Goal: Task Accomplishment & Management: Use online tool/utility

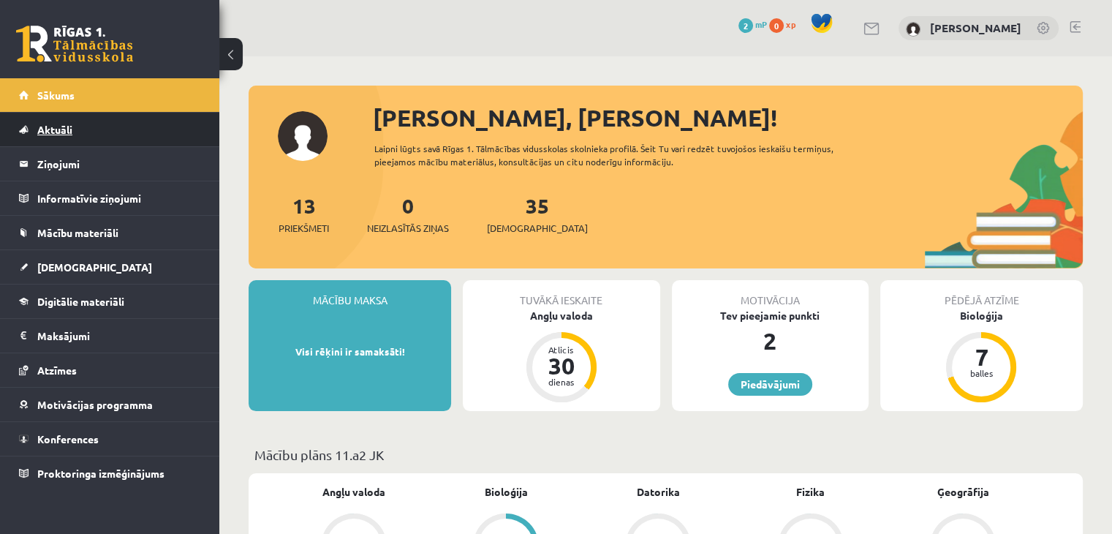
click at [88, 128] on link "Aktuāli" at bounding box center [110, 130] width 182 height 34
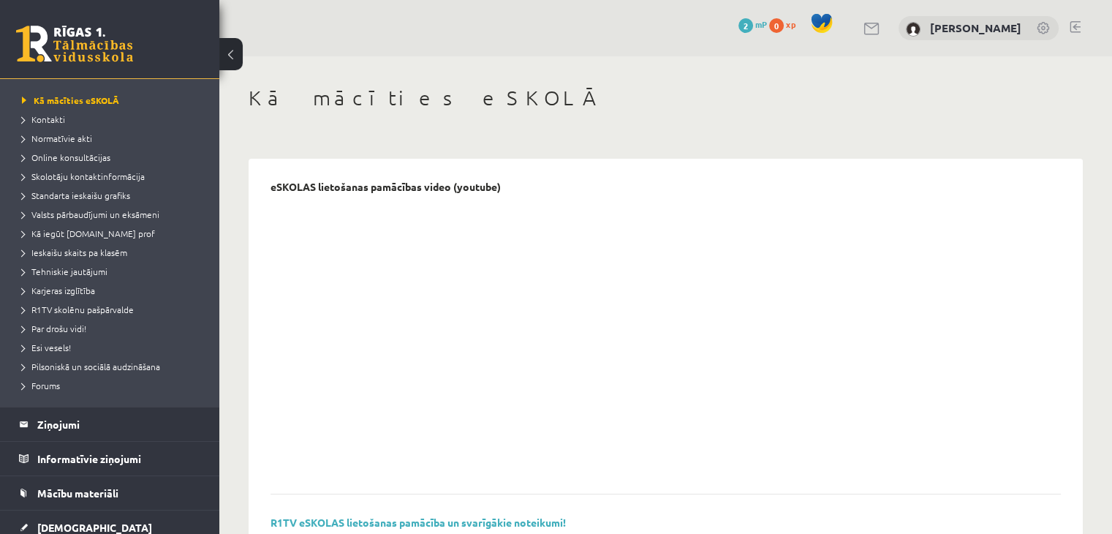
click at [227, 56] on button at bounding box center [230, 54] width 23 height 32
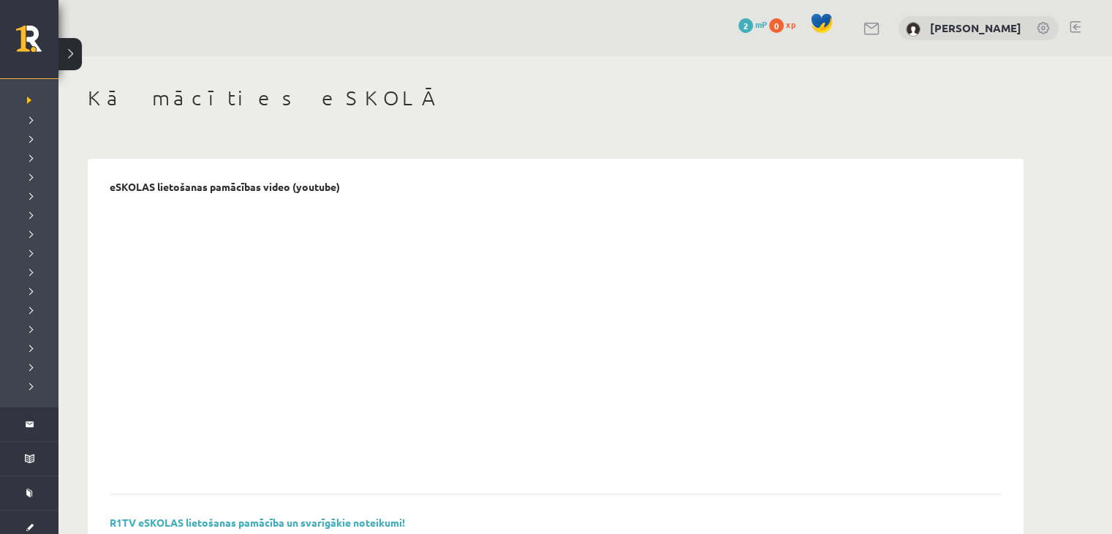
click at [81, 62] on button at bounding box center [70, 54] width 23 height 32
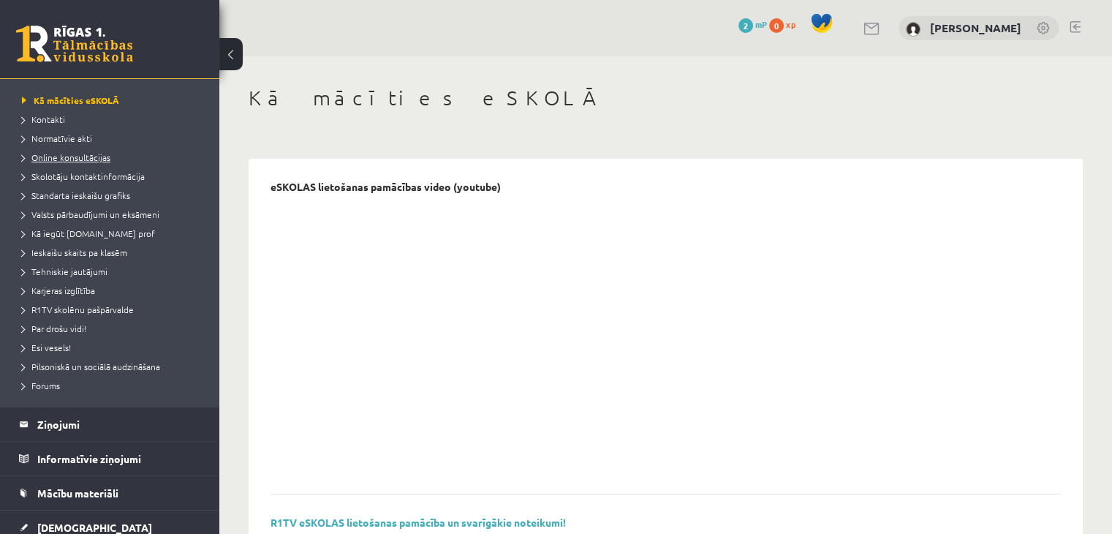
click at [63, 154] on span "Online konsultācijas" at bounding box center [66, 157] width 88 height 12
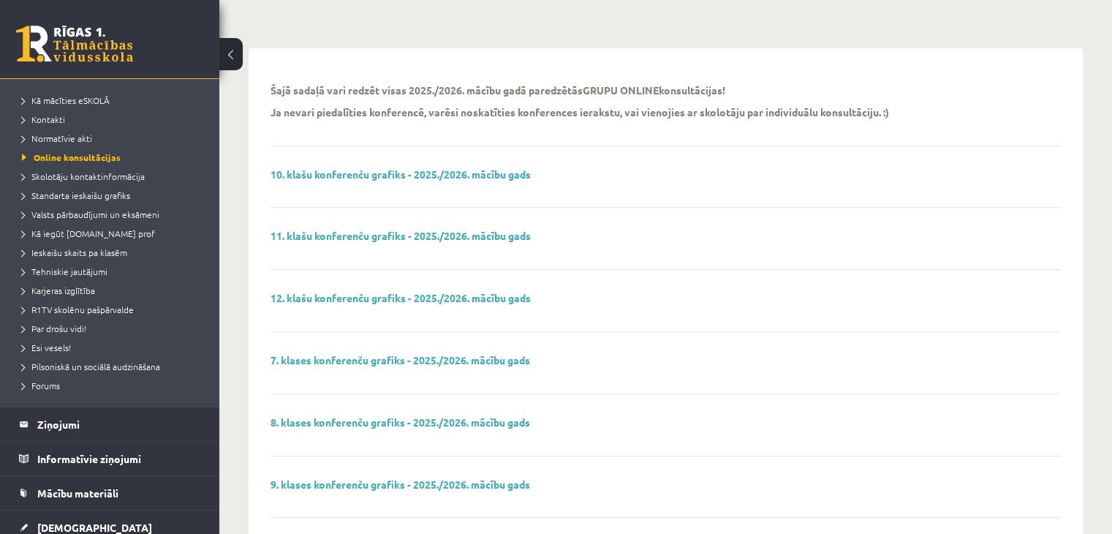
scroll to position [111, 0]
click at [444, 232] on link "11. klašu konferenču grafiks - 2025./2026. mācību gads" at bounding box center [401, 234] width 260 height 13
click at [403, 295] on link "12. klašu konferenču grafiks - 2025./2026. mācību gads" at bounding box center [401, 296] width 260 height 13
click at [90, 211] on span "Valsts pārbaudījumi un eksāmeni" at bounding box center [90, 214] width 137 height 12
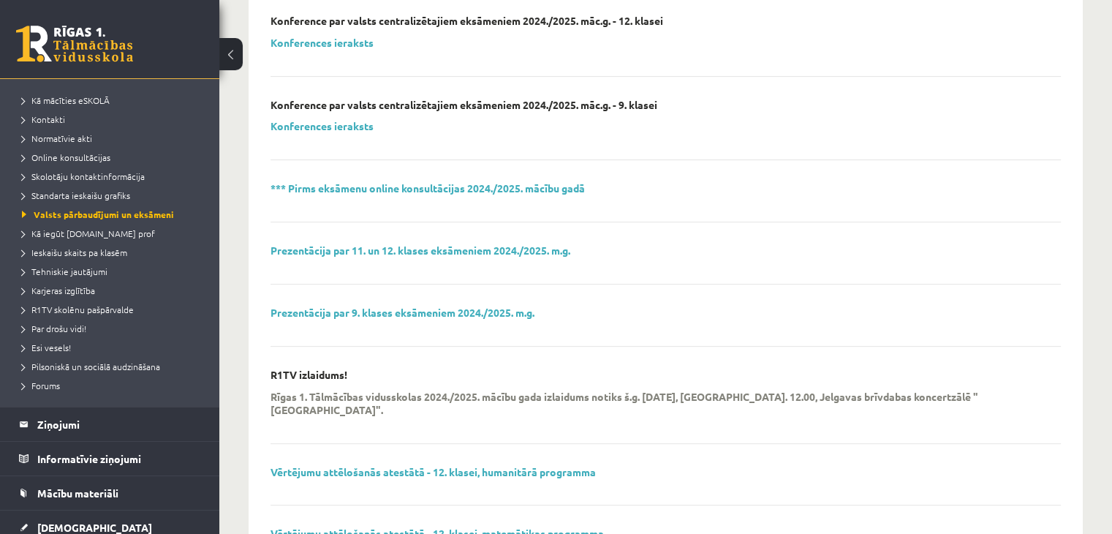
scroll to position [461, 0]
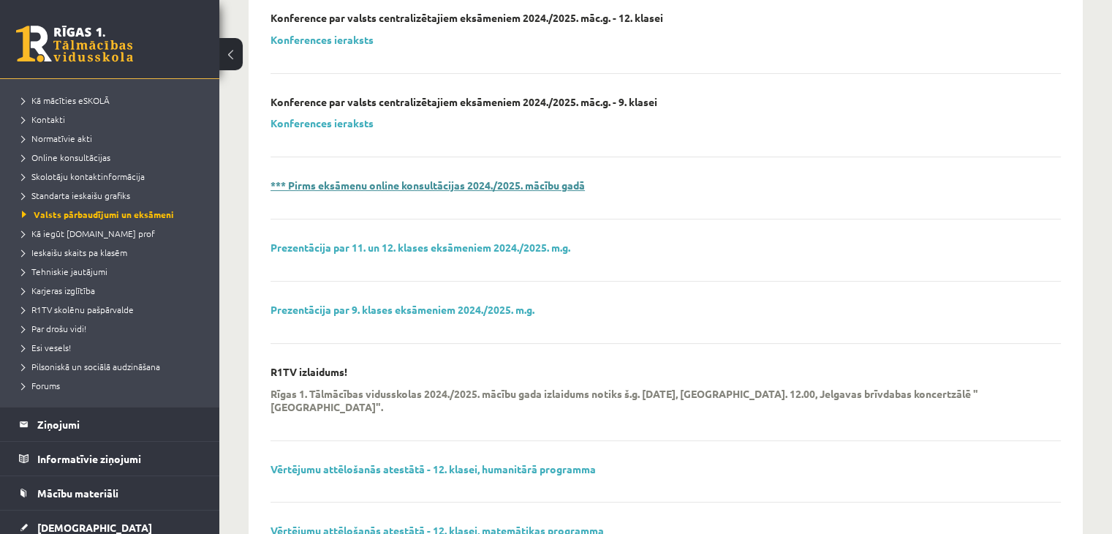
click at [331, 187] on link "*** Pirms eksāmenu online konsultācijas 2024./2025. mācību gadā" at bounding box center [428, 184] width 314 height 13
click at [79, 233] on span "Kā iegūt [DOMAIN_NAME] prof" at bounding box center [88, 233] width 133 height 12
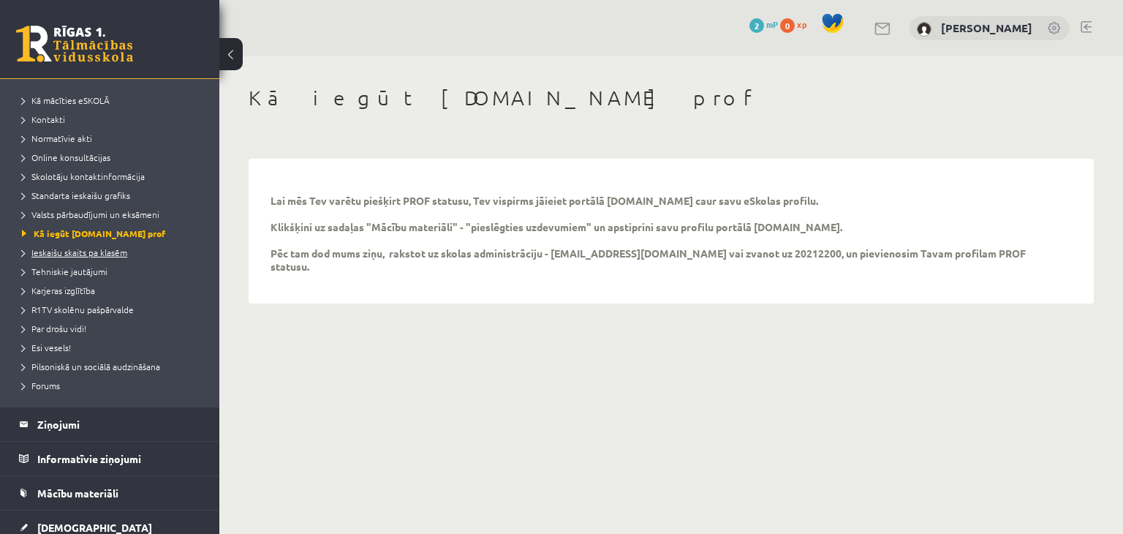
click at [93, 253] on span "Ieskaišu skaits pa klasēm" at bounding box center [74, 252] width 105 height 12
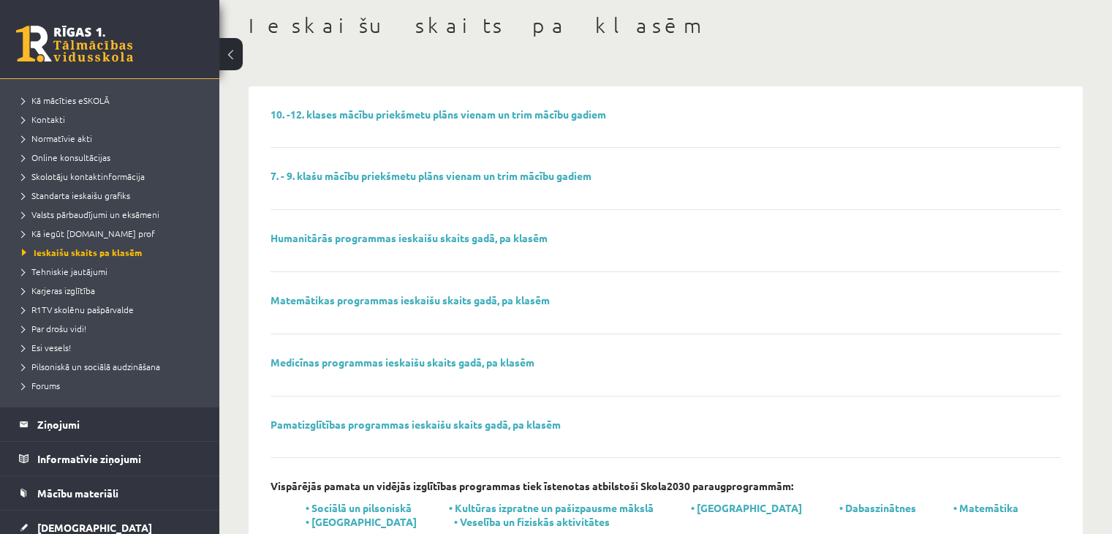
scroll to position [117, 0]
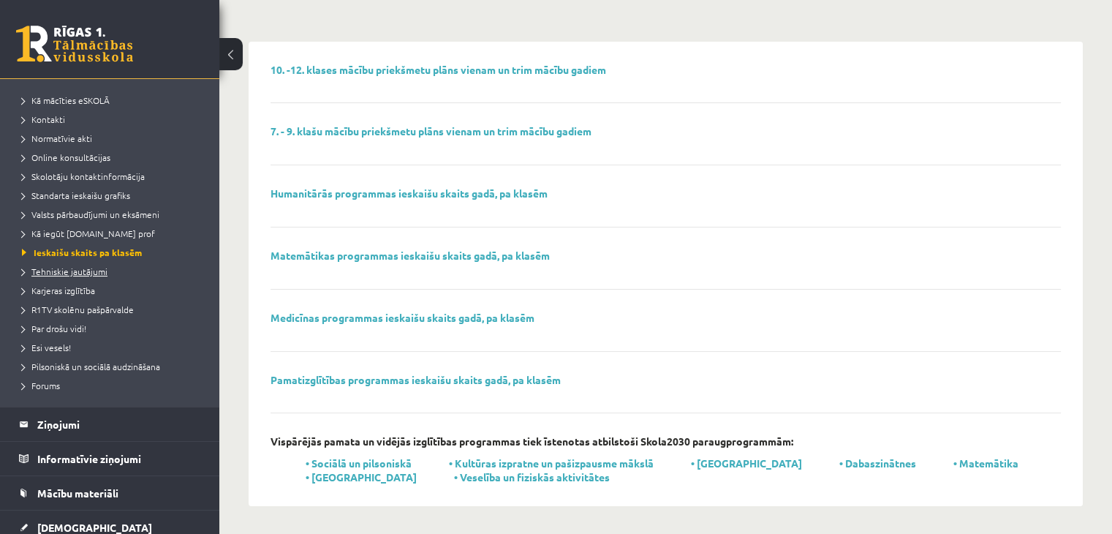
click at [76, 273] on span "Tehniskie jautājumi" at bounding box center [65, 271] width 86 height 12
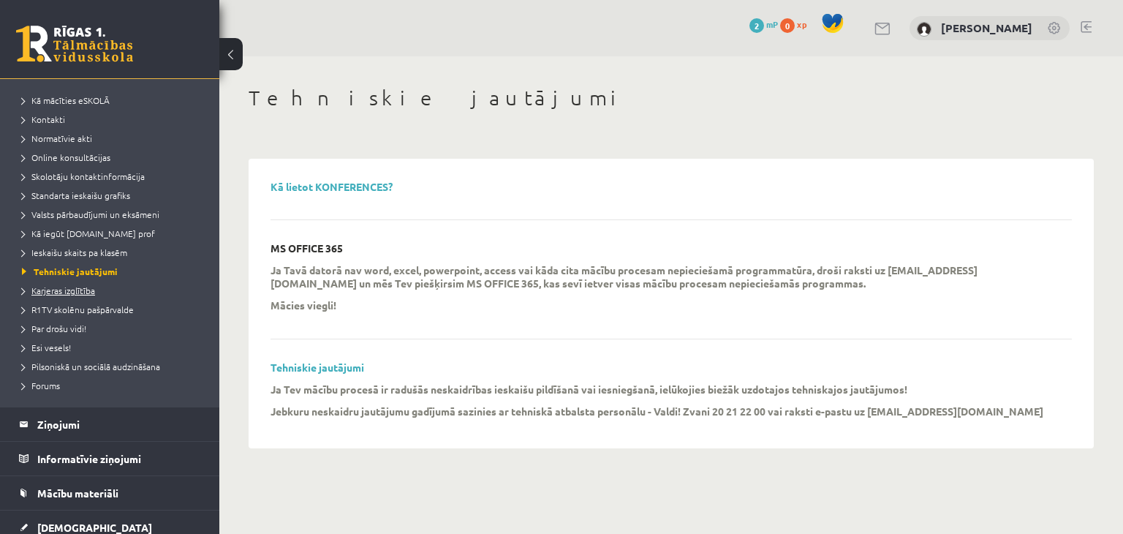
click at [38, 287] on span "Karjeras izglītība" at bounding box center [58, 290] width 73 height 12
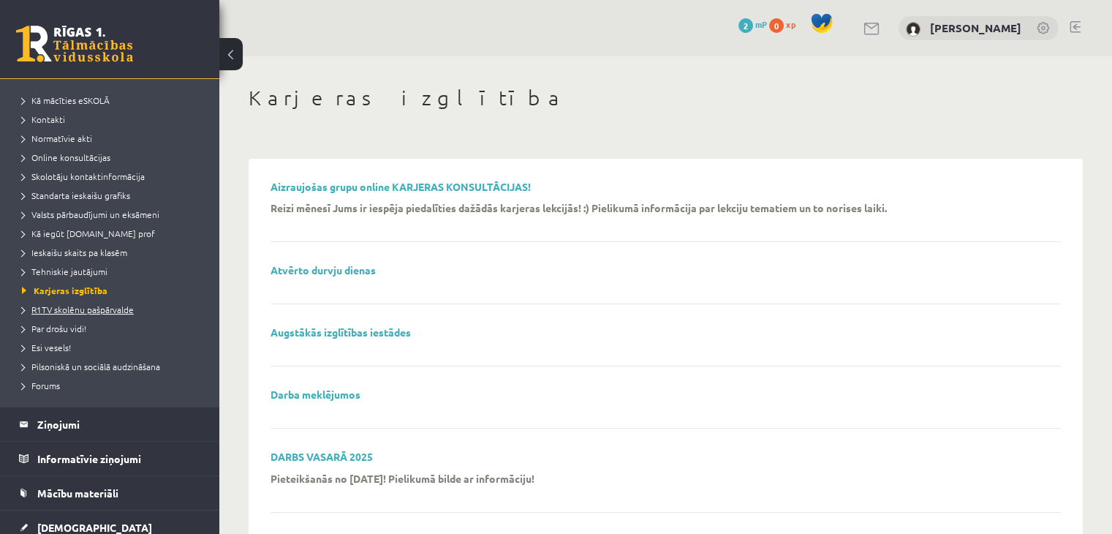
click at [47, 304] on span "R1TV skolēnu pašpārvalde" at bounding box center [78, 310] width 112 height 12
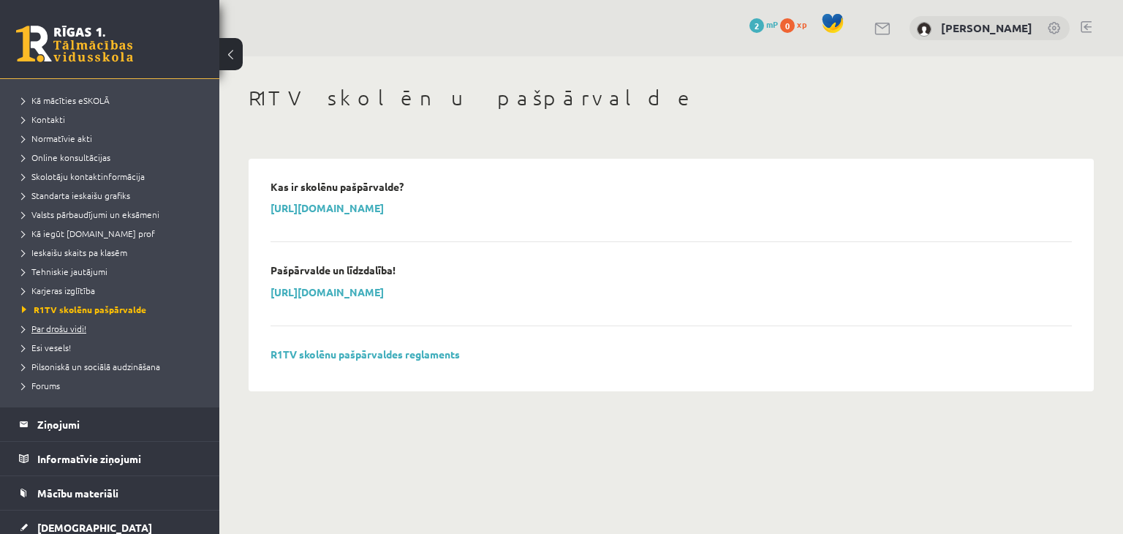
click at [48, 332] on span "Par drošu vidi!" at bounding box center [54, 329] width 64 height 12
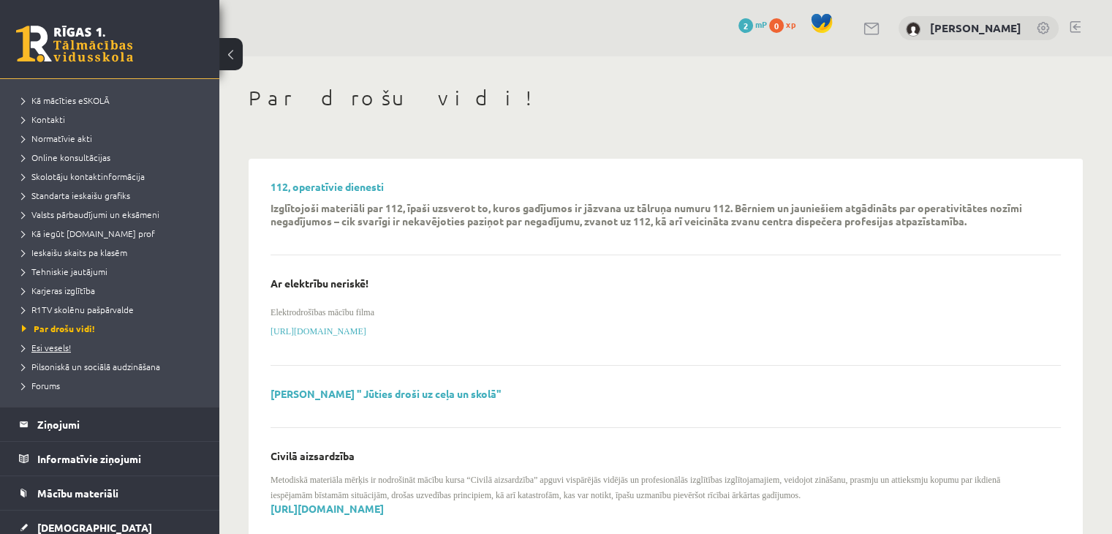
click at [48, 343] on span "Esi vesels!" at bounding box center [46, 348] width 49 height 12
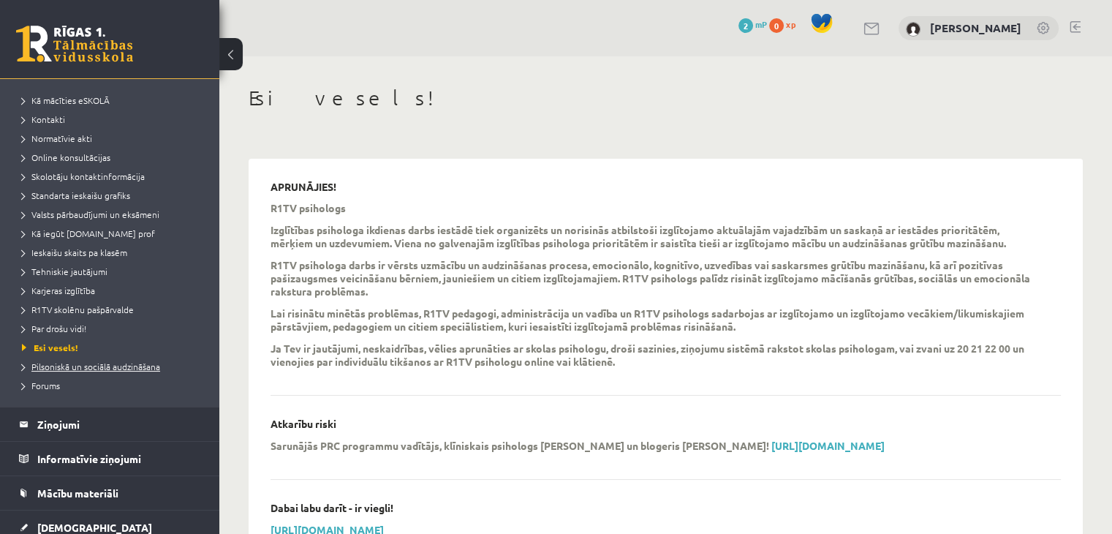
click at [50, 362] on span "Pilsoniskā un sociālā audzināšana" at bounding box center [91, 367] width 138 height 12
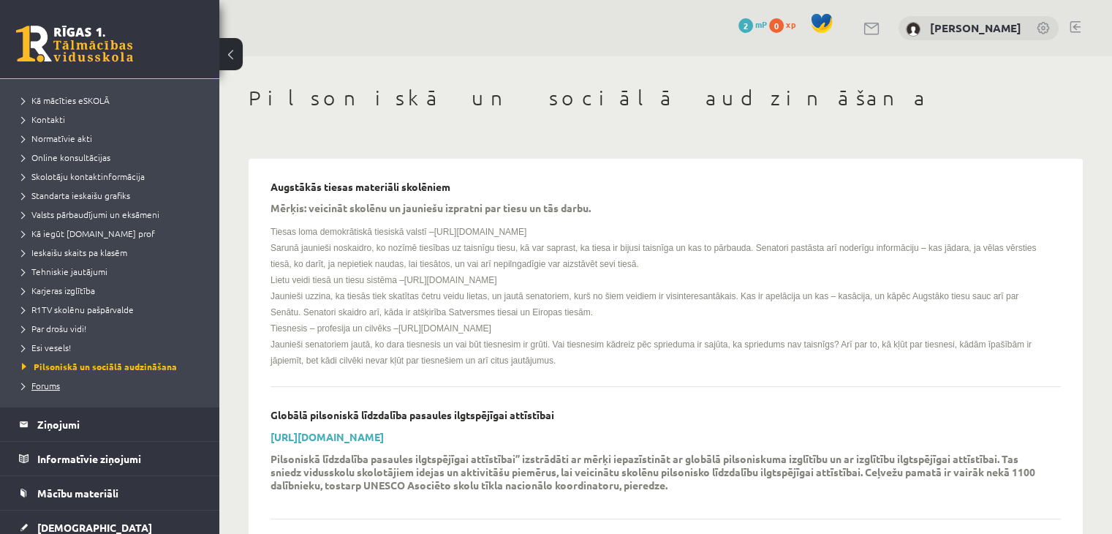
click at [48, 386] on span "Forums" at bounding box center [41, 386] width 38 height 12
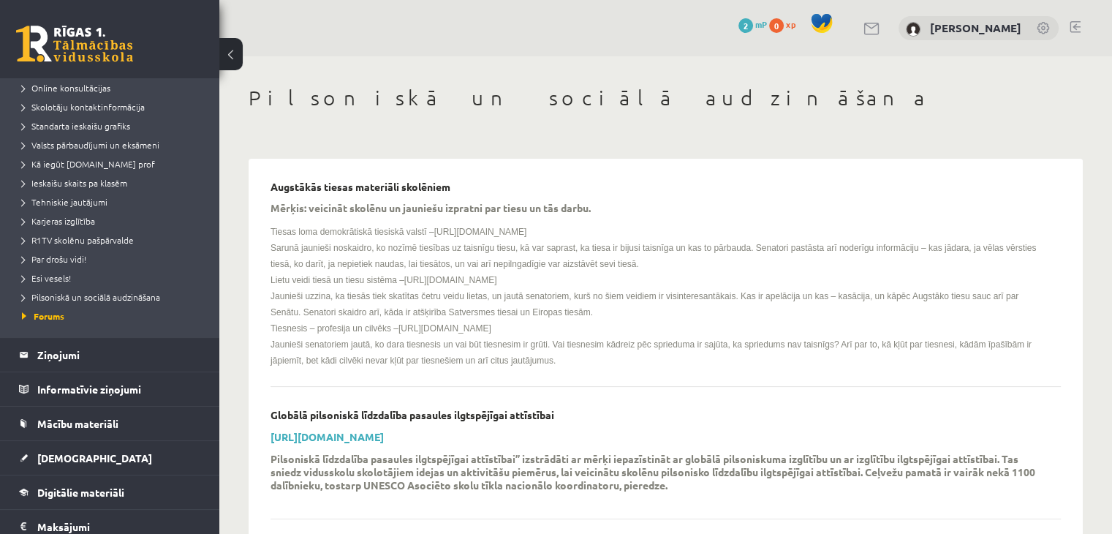
scroll to position [140, 0]
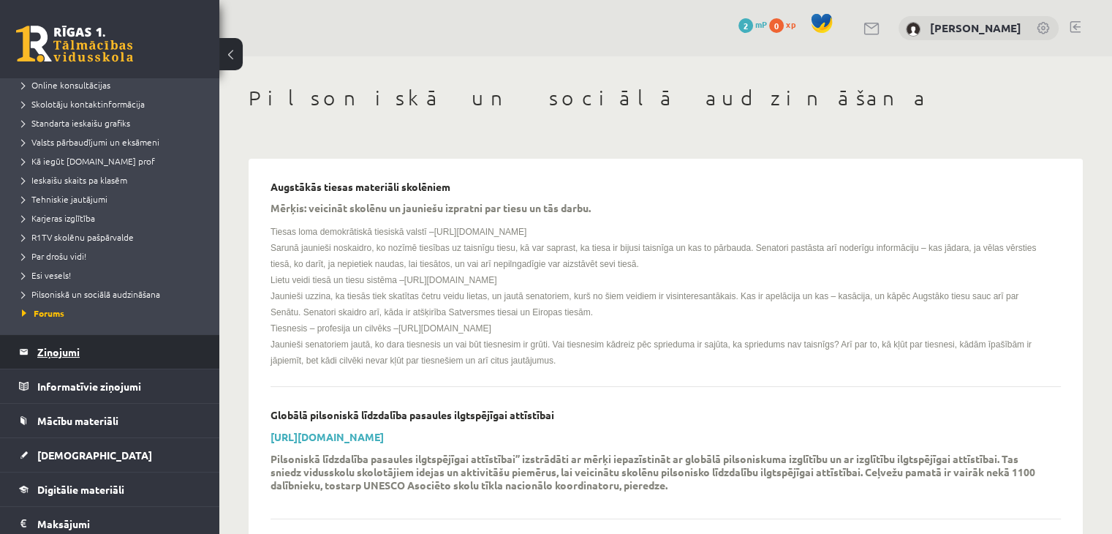
click at [60, 353] on legend "Ziņojumi 0" at bounding box center [119, 352] width 164 height 34
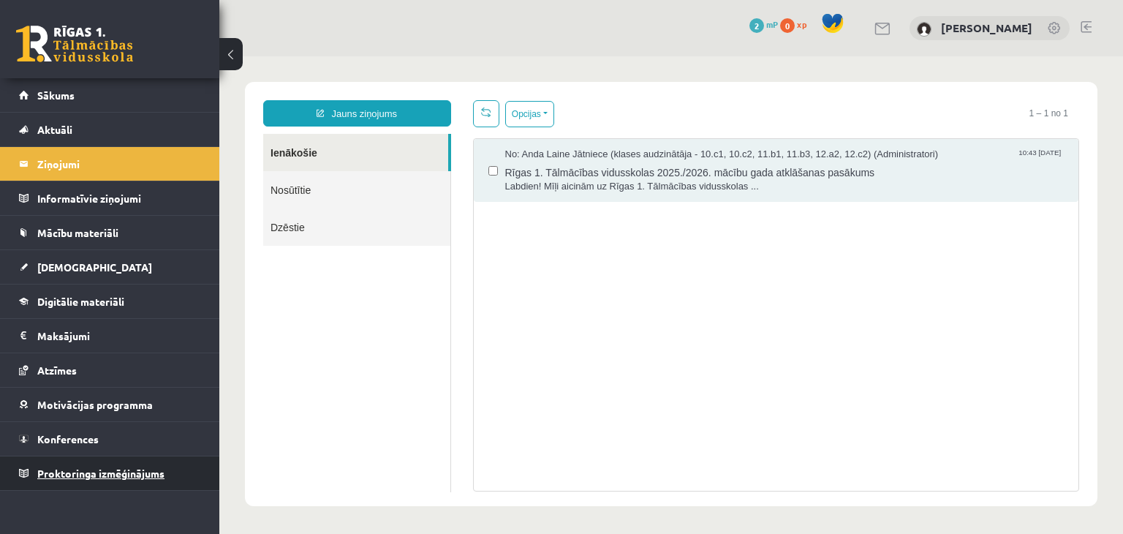
click at [114, 474] on span "Proktoringa izmēģinājums" at bounding box center [100, 473] width 127 height 13
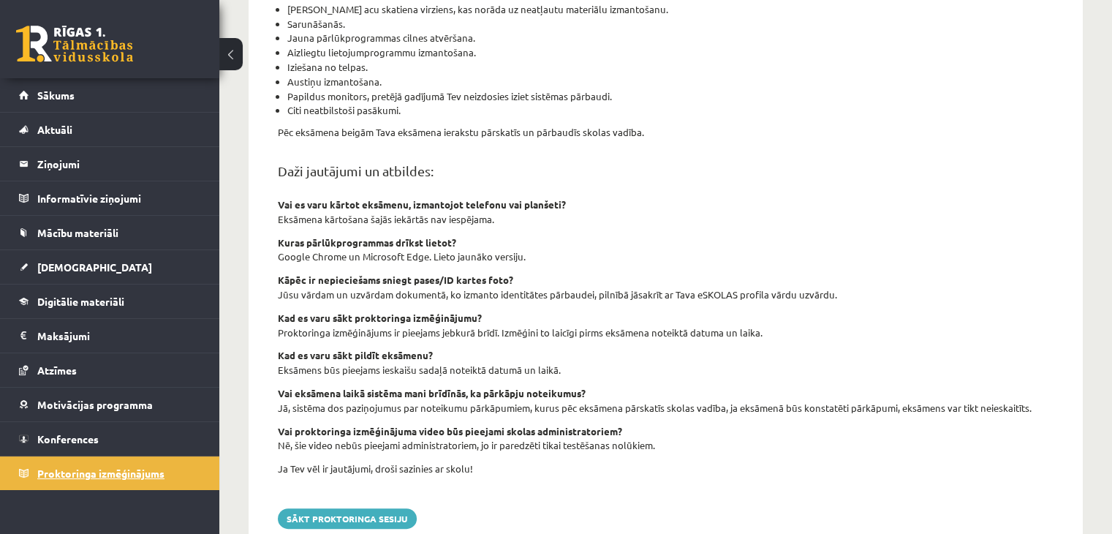
scroll to position [505, 0]
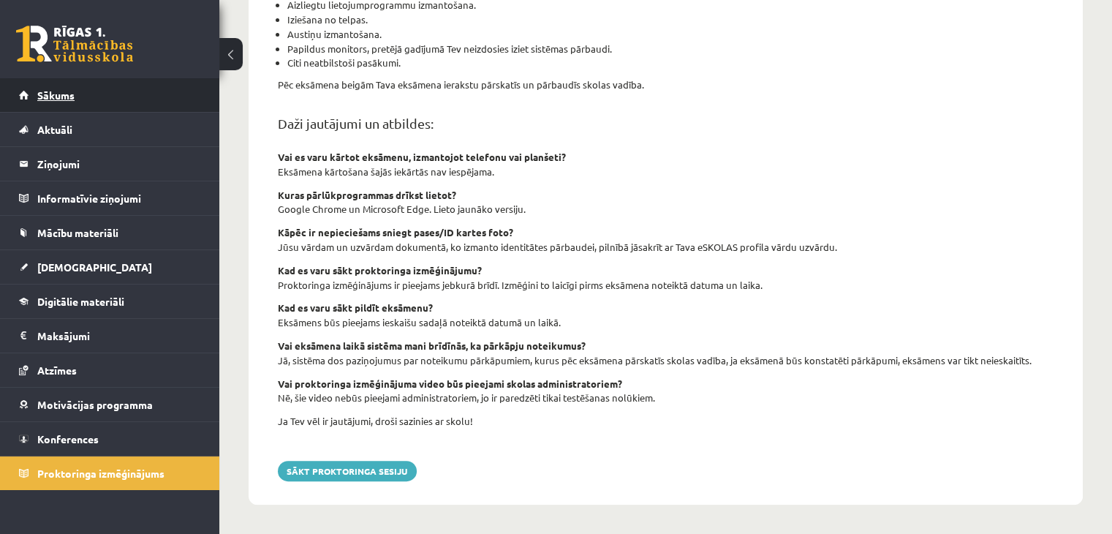
click at [47, 100] on link "Sākums" at bounding box center [110, 95] width 182 height 34
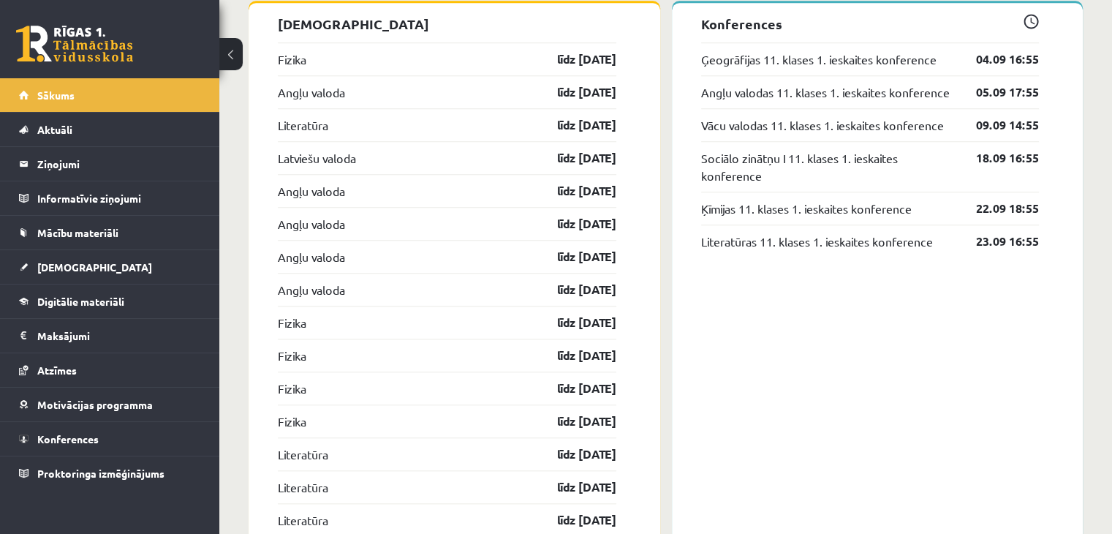
scroll to position [1349, 0]
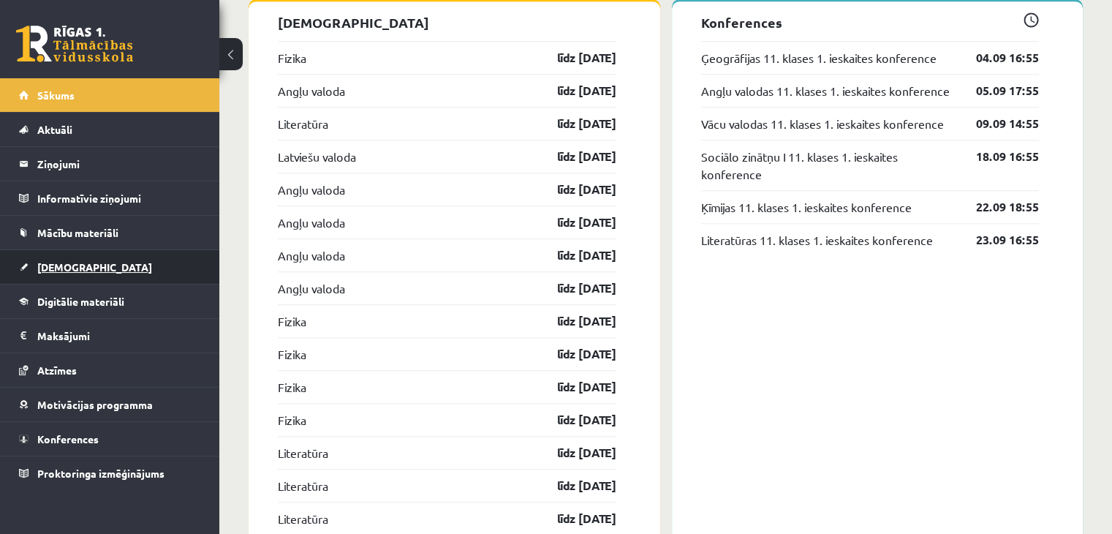
click at [60, 265] on span "[DEMOGRAPHIC_DATA]" at bounding box center [94, 266] width 115 height 13
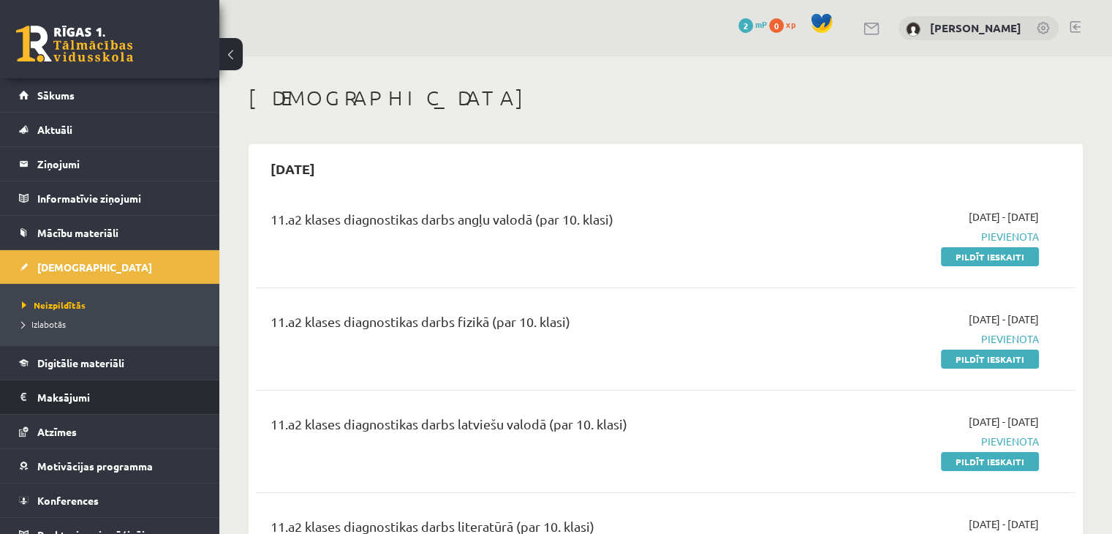
scroll to position [16, 0]
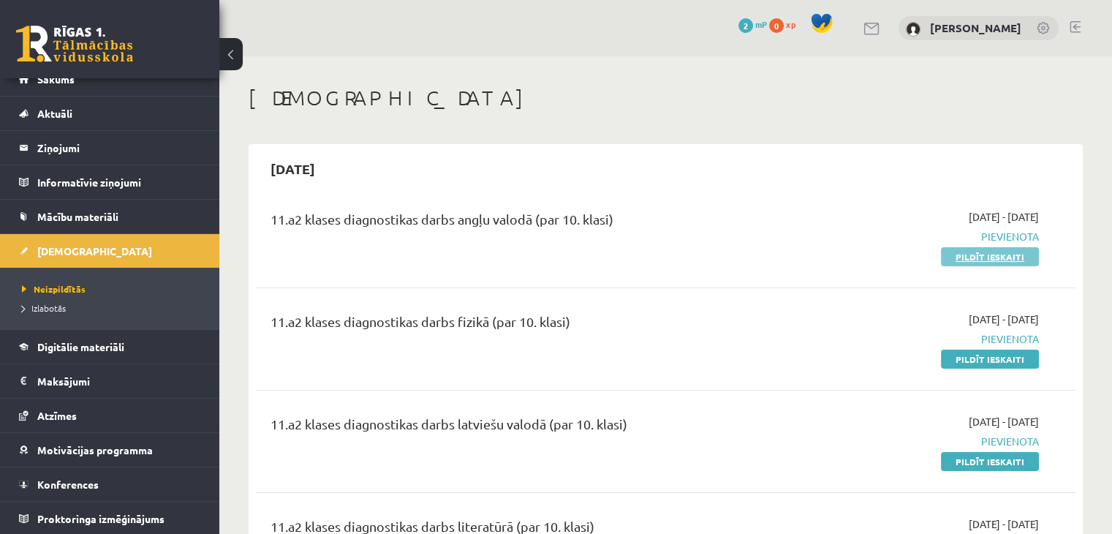
click at [1018, 263] on link "Pildīt ieskaiti" at bounding box center [990, 256] width 98 height 19
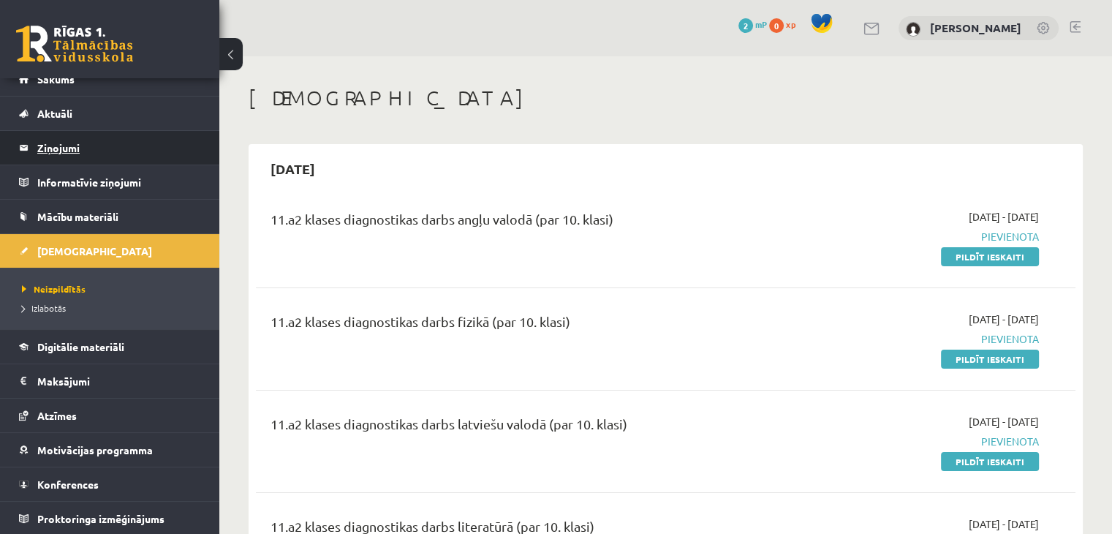
scroll to position [0, 0]
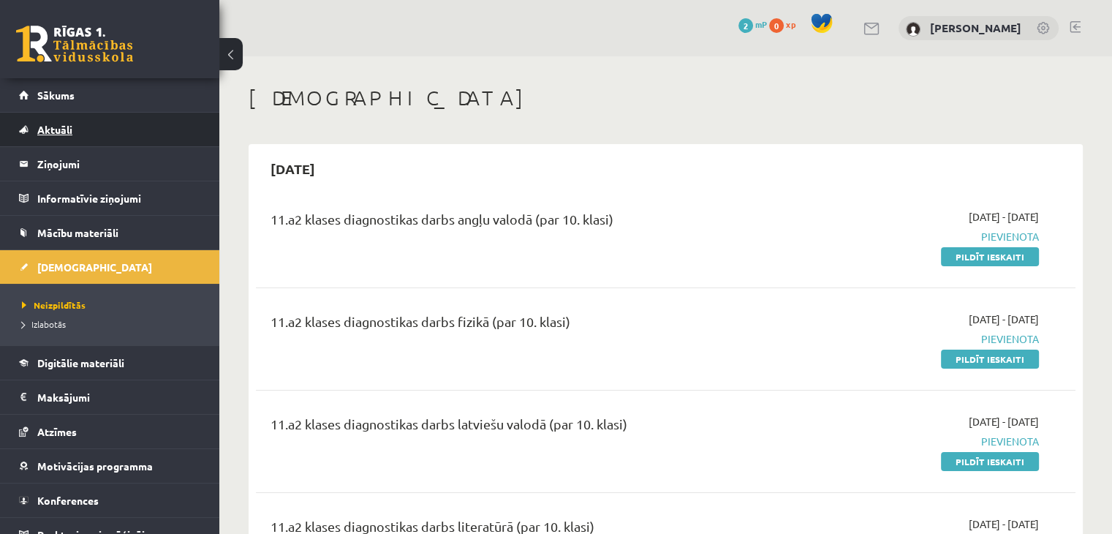
click at [53, 127] on span "Aktuāli" at bounding box center [54, 129] width 35 height 13
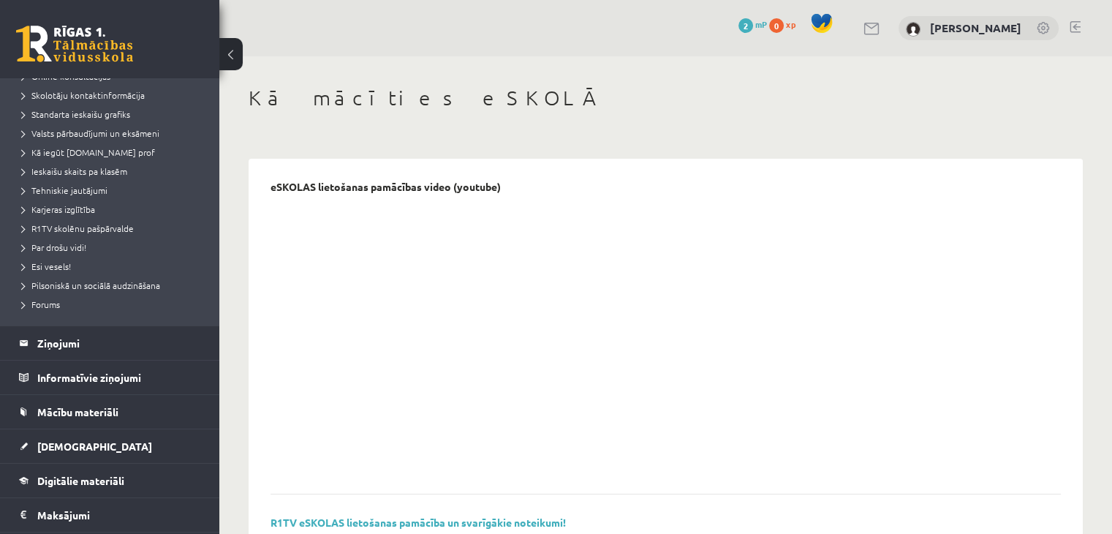
scroll to position [152, 0]
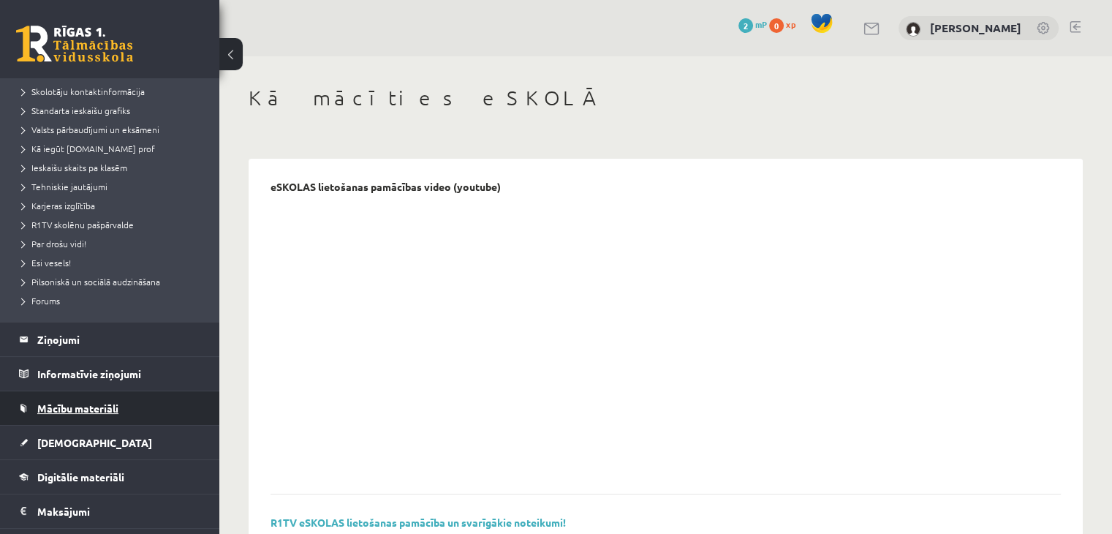
click at [75, 402] on span "Mācību materiāli" at bounding box center [77, 408] width 81 height 13
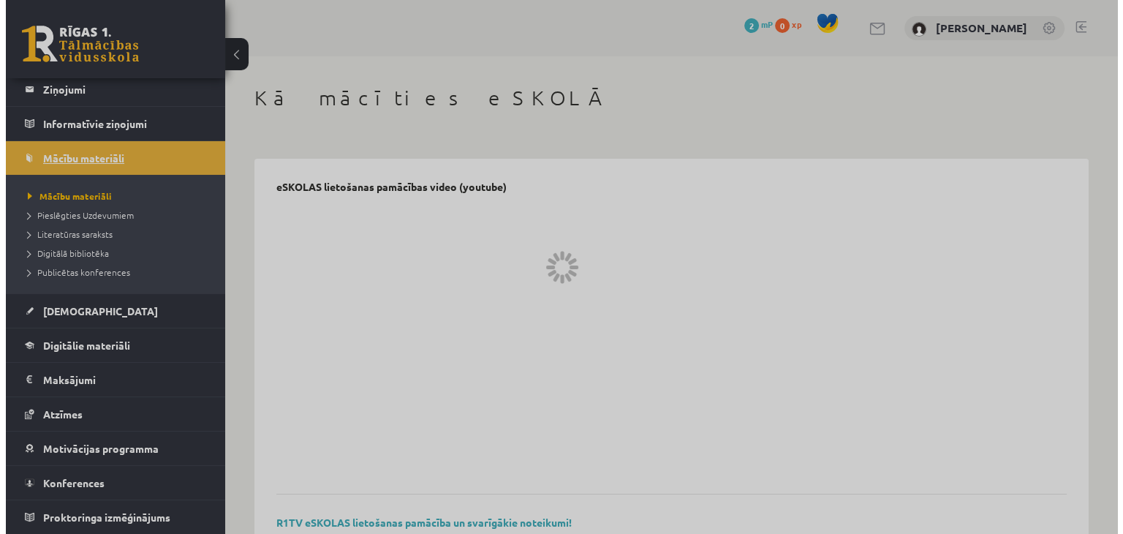
scroll to position [73, 0]
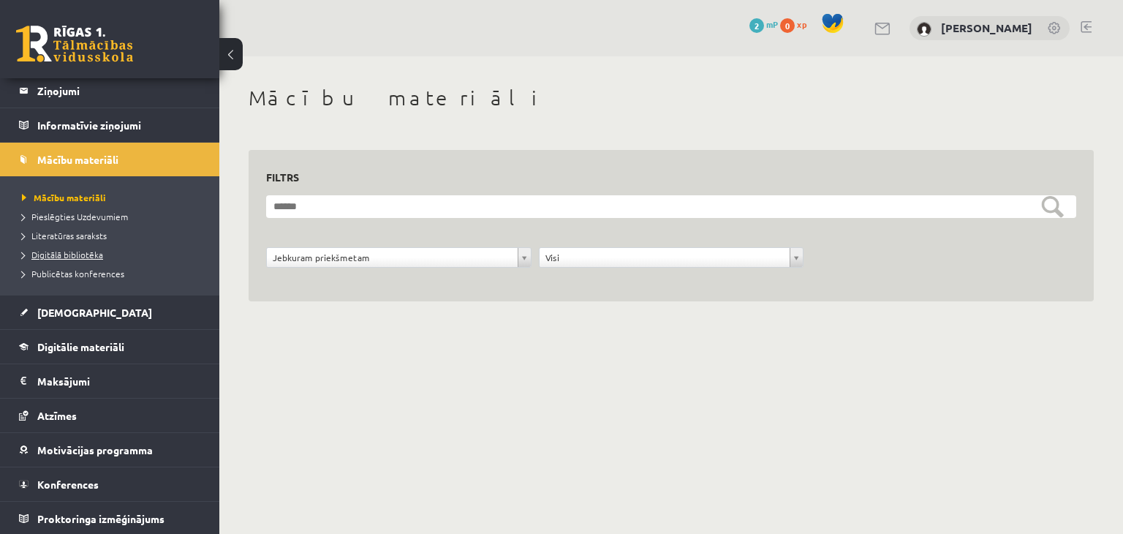
click at [84, 251] on span "Digitālā bibliotēka" at bounding box center [62, 255] width 81 height 12
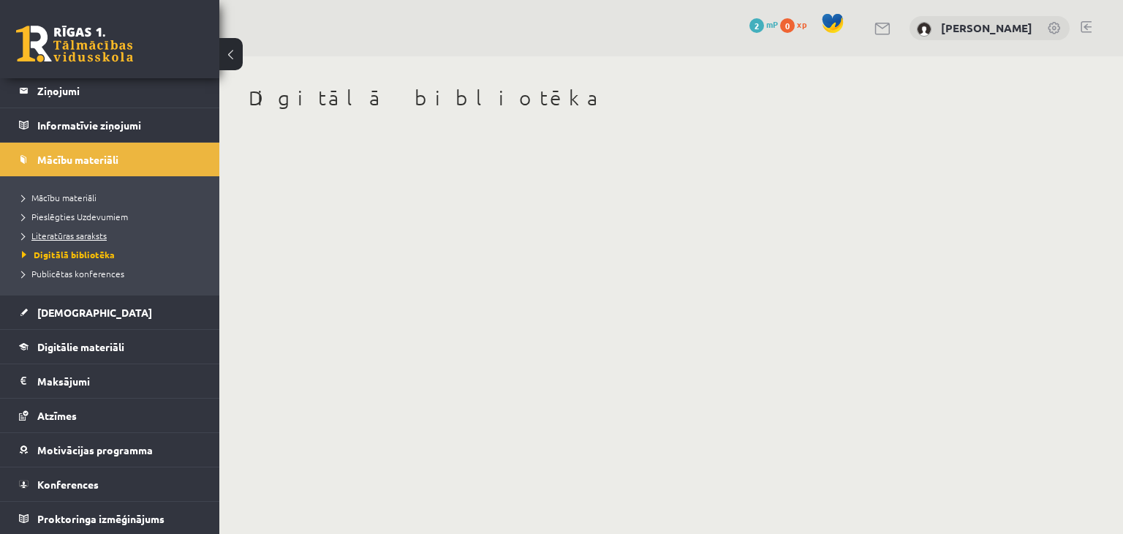
click at [69, 236] on span "Literatūras saraksts" at bounding box center [64, 236] width 85 height 12
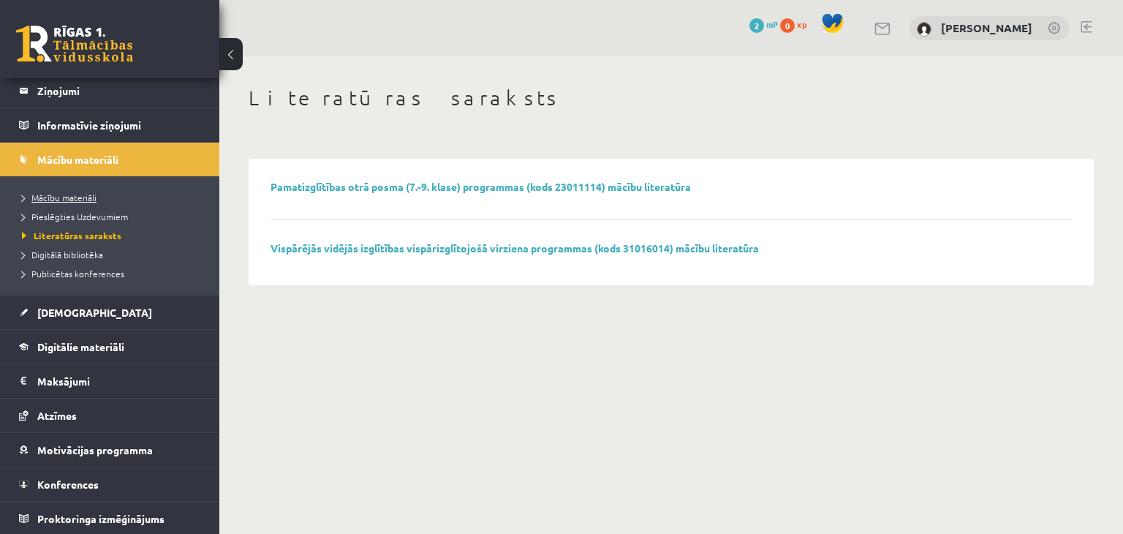
click at [64, 196] on span "Mācību materiāli" at bounding box center [59, 198] width 75 height 12
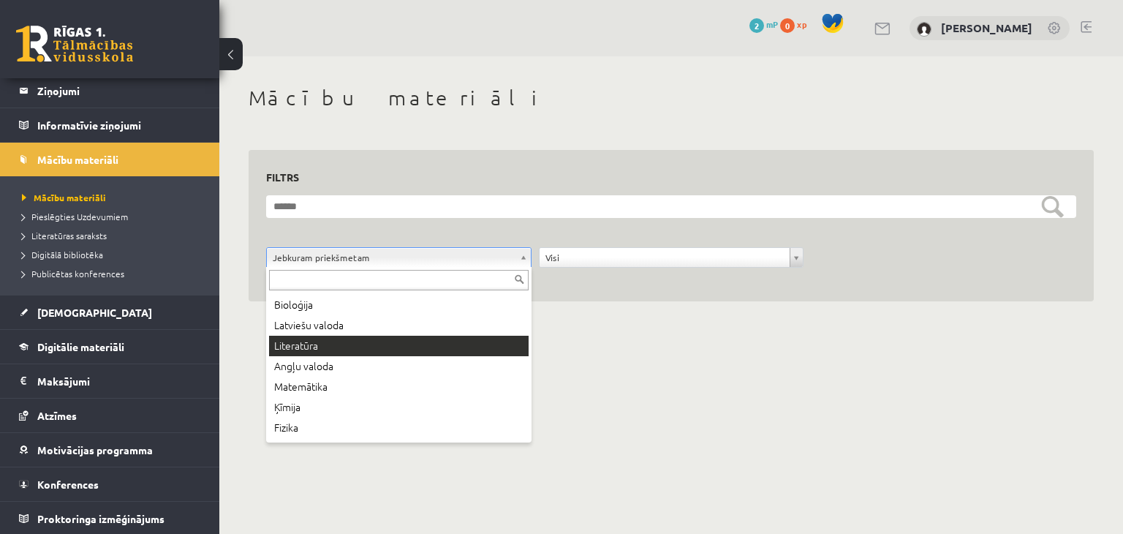
scroll to position [13, 0]
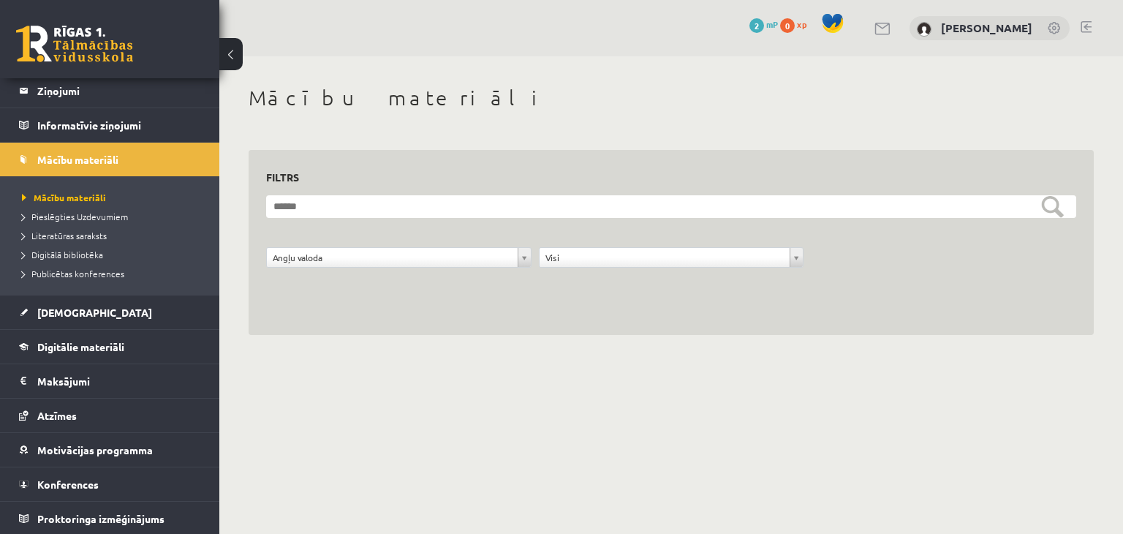
click at [600, 246] on form "**********" at bounding box center [671, 239] width 810 height 88
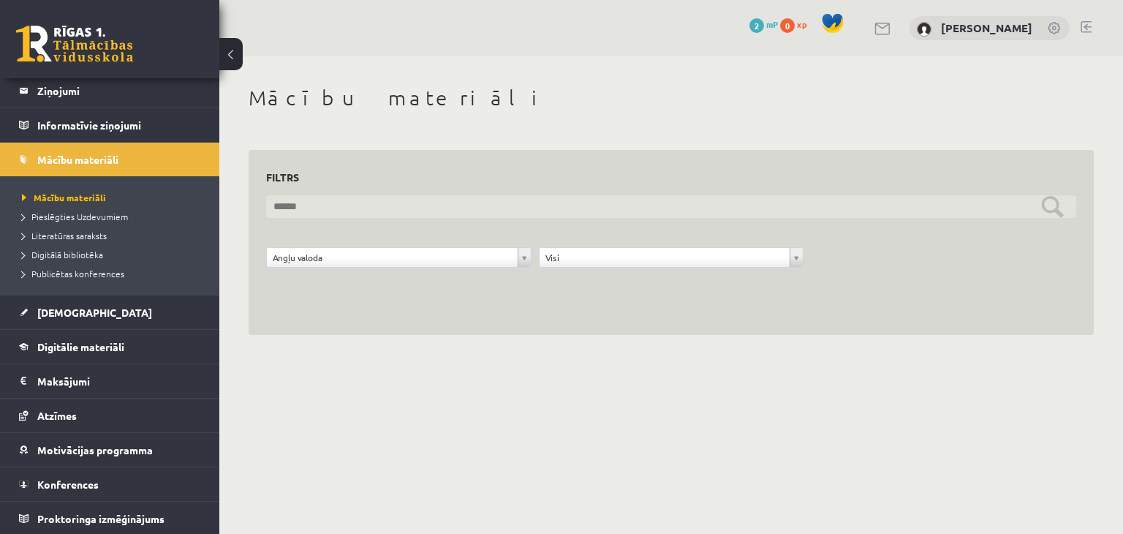
click at [489, 206] on input "text" at bounding box center [671, 206] width 810 height 23
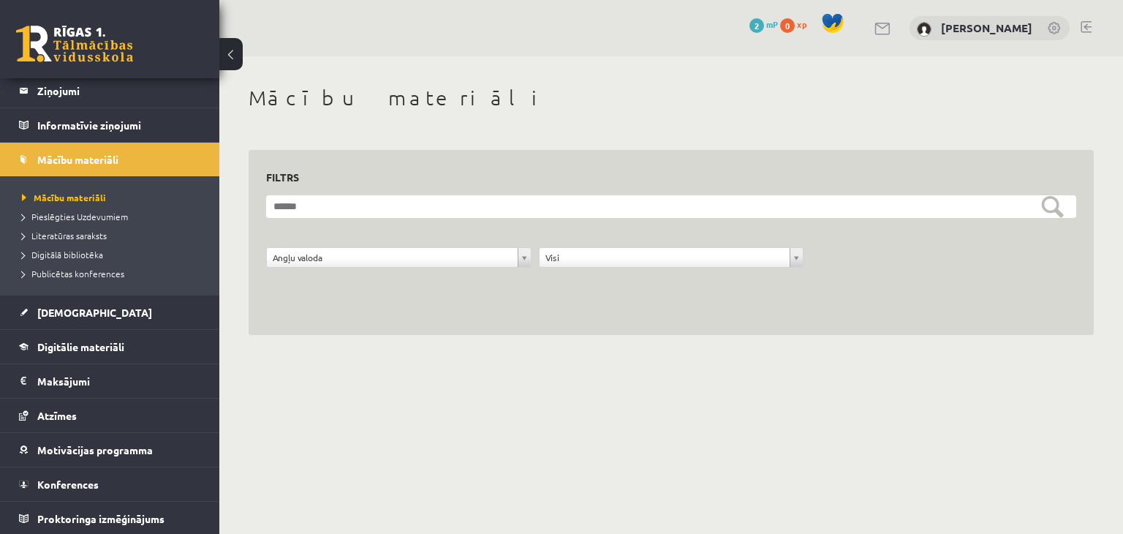
click at [433, 401] on body "0 Dāvanas 2 mP 0 xp Marija Marta Lovniece Sākums Aktuāli Kā mācīties eSKOLĀ Kon…" at bounding box center [561, 267] width 1123 height 534
click at [85, 136] on legend "Informatīvie ziņojumi 0" at bounding box center [119, 125] width 164 height 34
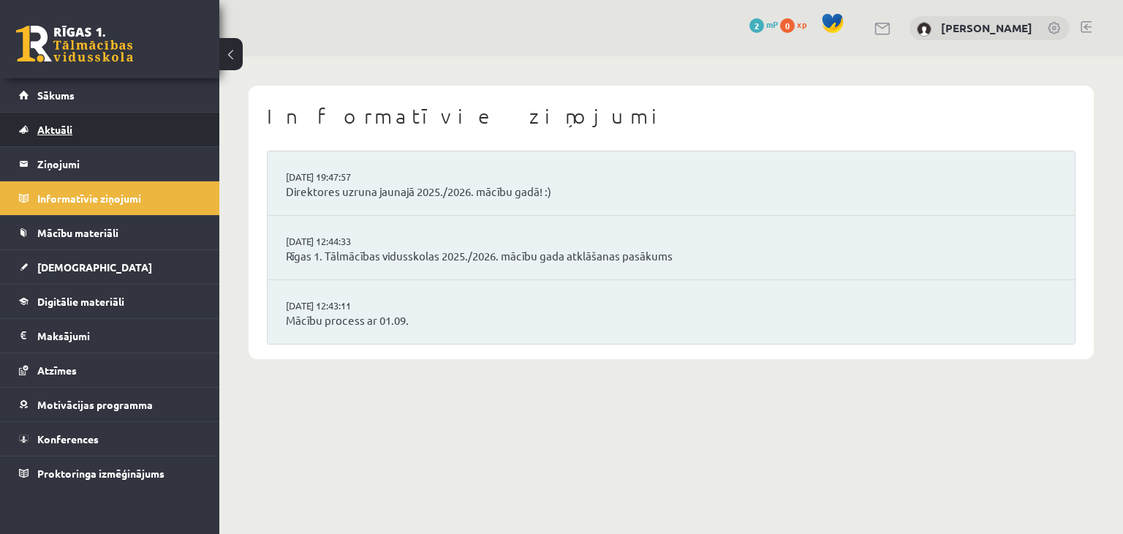
click at [54, 123] on span "Aktuāli" at bounding box center [54, 129] width 35 height 13
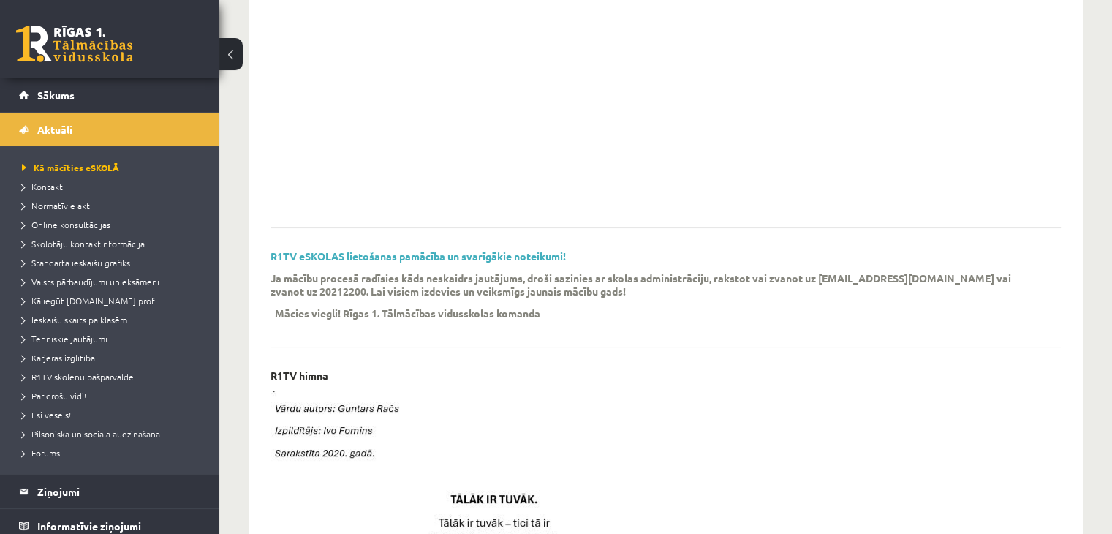
scroll to position [266, 0]
click at [427, 258] on link "R1TV eSKOLAS lietošanas pamācība un svarīgākie noteikumi!" at bounding box center [418, 255] width 295 height 13
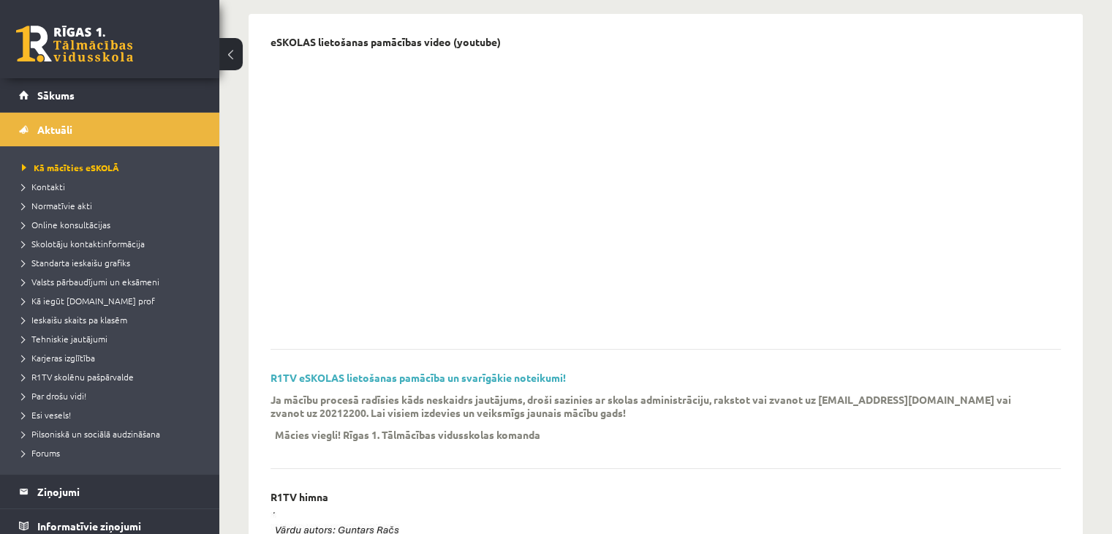
scroll to position [143, 0]
click at [43, 92] on span "Sākums" at bounding box center [55, 94] width 37 height 13
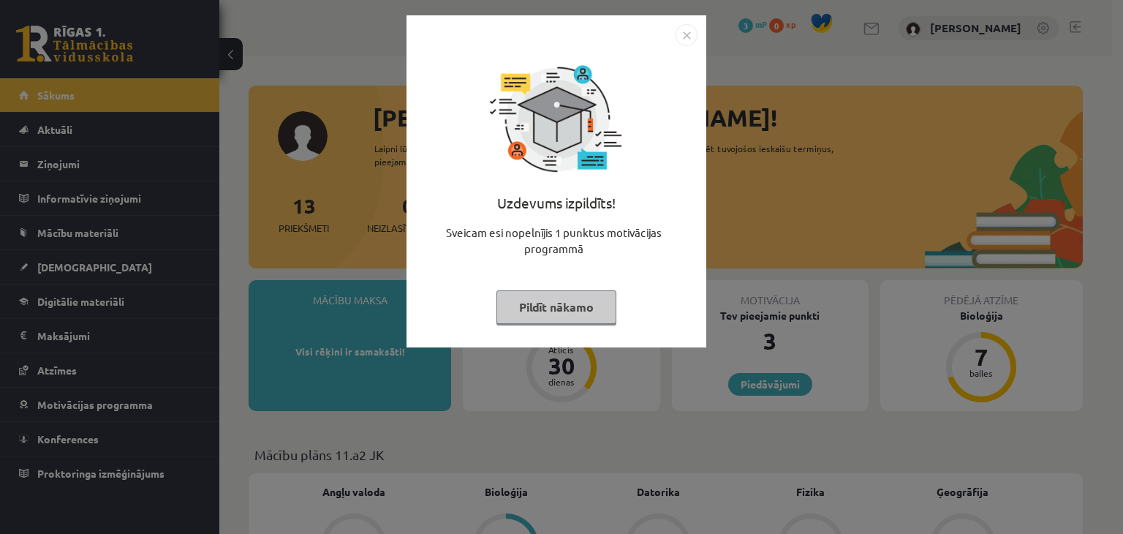
click at [545, 302] on button "Pildīt nākamo" at bounding box center [557, 307] width 120 height 34
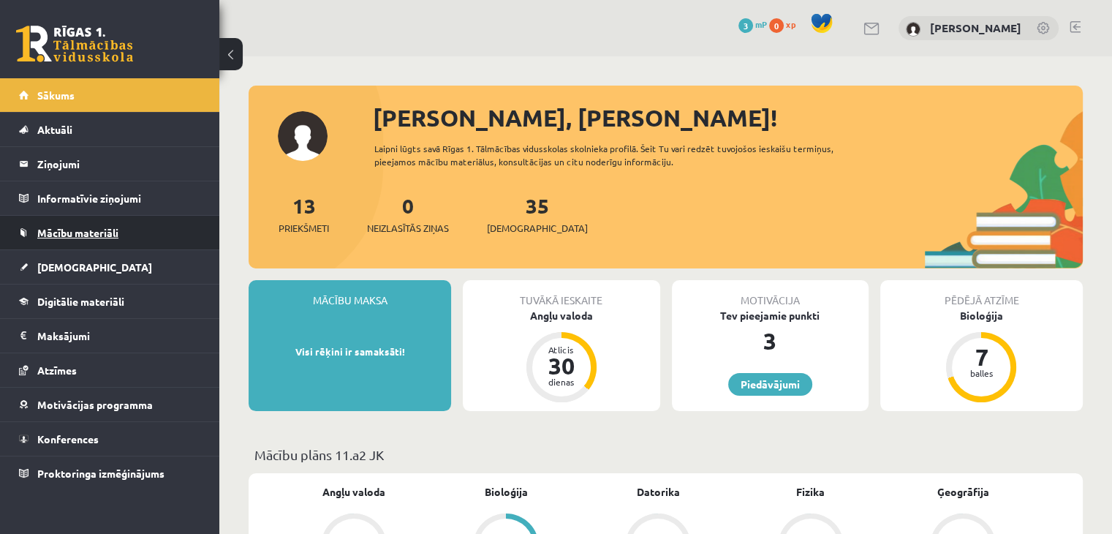
click at [97, 235] on span "Mācību materiāli" at bounding box center [77, 232] width 81 height 13
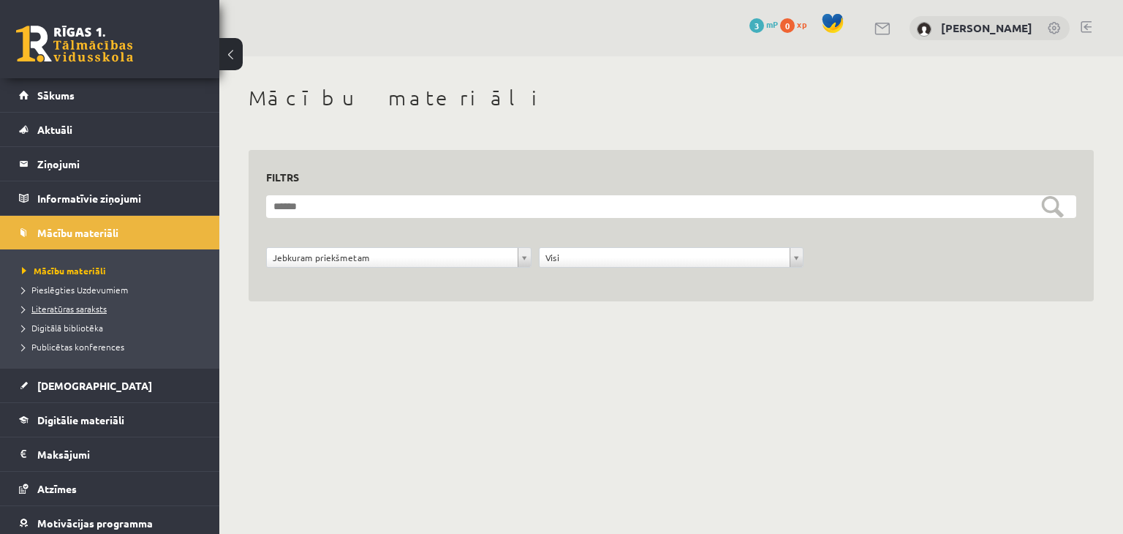
click at [69, 304] on span "Literatūras saraksts" at bounding box center [64, 309] width 85 height 12
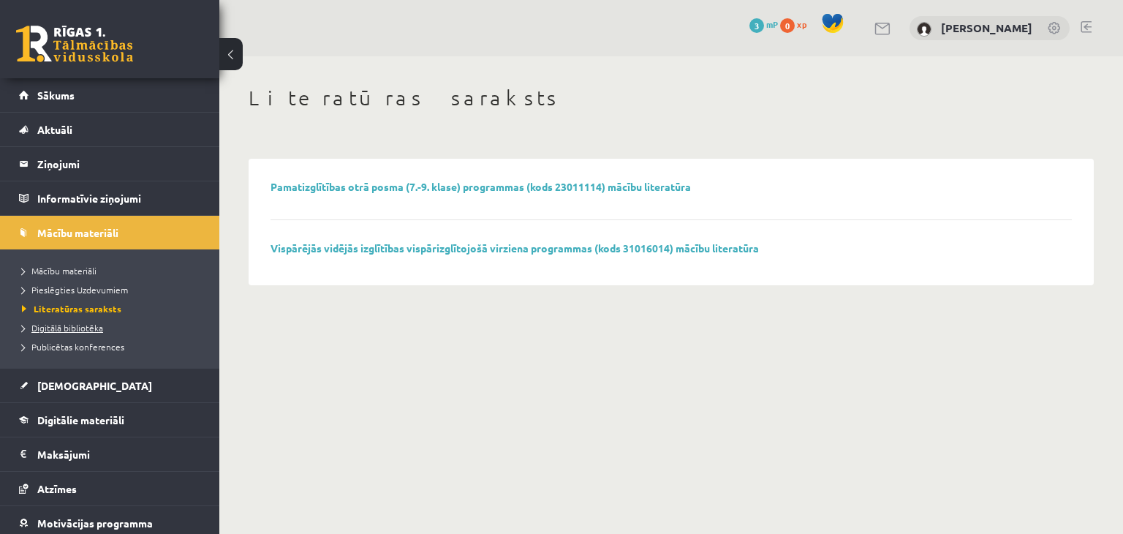
click at [59, 324] on span "Digitālā bibliotēka" at bounding box center [62, 328] width 81 height 12
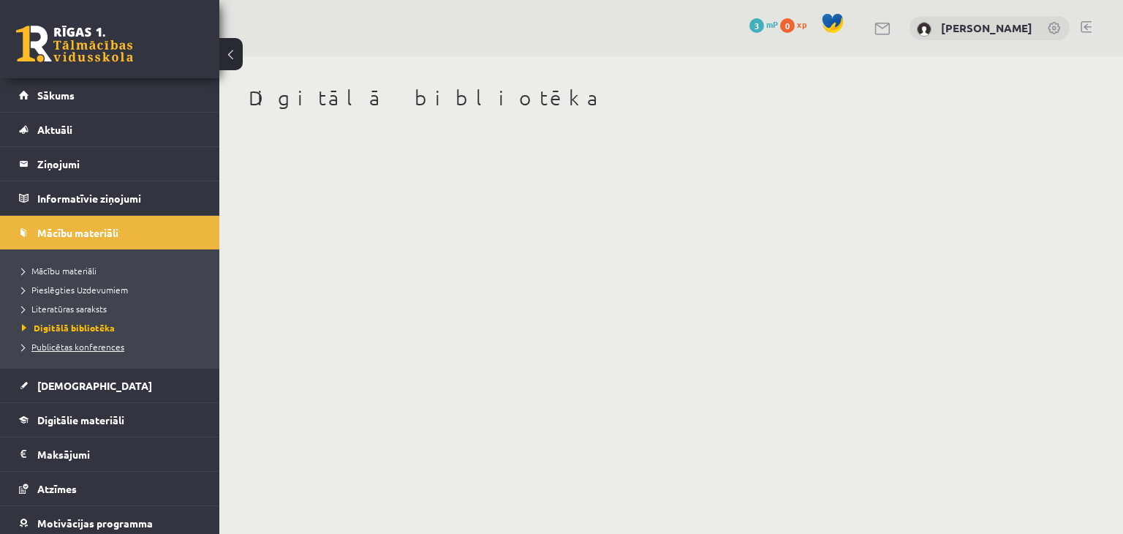
click at [55, 343] on span "Publicētas konferences" at bounding box center [73, 347] width 102 height 12
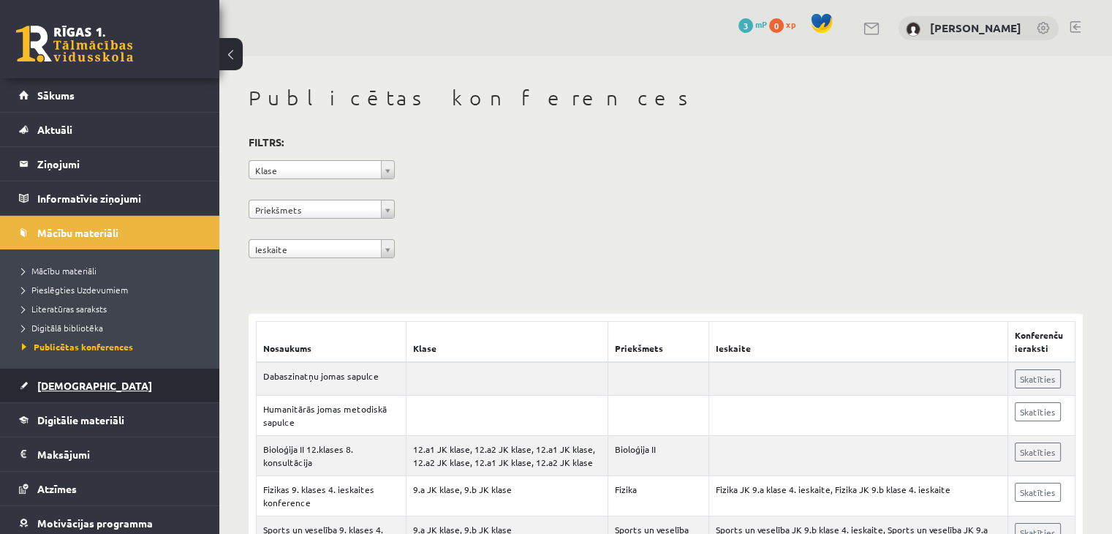
click at [50, 383] on span "[DEMOGRAPHIC_DATA]" at bounding box center [94, 385] width 115 height 13
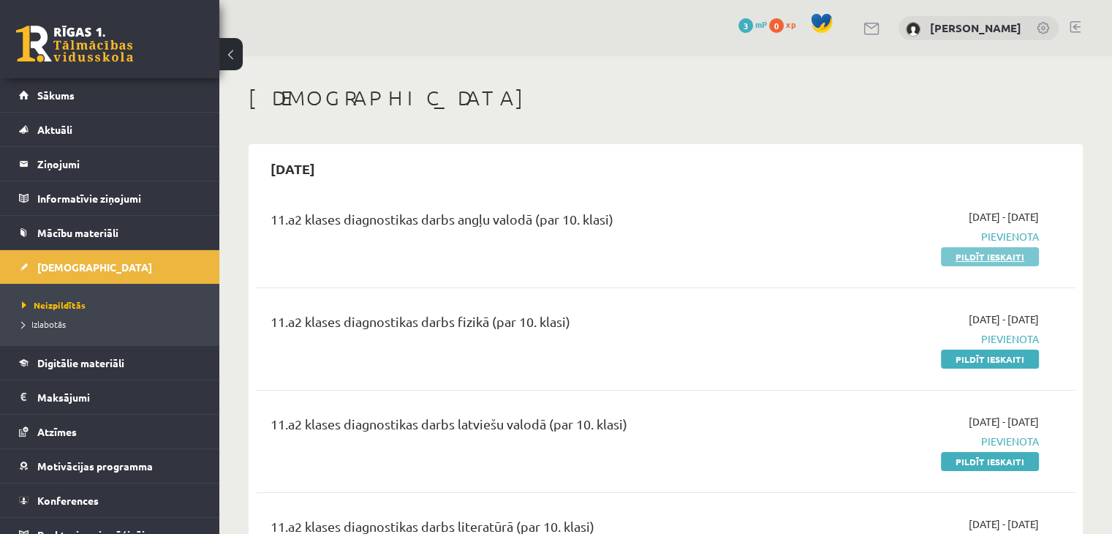
click at [978, 260] on link "Pildīt ieskaiti" at bounding box center [990, 256] width 98 height 19
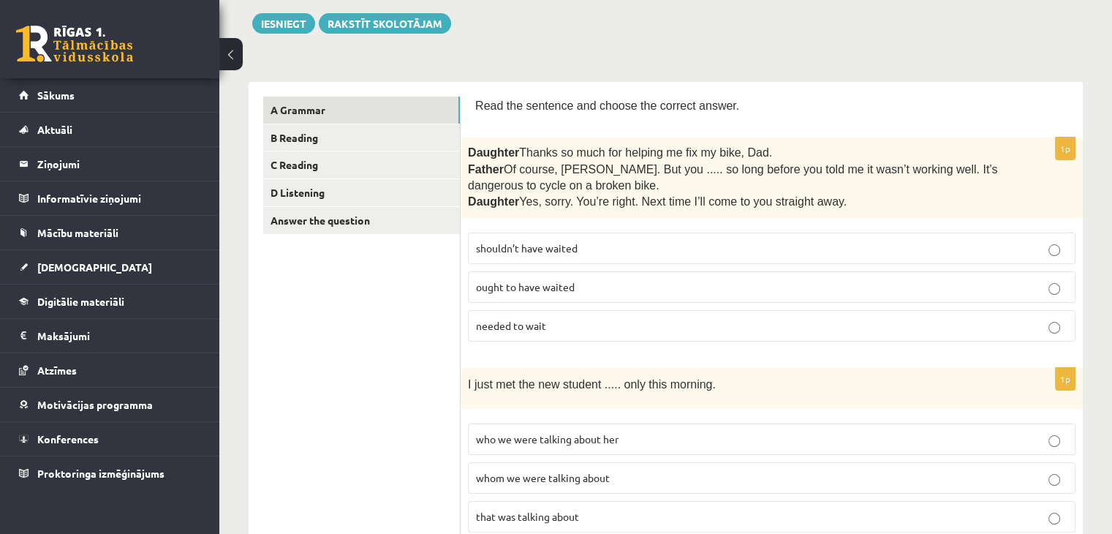
scroll to position [167, 0]
click at [673, 238] on label "shouldn’t have waited" at bounding box center [772, 247] width 608 height 31
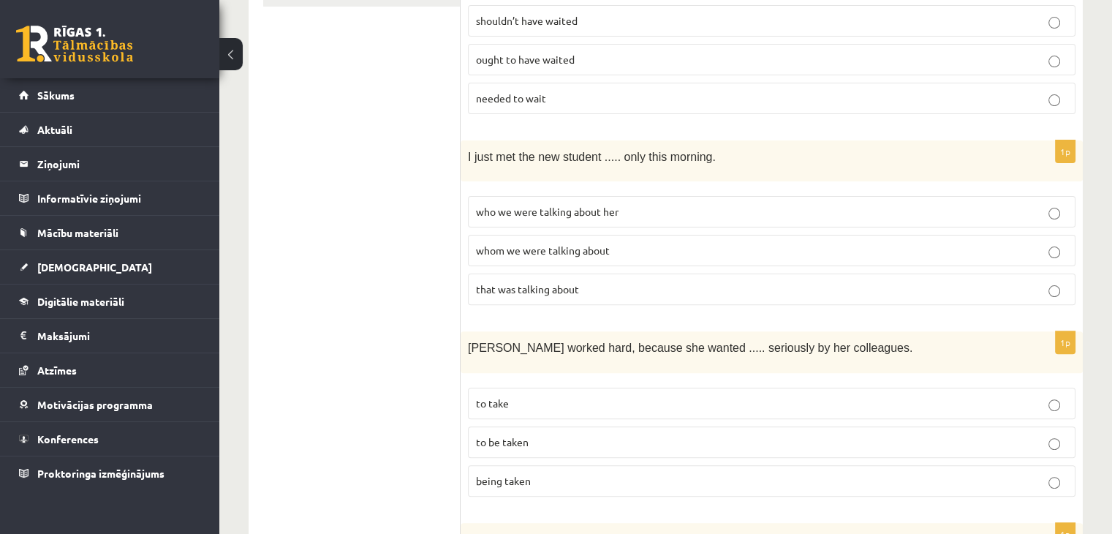
scroll to position [394, 0]
click at [586, 255] on p "whom we were talking about" at bounding box center [772, 249] width 592 height 15
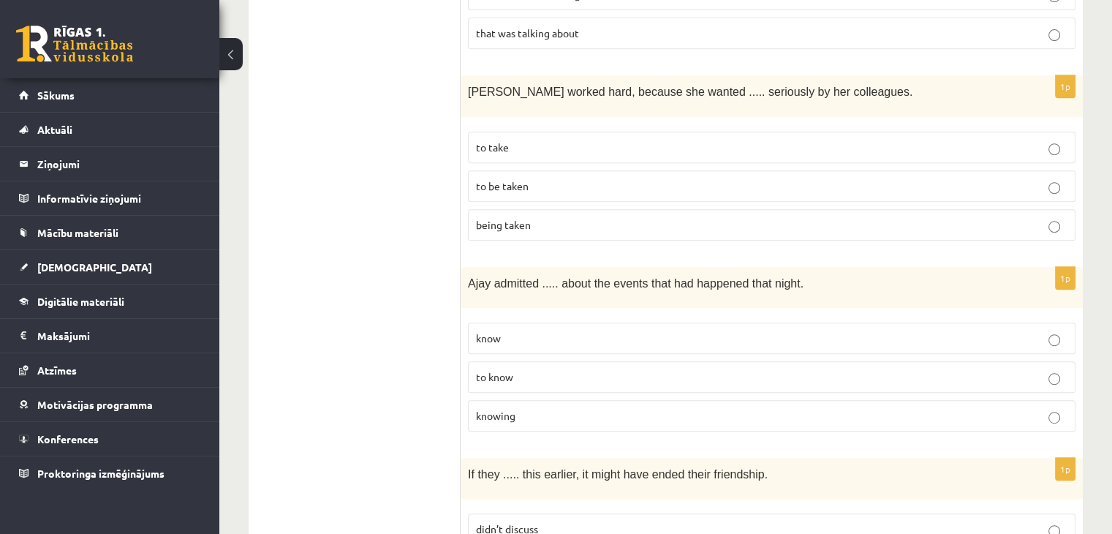
scroll to position [649, 0]
click at [539, 170] on label "to be taken" at bounding box center [772, 185] width 608 height 31
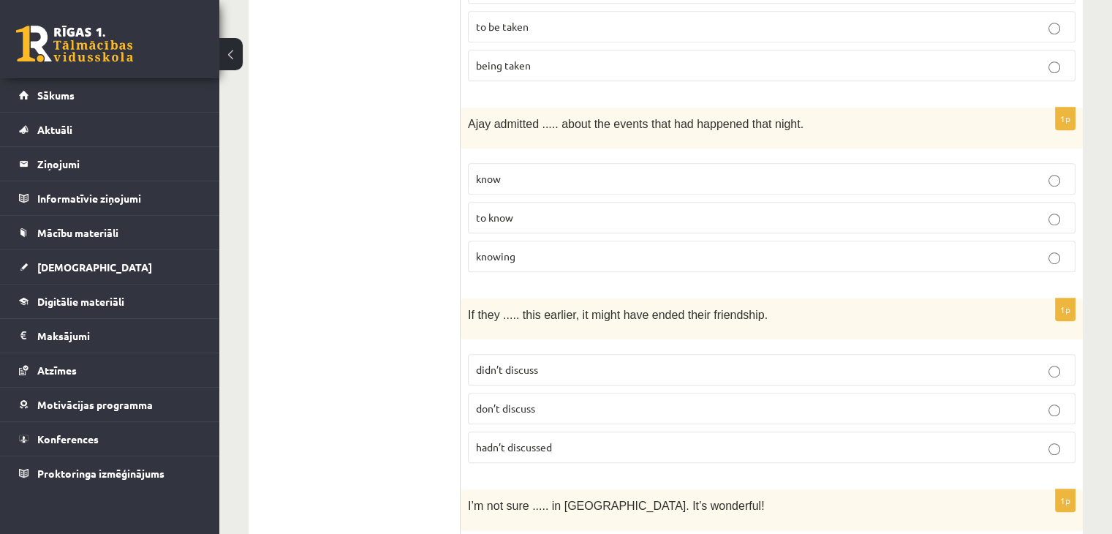
scroll to position [810, 0]
click at [564, 209] on p "to know" at bounding box center [772, 216] width 592 height 15
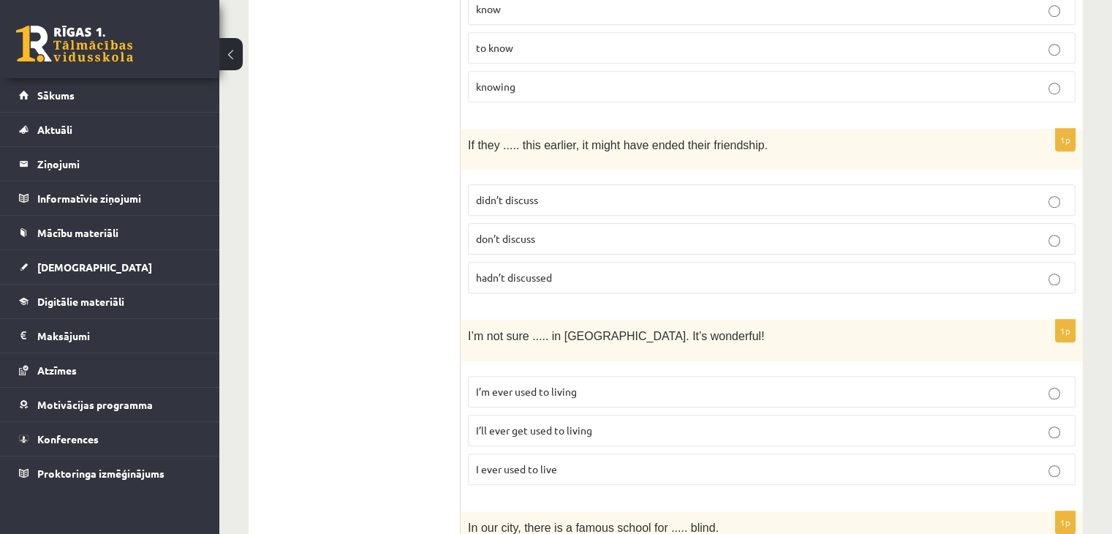
scroll to position [992, 0]
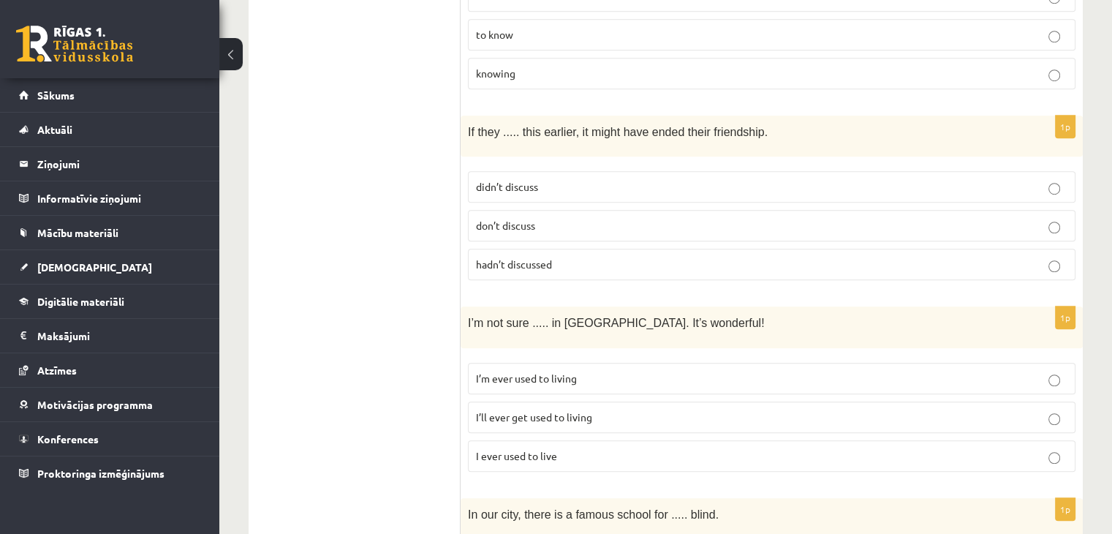
click at [548, 257] on span "hadn’t discussed" at bounding box center [514, 263] width 76 height 13
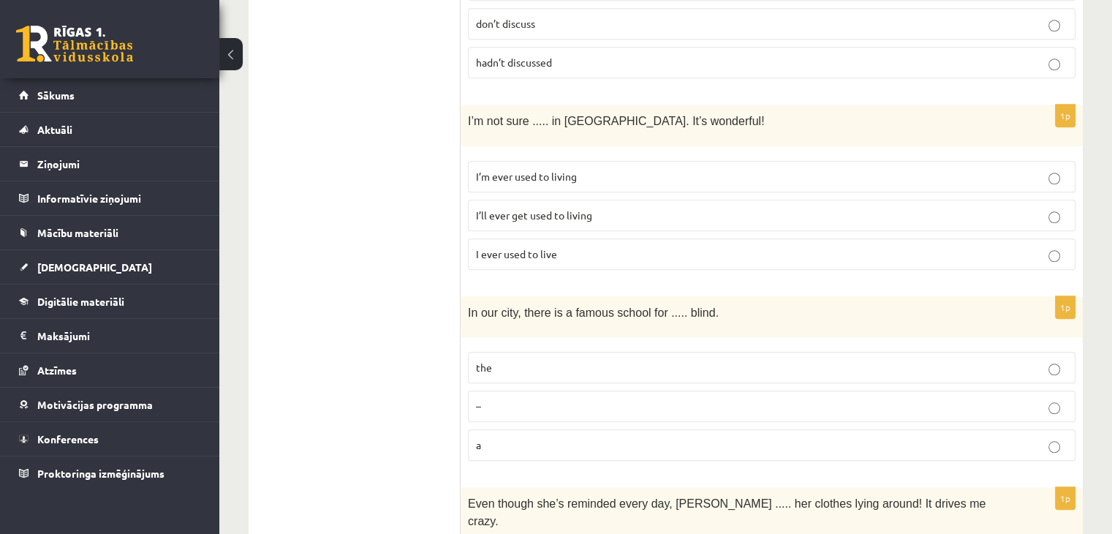
scroll to position [1194, 0]
click at [521, 208] on span "I’ll ever get used to living" at bounding box center [534, 214] width 116 height 13
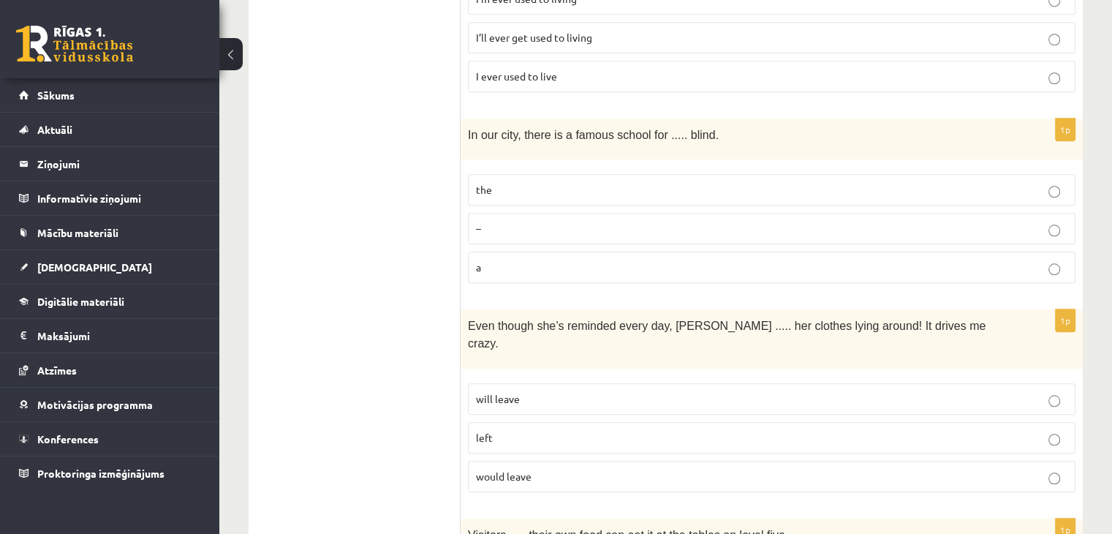
scroll to position [1372, 0]
click at [503, 181] on p "the" at bounding box center [772, 188] width 592 height 15
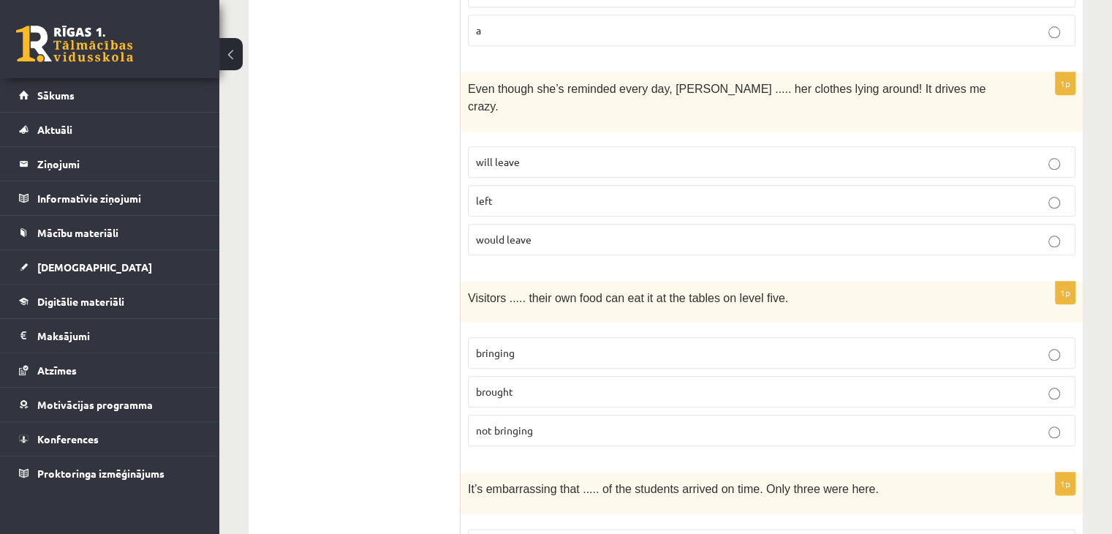
scroll to position [1612, 0]
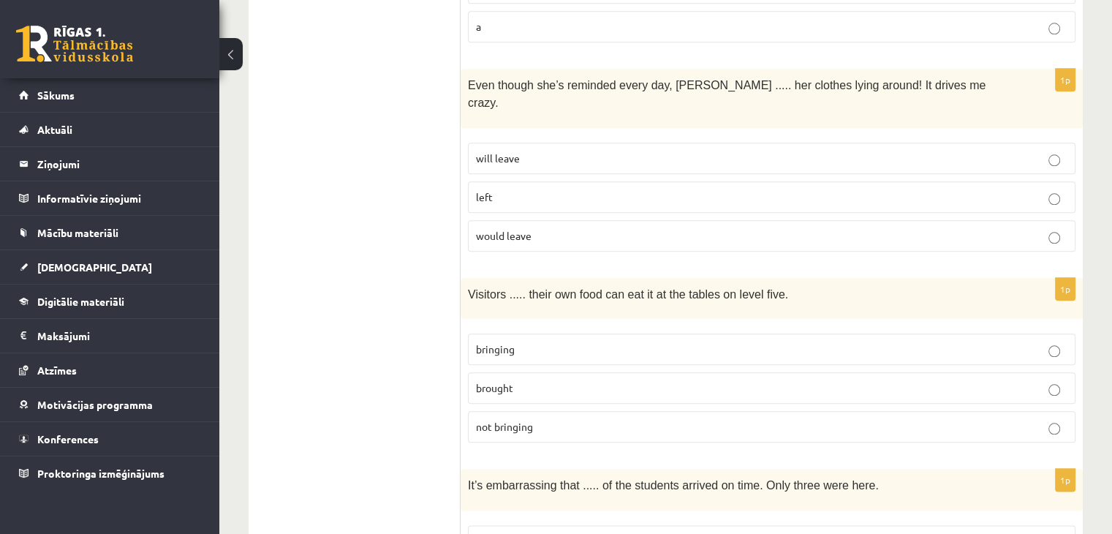
click at [509, 228] on p "would leave" at bounding box center [772, 235] width 592 height 15
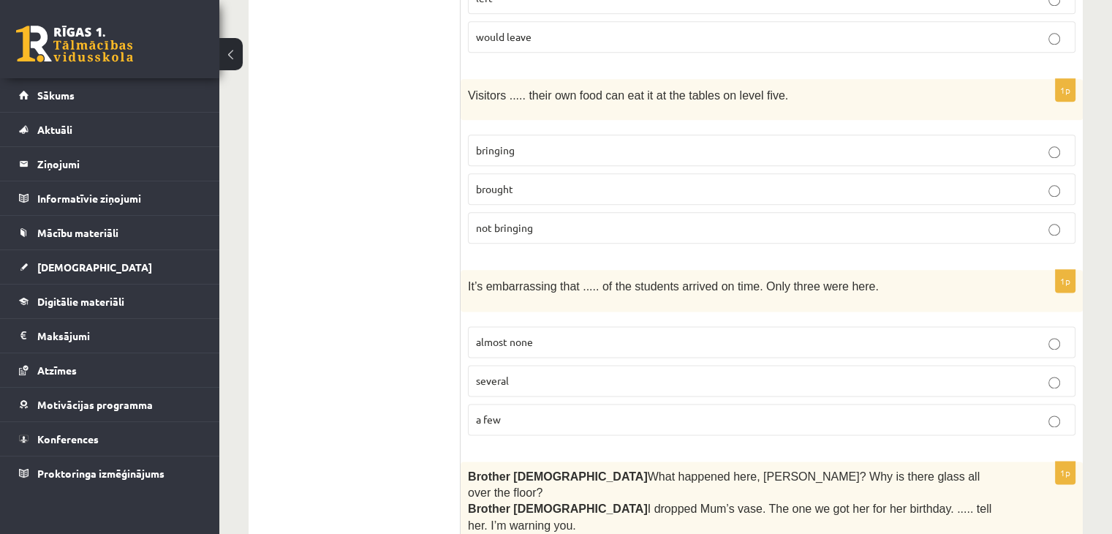
scroll to position [1810, 0]
click at [512, 144] on span "bringing" at bounding box center [495, 150] width 39 height 13
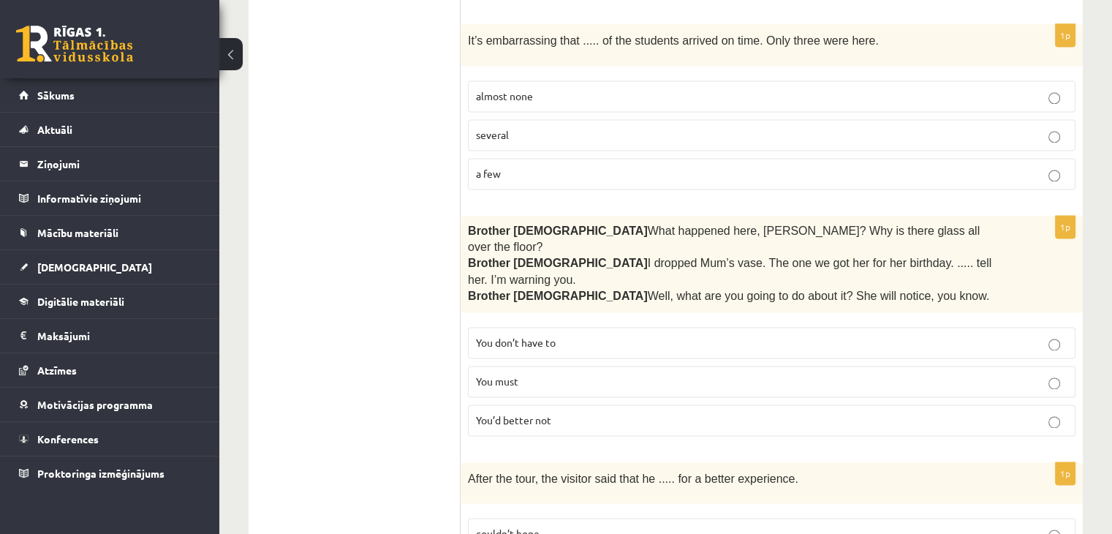
scroll to position [2057, 0]
click at [532, 80] on label "almost none" at bounding box center [772, 95] width 608 height 31
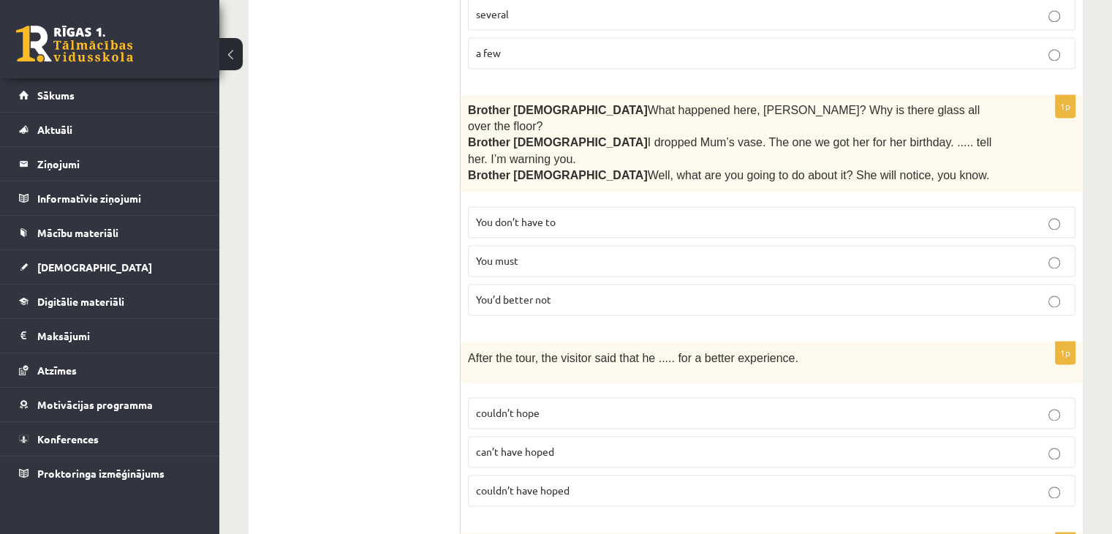
scroll to position [2179, 0]
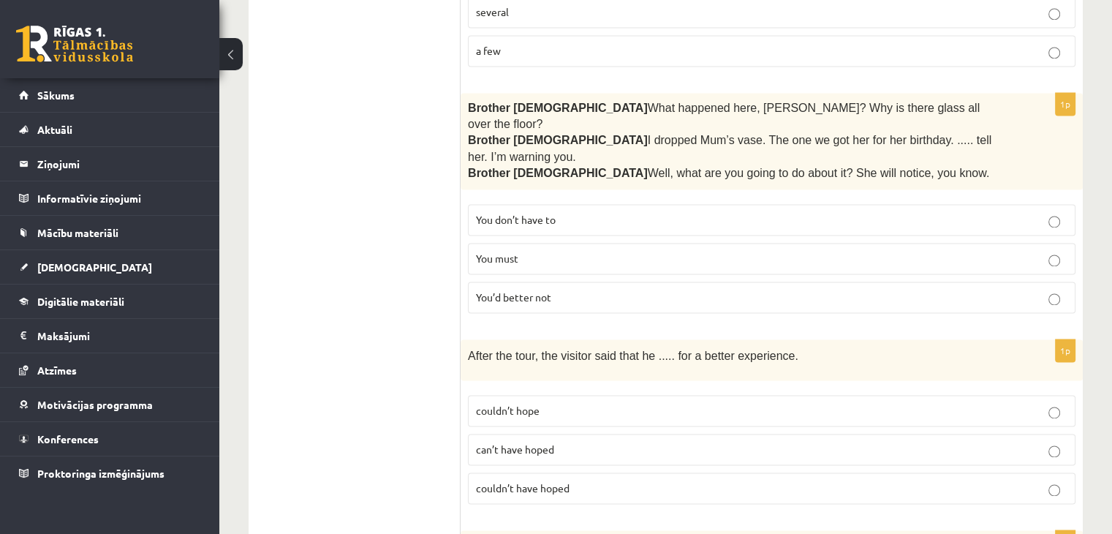
click at [543, 290] on p "You’d better not" at bounding box center [772, 297] width 592 height 15
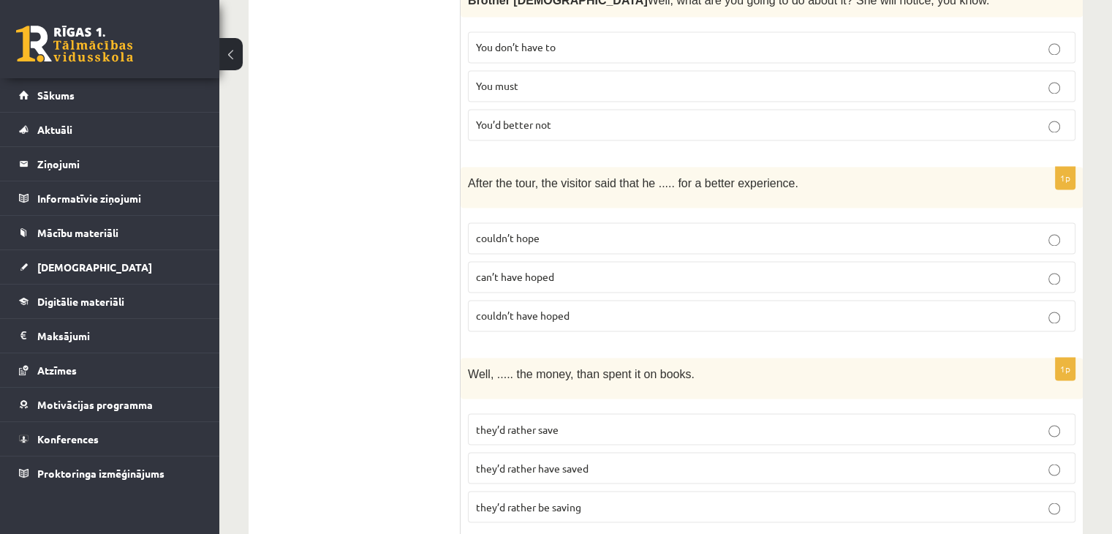
scroll to position [2353, 0]
click at [529, 307] on p "couldn’t have hoped" at bounding box center [772, 314] width 592 height 15
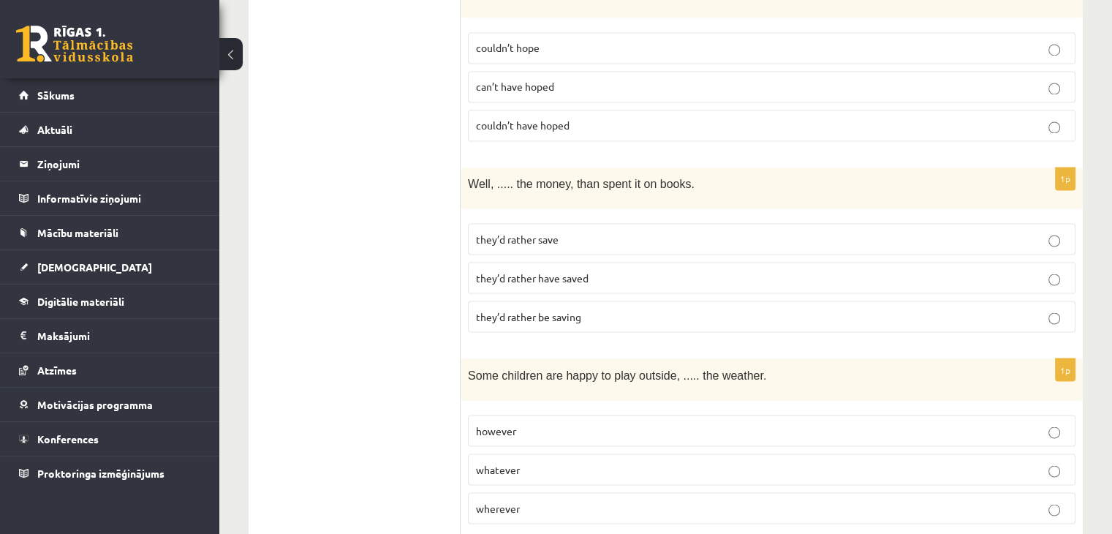
scroll to position [2543, 0]
click at [537, 222] on label "they’d rather save" at bounding box center [772, 237] width 608 height 31
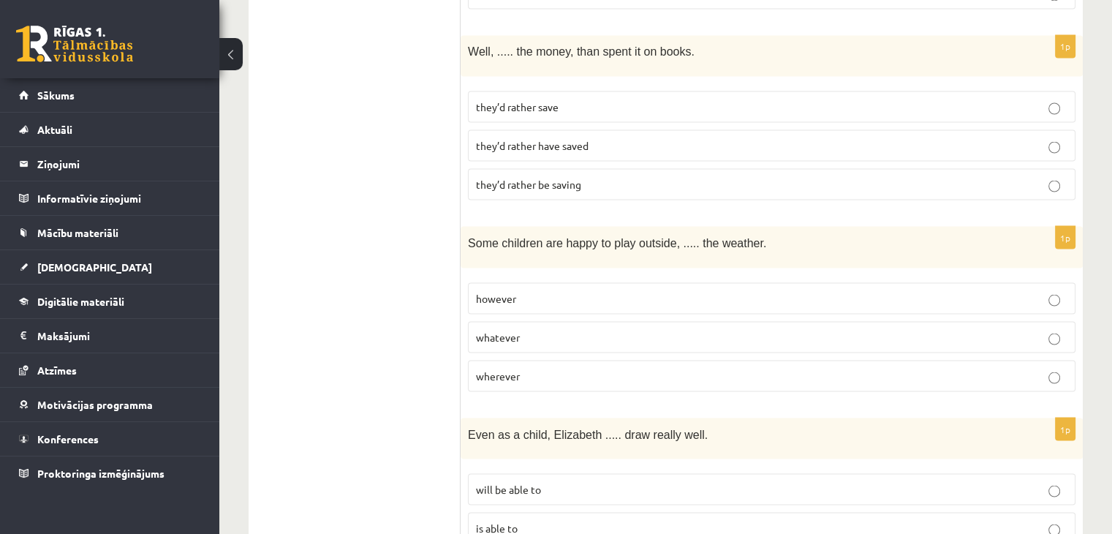
scroll to position [2680, 0]
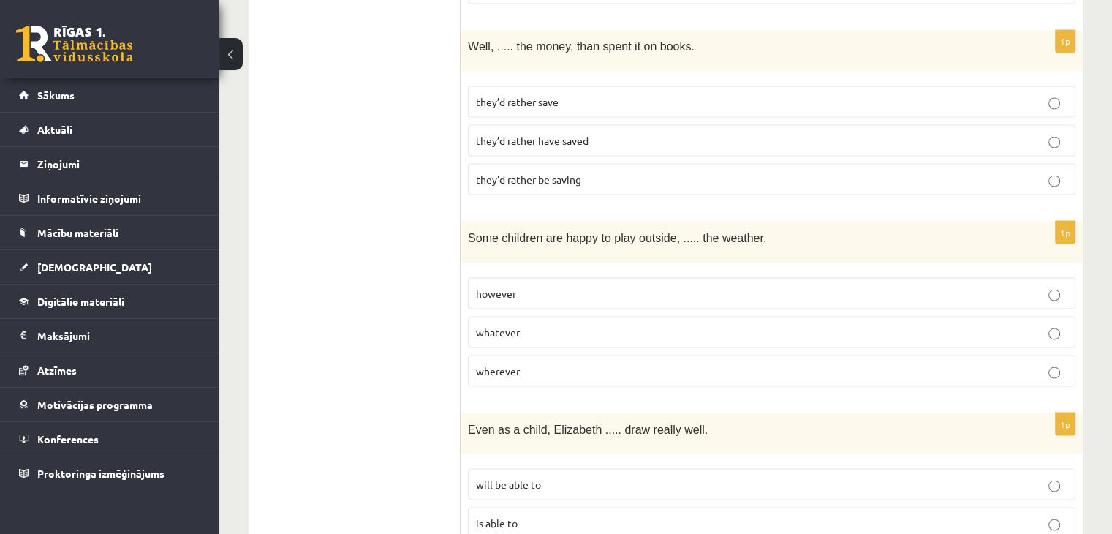
click at [561, 324] on p "whatever" at bounding box center [772, 331] width 592 height 15
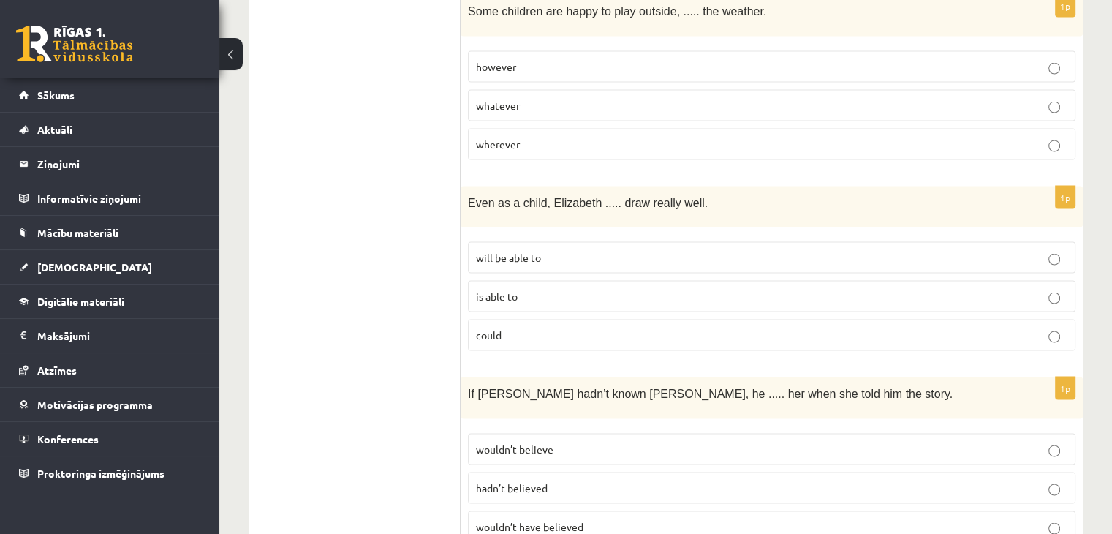
scroll to position [2908, 0]
click at [498, 326] on span "could" at bounding box center [489, 332] width 26 height 13
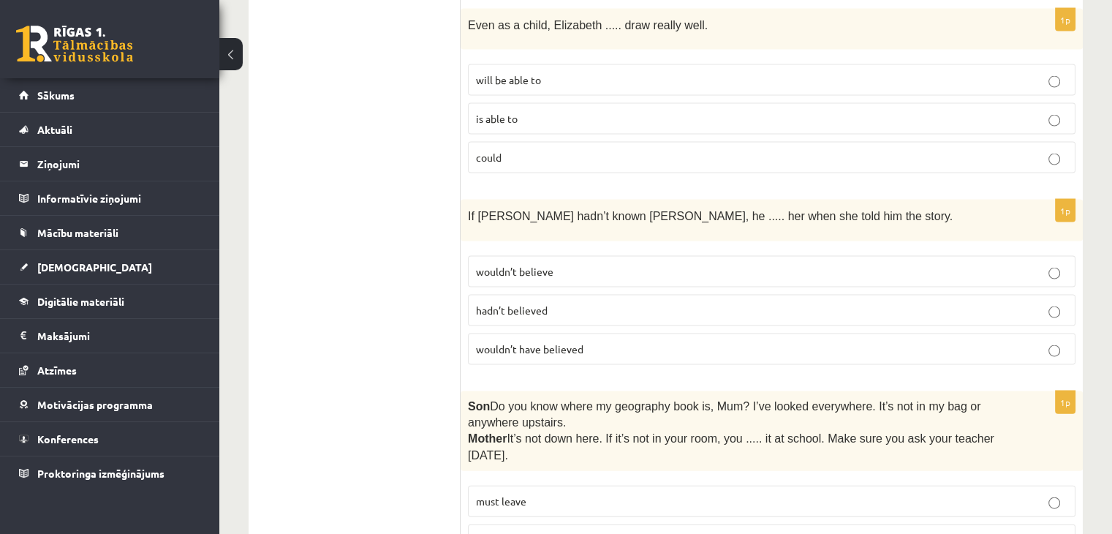
scroll to position [3087, 0]
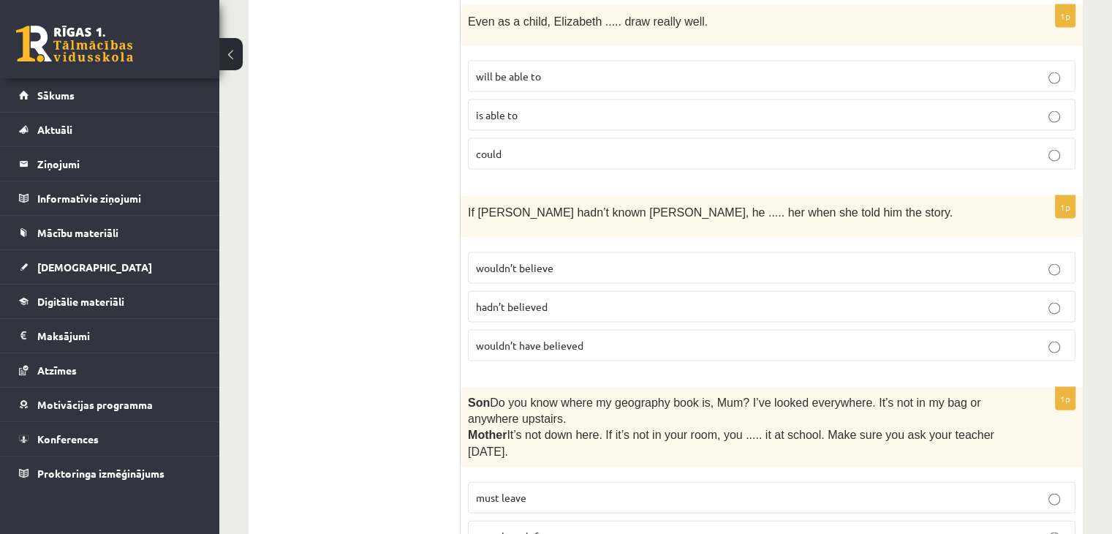
click at [518, 339] on span "wouldn’t have believed" at bounding box center [530, 345] width 108 height 13
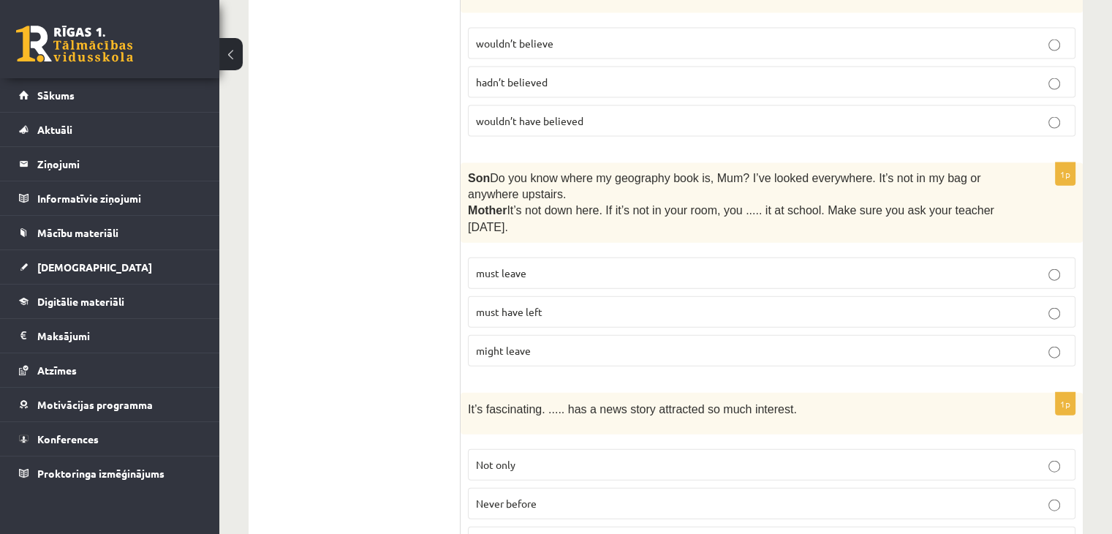
scroll to position [3270, 0]
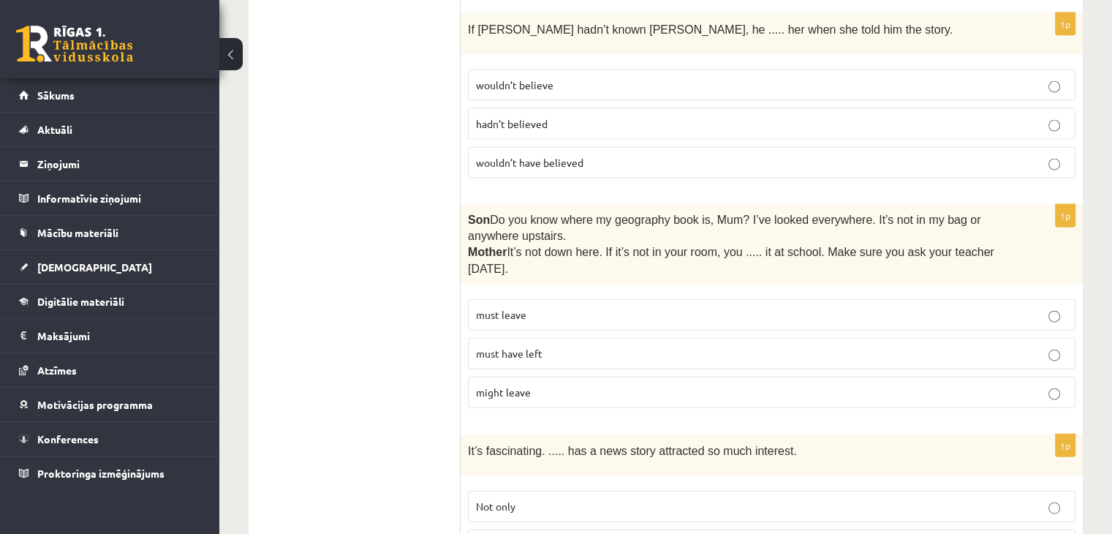
click at [525, 346] on p "must have left" at bounding box center [772, 353] width 592 height 15
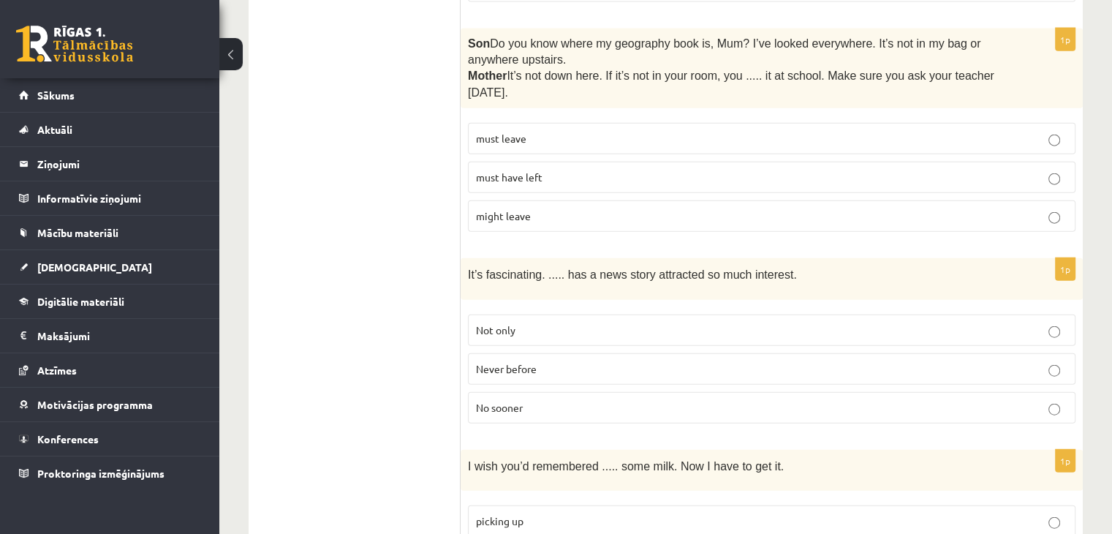
scroll to position [3478, 0]
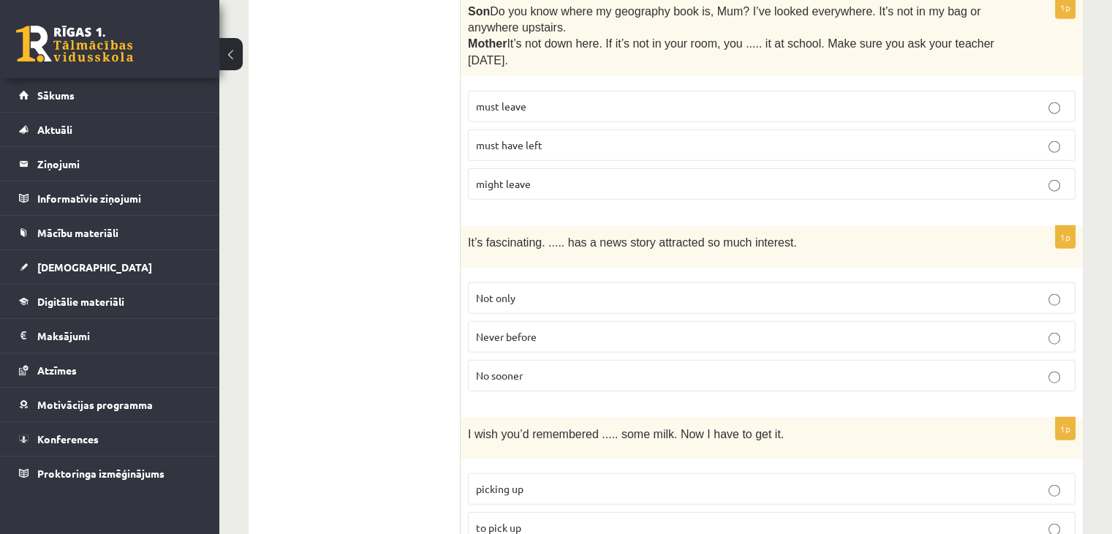
click at [505, 321] on label "Never before" at bounding box center [772, 336] width 608 height 31
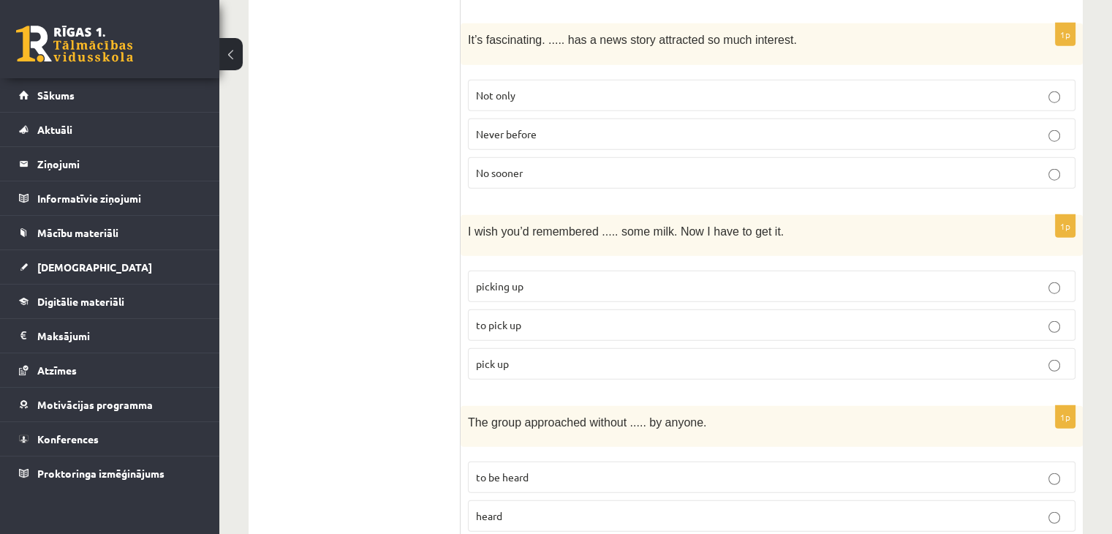
scroll to position [3683, 0]
click at [541, 315] on p "to pick up" at bounding box center [772, 322] width 592 height 15
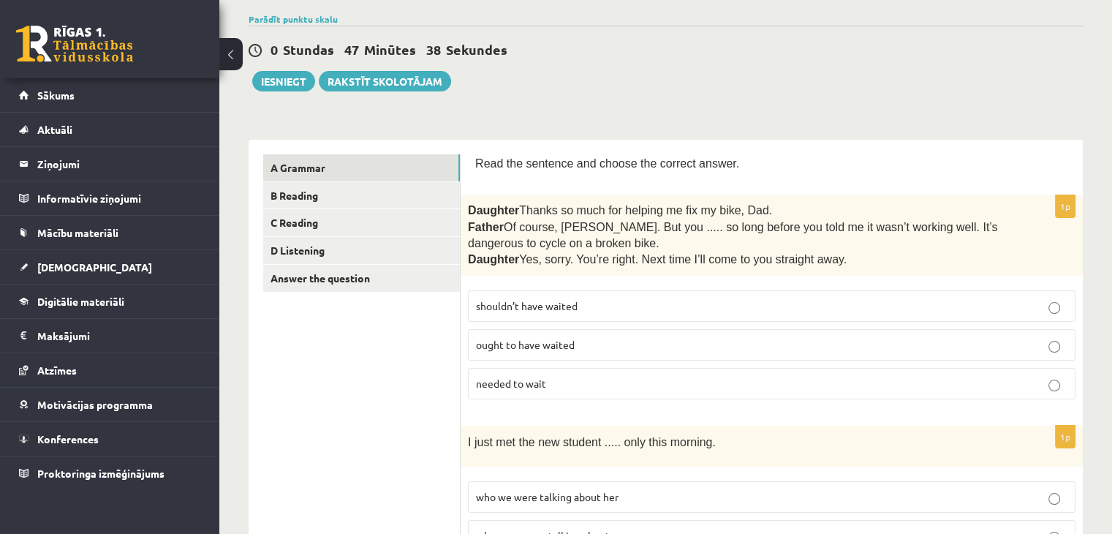
scroll to position [108, 0]
click at [293, 195] on link "B Reading" at bounding box center [361, 196] width 197 height 27
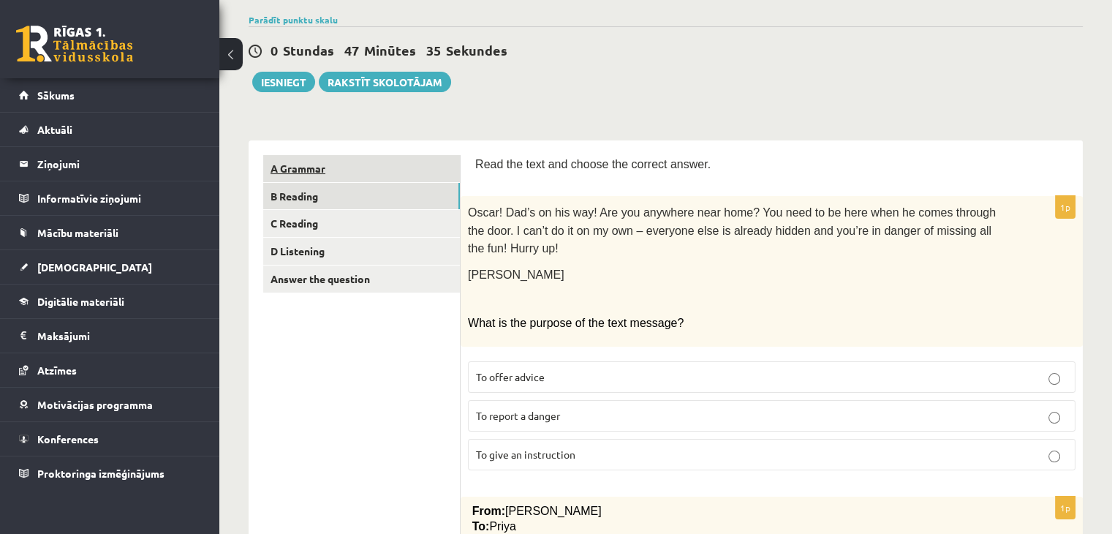
click at [287, 164] on link "A Grammar" at bounding box center [361, 168] width 197 height 27
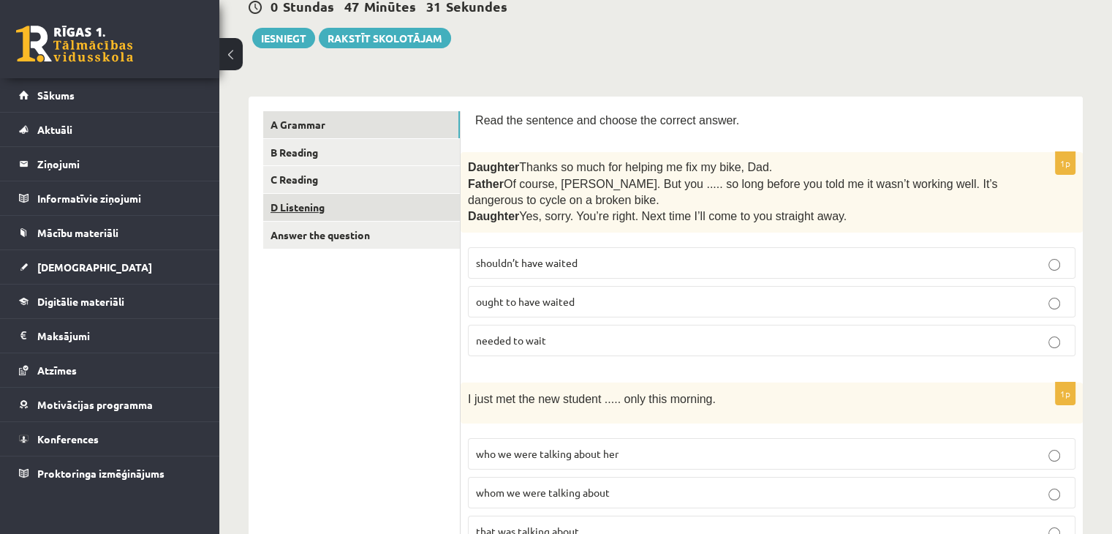
scroll to position [143, 0]
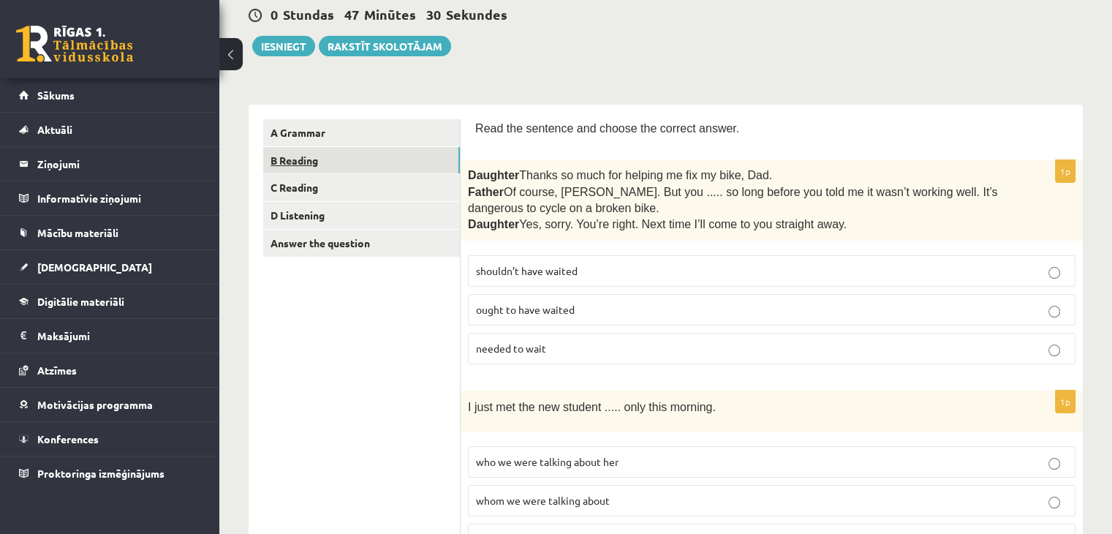
click at [298, 150] on link "B Reading" at bounding box center [361, 160] width 197 height 27
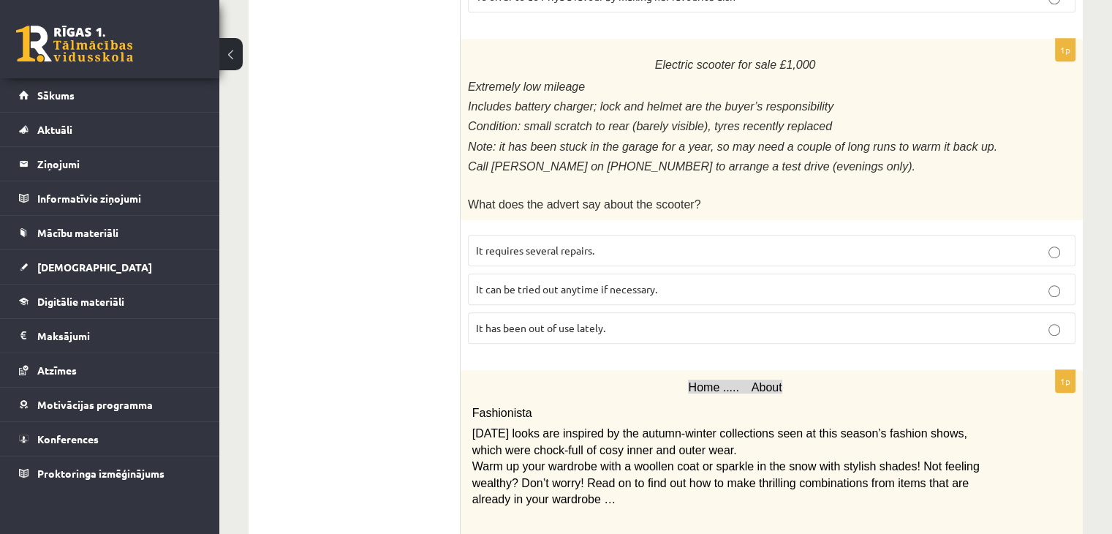
scroll to position [930, 0]
click at [739, 320] on p "It has been out of use lately." at bounding box center [772, 327] width 592 height 15
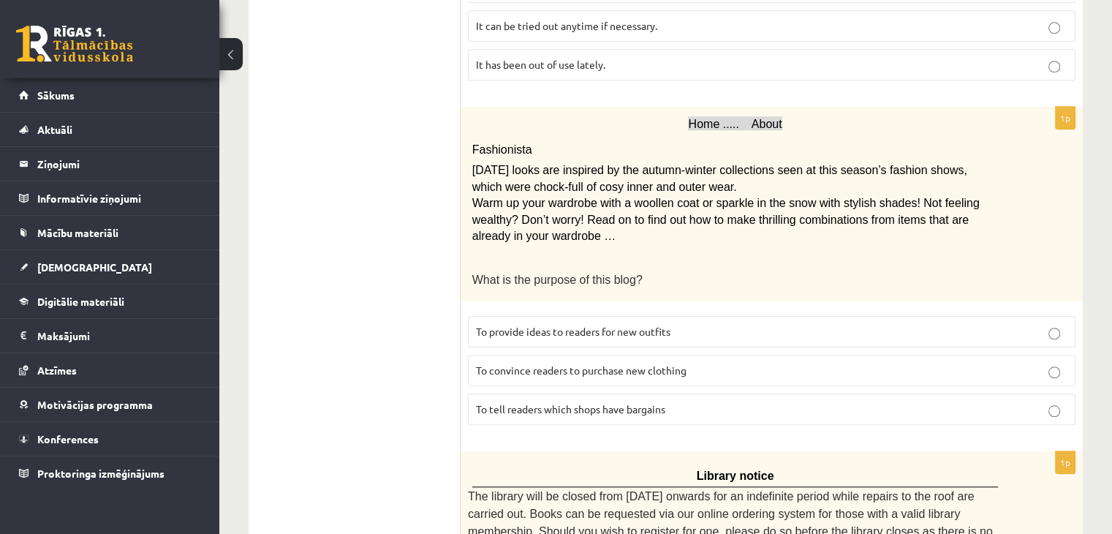
scroll to position [1194, 0]
click at [626, 325] on span "To provide ideas to readers for new outfits" at bounding box center [573, 331] width 195 height 13
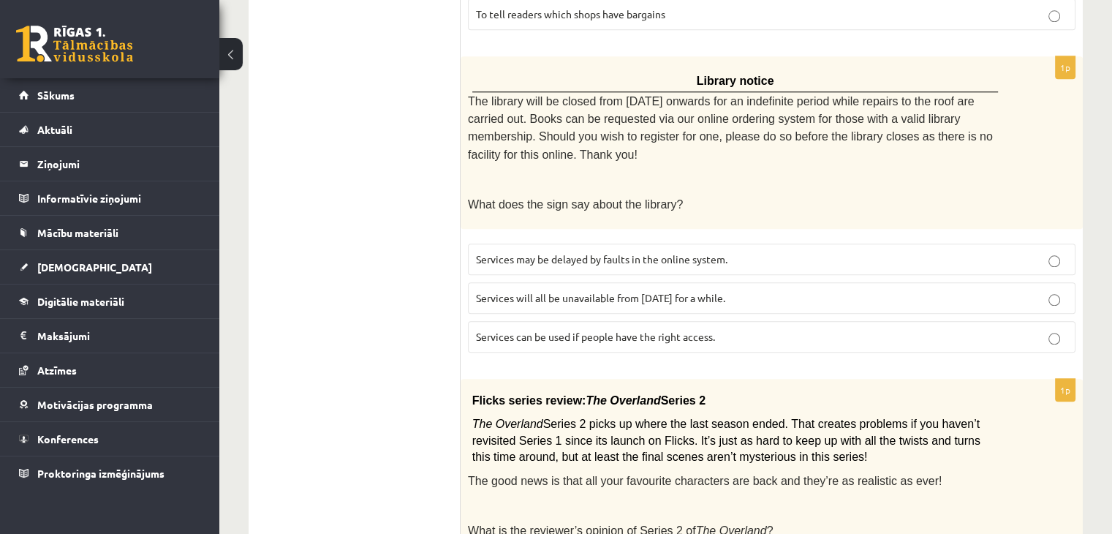
scroll to position [1588, 0]
click at [651, 330] on span "Services can be used if people have the right access." at bounding box center [595, 336] width 239 height 13
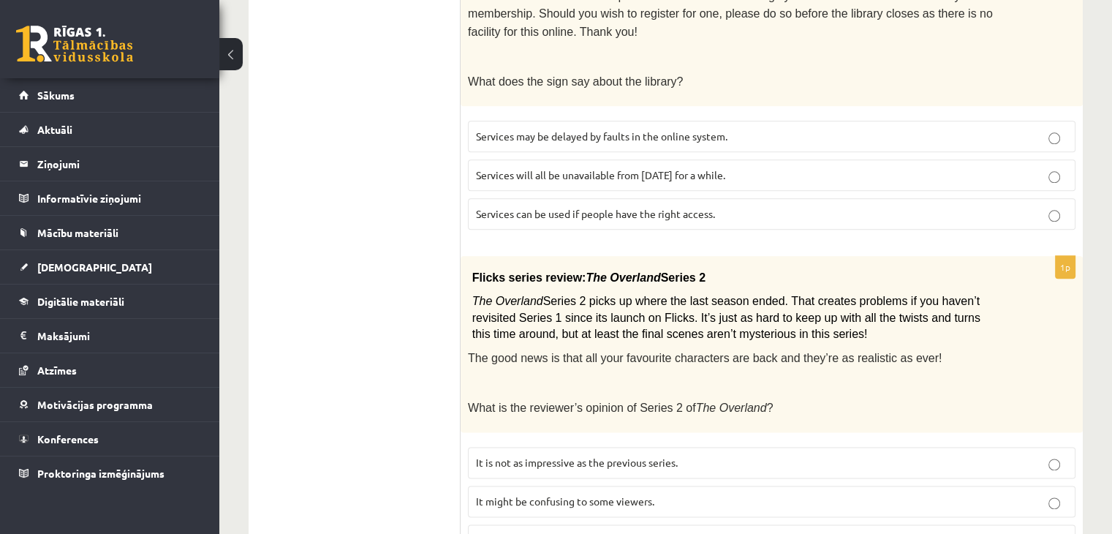
scroll to position [1721, 0]
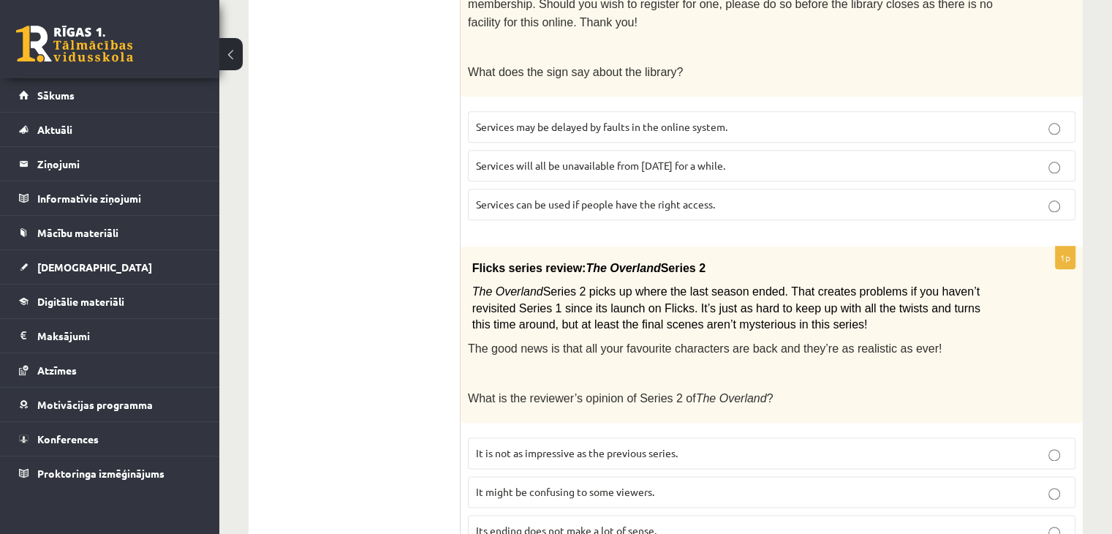
click at [551, 476] on label "It might be confusing to some viewers." at bounding box center [772, 491] width 608 height 31
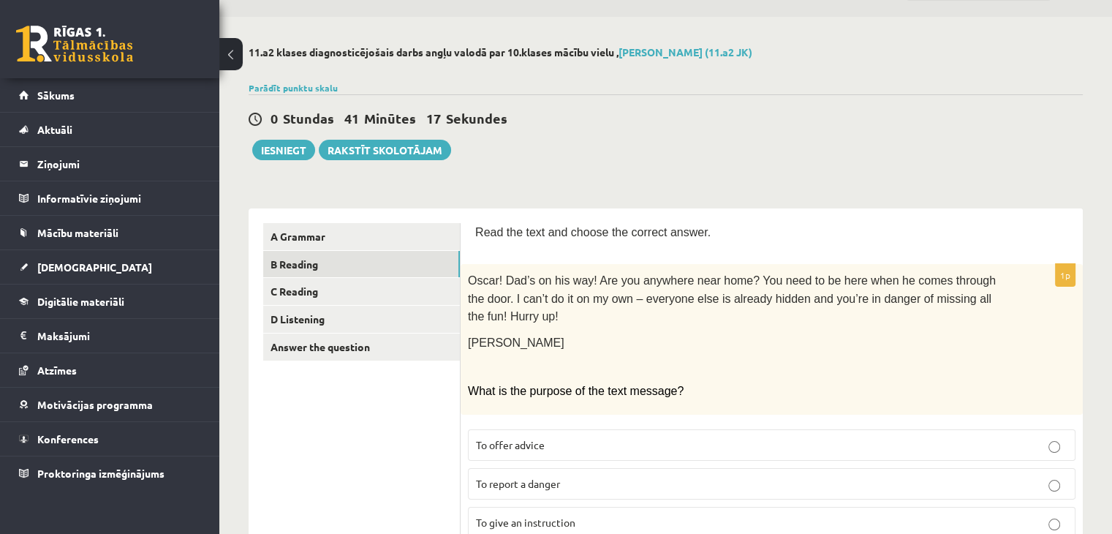
scroll to position [0, 0]
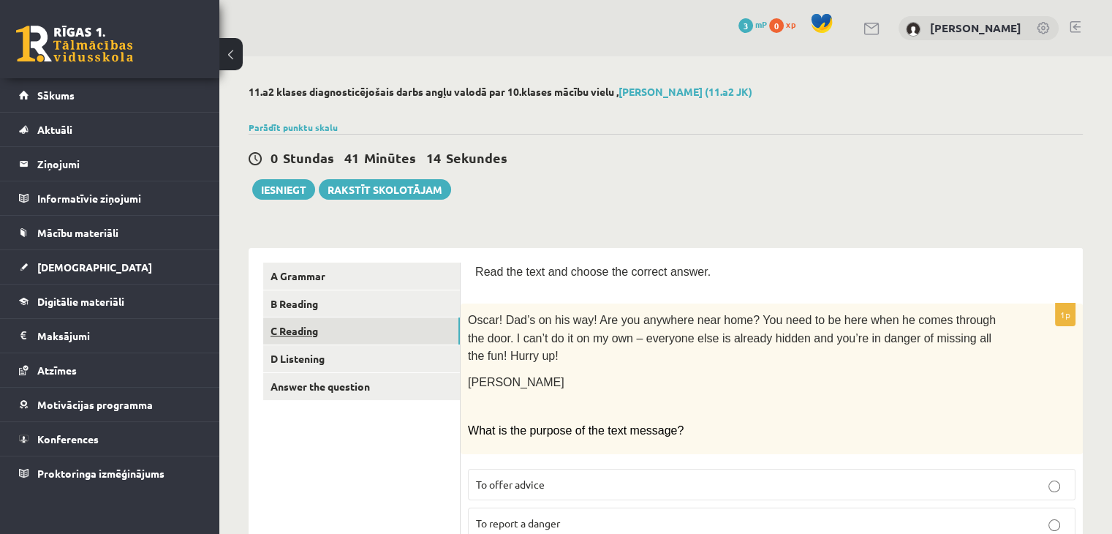
click at [295, 338] on link "C Reading" at bounding box center [361, 330] width 197 height 27
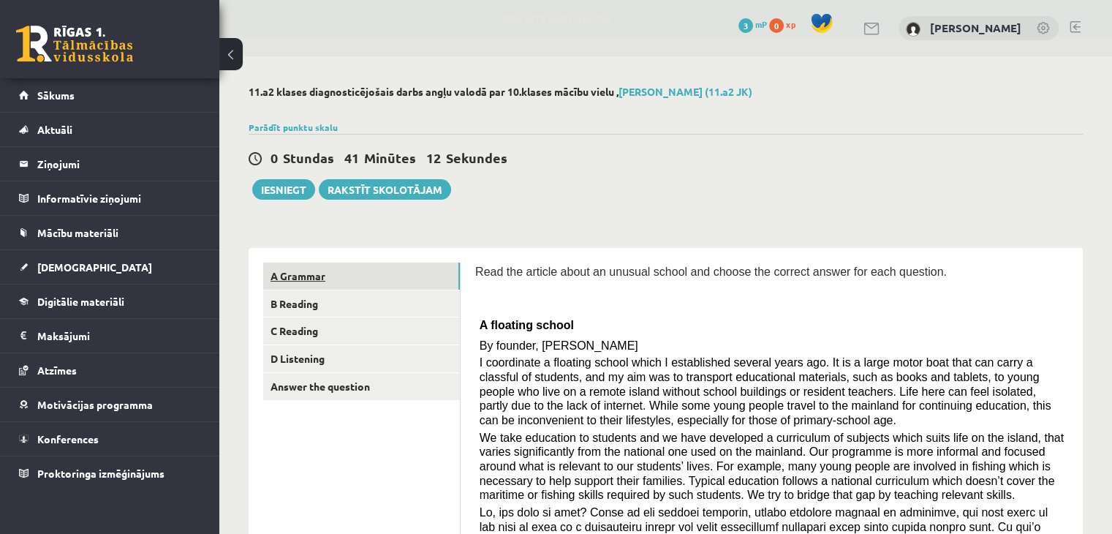
click at [296, 276] on link "A Grammar" at bounding box center [361, 276] width 197 height 27
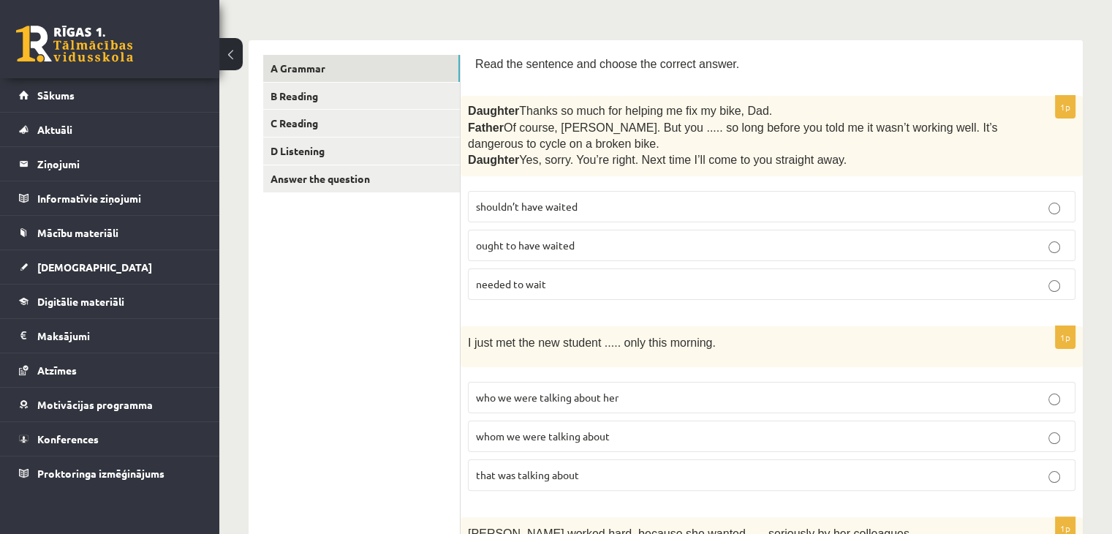
scroll to position [209, 0]
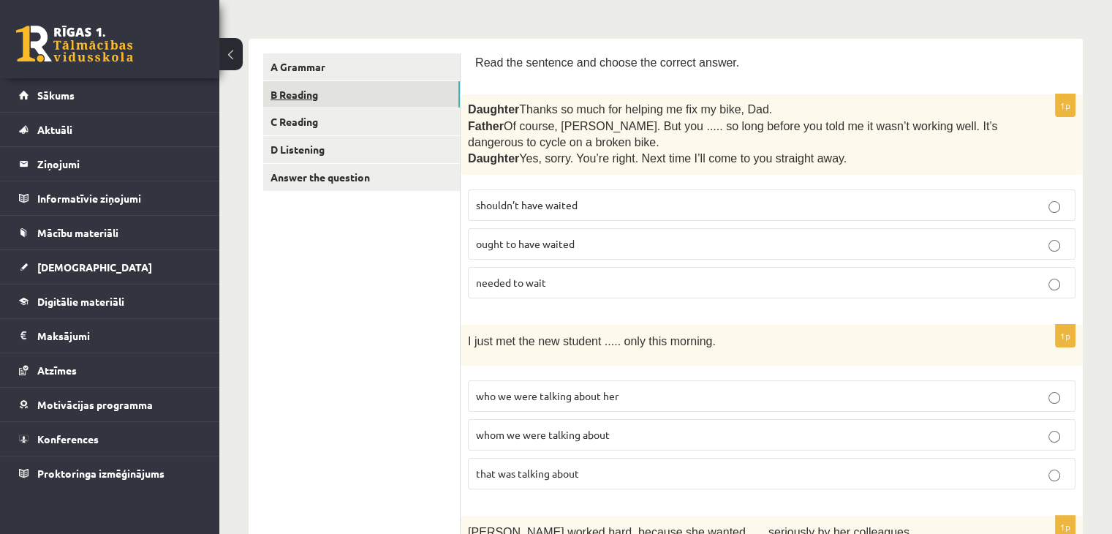
click at [287, 94] on link "B Reading" at bounding box center [361, 94] width 197 height 27
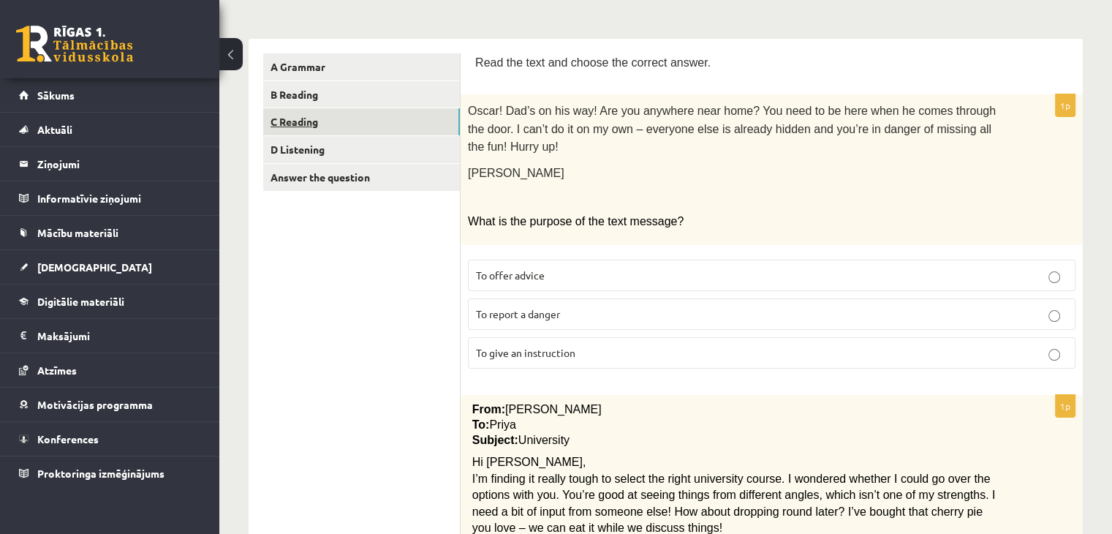
click at [284, 119] on link "C Reading" at bounding box center [361, 121] width 197 height 27
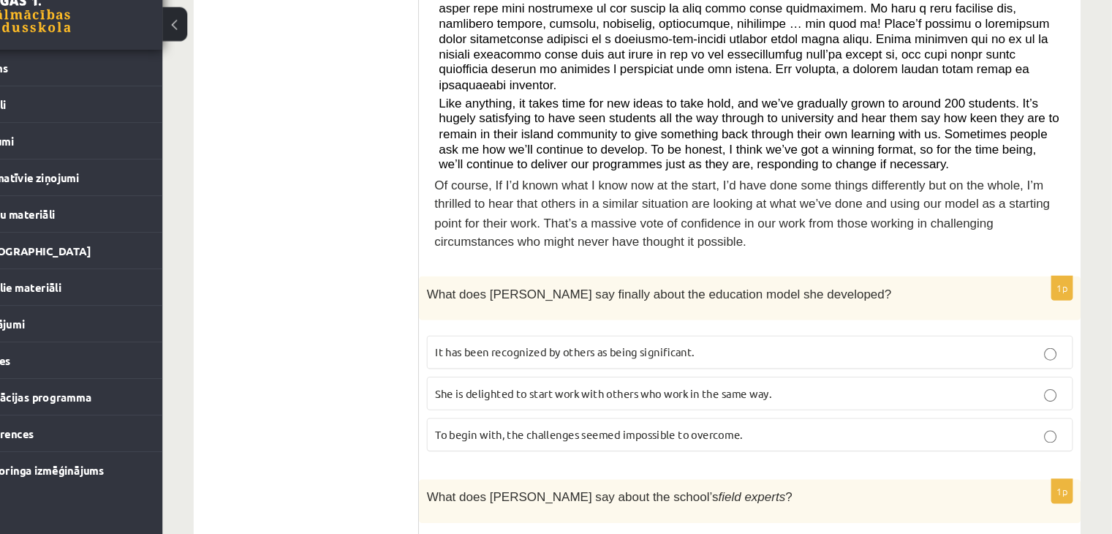
scroll to position [558, 0]
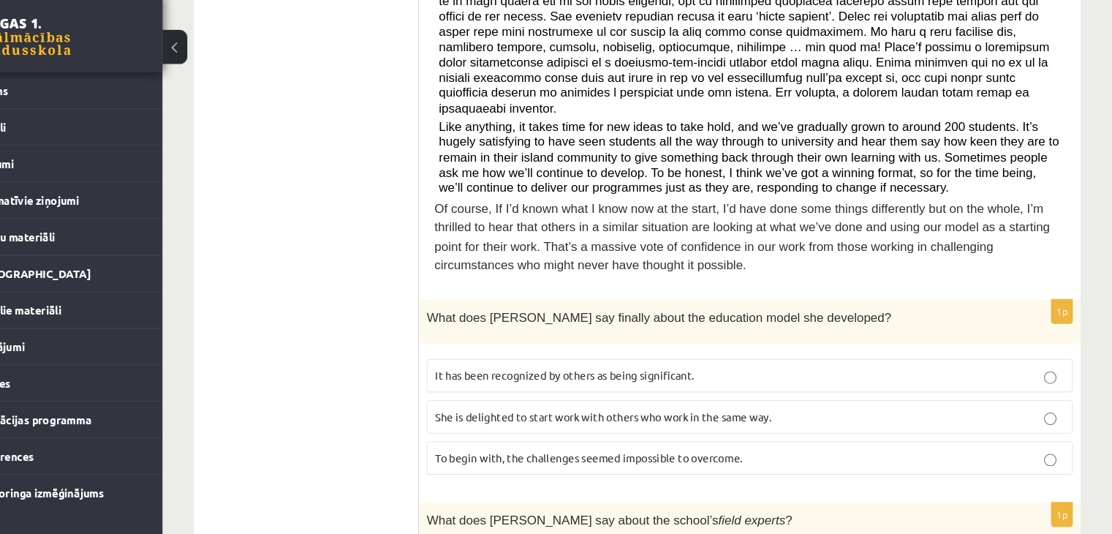
click at [538, 356] on span "It has been recognized by others as being significant." at bounding box center [598, 362] width 244 height 13
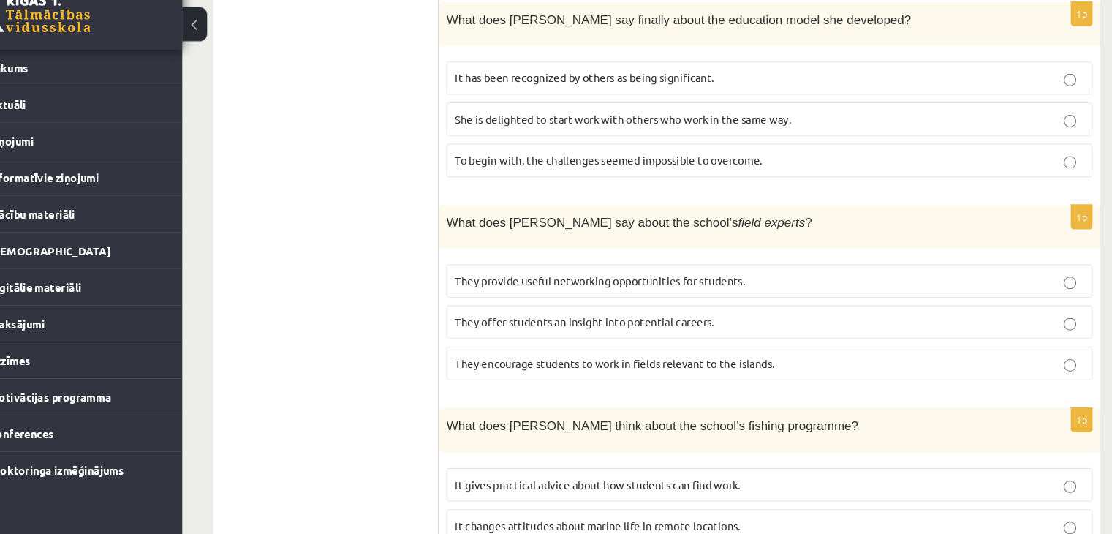
scroll to position [817, 0]
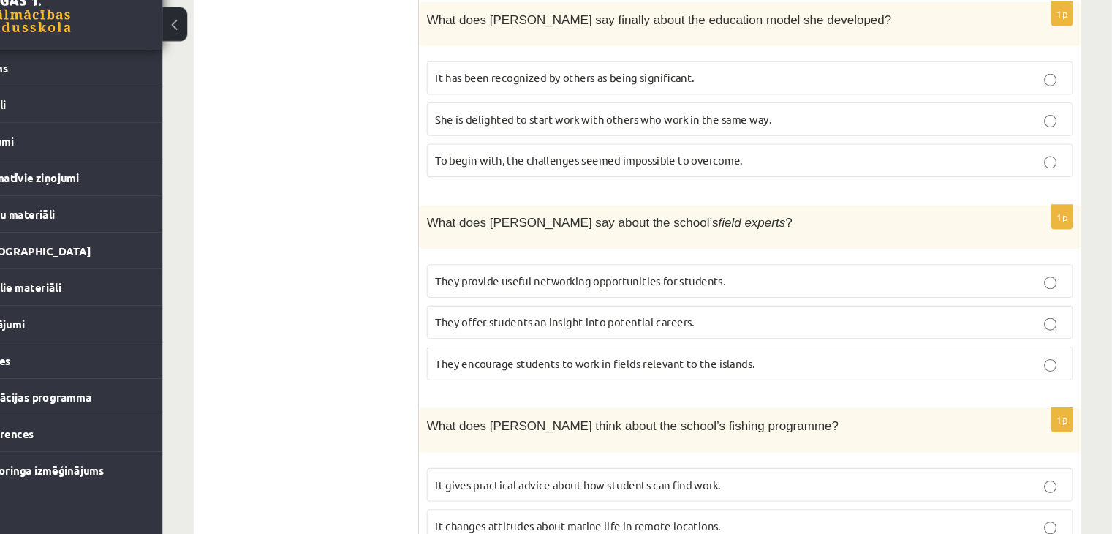
click at [606, 327] on p "They offer students an insight into potential careers." at bounding box center [772, 334] width 592 height 15
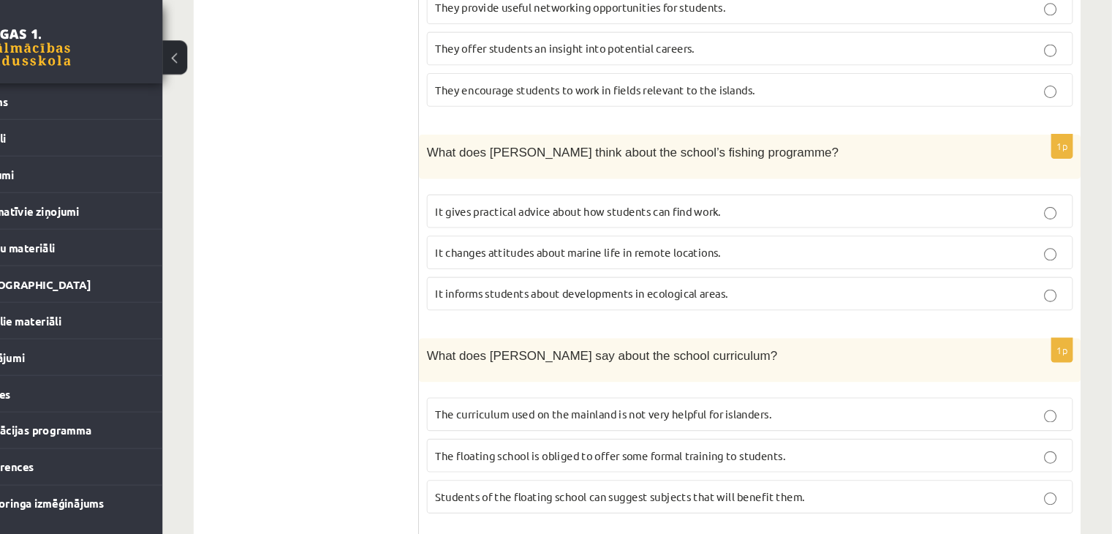
scroll to position [1051, 0]
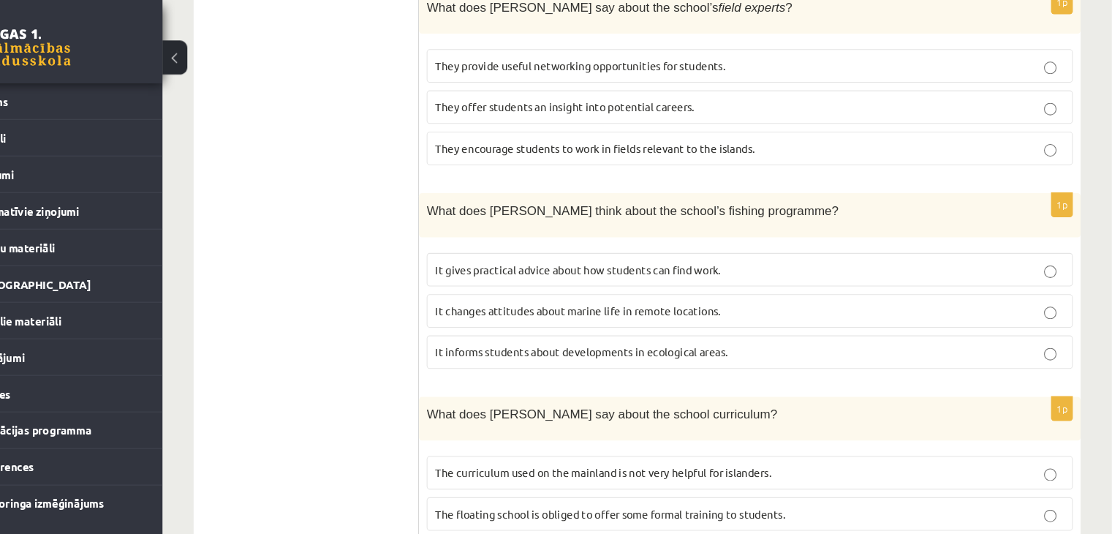
click at [622, 324] on span "It informs students about developments in ecological areas." at bounding box center [613, 330] width 275 height 13
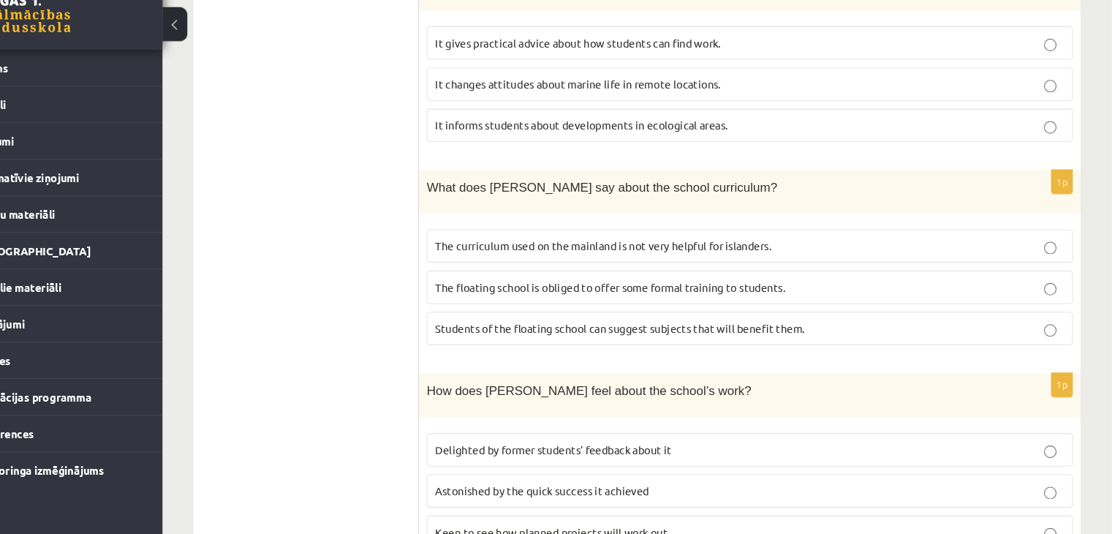
scroll to position [1235, 0]
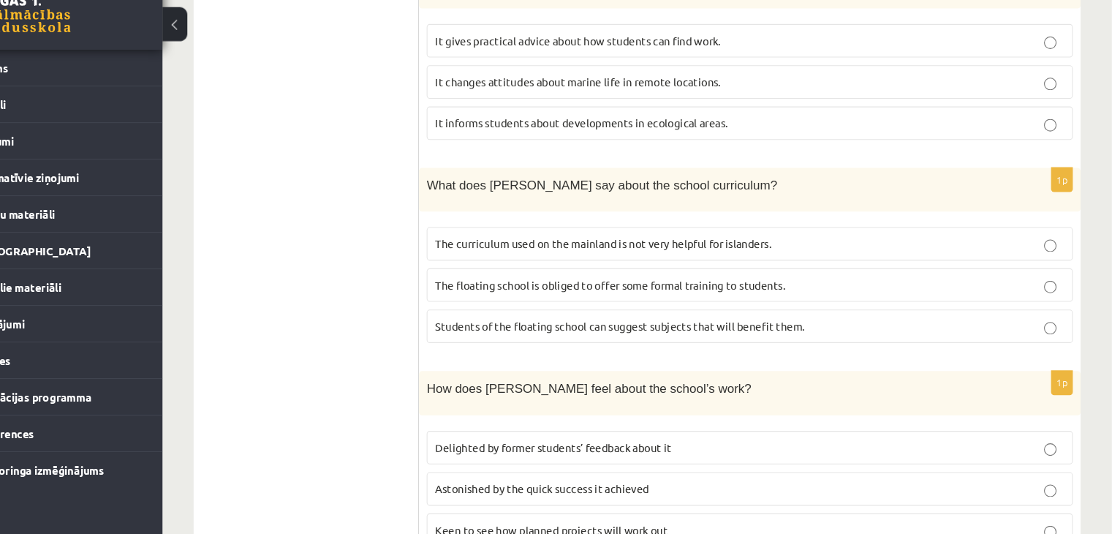
click at [731, 254] on span "The curriculum used on the mainland is not very helpful for islanders." at bounding box center [634, 260] width 316 height 13
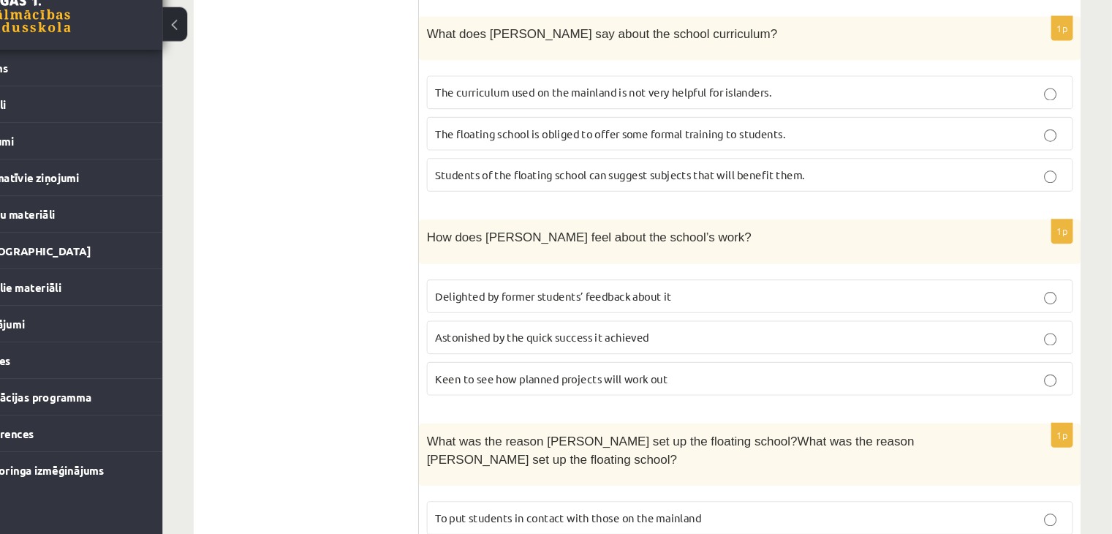
scroll to position [1378, 0]
click at [854, 293] on label "Delighted by former students’ feedback about it" at bounding box center [772, 308] width 608 height 31
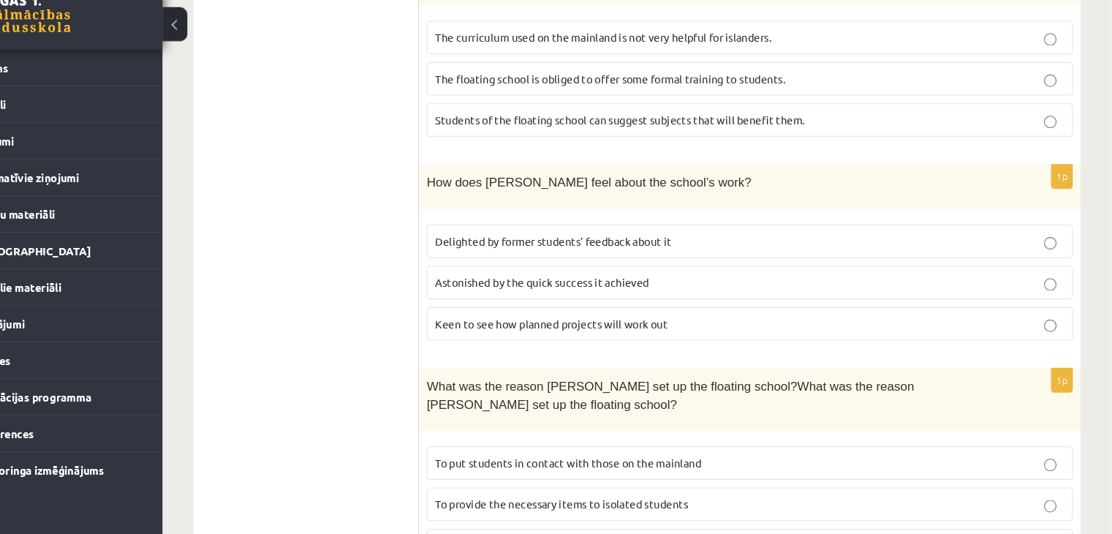
scroll to position [1455, 0]
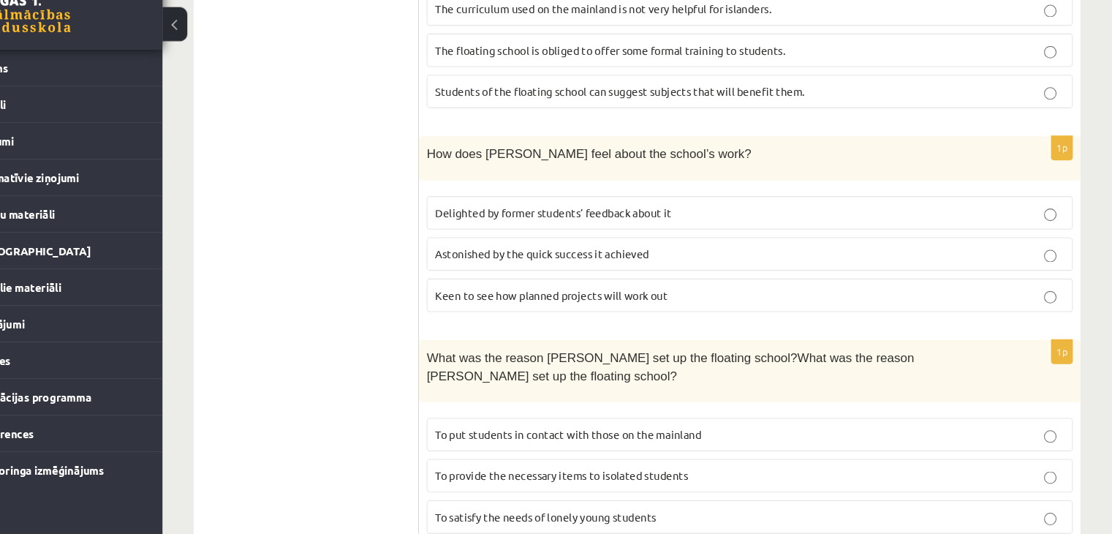
click at [633, 463] on label "To provide the necessary items to isolated students" at bounding box center [772, 478] width 608 height 31
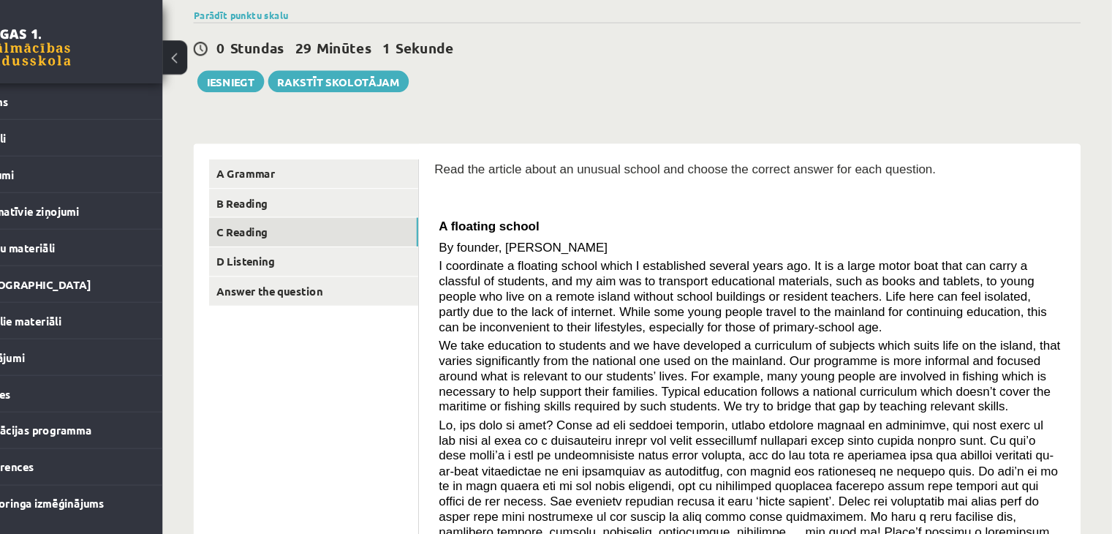
scroll to position [111, 0]
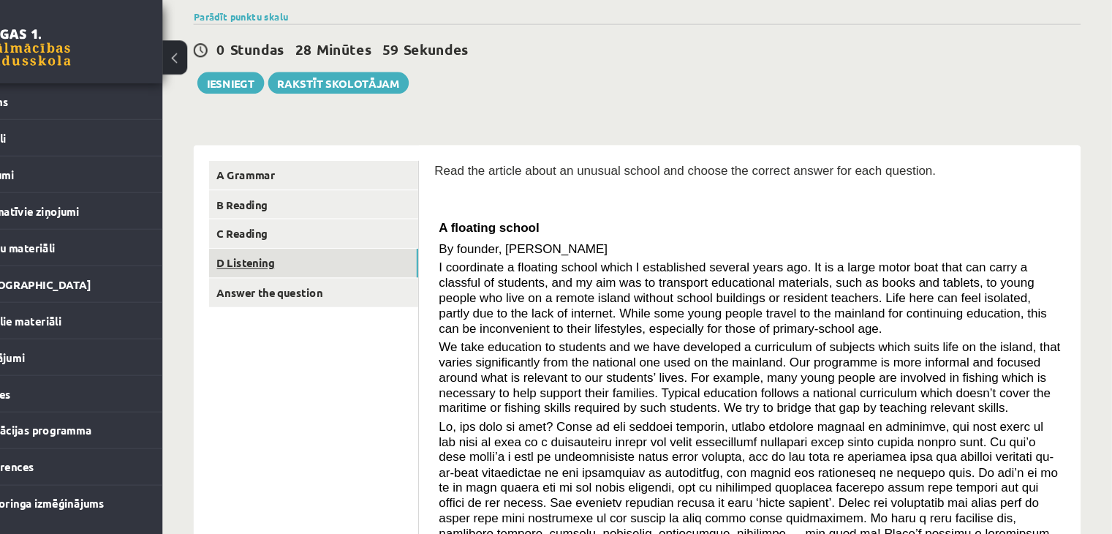
click at [279, 247] on link "D Listening" at bounding box center [361, 247] width 197 height 27
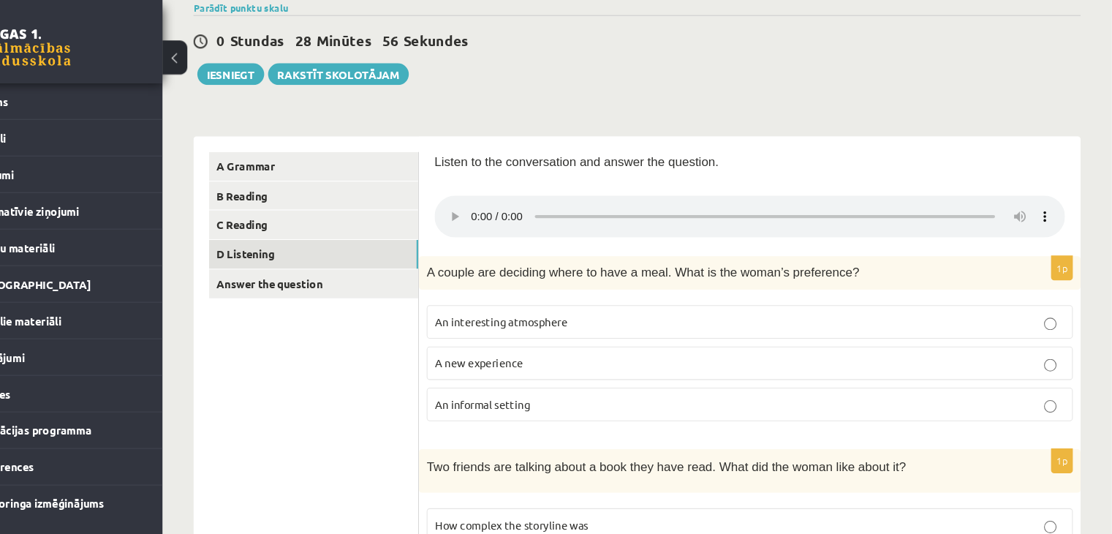
scroll to position [120, 0]
click at [346, 268] on link "Answer the question" at bounding box center [361, 266] width 197 height 27
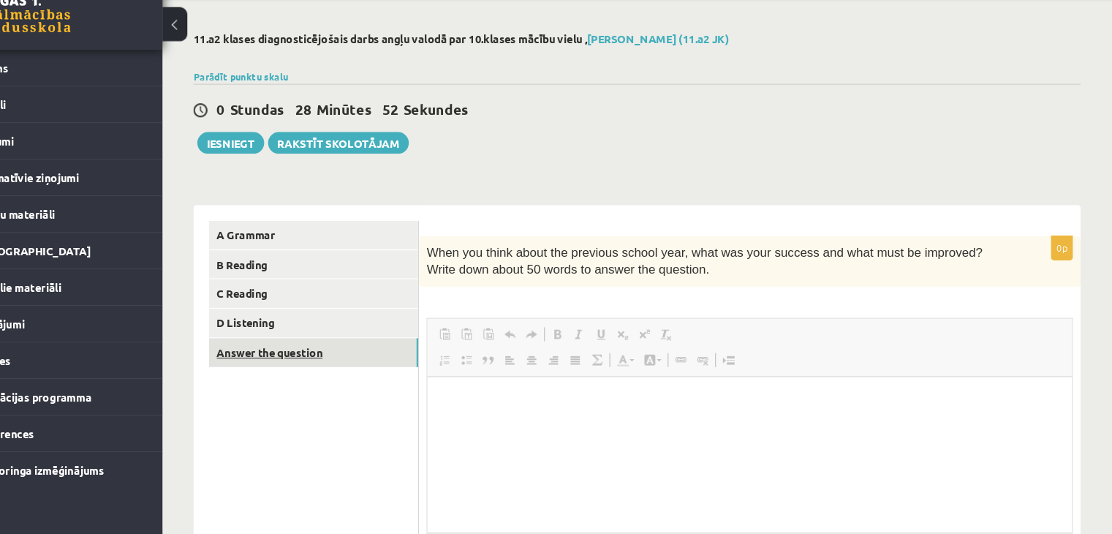
scroll to position [0, 0]
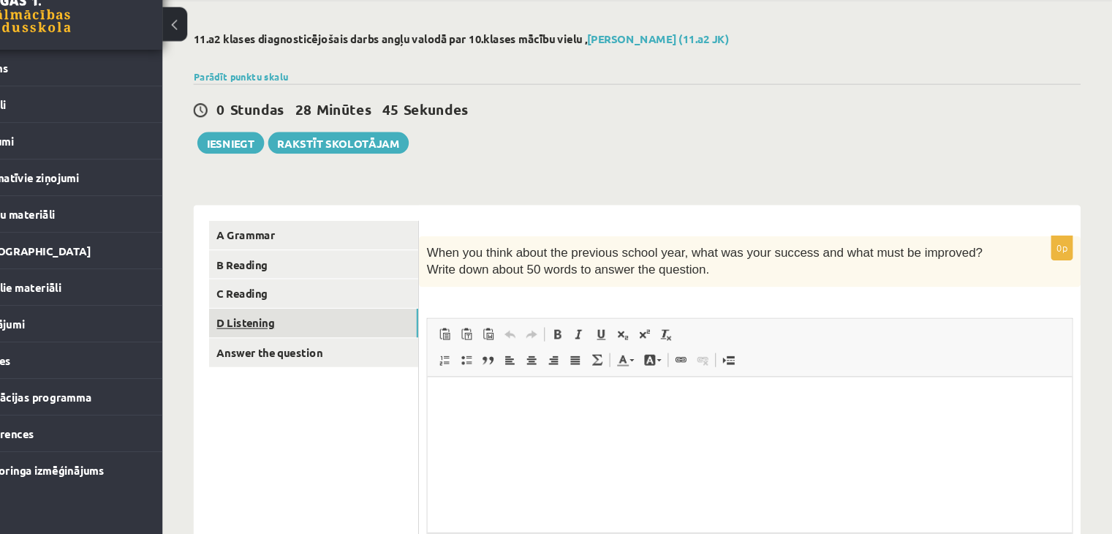
click at [296, 334] on link "D Listening" at bounding box center [361, 335] width 197 height 27
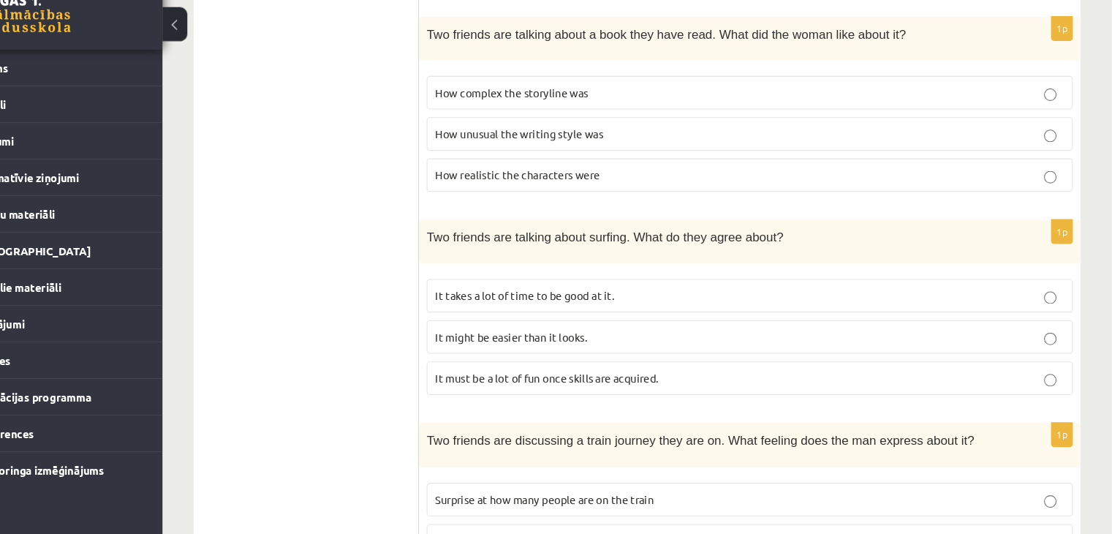
scroll to position [510, 0]
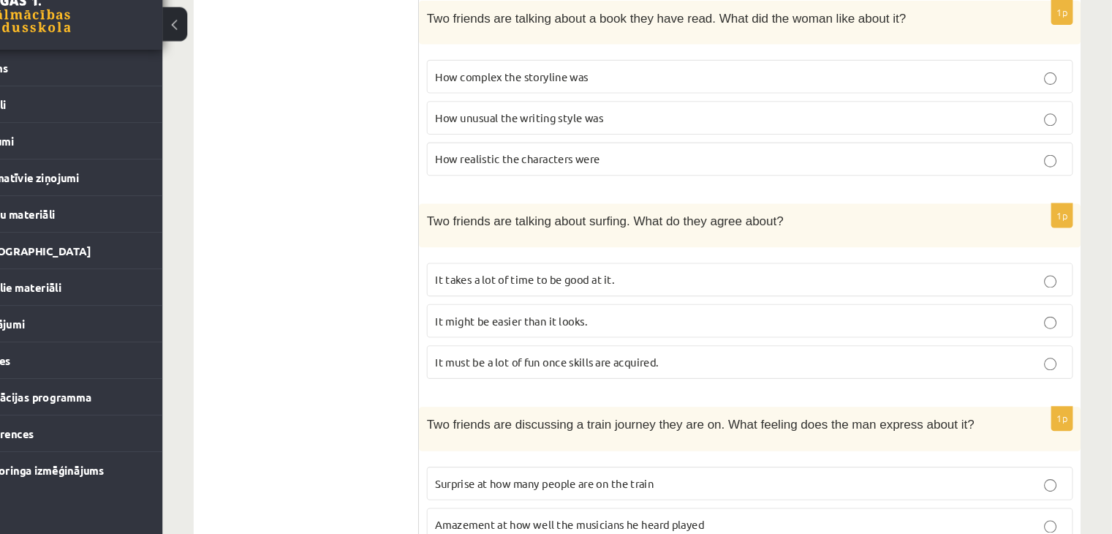
click at [658, 287] on p "It takes a lot of time to be good at it." at bounding box center [772, 294] width 592 height 15
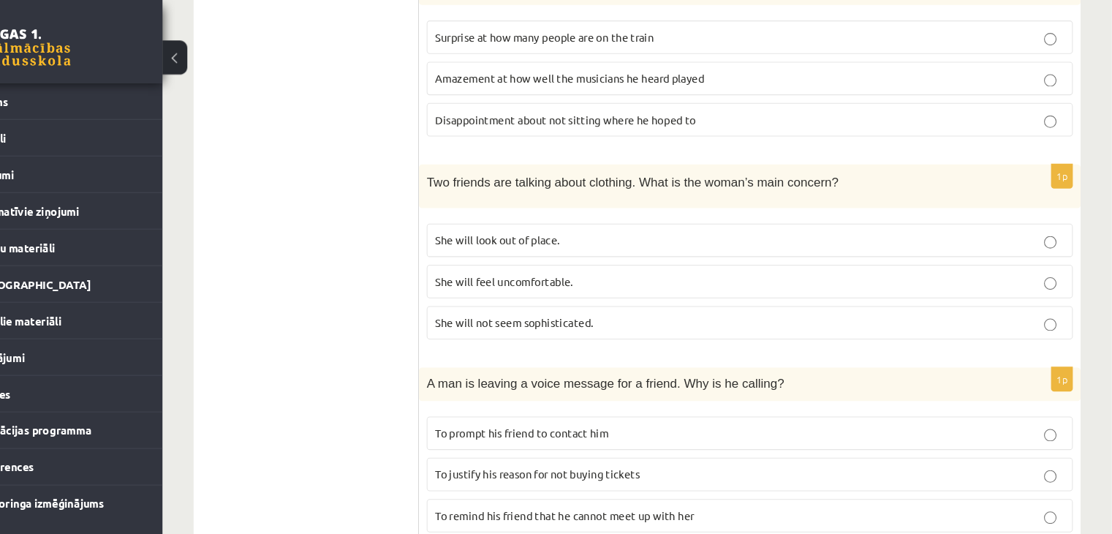
scroll to position [973, 0]
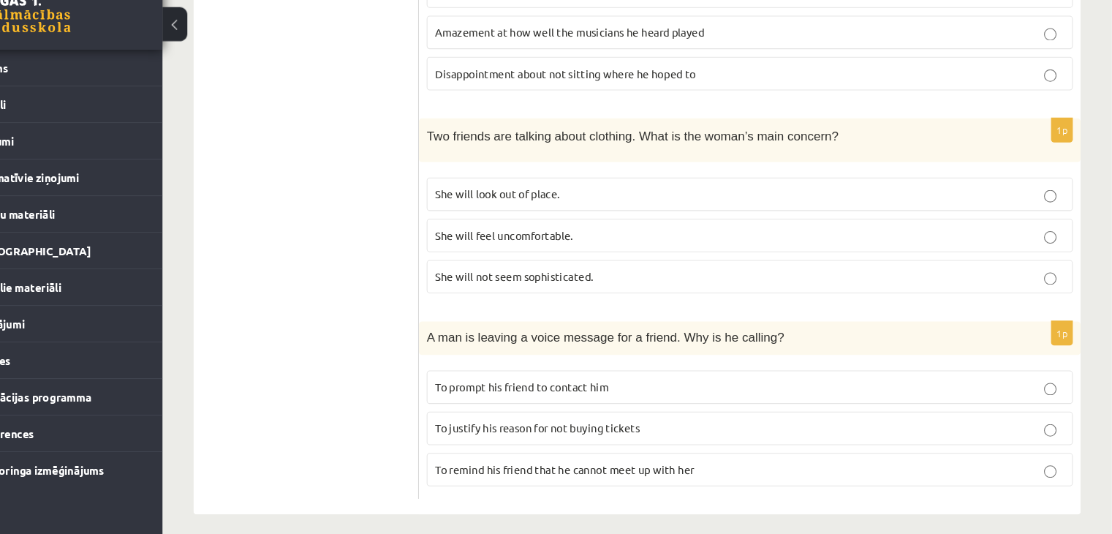
click at [705, 388] on p "To prompt his friend to contact him" at bounding box center [772, 395] width 592 height 15
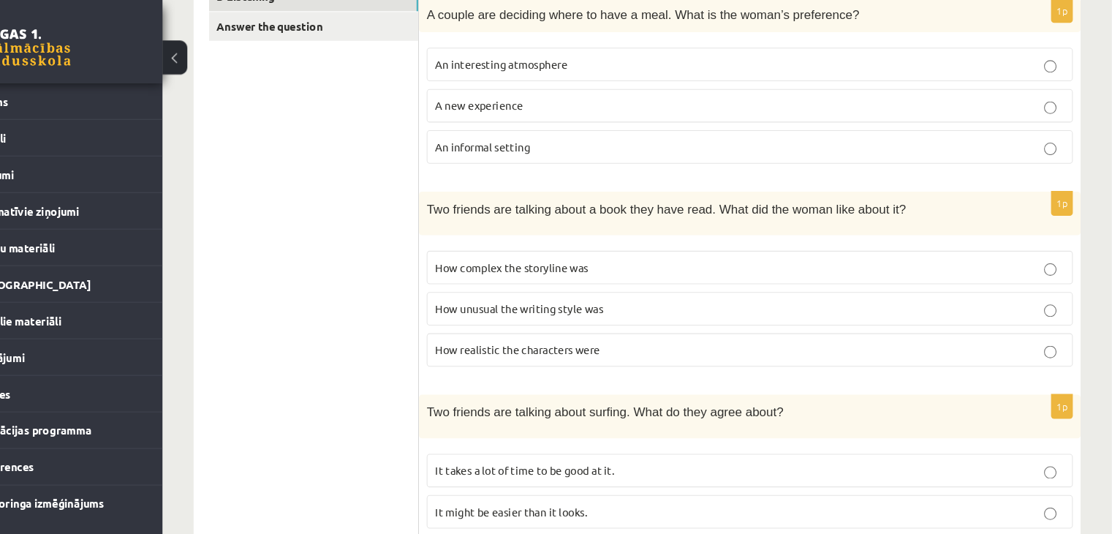
scroll to position [361, 0]
click at [639, 330] on p "How realistic the characters were" at bounding box center [772, 329] width 592 height 15
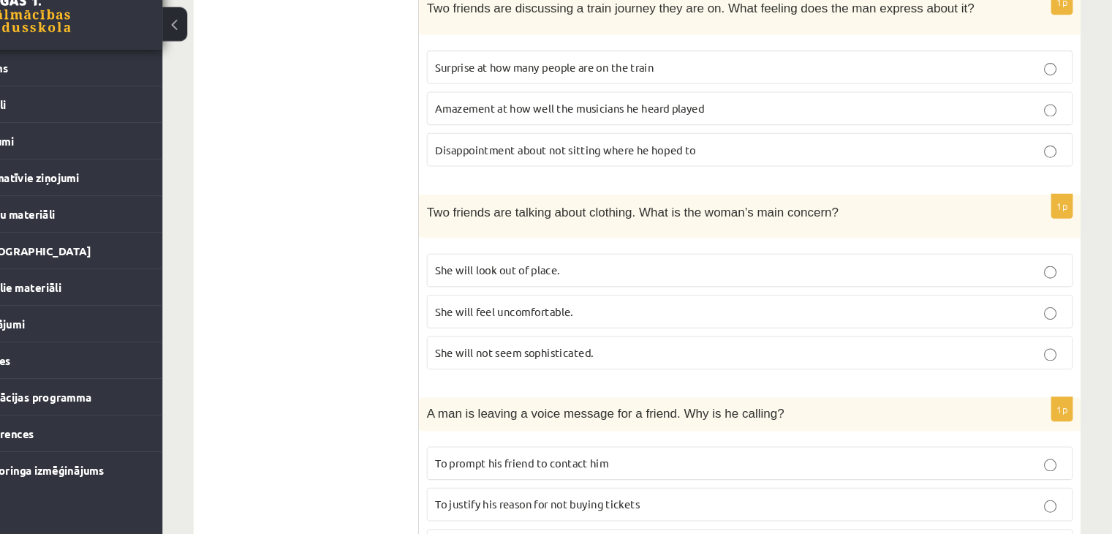
scroll to position [902, 0]
click at [506, 316] on p "She will feel uncomfortable." at bounding box center [772, 323] width 592 height 15
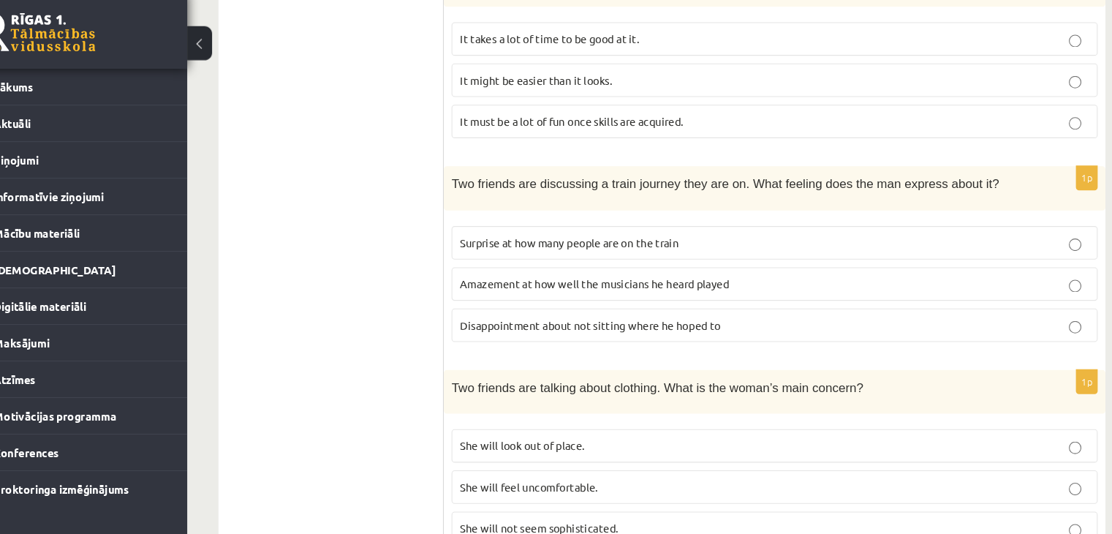
scroll to position [754, 0]
click at [515, 319] on label "Disappointment about not sitting where he hoped to" at bounding box center [772, 319] width 608 height 31
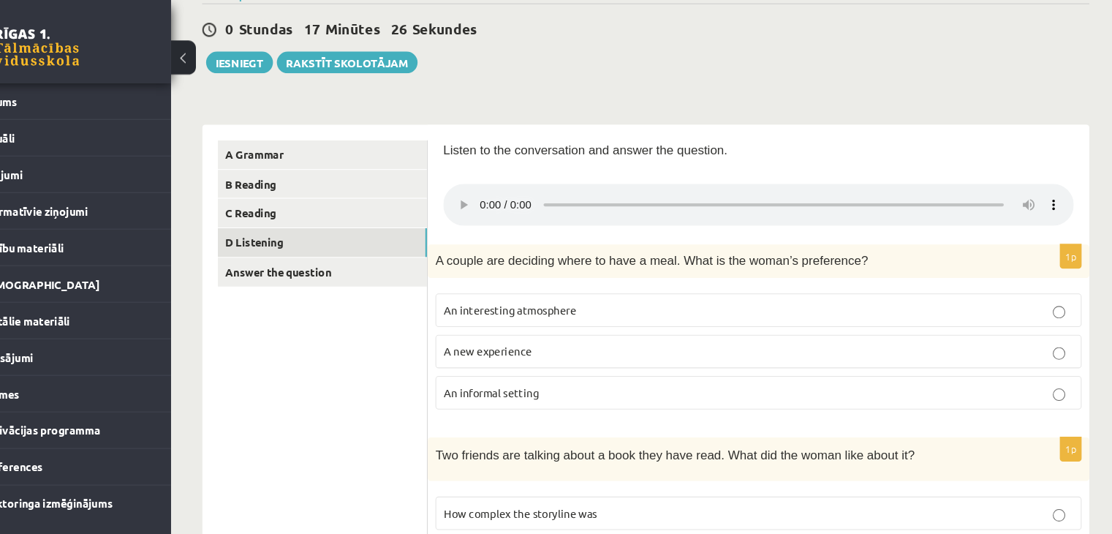
scroll to position [130, 0]
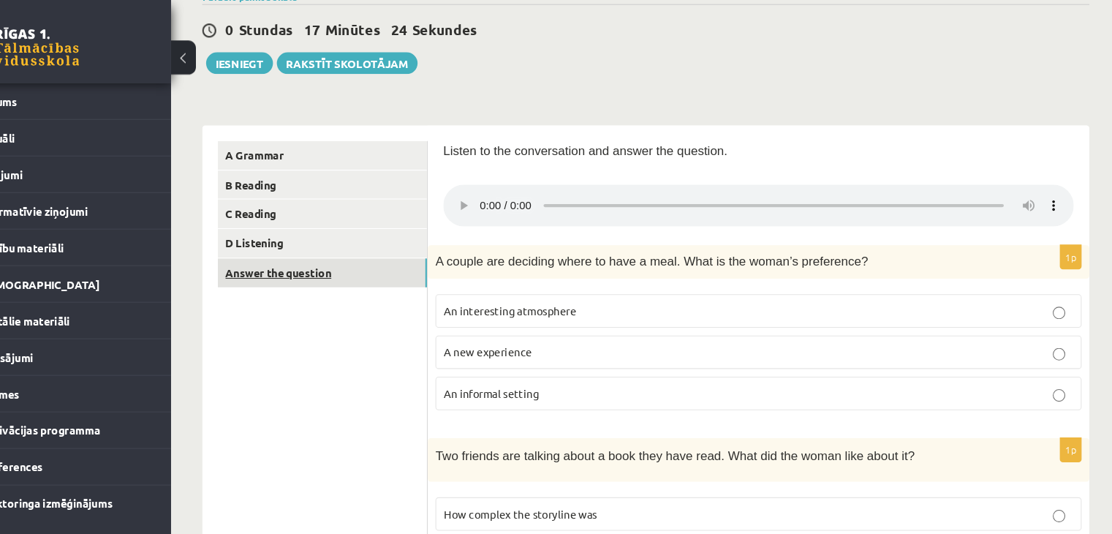
click at [331, 253] on link "Answer the question" at bounding box center [361, 256] width 197 height 27
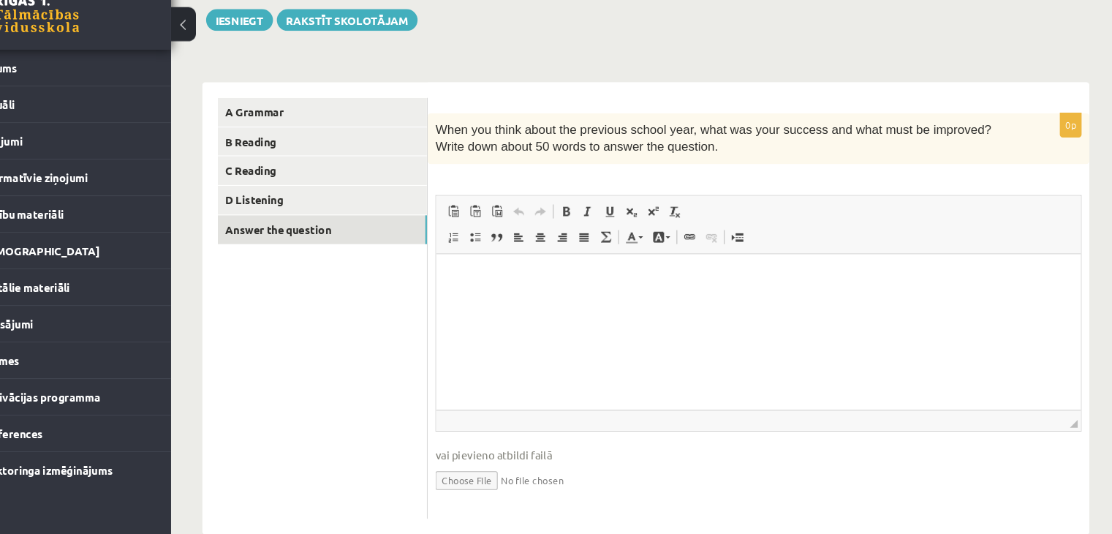
scroll to position [168, 0]
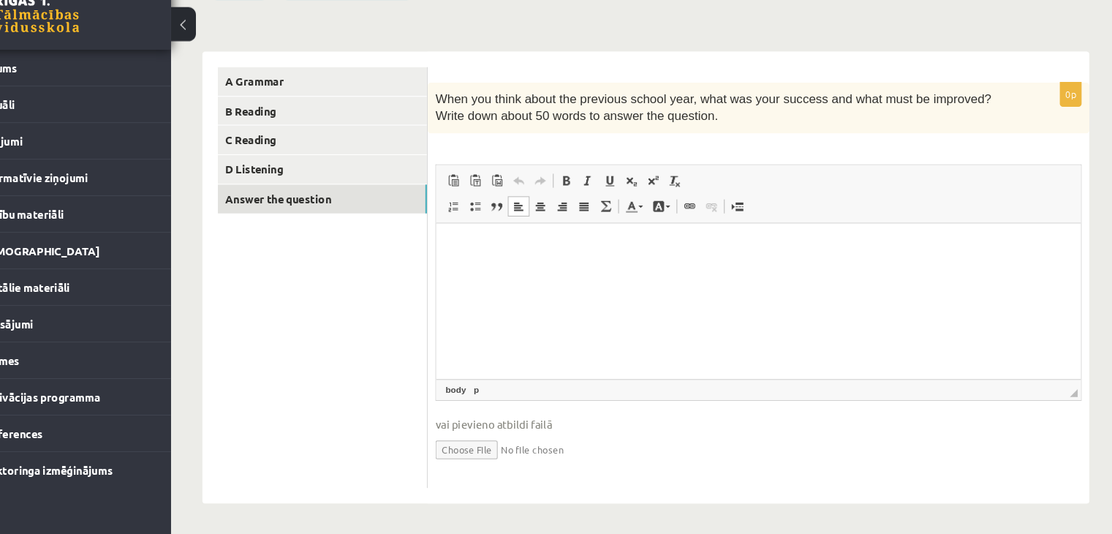
click at [522, 242] on p "Editor, wiswyg-editor-user-answer-47363882807480" at bounding box center [739, 244] width 577 height 15
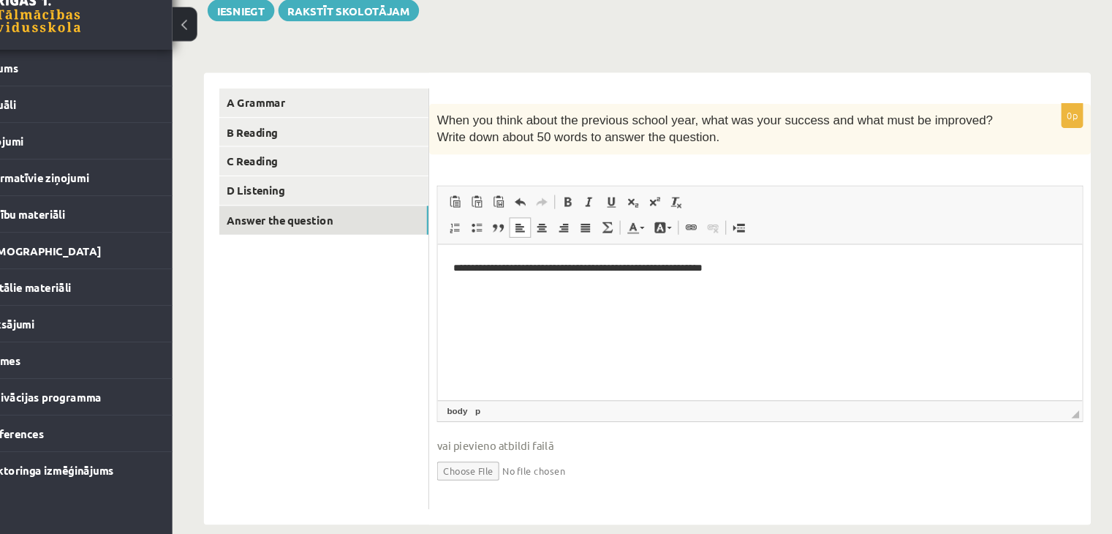
scroll to position [150, 0]
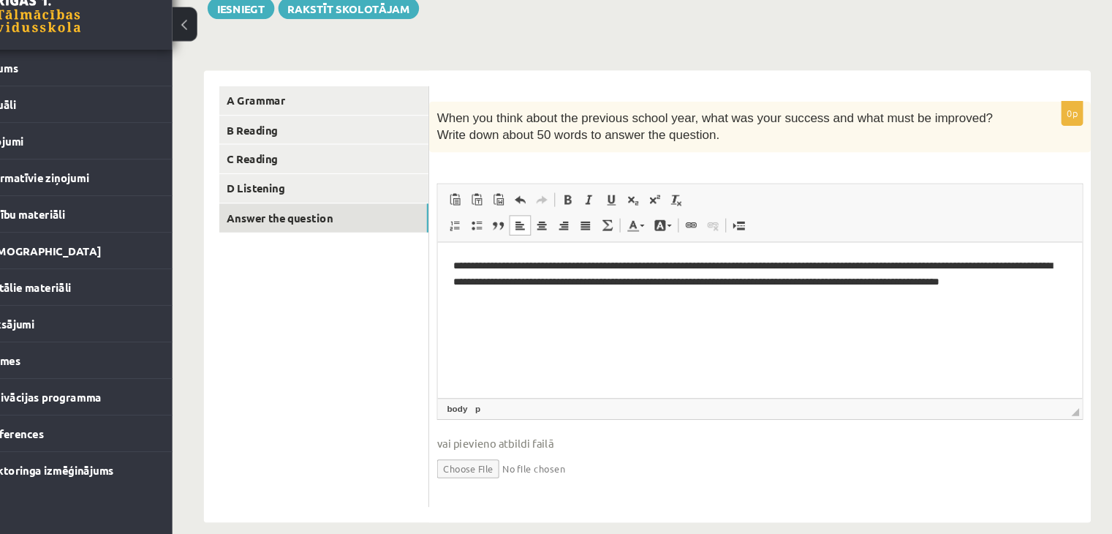
click at [462, 268] on p "**********" at bounding box center [741, 279] width 578 height 45
click at [502, 294] on p "**********" at bounding box center [741, 279] width 578 height 45
click at [526, 284] on p "**********" at bounding box center [741, 279] width 578 height 45
click at [726, 293] on p "**********" at bounding box center [741, 279] width 578 height 45
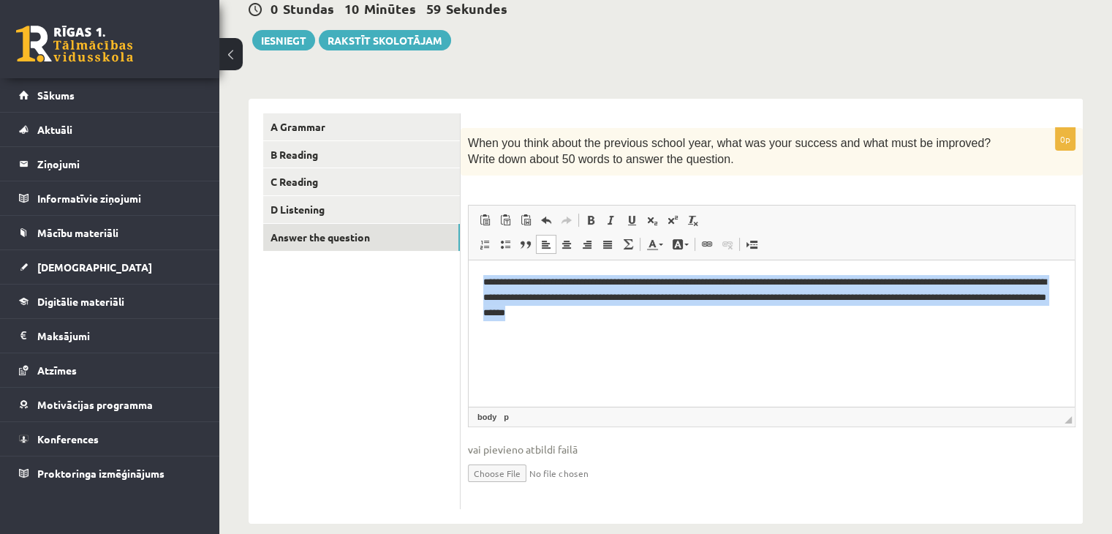
drag, startPoint x: 483, startPoint y: 282, endPoint x: 785, endPoint y: 321, distance: 304.5
click at [785, 321] on html "**********" at bounding box center [772, 297] width 606 height 75
copy p "**********"
click at [785, 321] on html "**********" at bounding box center [772, 297] width 606 height 75
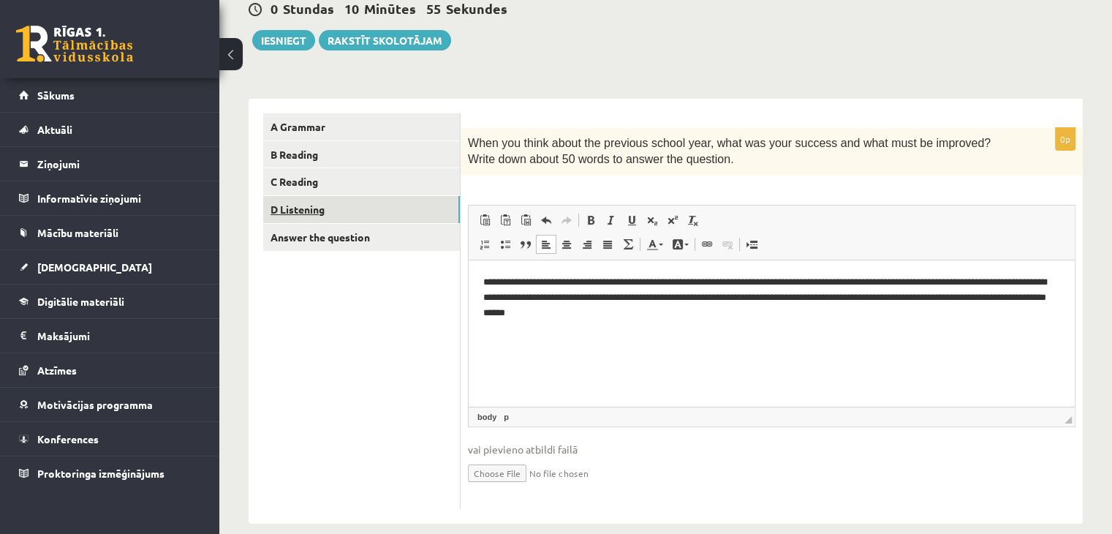
click at [294, 206] on link "D Listening" at bounding box center [361, 209] width 197 height 27
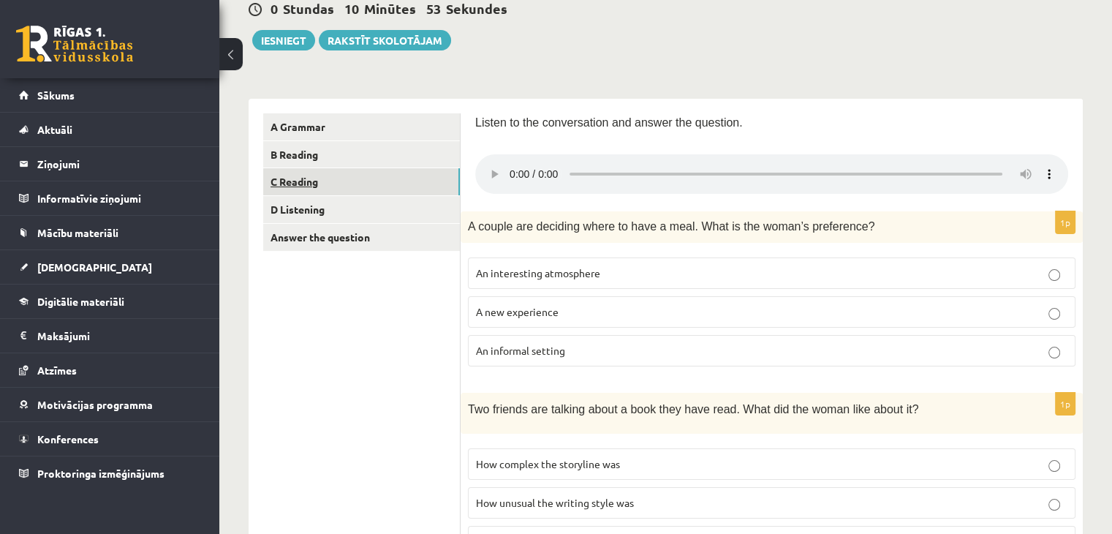
click at [290, 181] on link "C Reading" at bounding box center [361, 181] width 197 height 27
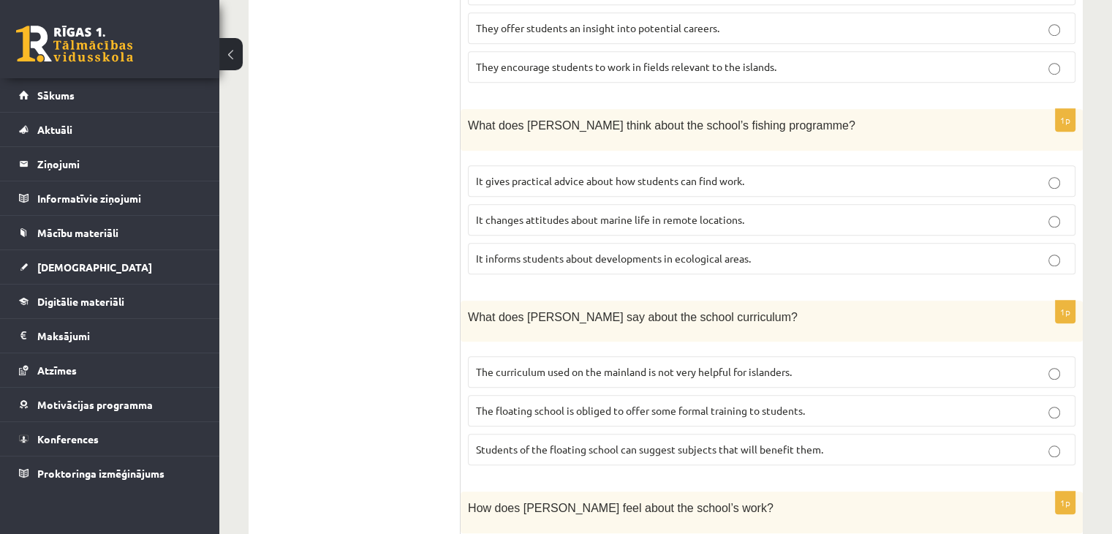
scroll to position [1125, 0]
click at [796, 203] on label "It changes attitudes about marine life in remote locations." at bounding box center [772, 218] width 608 height 31
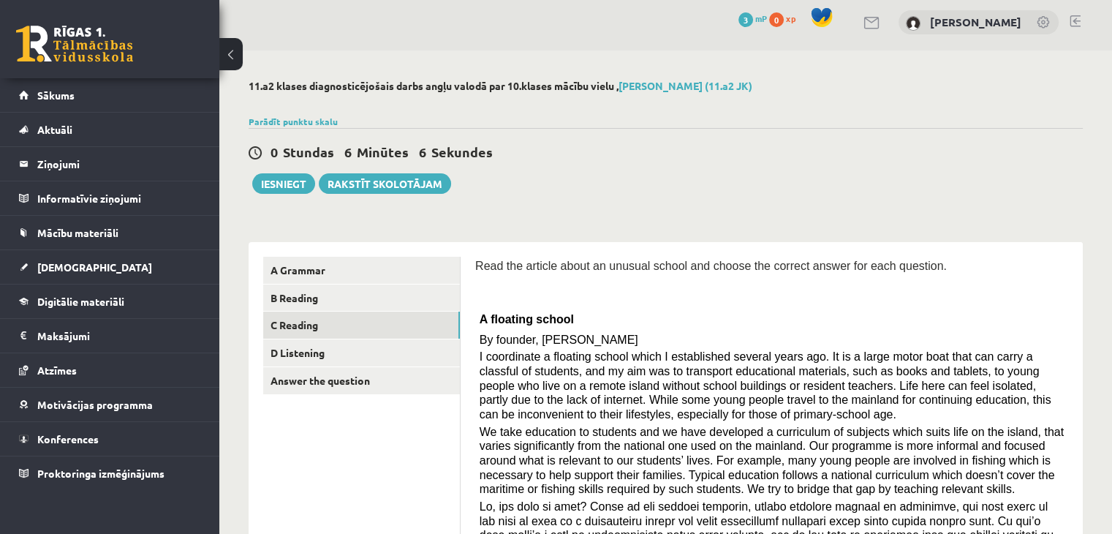
scroll to position [0, 0]
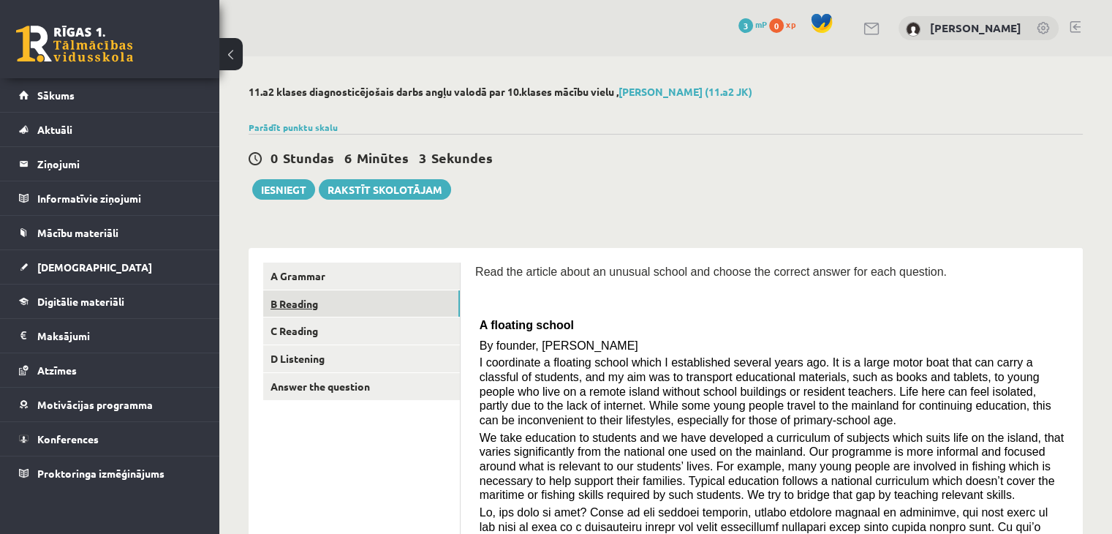
click at [279, 305] on link "B Reading" at bounding box center [361, 303] width 197 height 27
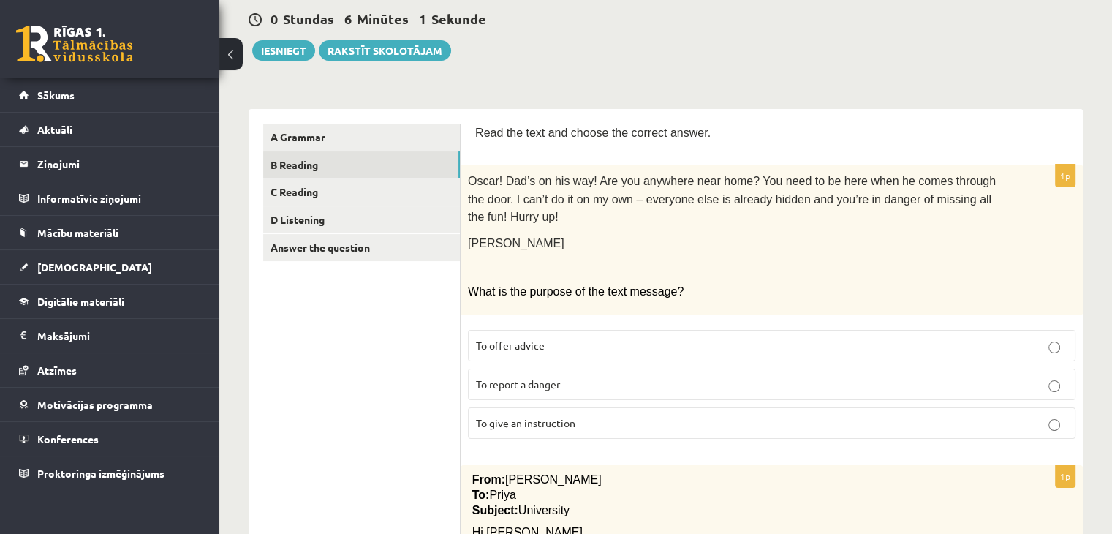
scroll to position [143, 0]
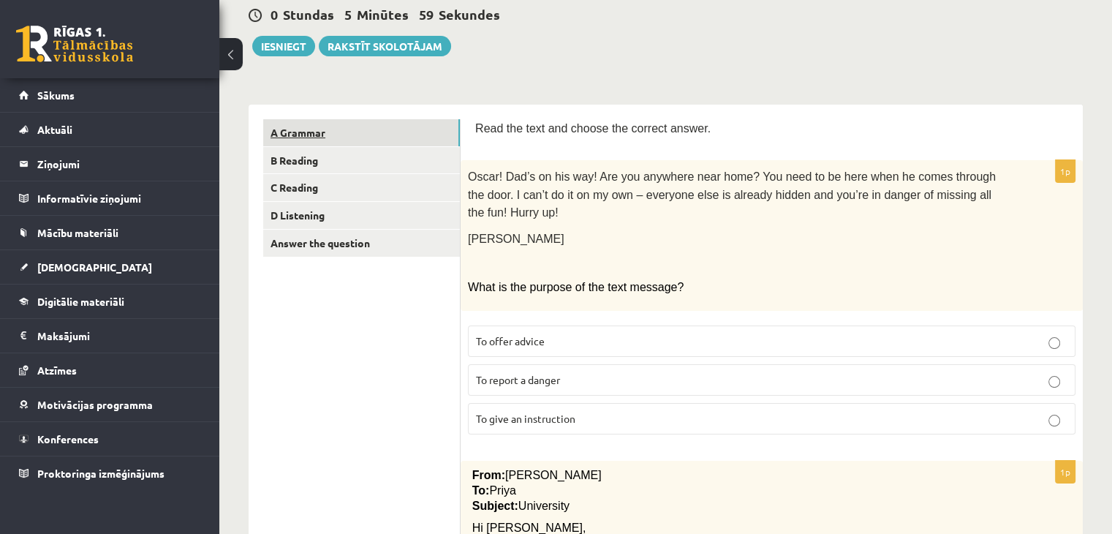
click at [304, 129] on link "A Grammar" at bounding box center [361, 132] width 197 height 27
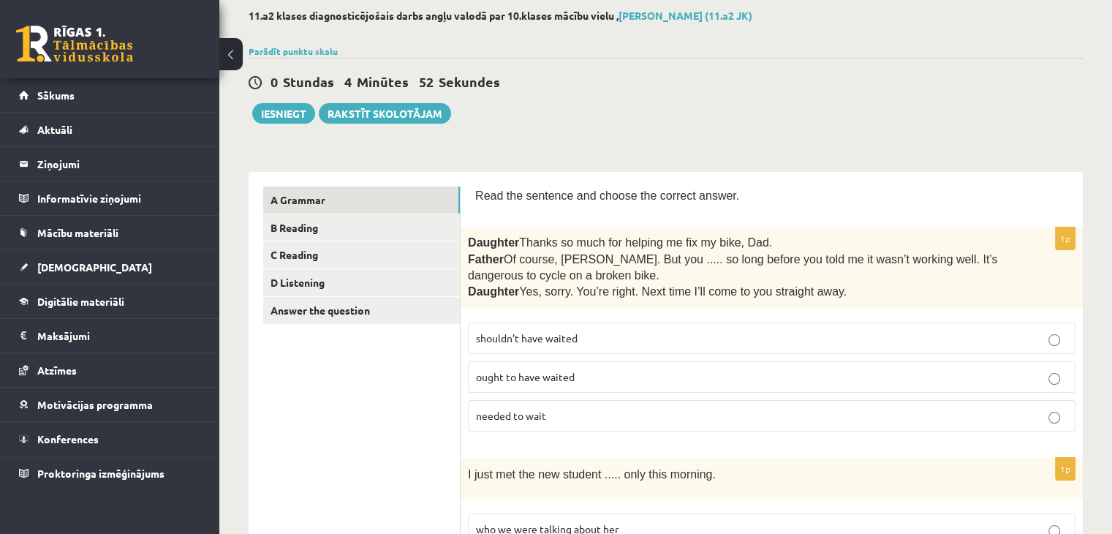
scroll to position [75, 0]
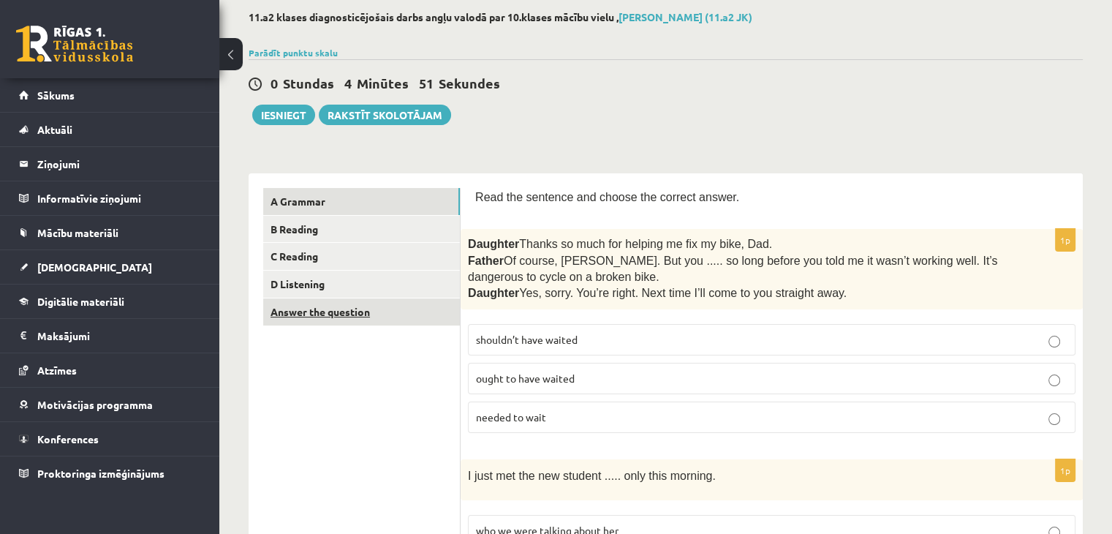
click at [306, 309] on link "Answer the question" at bounding box center [361, 311] width 197 height 27
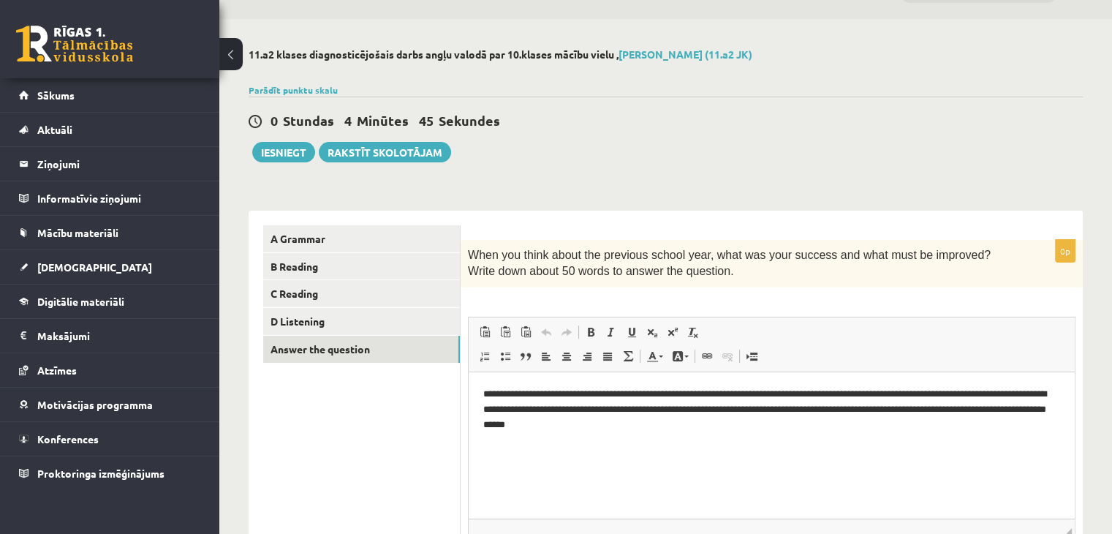
scroll to position [31, 0]
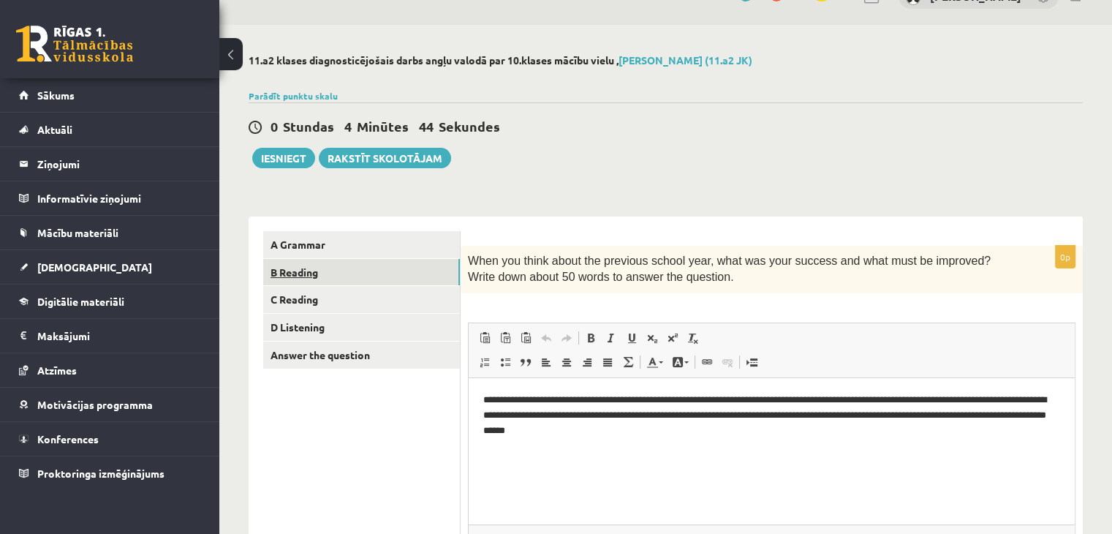
click at [292, 268] on link "B Reading" at bounding box center [361, 272] width 197 height 27
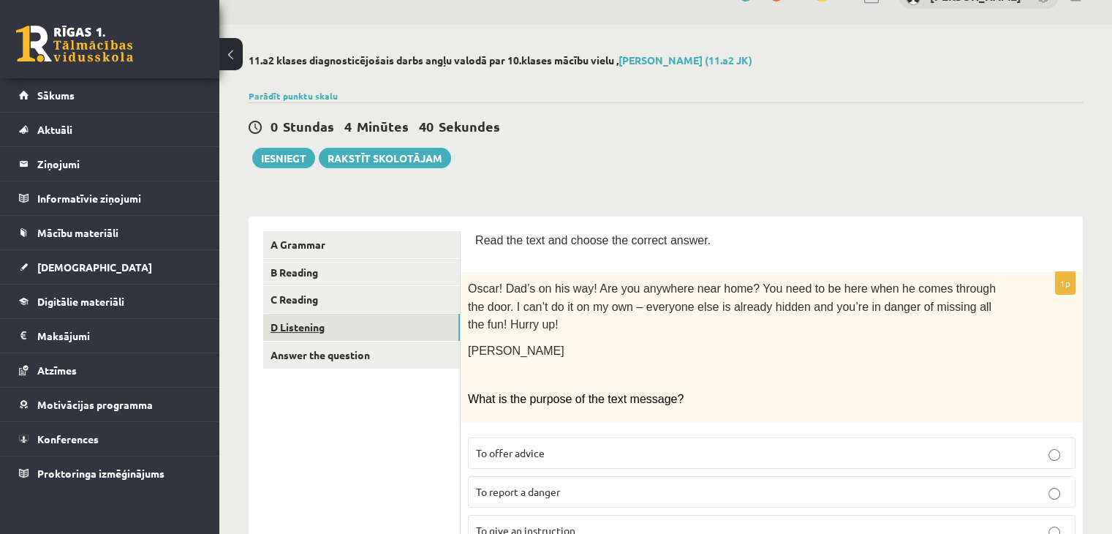
click at [281, 319] on link "D Listening" at bounding box center [361, 327] width 197 height 27
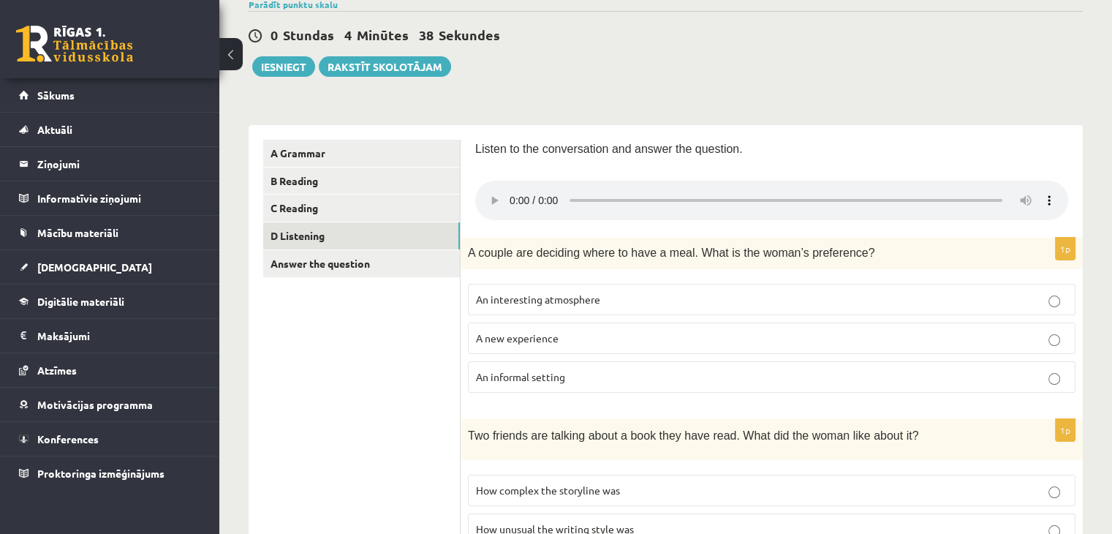
scroll to position [60, 0]
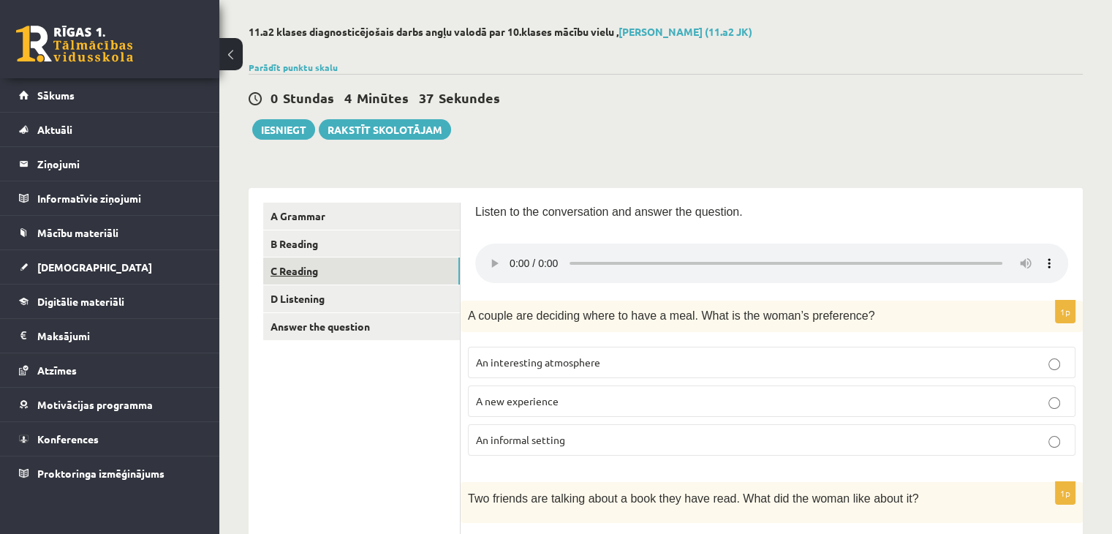
click at [278, 269] on link "C Reading" at bounding box center [361, 270] width 197 height 27
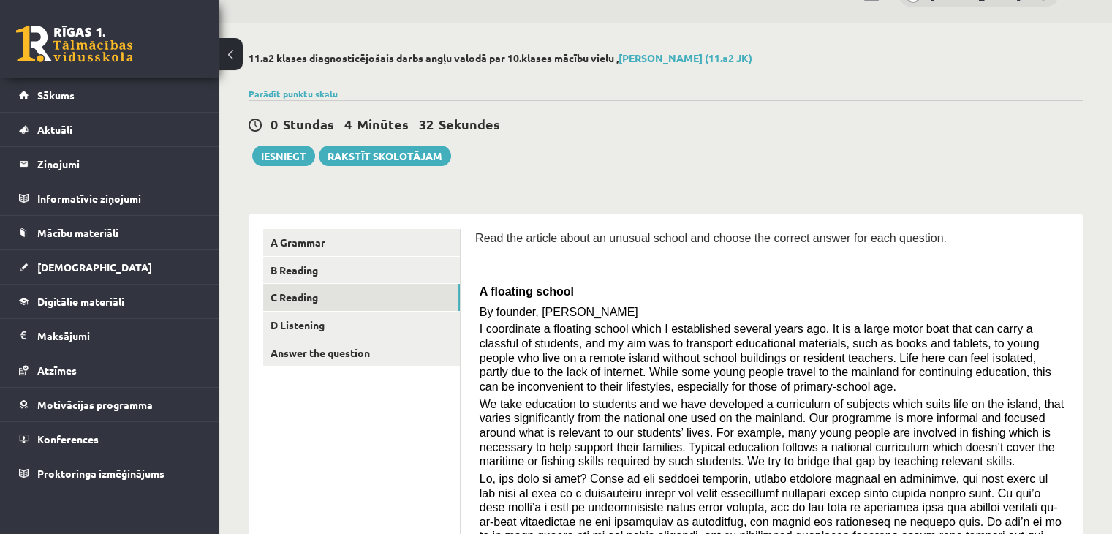
scroll to position [0, 0]
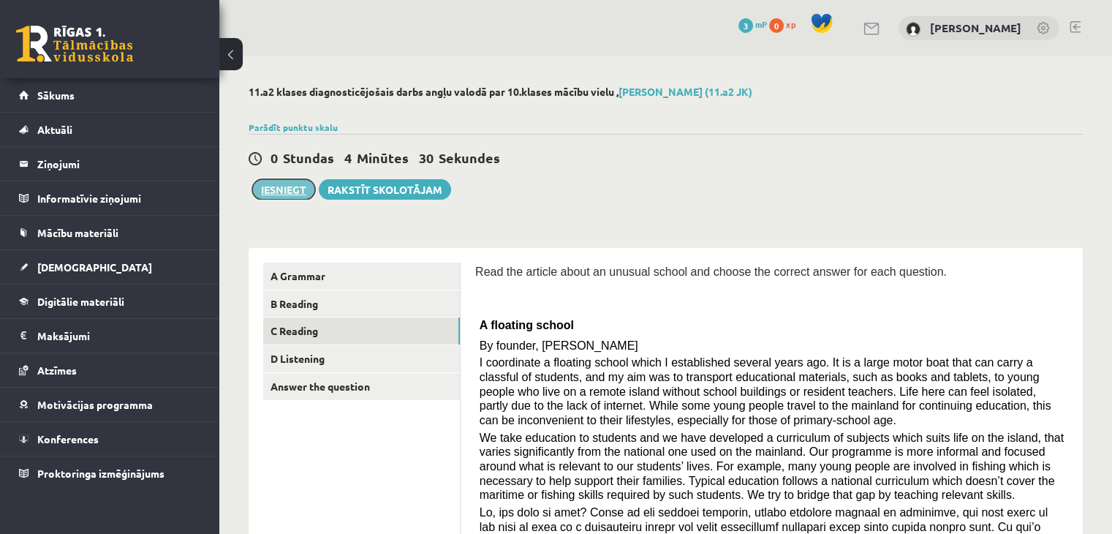
click at [285, 187] on button "Iesniegt" at bounding box center [283, 189] width 63 height 20
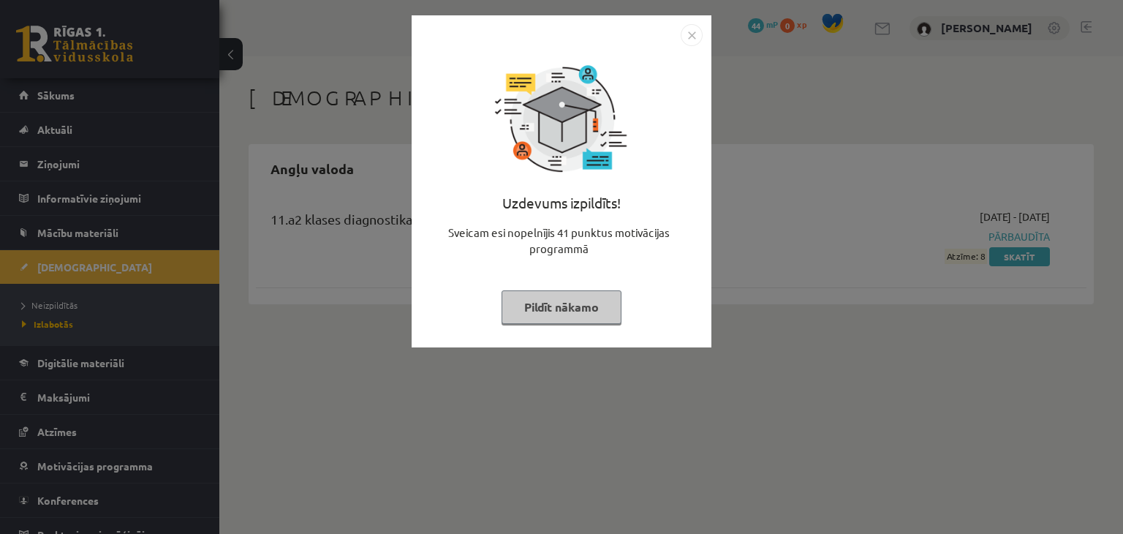
click at [563, 311] on button "Pildīt nākamo" at bounding box center [562, 307] width 120 height 34
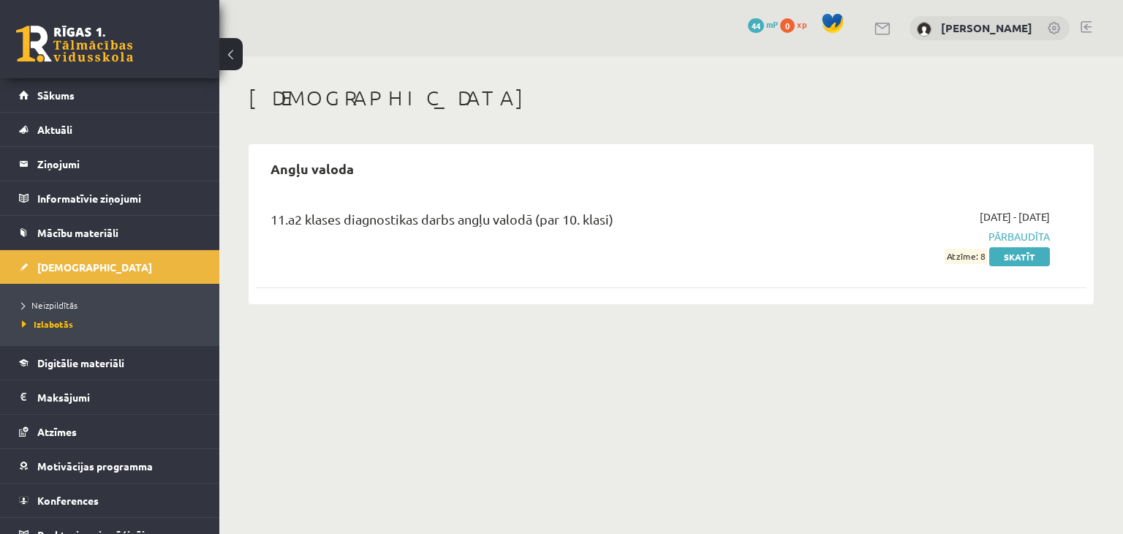
click at [976, 259] on span "Atzīme: 8" at bounding box center [966, 256] width 42 height 15
click at [1039, 233] on span "Pārbaudīta" at bounding box center [927, 236] width 245 height 15
drag, startPoint x: 976, startPoint y: 243, endPoint x: 995, endPoint y: 240, distance: 18.5
click at [995, 240] on span "Pārbaudīta" at bounding box center [927, 236] width 245 height 15
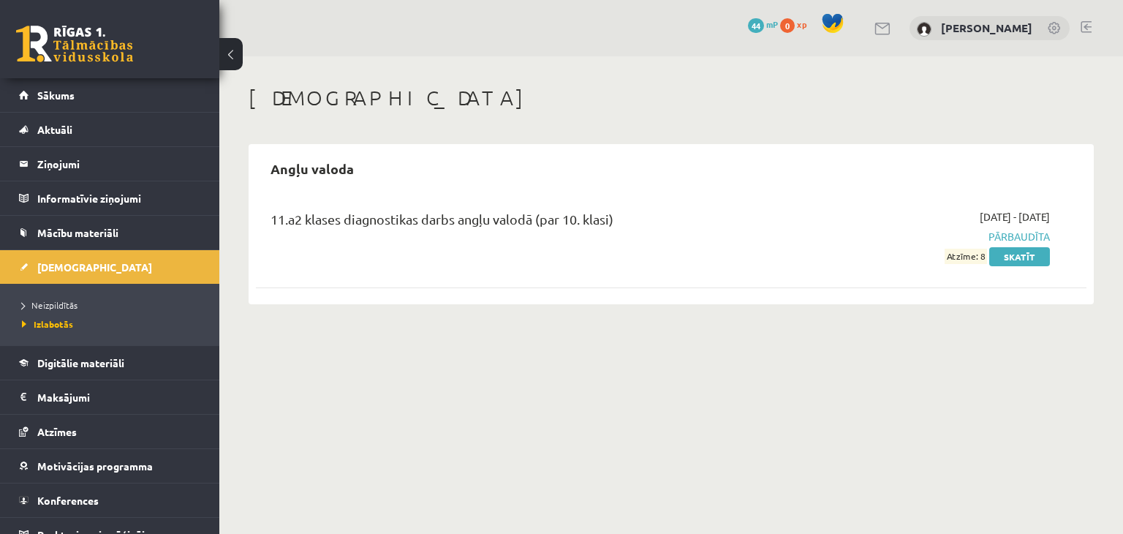
click at [995, 240] on span "Pārbaudīta" at bounding box center [927, 236] width 245 height 15
click at [948, 293] on div "11.a2 klases diagnostikas darbs angļu valodā (par 10. klasi) [DATE] - [DATE] Pā…" at bounding box center [671, 246] width 831 height 102
click at [1023, 252] on link "Skatīt" at bounding box center [1020, 256] width 61 height 19
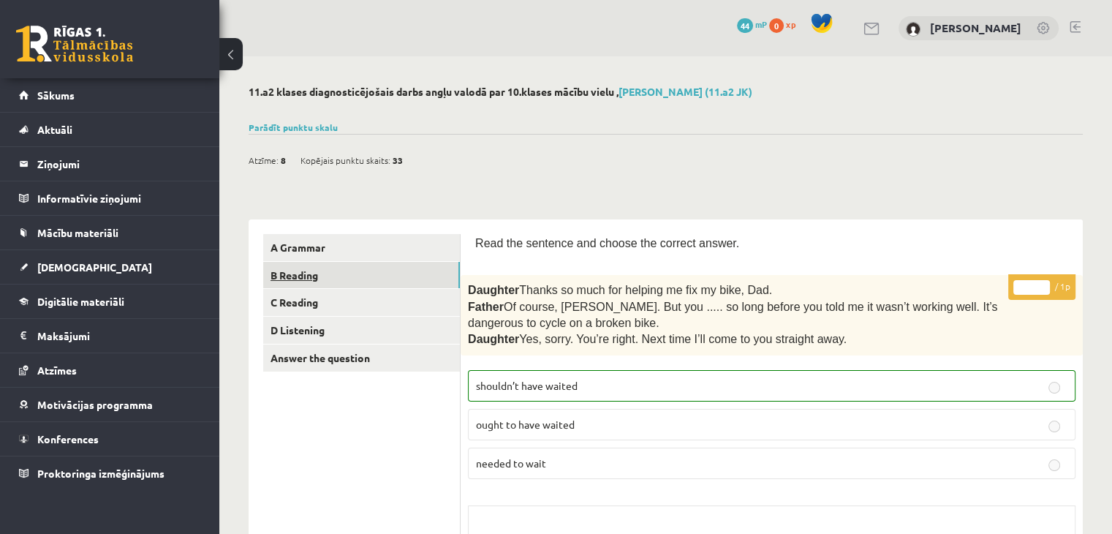
click at [279, 270] on link "B Reading" at bounding box center [361, 275] width 197 height 27
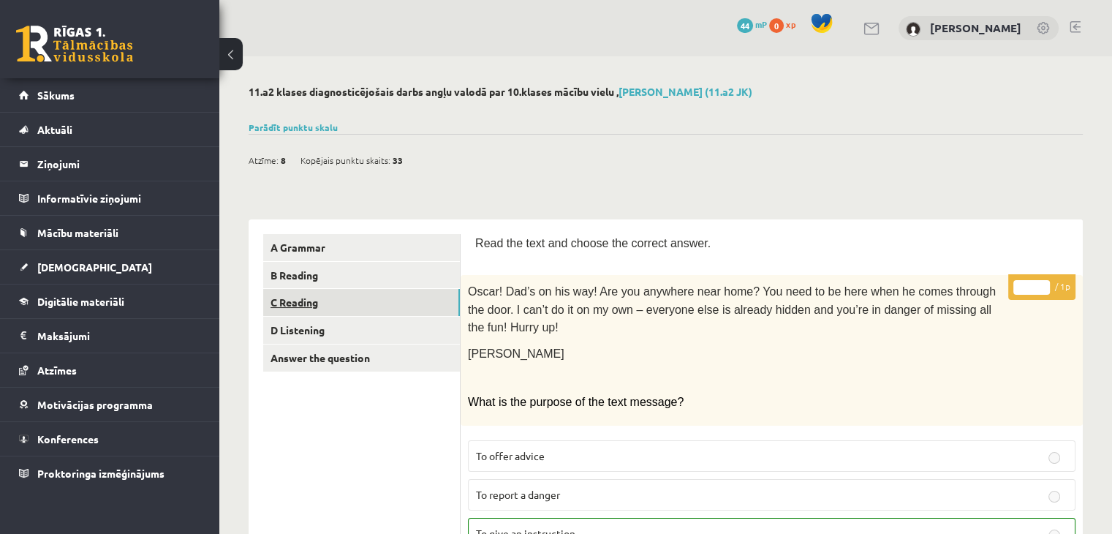
click at [292, 304] on link "C Reading" at bounding box center [361, 302] width 197 height 27
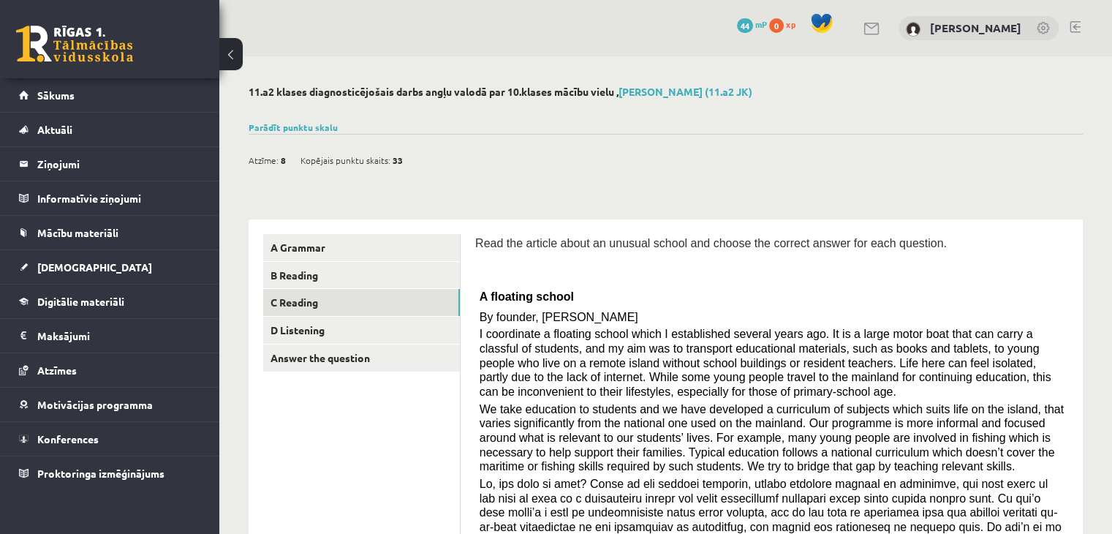
scroll to position [42, 0]
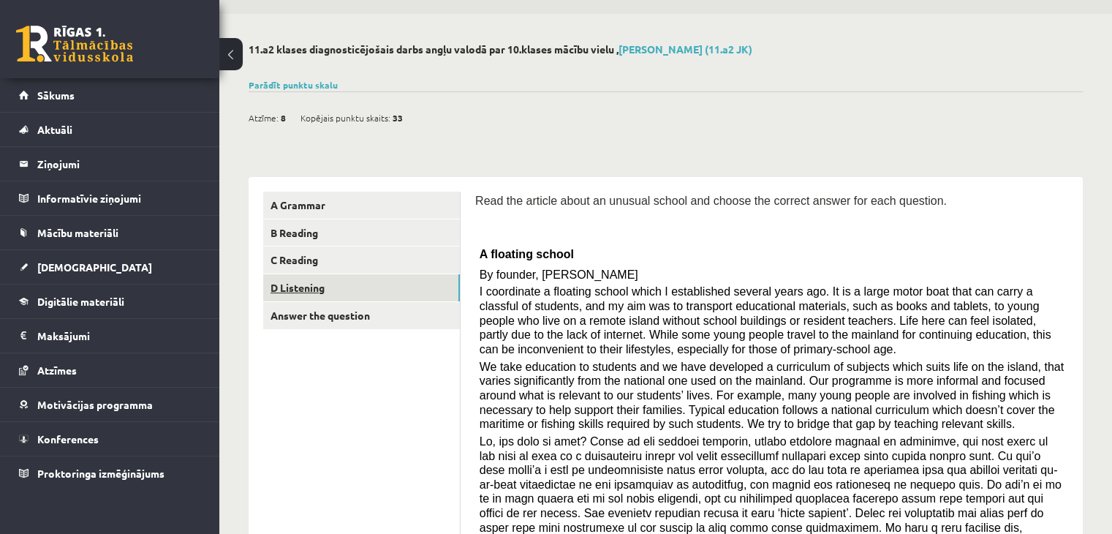
click at [284, 284] on link "D Listening" at bounding box center [361, 287] width 197 height 27
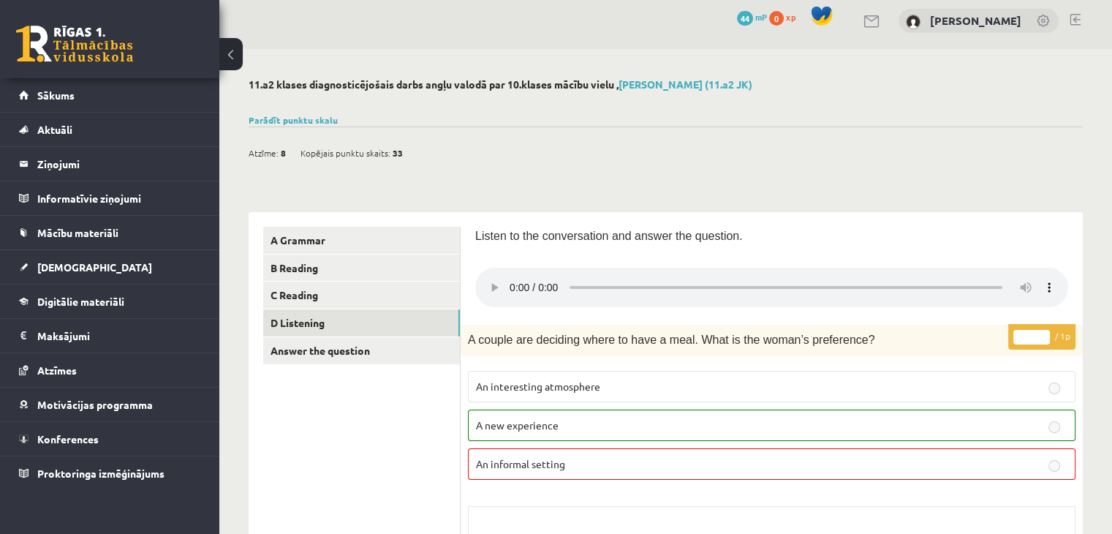
scroll to position [0, 0]
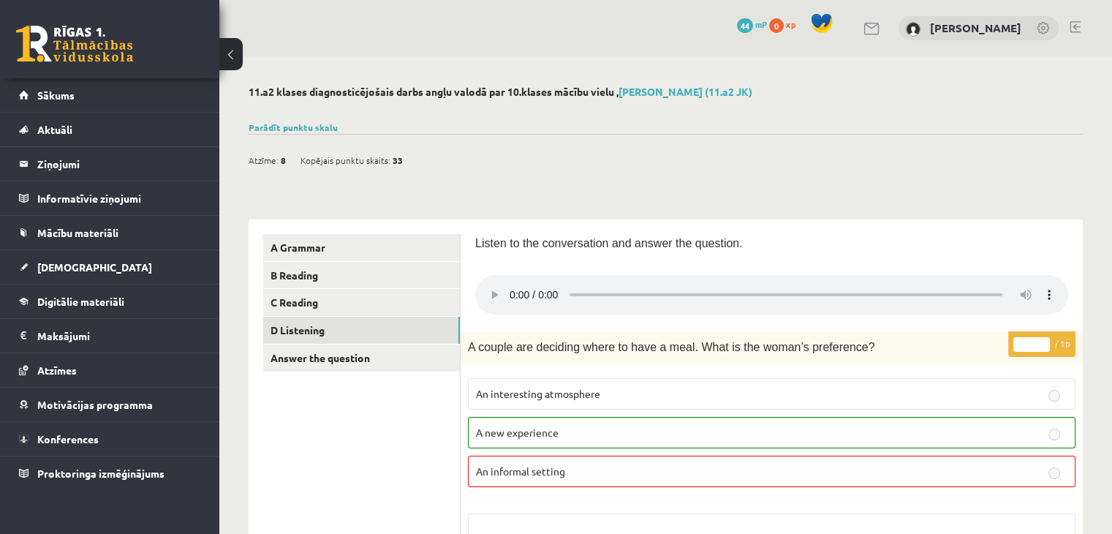
click at [329, 355] on link "Answer the question" at bounding box center [361, 357] width 197 height 27
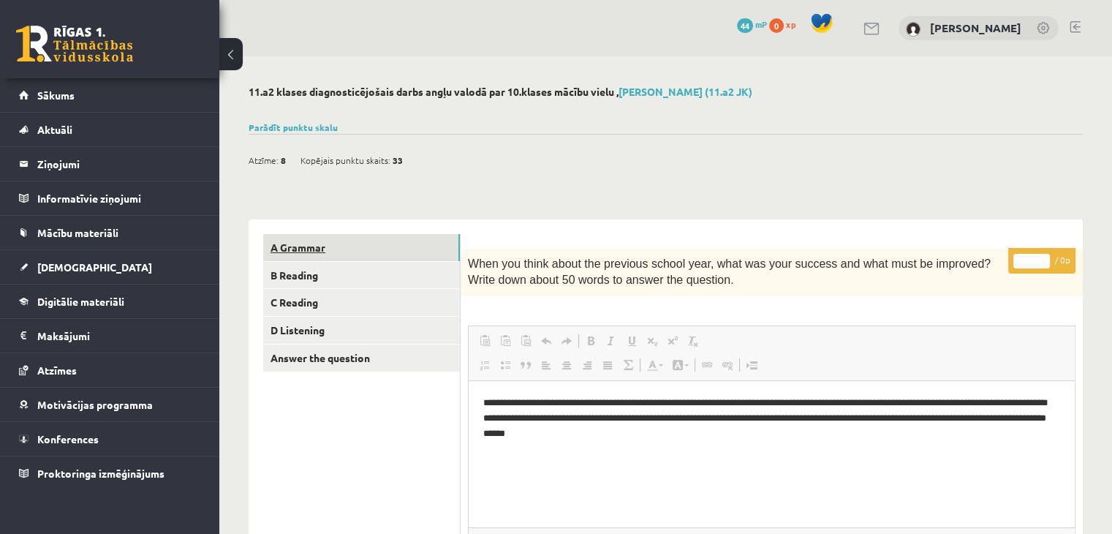
click at [295, 245] on link "A Grammar" at bounding box center [361, 247] width 197 height 27
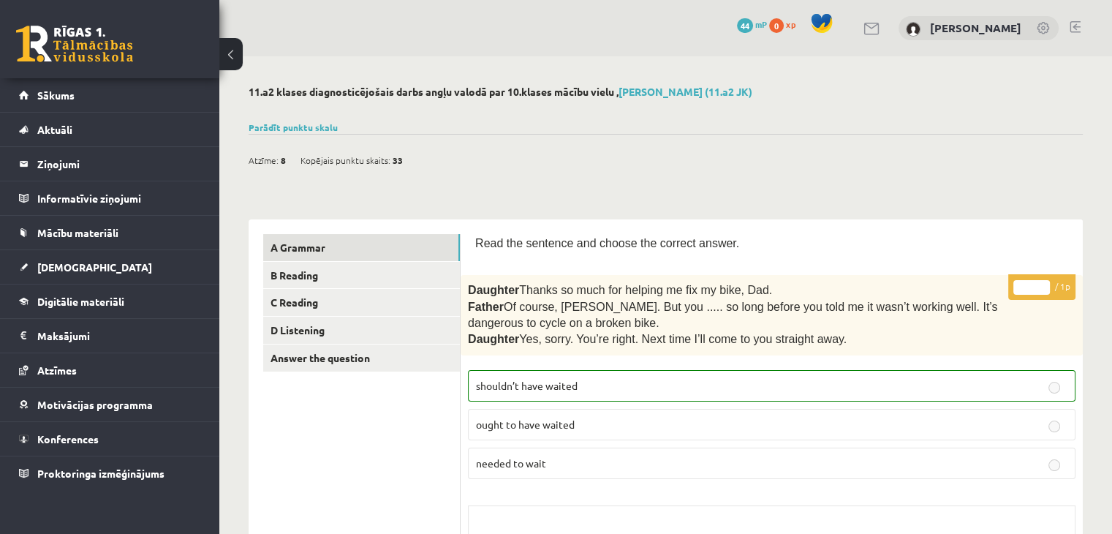
click at [1072, 23] on link at bounding box center [1075, 27] width 11 height 12
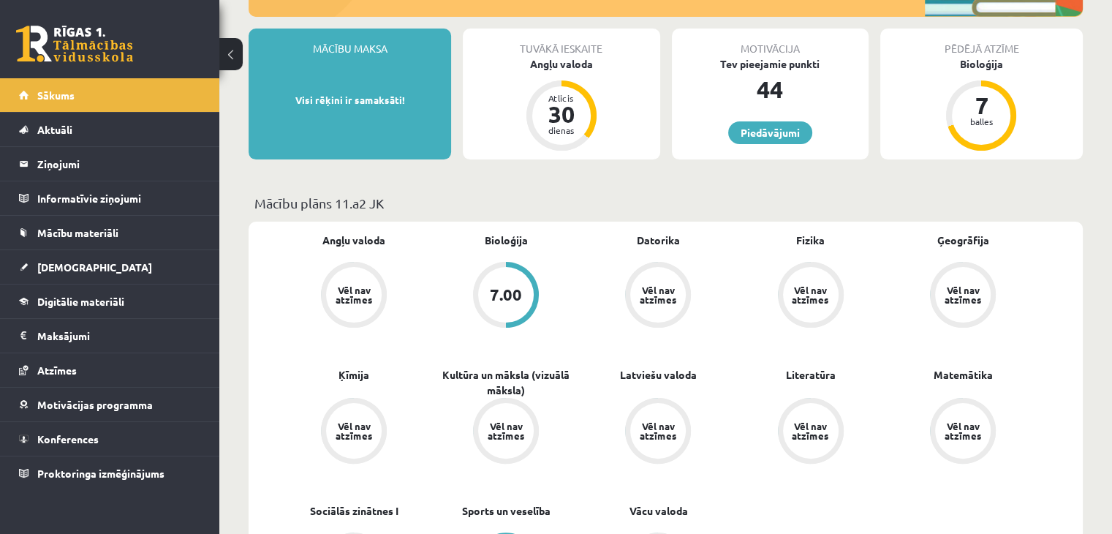
scroll to position [255, 0]
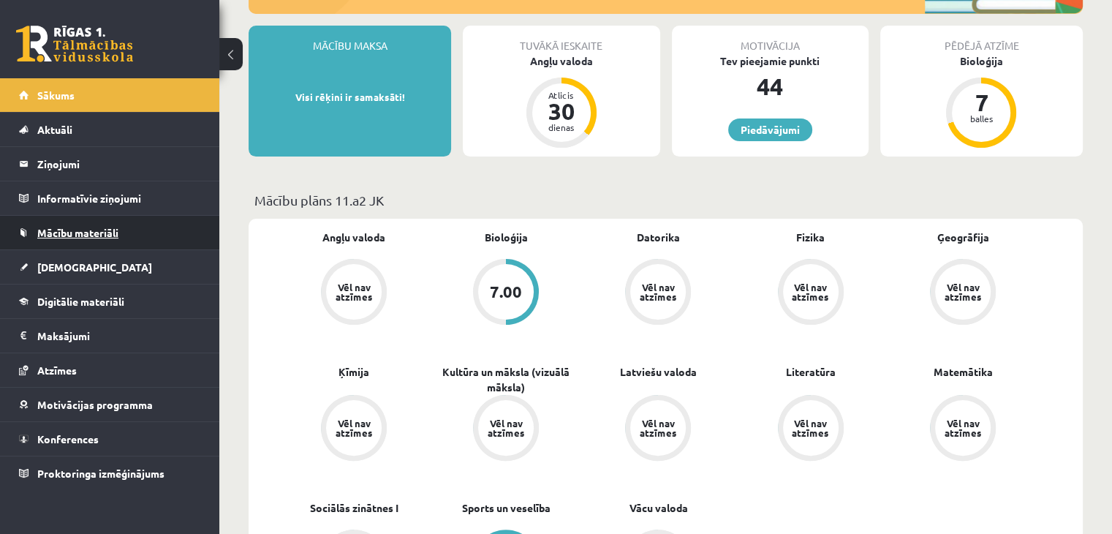
click at [75, 226] on span "Mācību materiāli" at bounding box center [77, 232] width 81 height 13
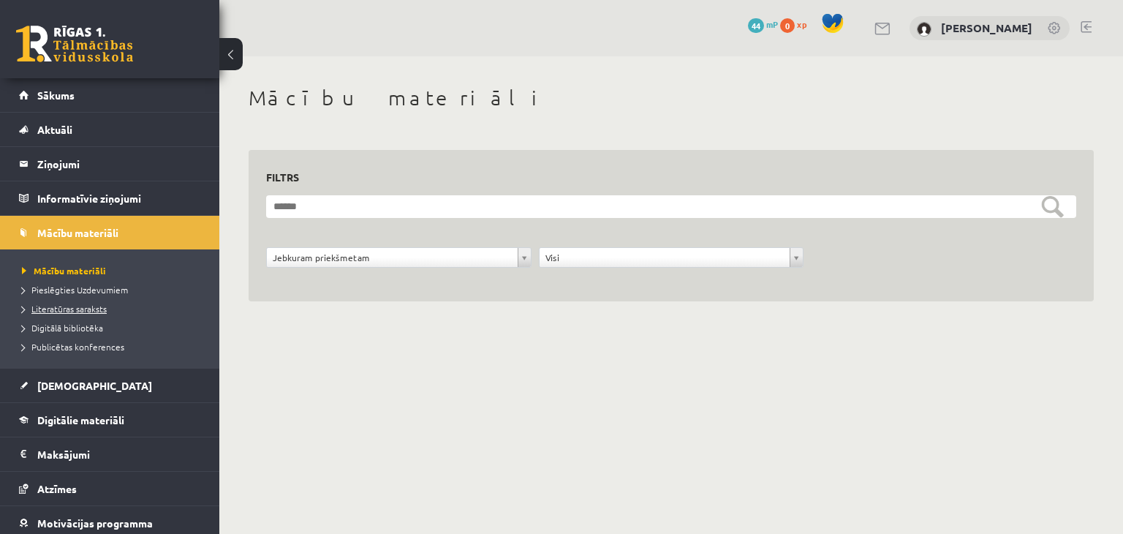
click at [64, 308] on span "Literatūras saraksts" at bounding box center [64, 309] width 85 height 12
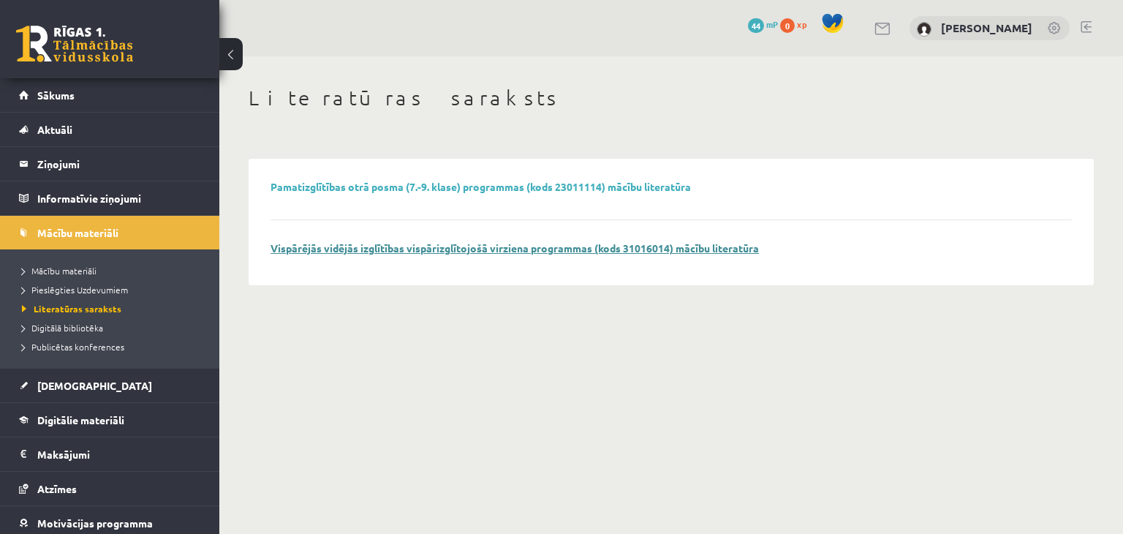
click at [353, 252] on link "Vispārējās vidējās izglītības vispārizglītojošā virziena programmas (kods 31016…" at bounding box center [515, 247] width 489 height 13
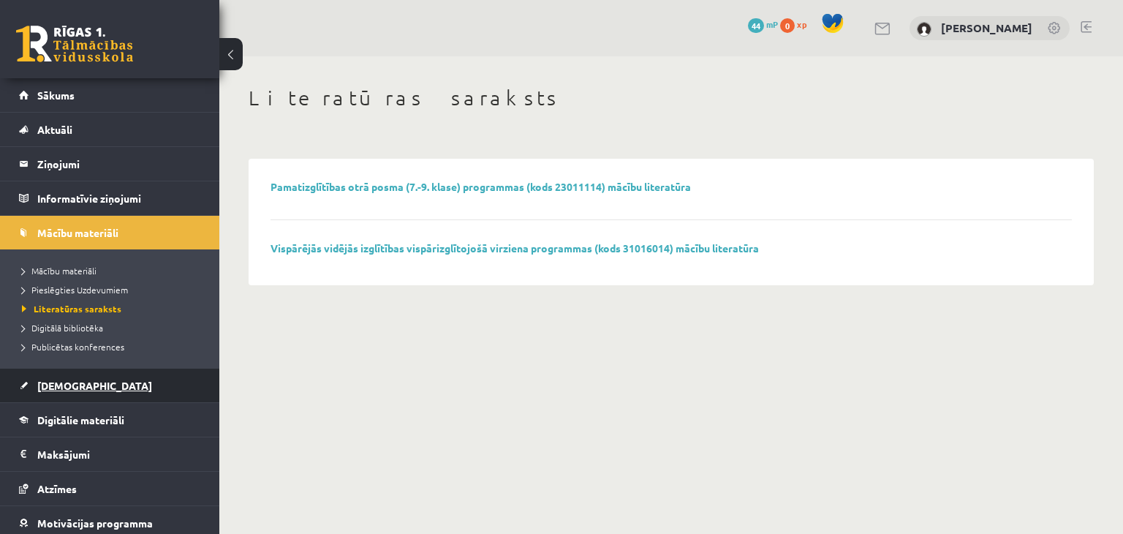
click at [57, 388] on span "[DEMOGRAPHIC_DATA]" at bounding box center [94, 385] width 115 height 13
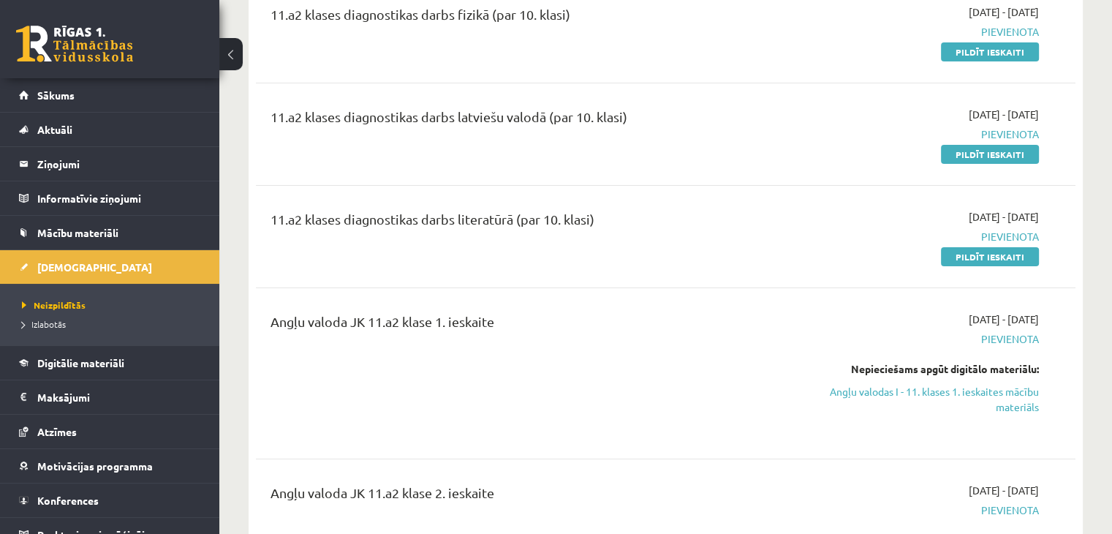
scroll to position [208, 0]
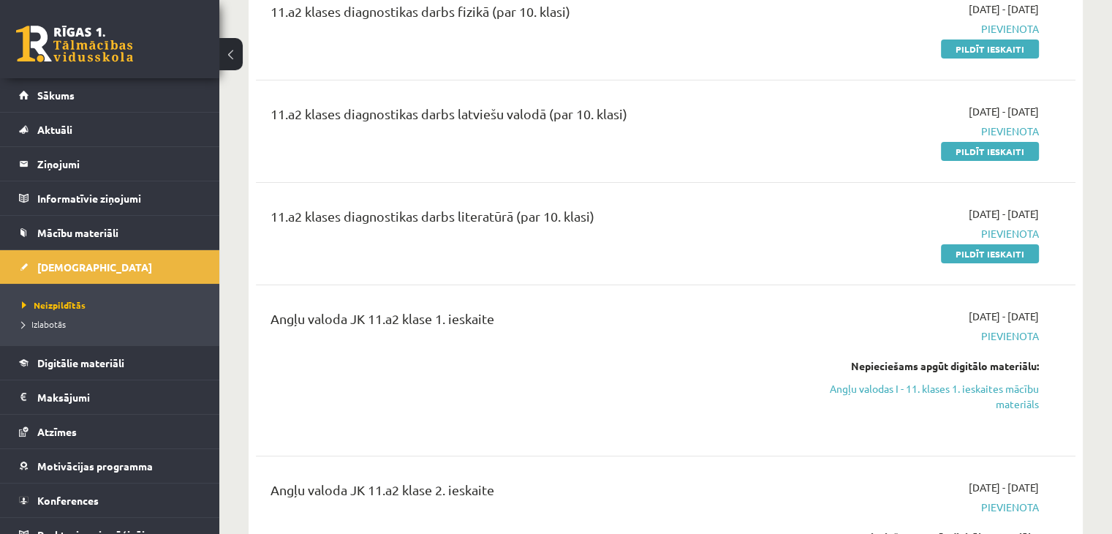
click at [997, 366] on div "Nepieciešams apgūt digitālo materiālu:" at bounding box center [918, 365] width 241 height 15
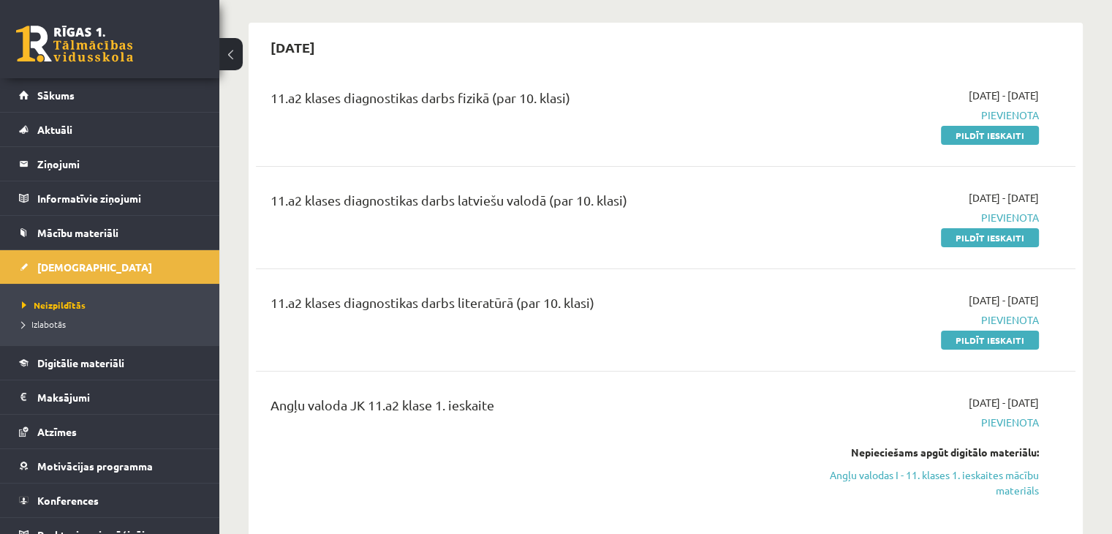
scroll to position [0, 0]
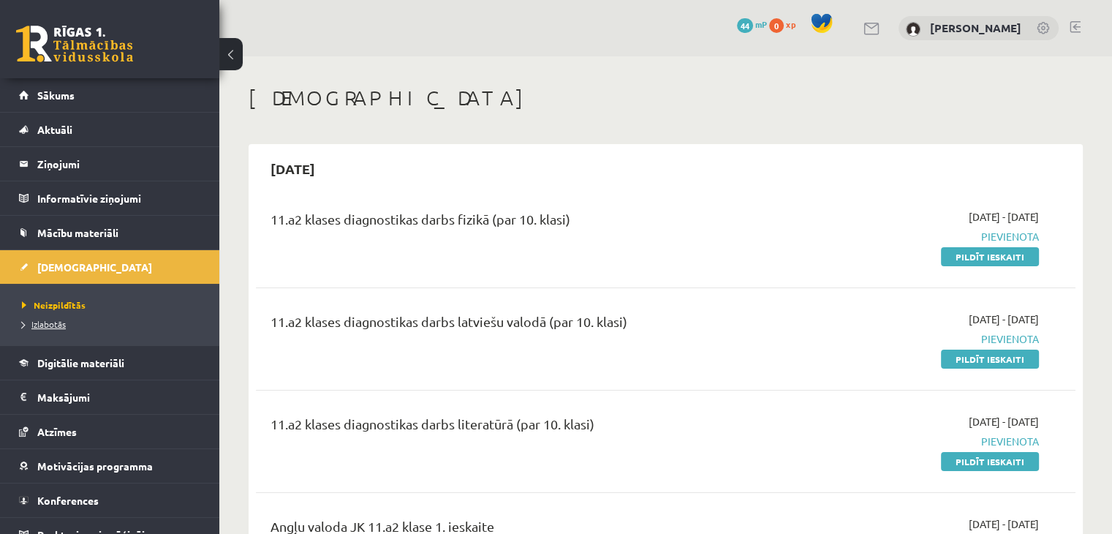
click at [42, 323] on span "Izlabotās" at bounding box center [44, 324] width 44 height 12
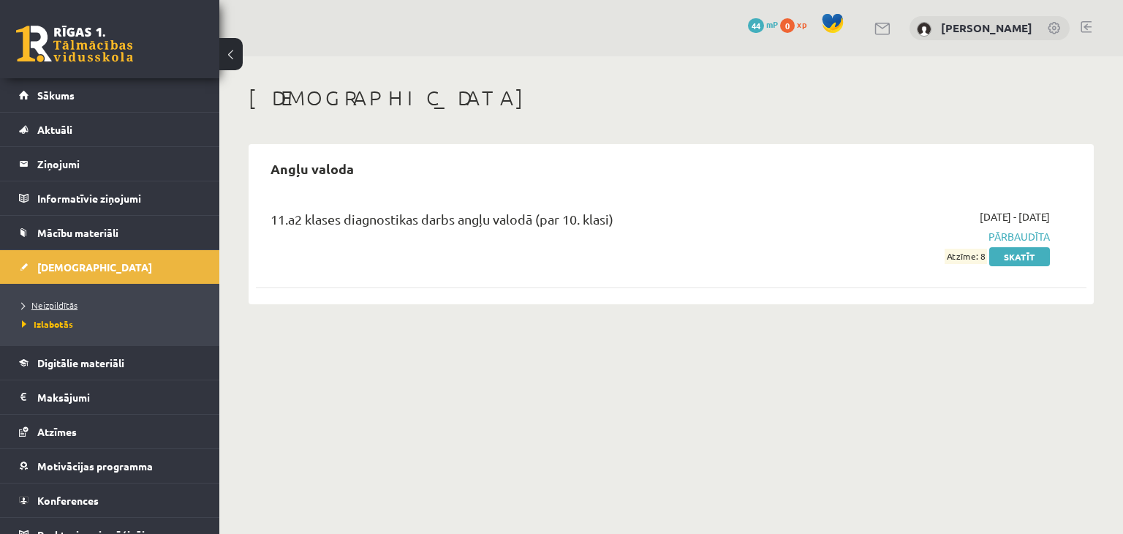
click at [41, 298] on link "Neizpildītās" at bounding box center [113, 304] width 183 height 13
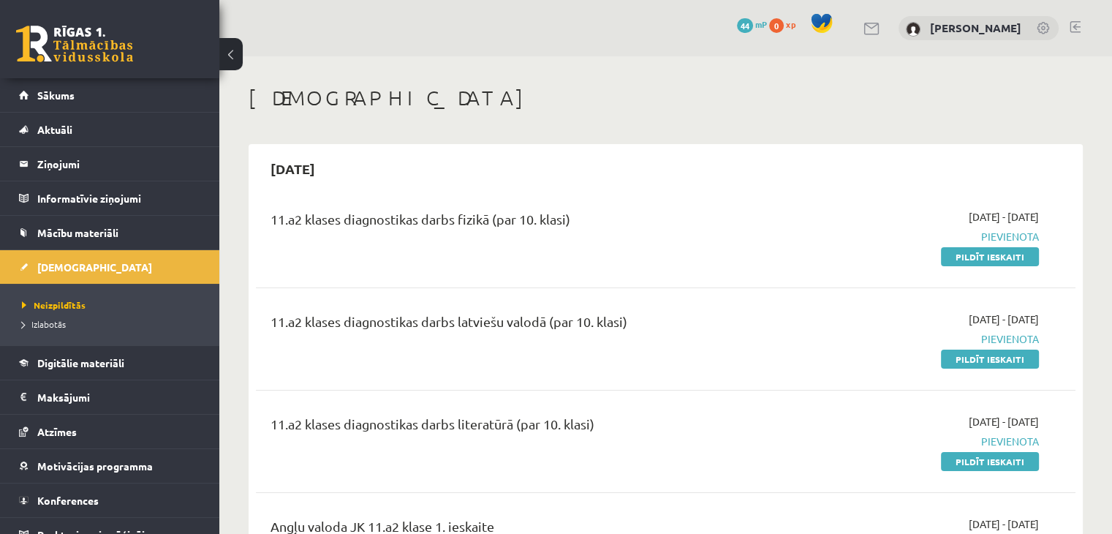
click at [998, 214] on span "[DATE] - [DATE]" at bounding box center [1004, 216] width 70 height 15
click at [969, 218] on span "[DATE] - [DATE]" at bounding box center [1004, 216] width 70 height 15
click at [1012, 236] on span "Pievienota" at bounding box center [918, 236] width 241 height 15
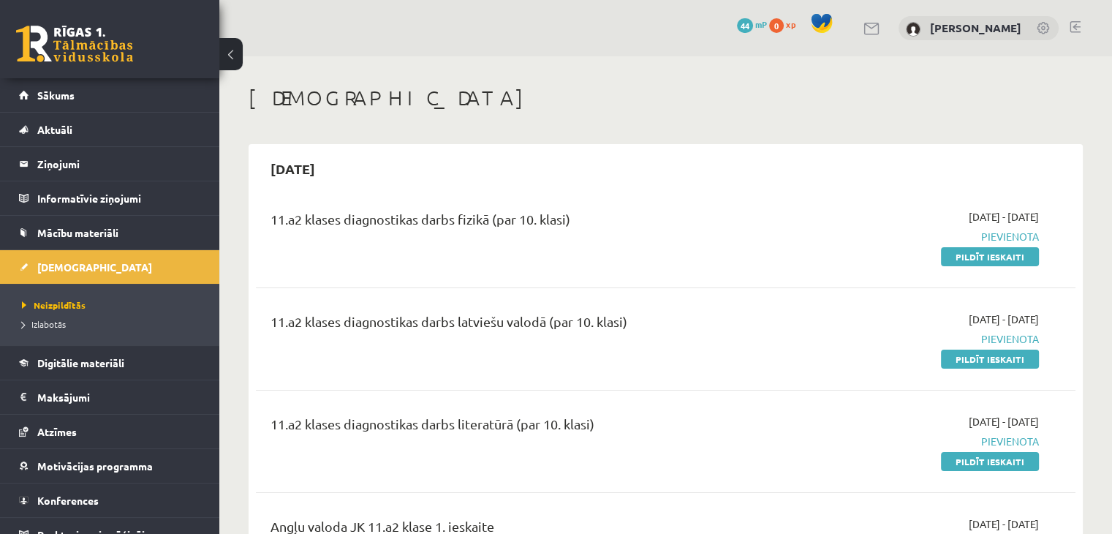
click at [1012, 236] on span "Pievienota" at bounding box center [918, 236] width 241 height 15
click at [57, 233] on span "Mācību materiāli" at bounding box center [77, 232] width 81 height 13
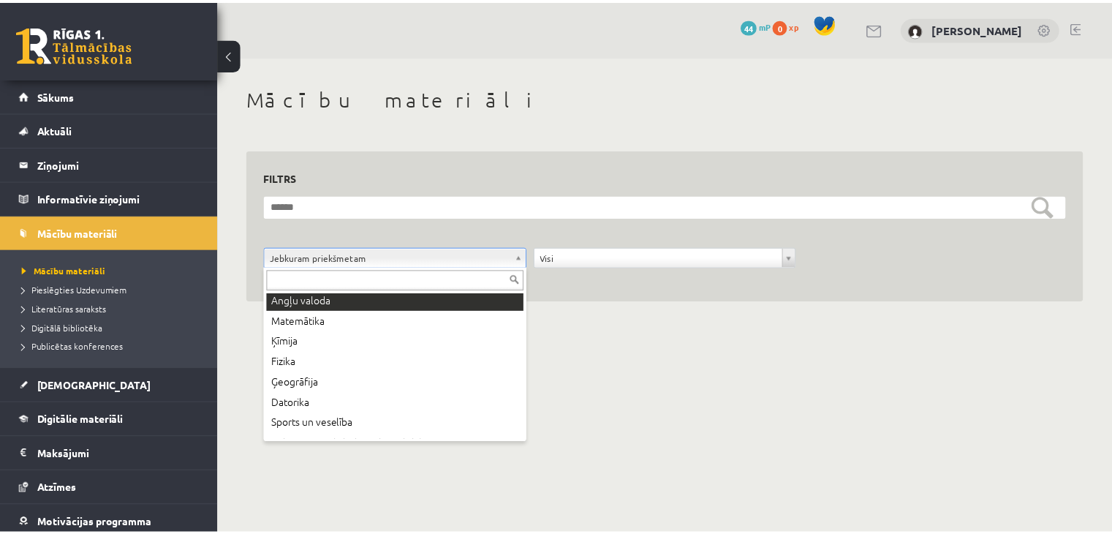
scroll to position [87, 0]
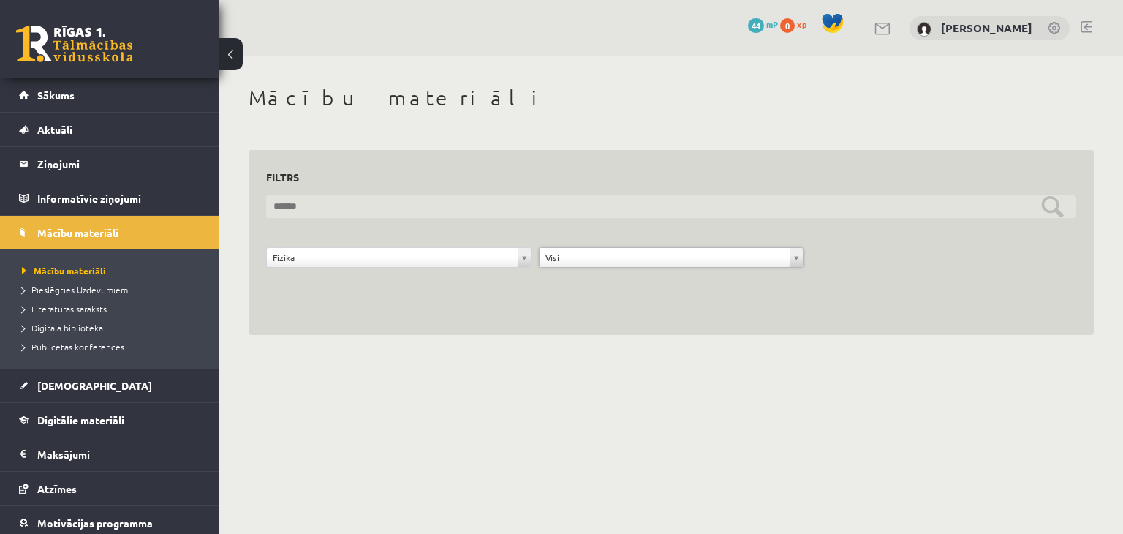
click at [377, 204] on input "text" at bounding box center [671, 206] width 810 height 23
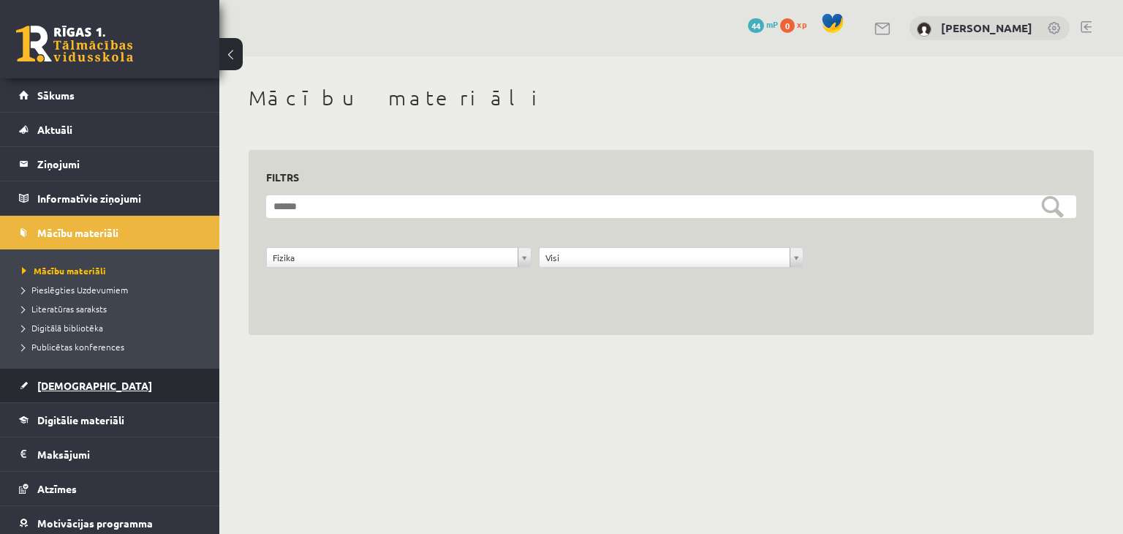
click at [74, 383] on span "[DEMOGRAPHIC_DATA]" at bounding box center [94, 385] width 115 height 13
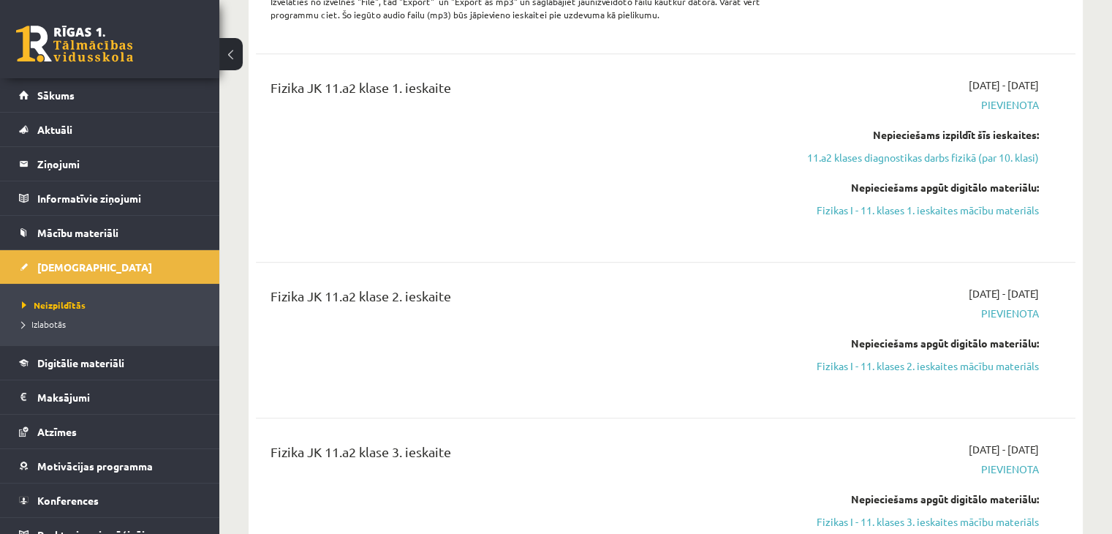
scroll to position [1261, 0]
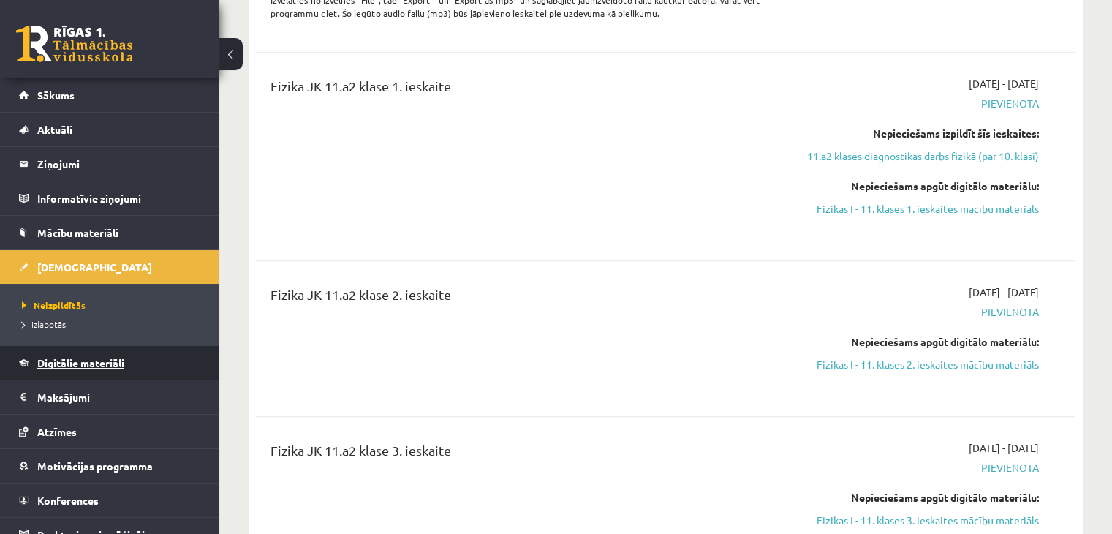
click at [102, 352] on link "Digitālie materiāli" at bounding box center [110, 363] width 182 height 34
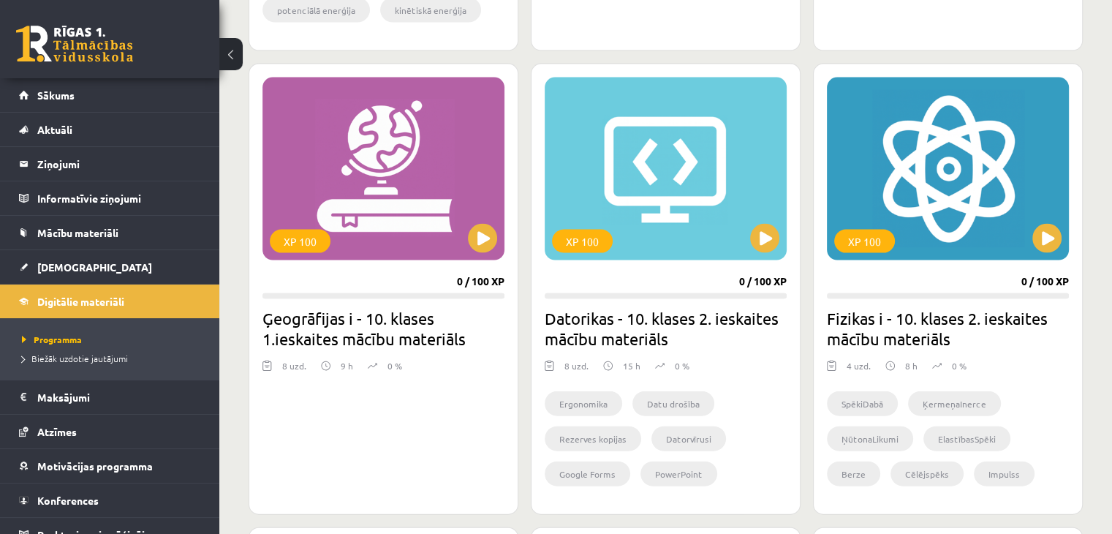
scroll to position [3107, 0]
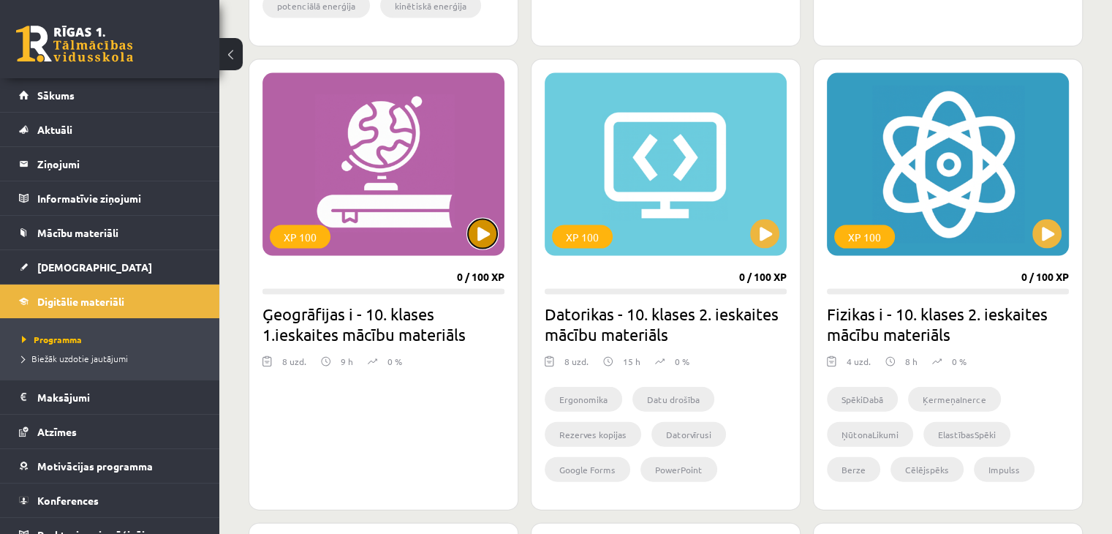
click at [483, 228] on button at bounding box center [482, 233] width 29 height 29
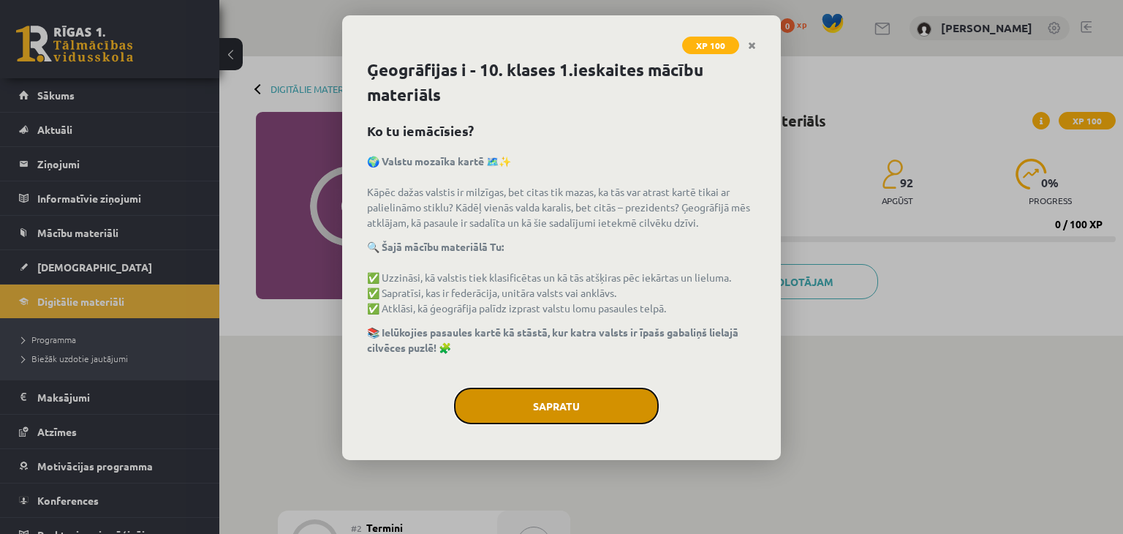
click at [577, 407] on button "Sapratu" at bounding box center [556, 406] width 205 height 37
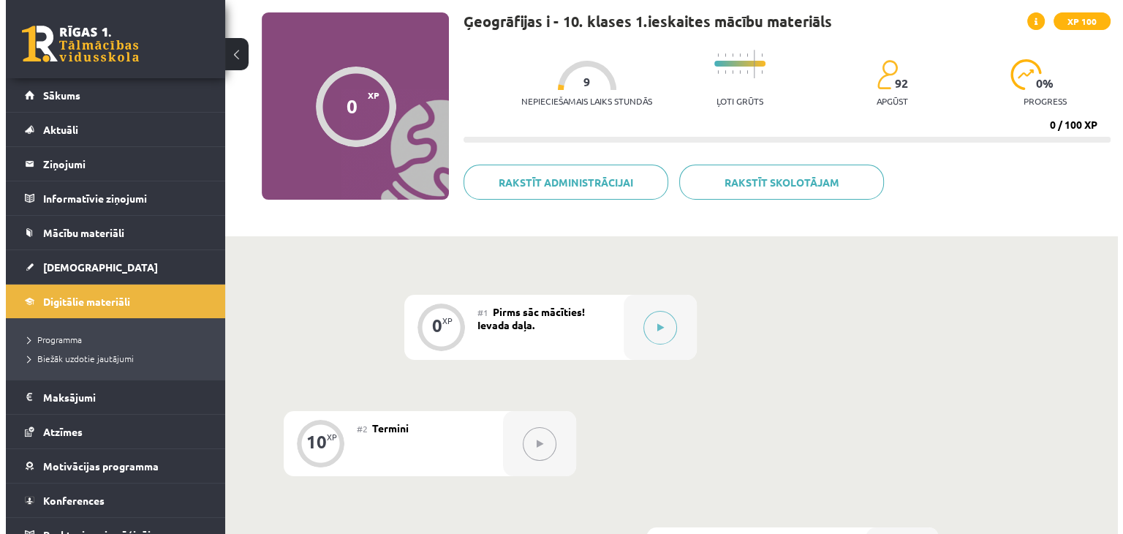
scroll to position [96, 0]
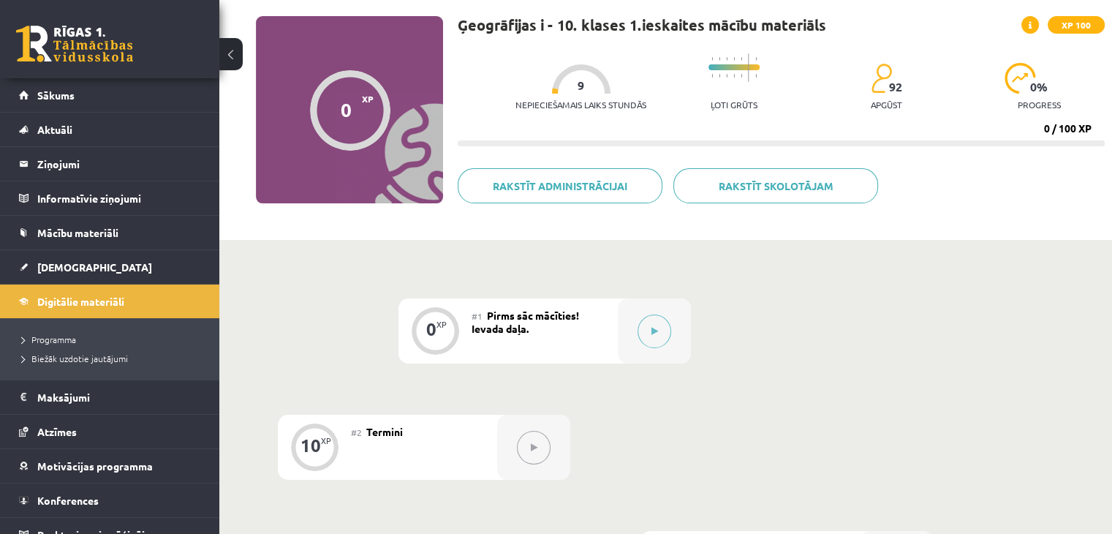
click at [552, 91] on div at bounding box center [581, 78] width 59 height 29
click at [660, 329] on button at bounding box center [655, 331] width 34 height 34
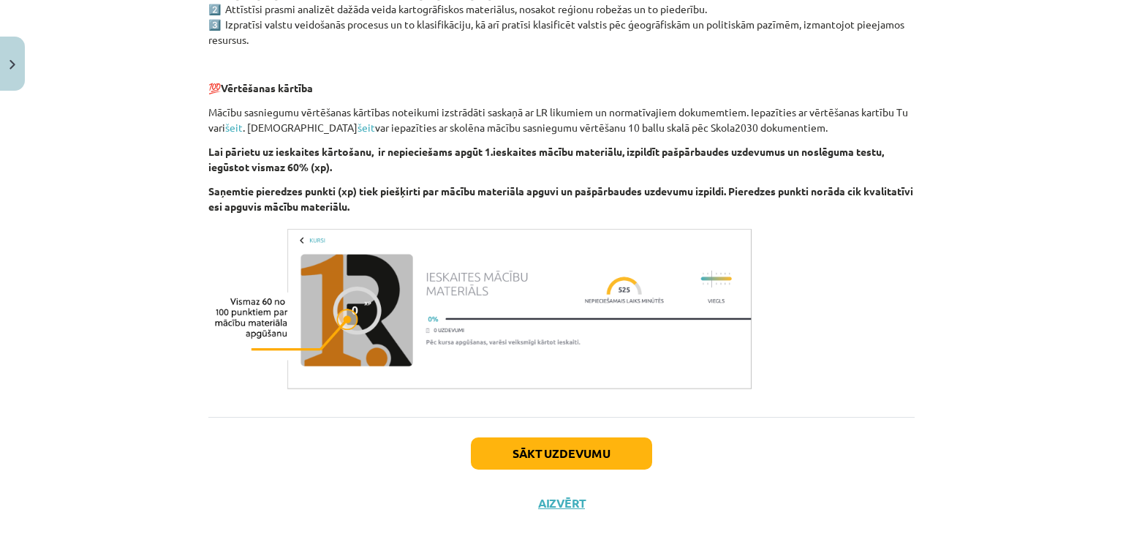
scroll to position [843, 0]
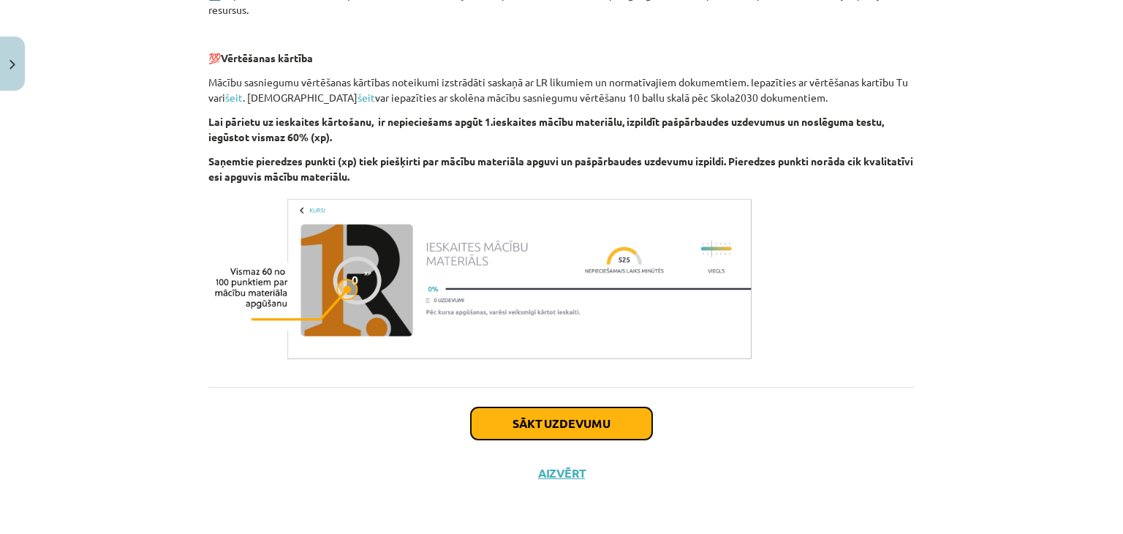
click at [553, 428] on button "Sākt uzdevumu" at bounding box center [561, 423] width 181 height 32
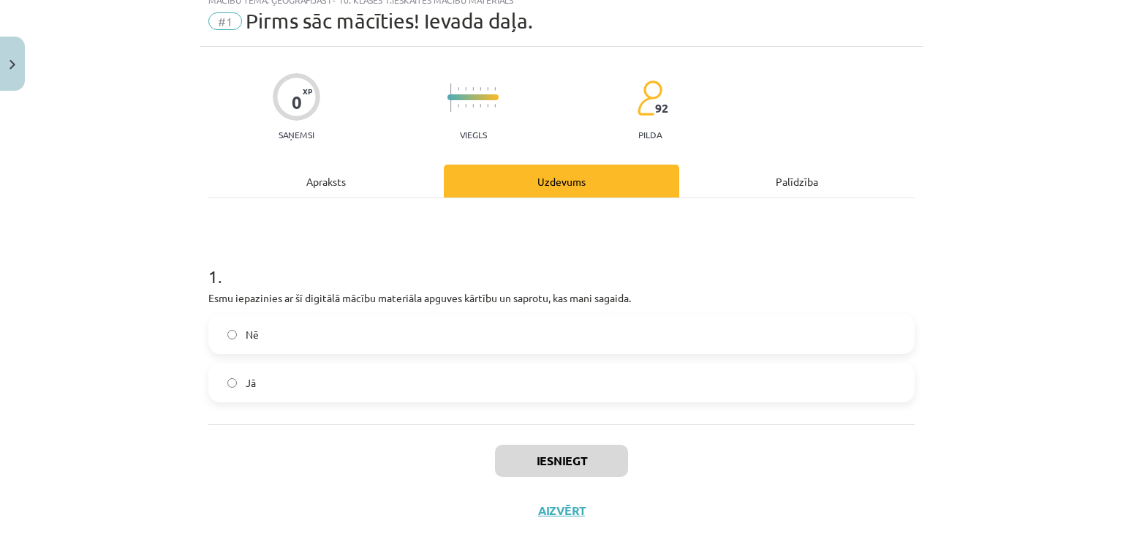
scroll to position [37, 0]
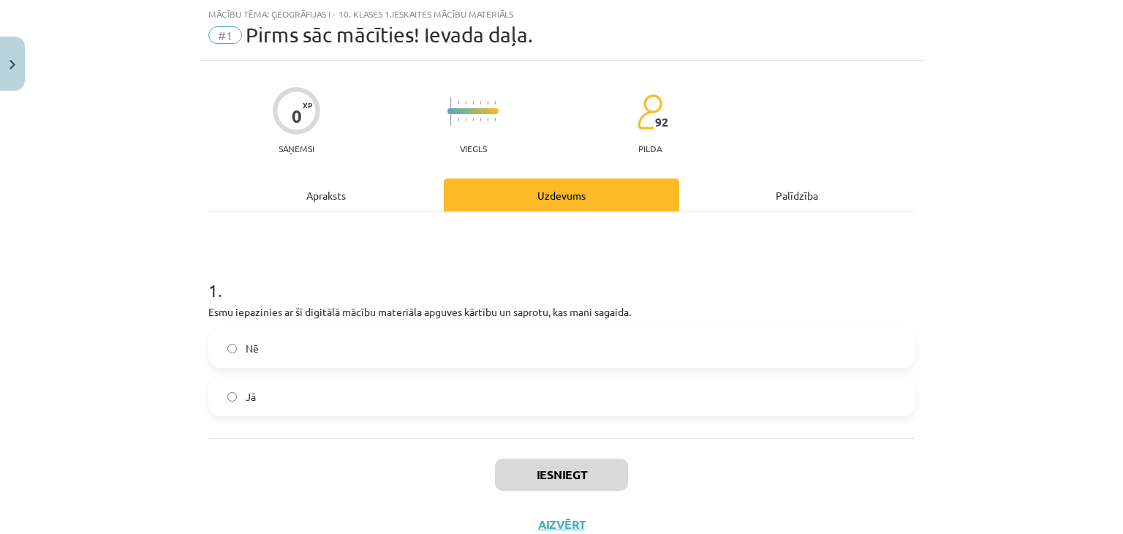
click at [231, 388] on label "Jā" at bounding box center [562, 396] width 704 height 37
click at [559, 477] on button "Iesniegt" at bounding box center [561, 475] width 133 height 32
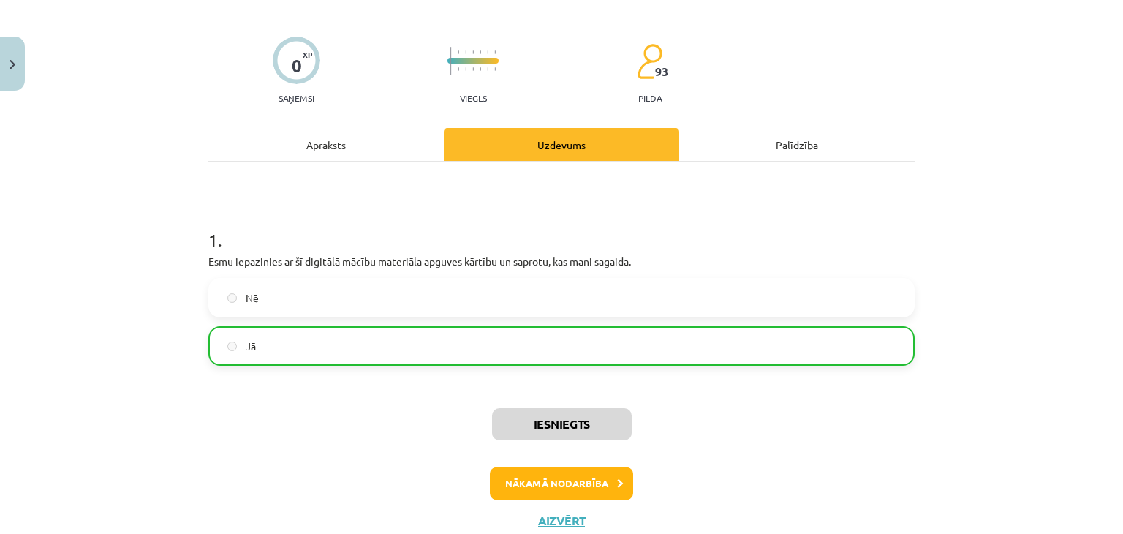
scroll to position [90, 0]
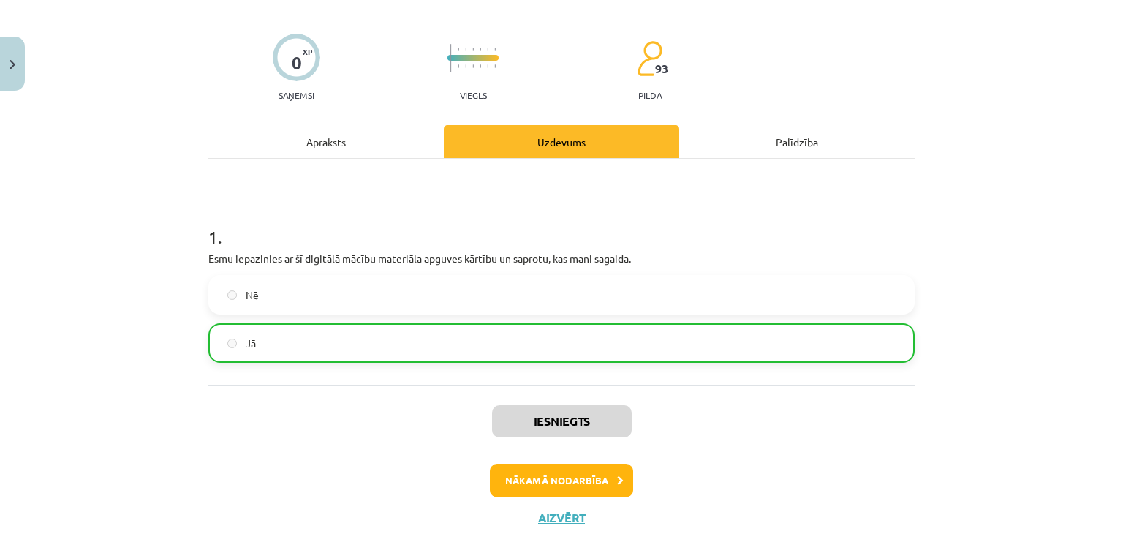
click at [301, 137] on div "Apraksts" at bounding box center [325, 141] width 235 height 33
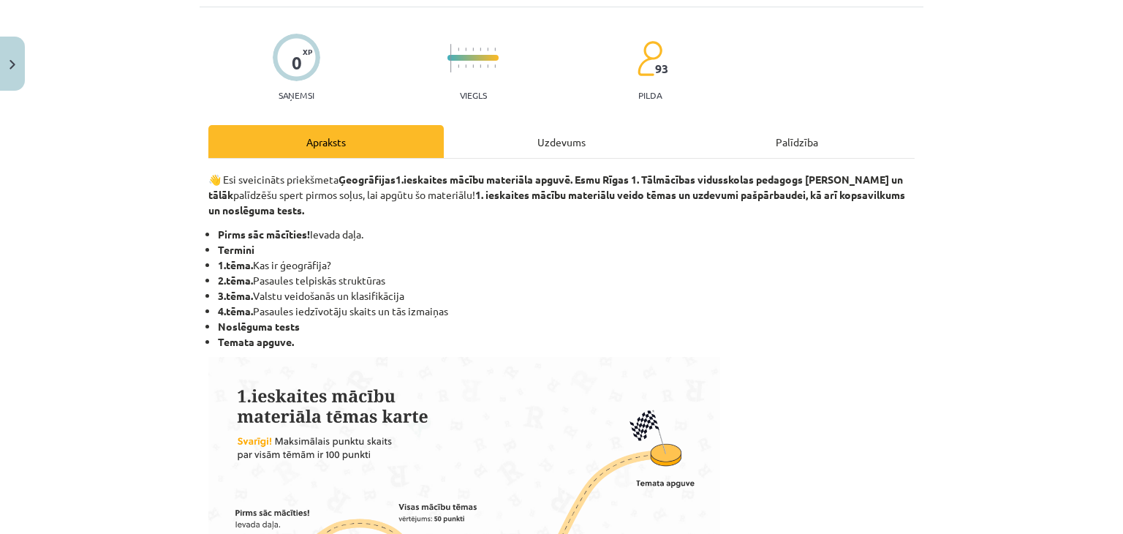
scroll to position [37, 0]
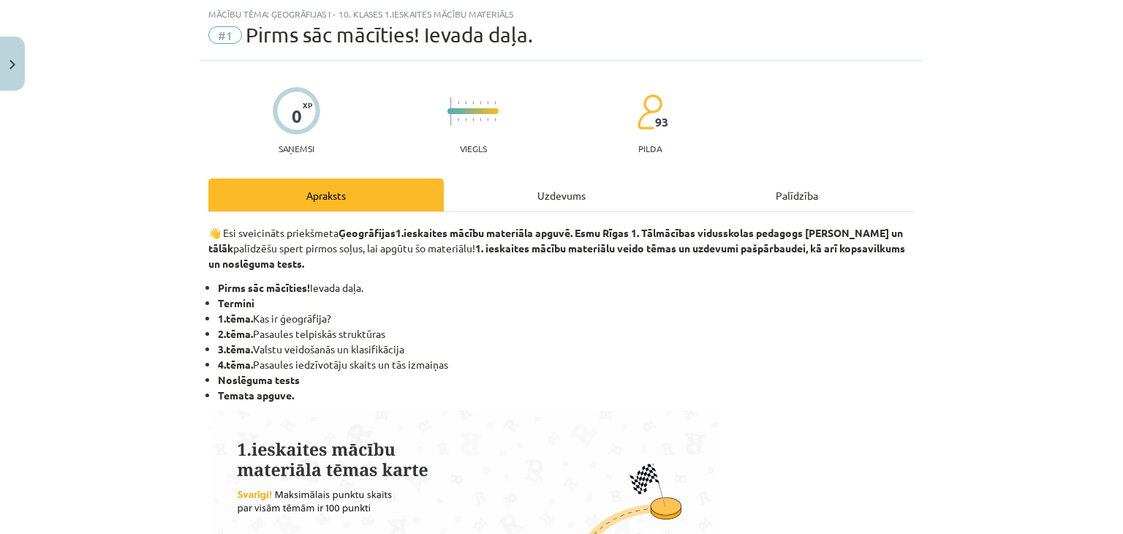
click at [516, 186] on div "Uzdevums" at bounding box center [561, 194] width 235 height 33
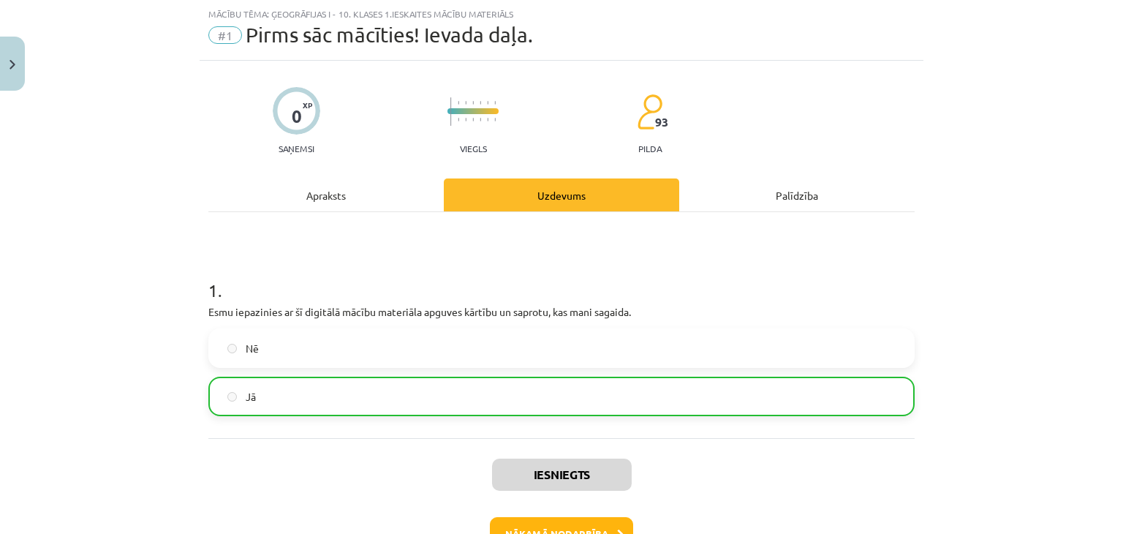
scroll to position [135, 0]
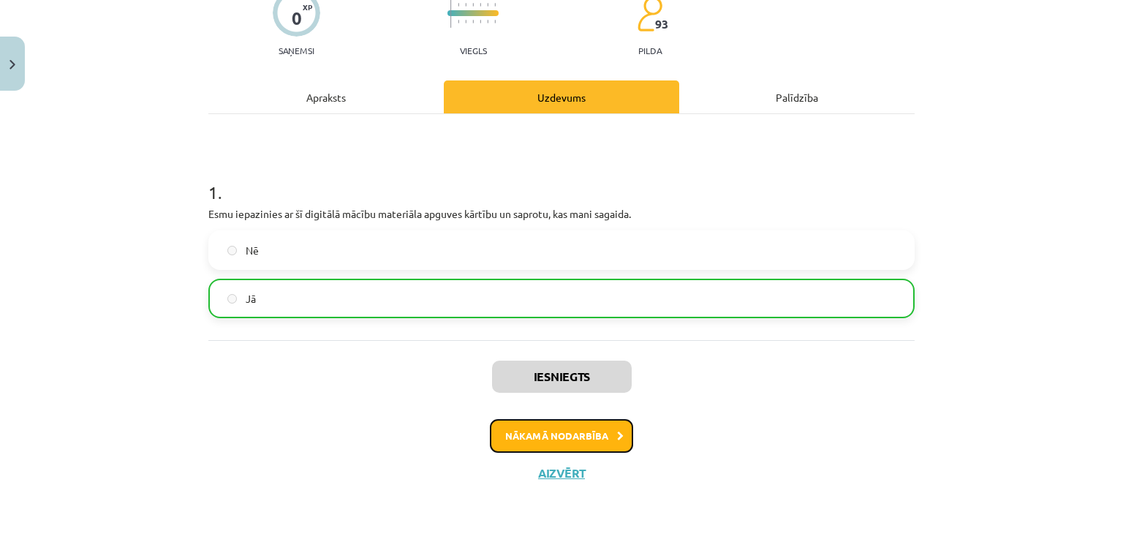
click at [543, 427] on button "Nākamā nodarbība" at bounding box center [561, 436] width 143 height 34
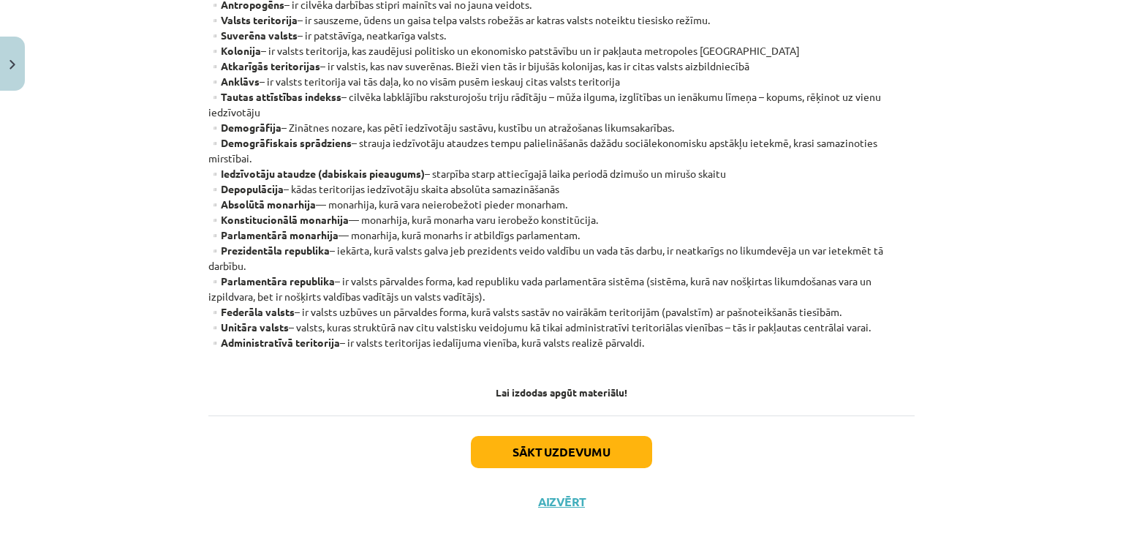
scroll to position [403, 0]
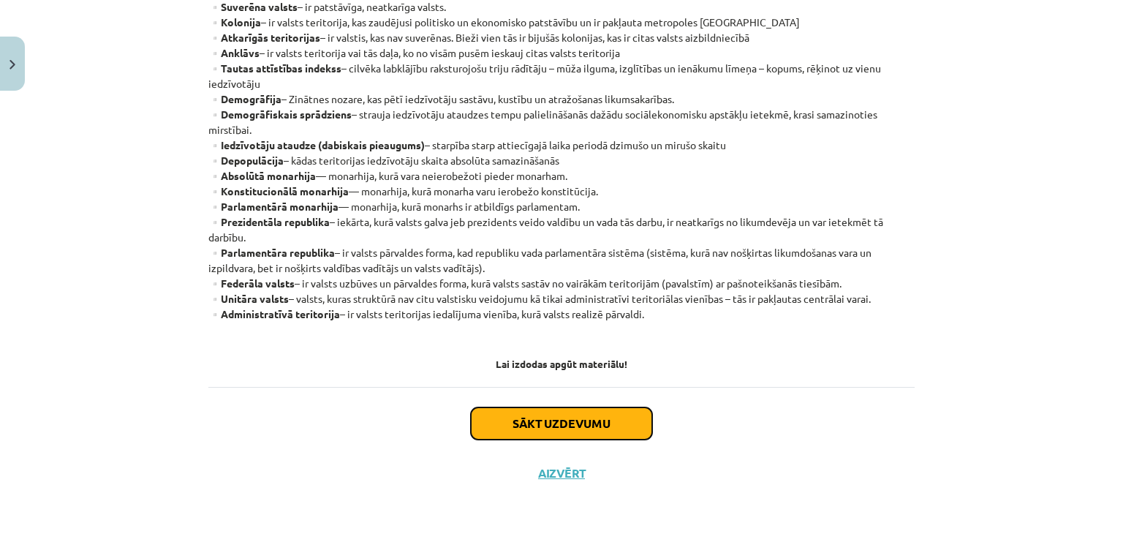
click at [588, 431] on button "Sākt uzdevumu" at bounding box center [561, 423] width 181 height 32
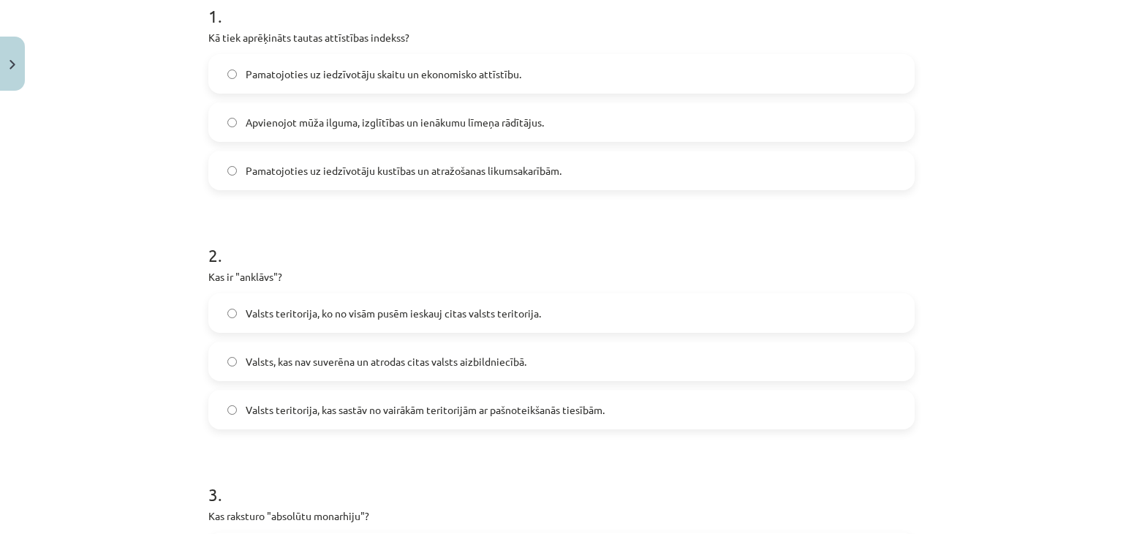
scroll to position [0, 0]
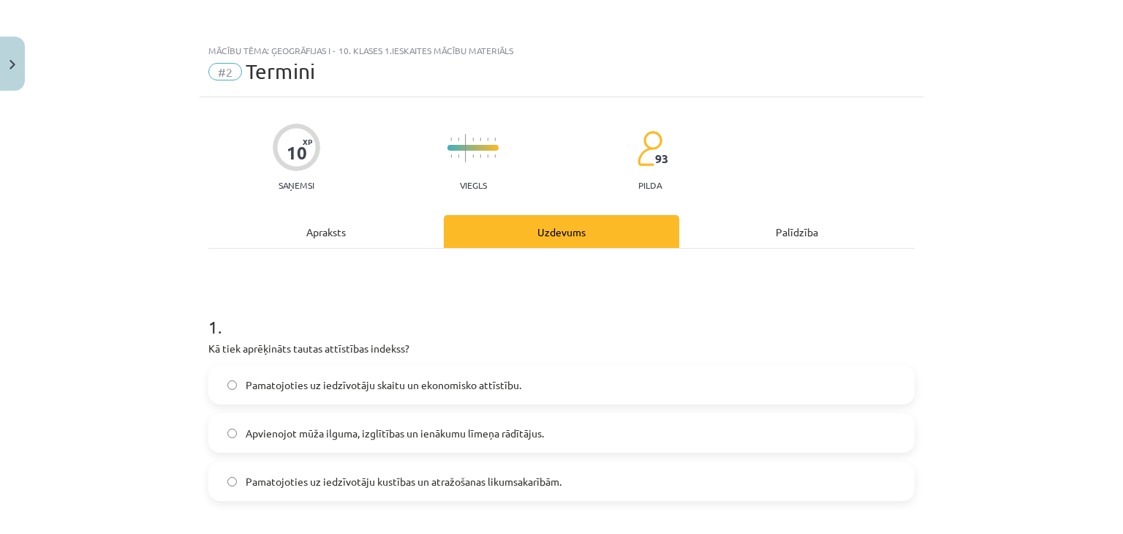
click at [779, 235] on div "Palīdzība" at bounding box center [796, 231] width 235 height 33
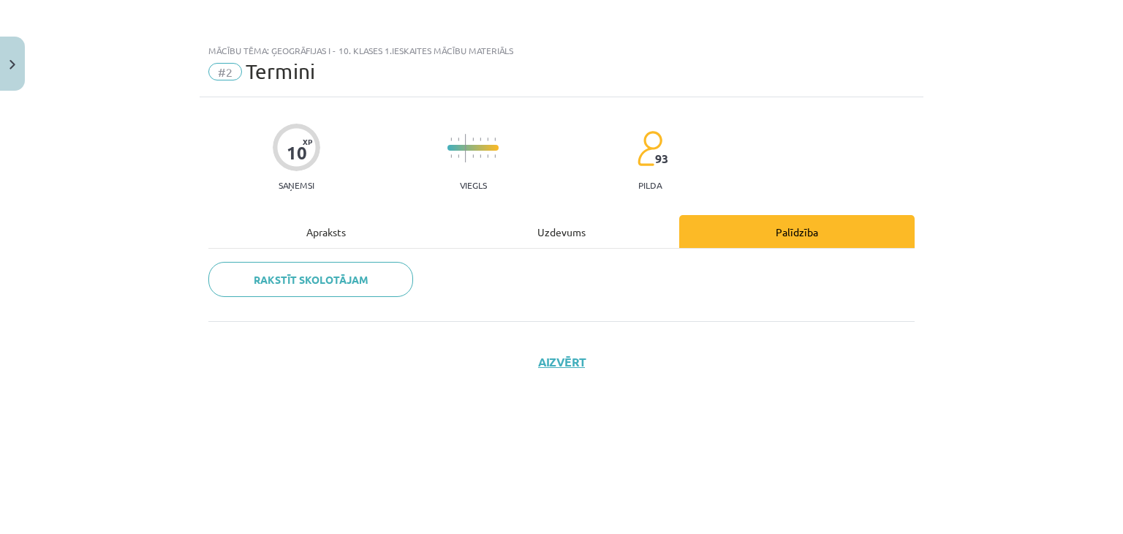
click at [580, 227] on div "Uzdevums" at bounding box center [561, 231] width 235 height 33
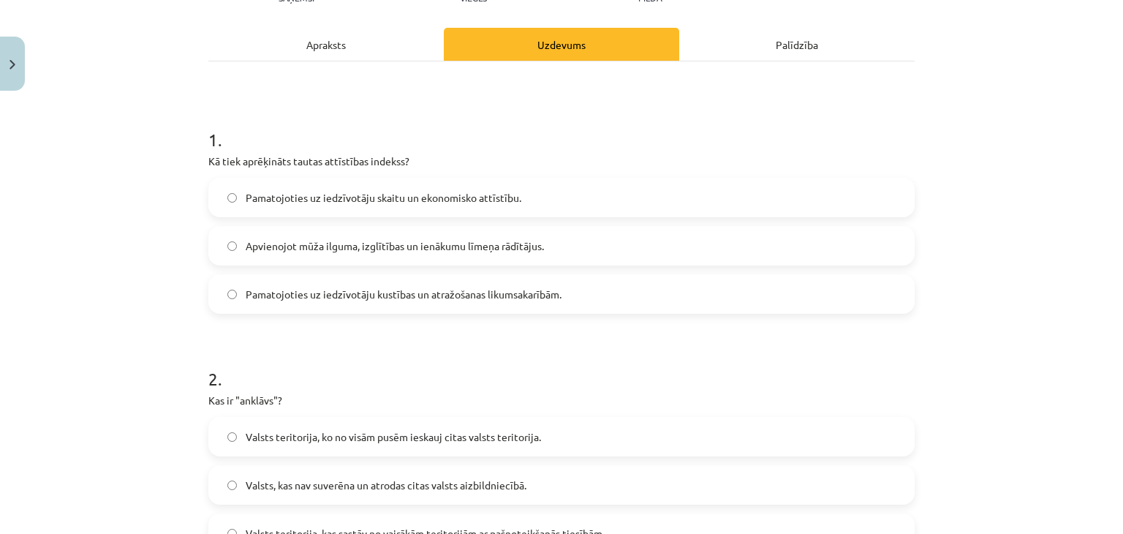
scroll to position [154, 0]
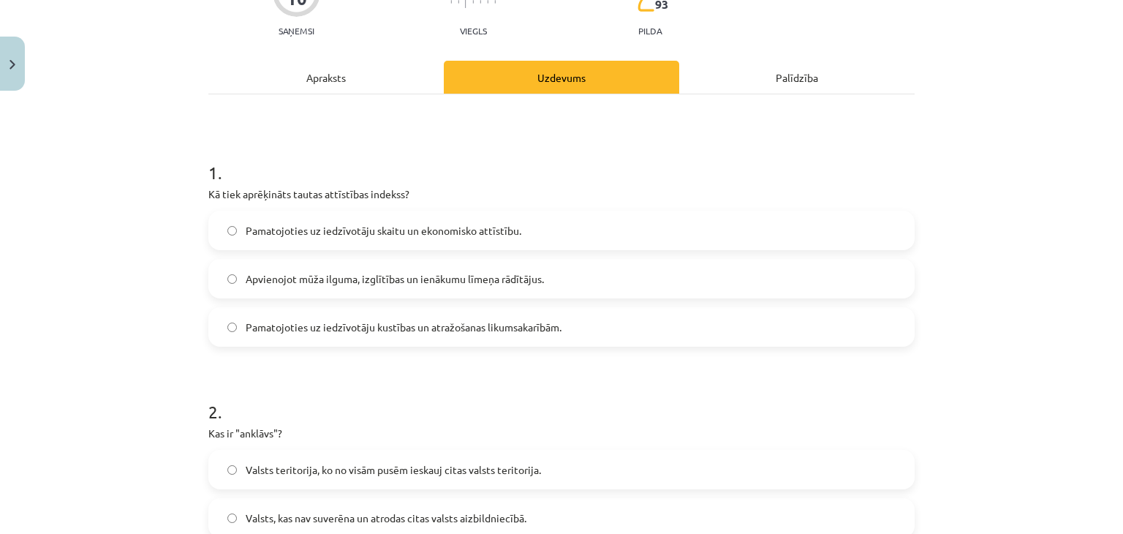
click at [366, 276] on span "Apvienojot mūža ilguma, izglītības un ienākumu līmeņa rādītājus." at bounding box center [395, 278] width 298 height 15
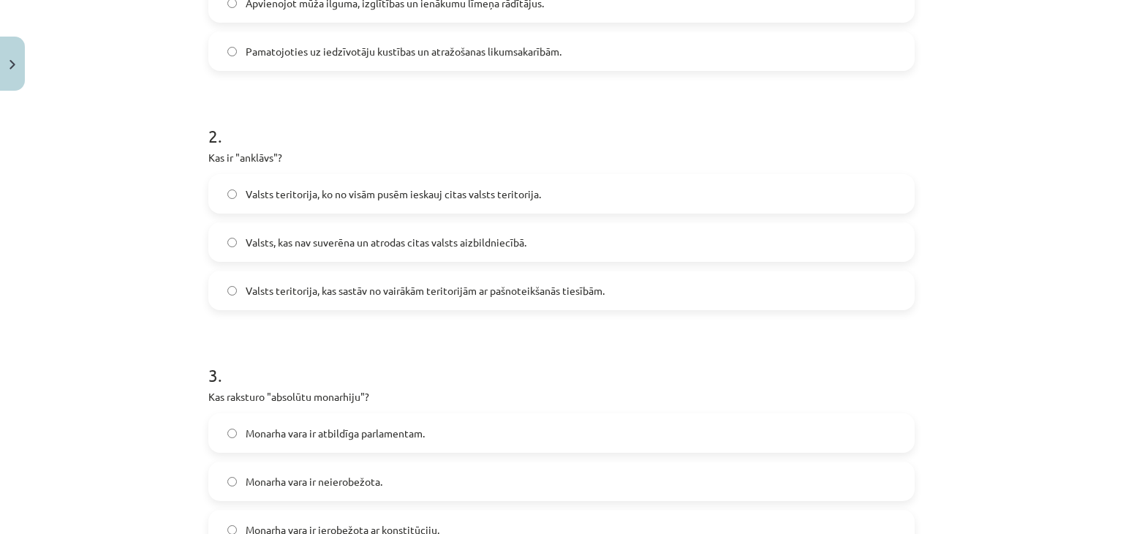
scroll to position [451, 0]
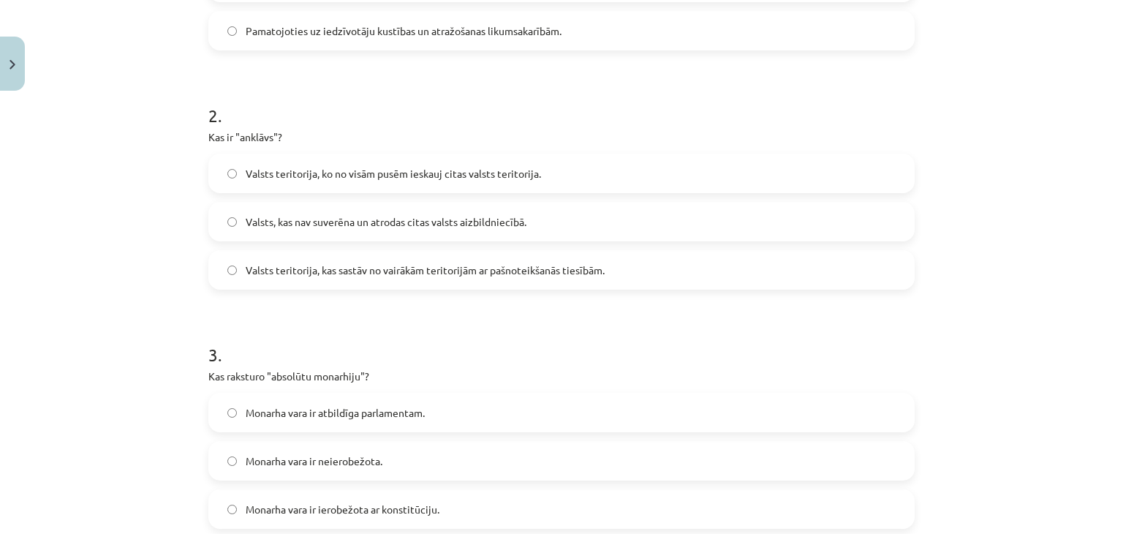
click at [228, 178] on label "Valsts teritorija, ko no visām pusēm ieskauj citas valsts teritorija." at bounding box center [562, 173] width 704 height 37
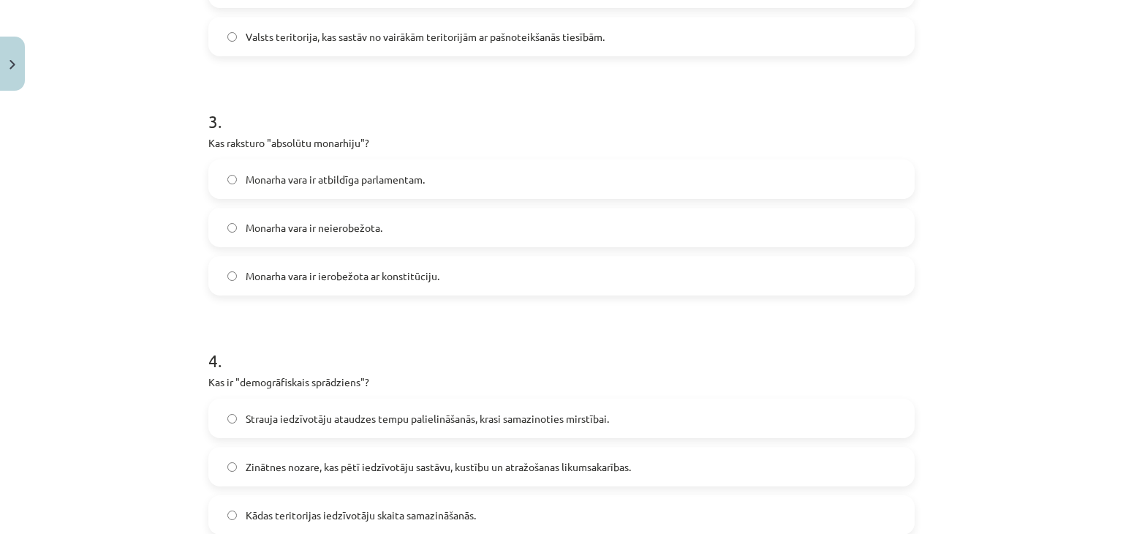
scroll to position [685, 0]
click at [316, 233] on span "Monarha vara ir neierobežota." at bounding box center [314, 226] width 137 height 15
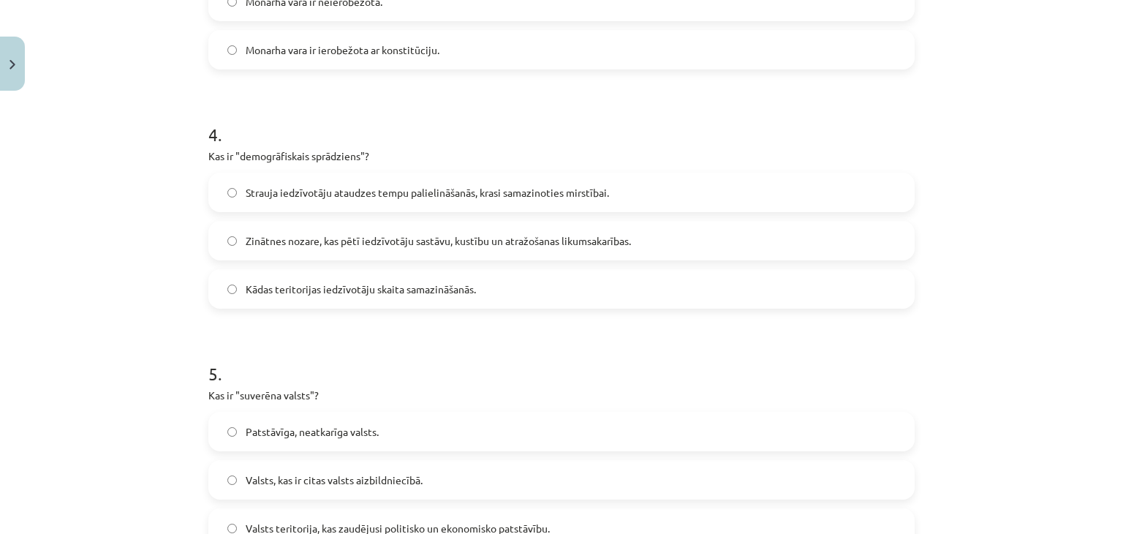
scroll to position [916, 0]
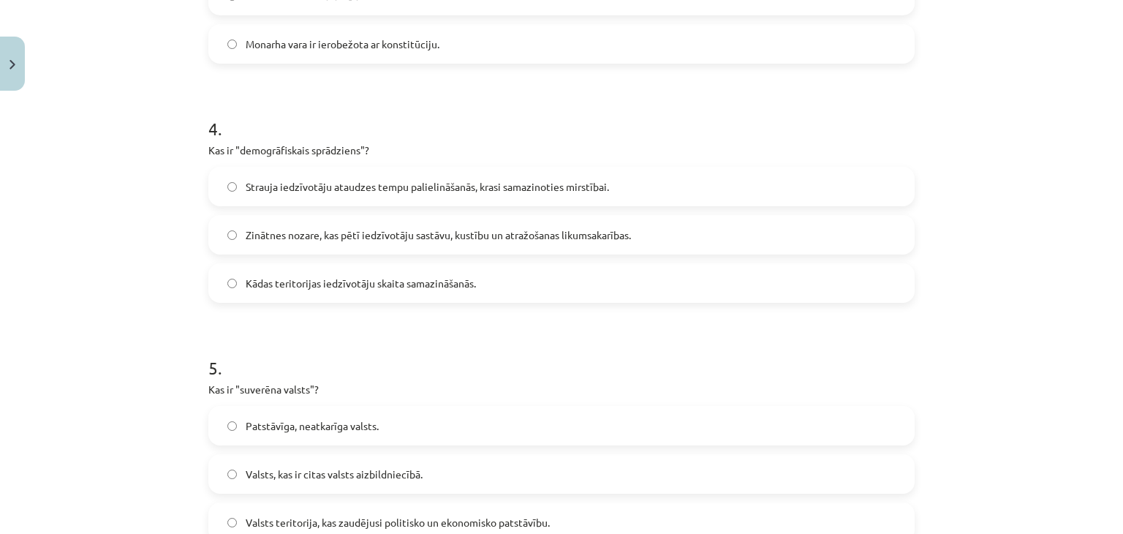
click at [299, 185] on span "Strauja iedzīvotāju ataudzes tempu palielināšanās, krasi samazinoties mirstībai." at bounding box center [427, 186] width 363 height 15
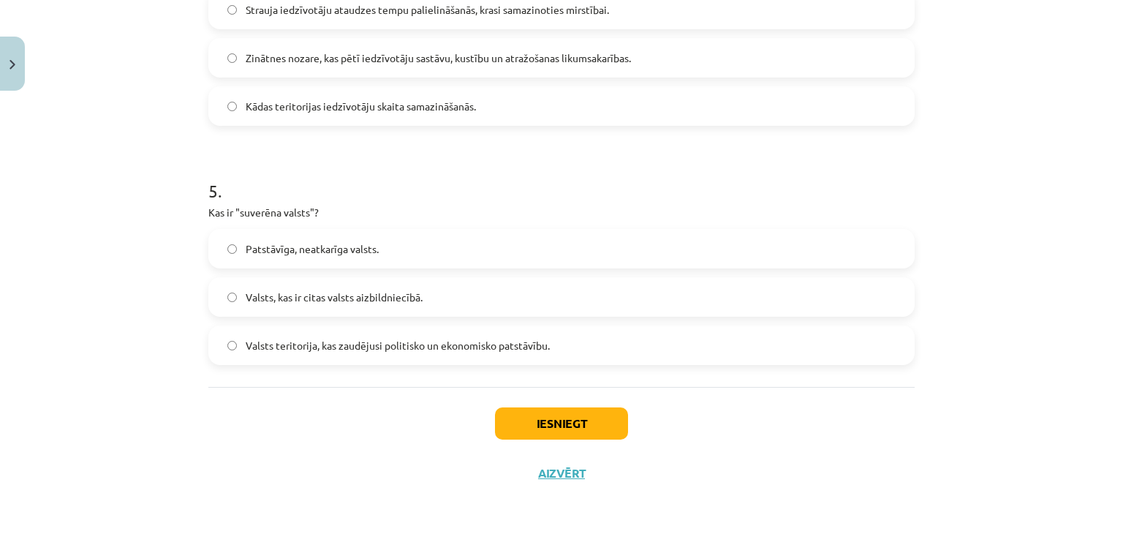
scroll to position [1093, 0]
click at [287, 238] on label "Patstāvīga, neatkarīga valsts." at bounding box center [562, 248] width 704 height 37
click at [565, 420] on button "Iesniegt" at bounding box center [561, 423] width 133 height 32
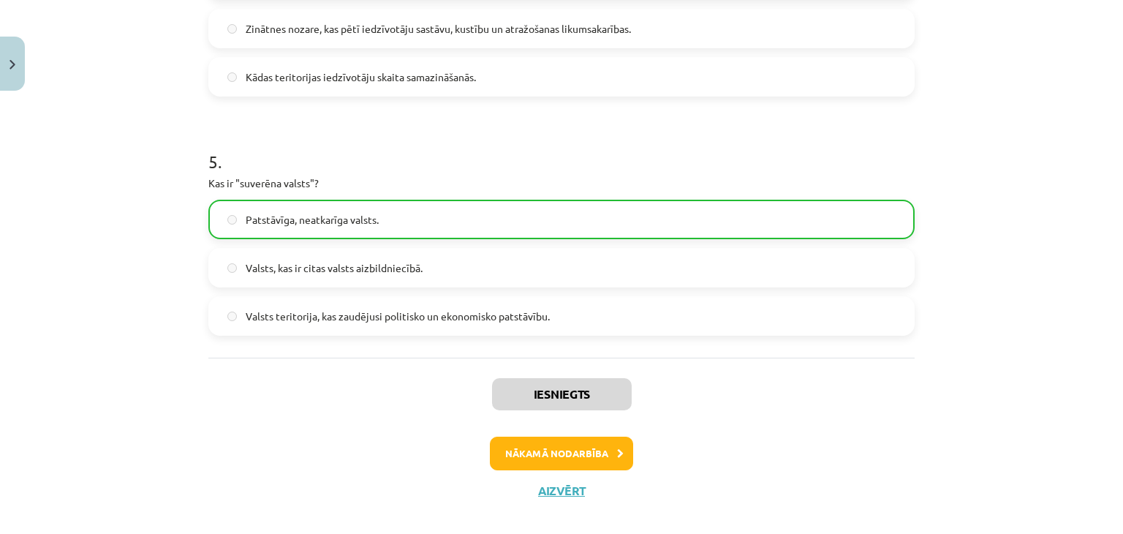
scroll to position [1139, 0]
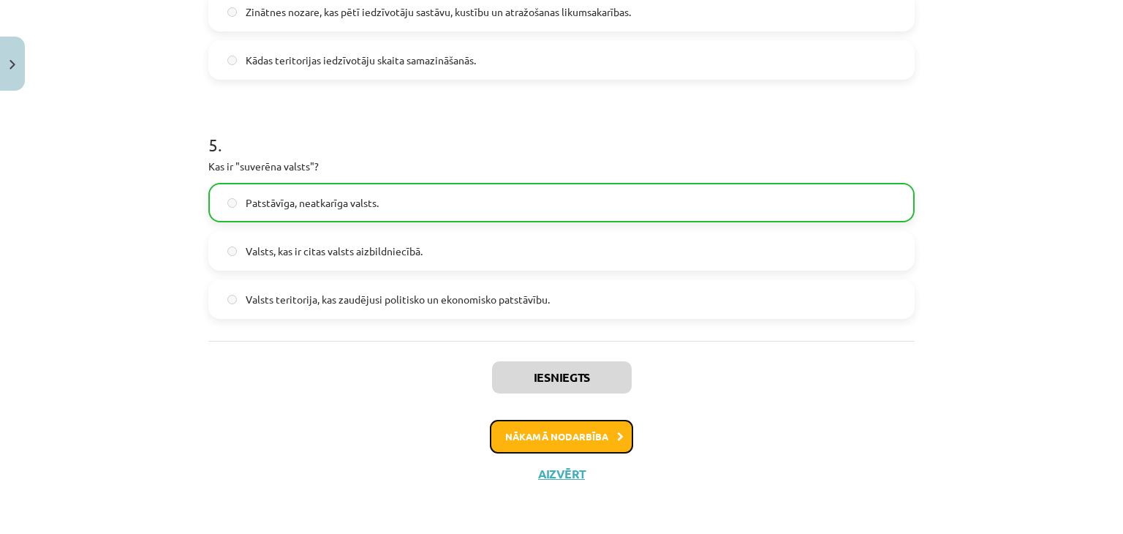
click at [589, 431] on button "Nākamā nodarbība" at bounding box center [561, 437] width 143 height 34
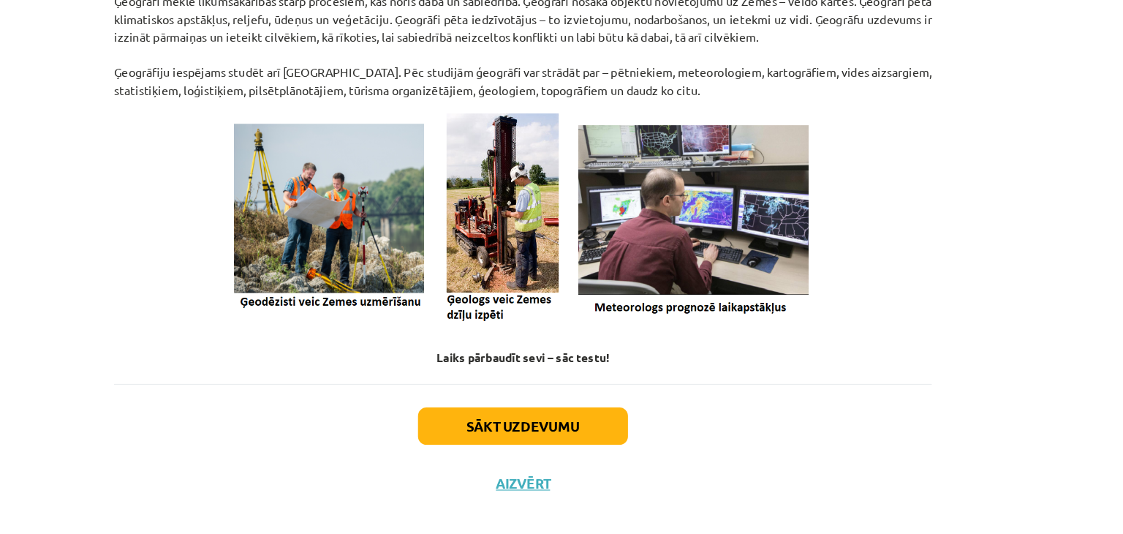
scroll to position [606, 0]
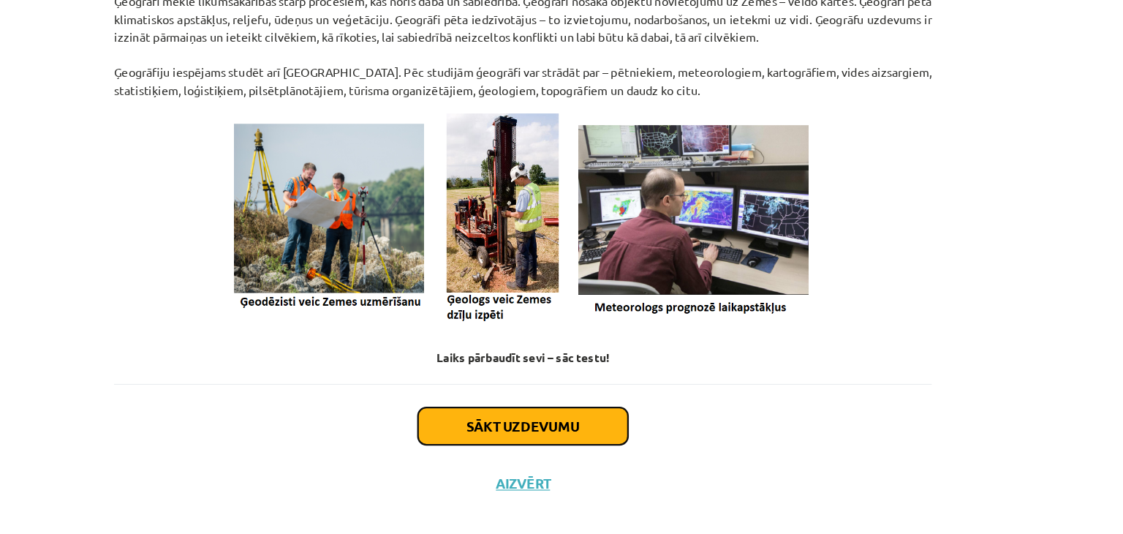
click at [549, 425] on button "Sākt uzdevumu" at bounding box center [561, 425] width 181 height 32
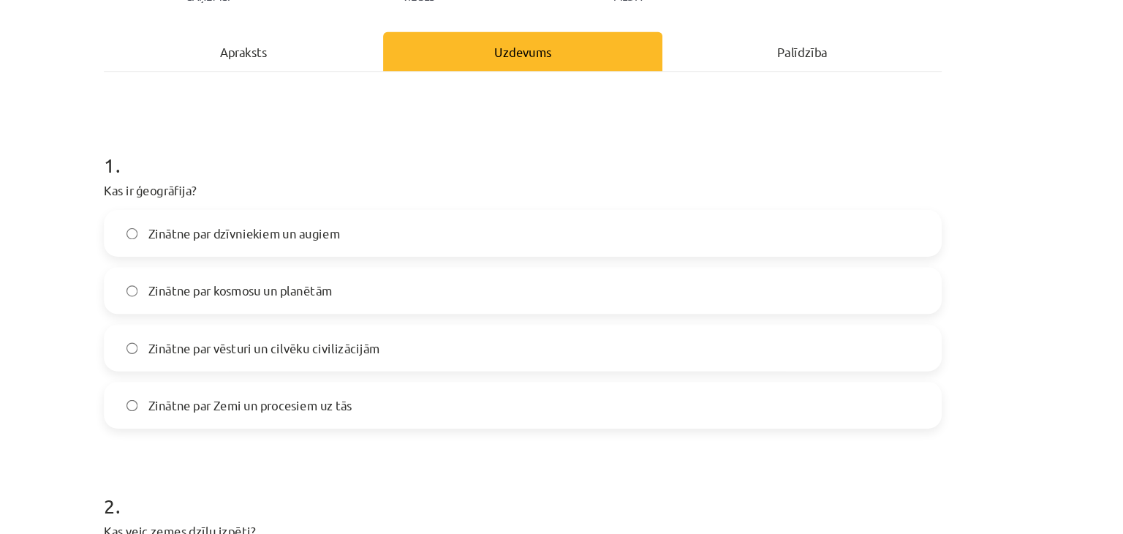
scroll to position [96, 0]
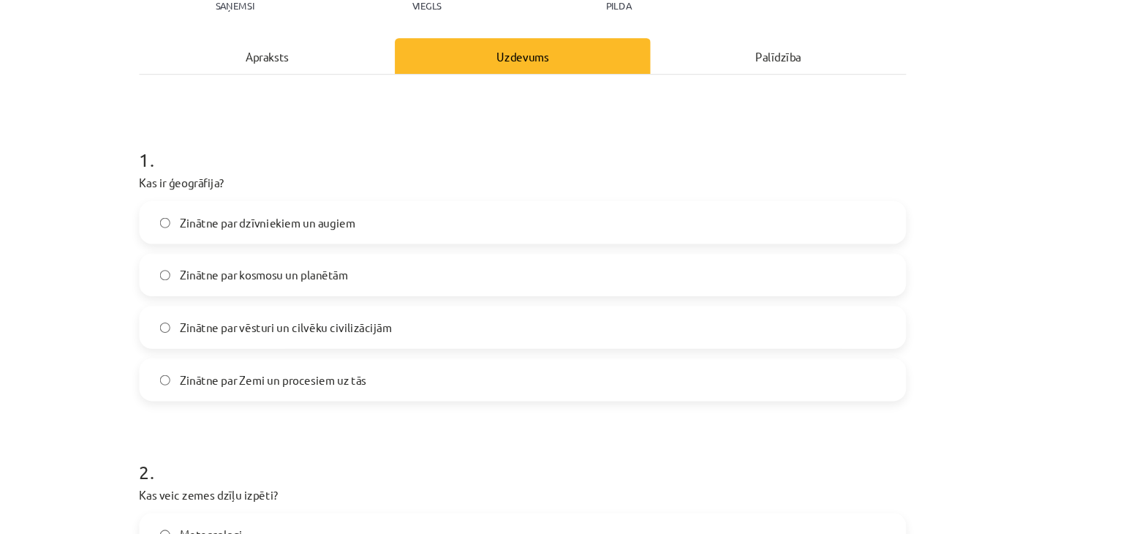
click at [350, 350] on span "Zinātne par Zemi un procesiem uz tās" at bounding box center [332, 349] width 172 height 15
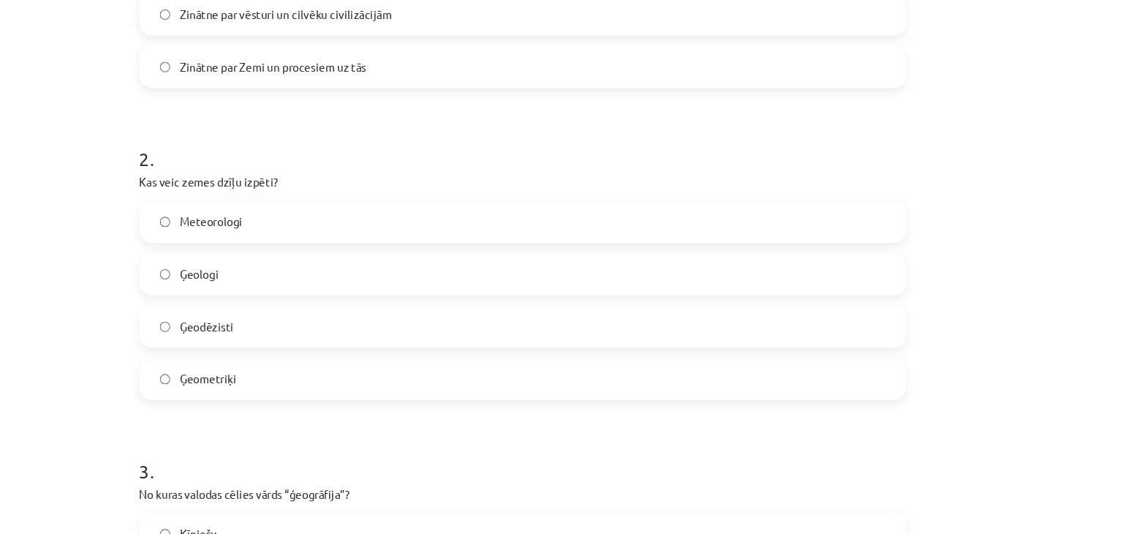
scroll to position [483, 0]
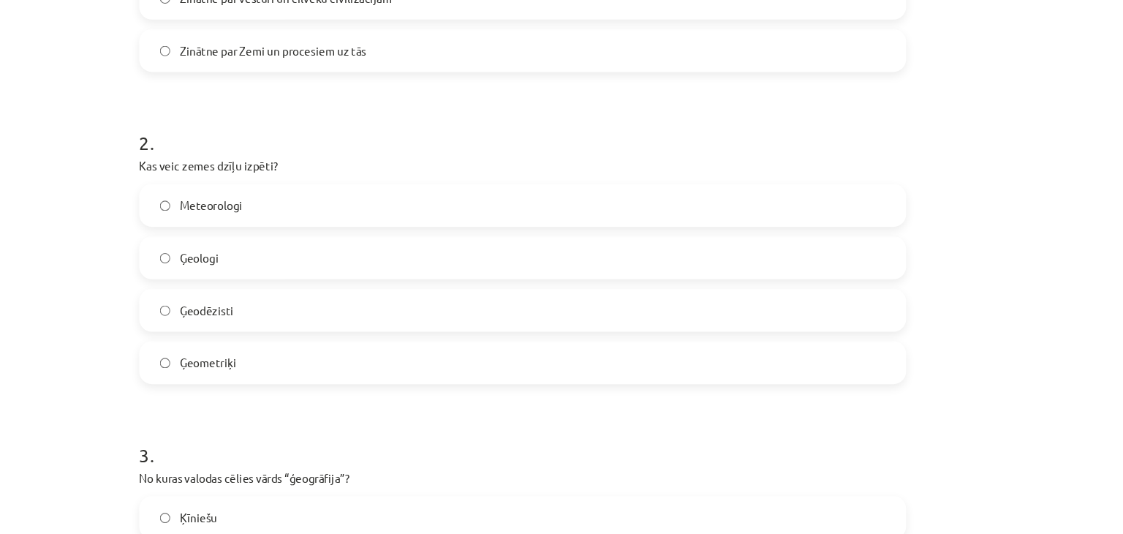
click at [347, 260] on div "Meteorologi Ģeologi Ģeodēzisti Ģeometriķi" at bounding box center [561, 262] width 706 height 184
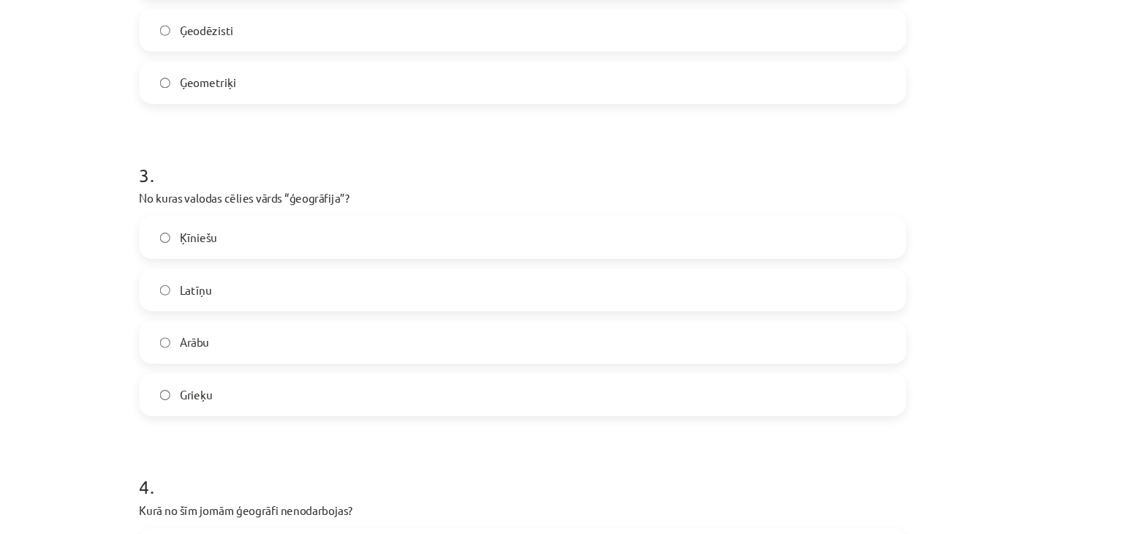
scroll to position [740, 0]
click at [449, 366] on label "Grieķu" at bounding box center [562, 364] width 704 height 37
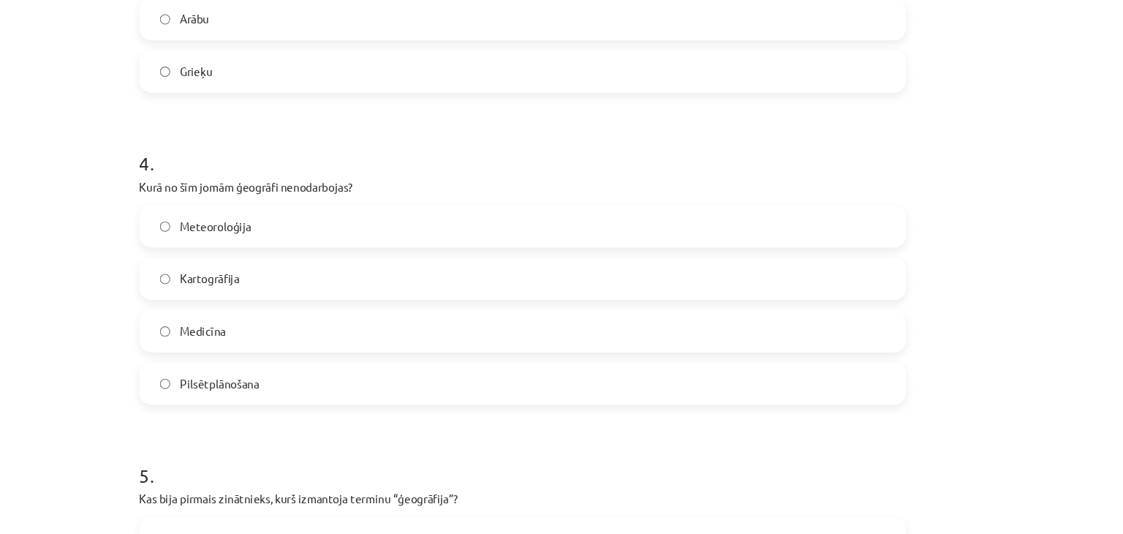
scroll to position [1062, 0]
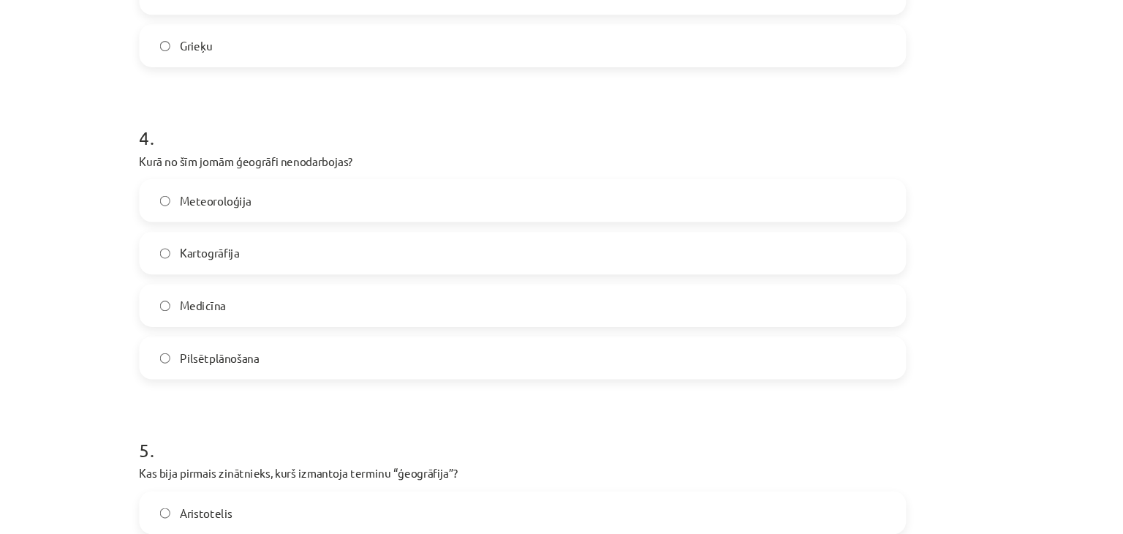
click at [470, 294] on label "Medicīna" at bounding box center [562, 281] width 704 height 37
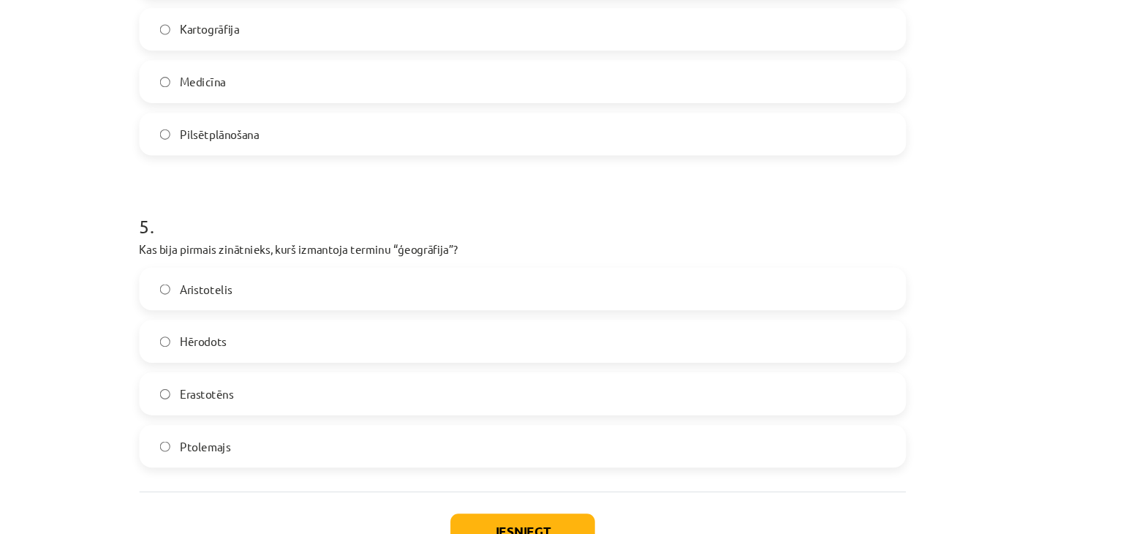
scroll to position [1334, 0]
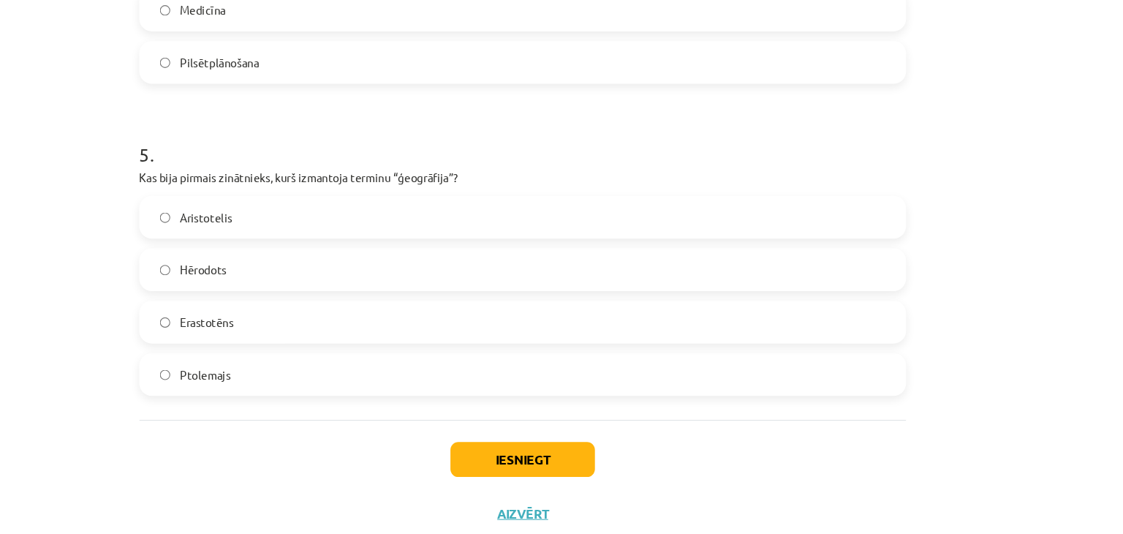
click at [461, 298] on label "Erastotēns" at bounding box center [562, 297] width 704 height 37
click at [576, 420] on button "Iesniegt" at bounding box center [561, 423] width 133 height 32
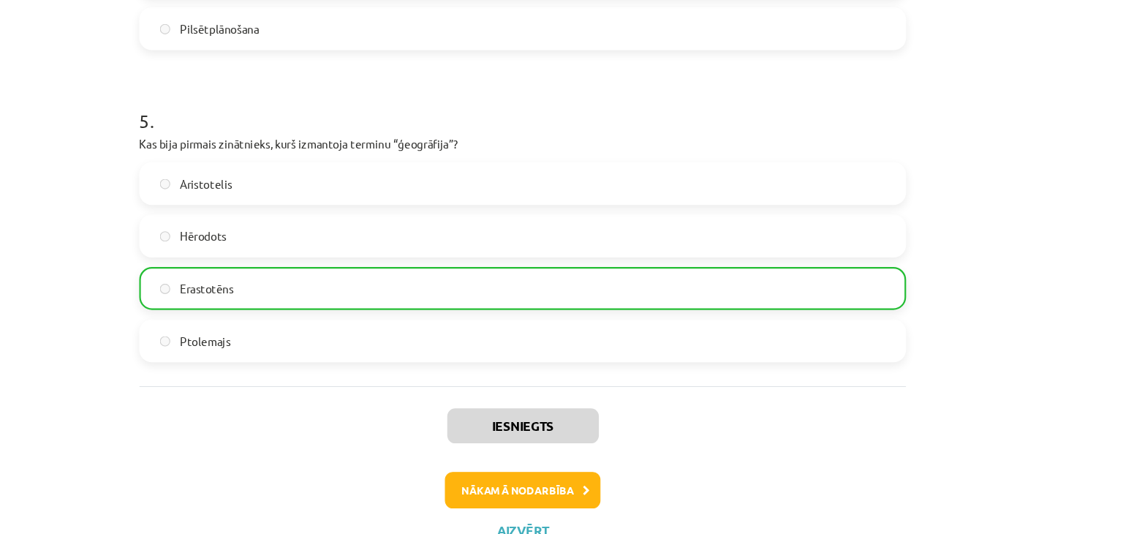
scroll to position [1381, 0]
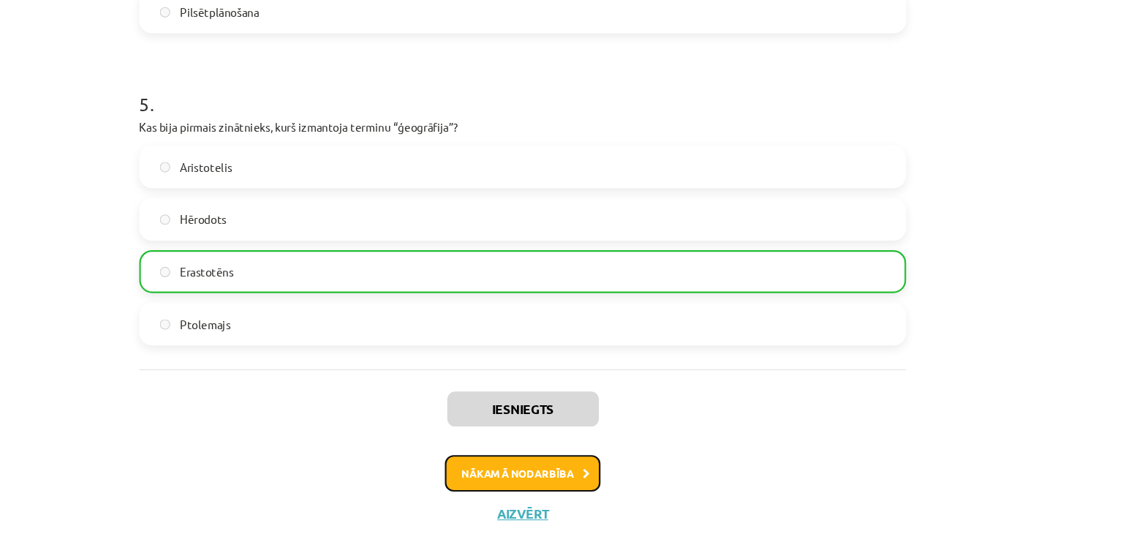
click at [556, 427] on button "Nākamā nodarbība" at bounding box center [561, 436] width 143 height 34
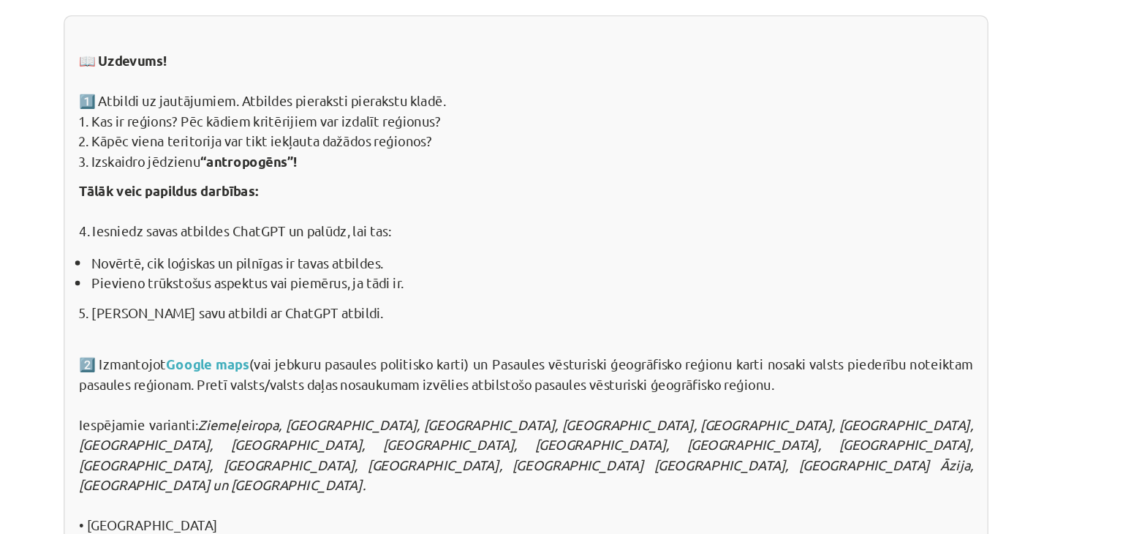
scroll to position [95, 0]
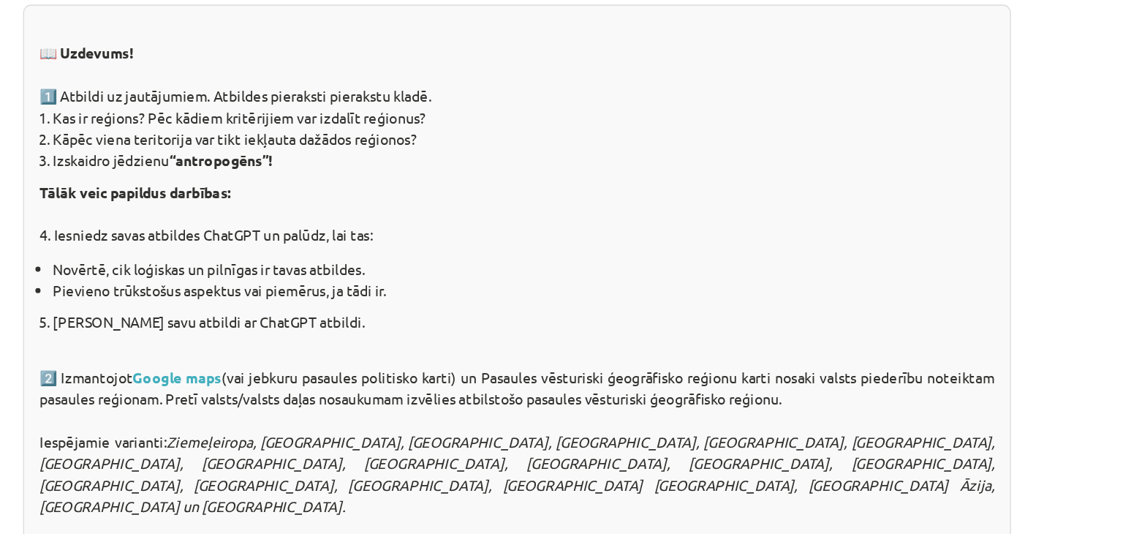
click at [667, 246] on li "Izskaidro jēdzienu “antropogēns”!" at bounding box center [567, 248] width 674 height 15
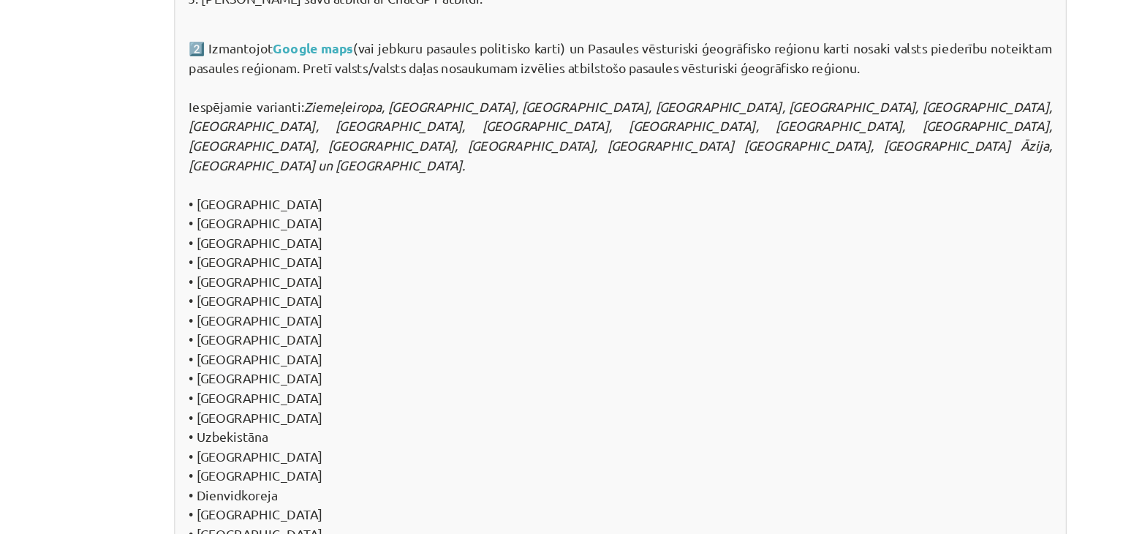
scroll to position [1376, 0]
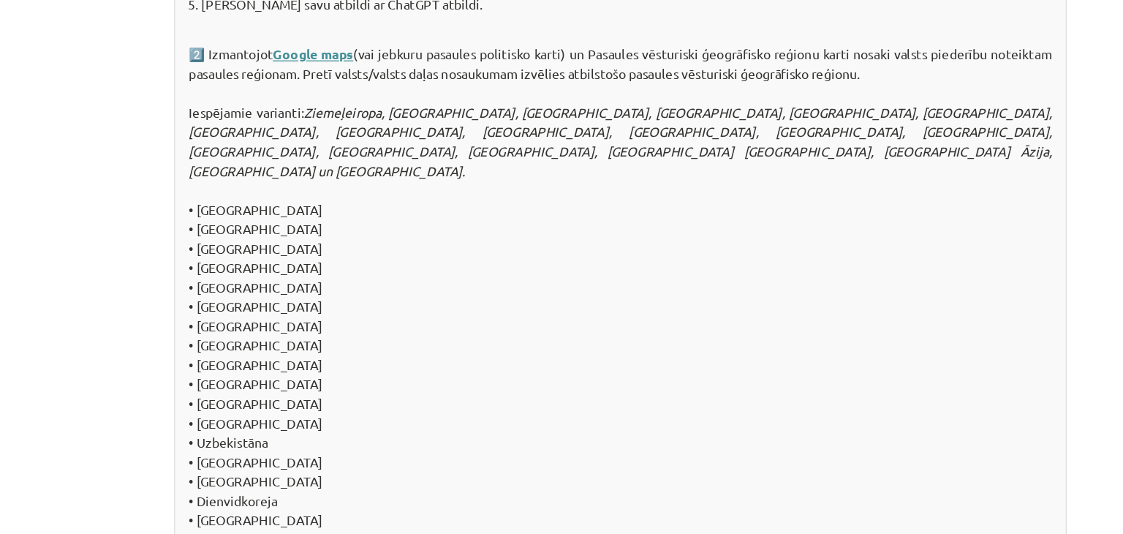
click at [326, 148] on link "Google maps" at bounding box center [319, 150] width 64 height 13
click at [143, 287] on div "Mācību tēma: Ģeogrāfijas i - 10. klases 1.ieskaites mācību materiāls #4 2. tēma…" at bounding box center [561, 267] width 1123 height 534
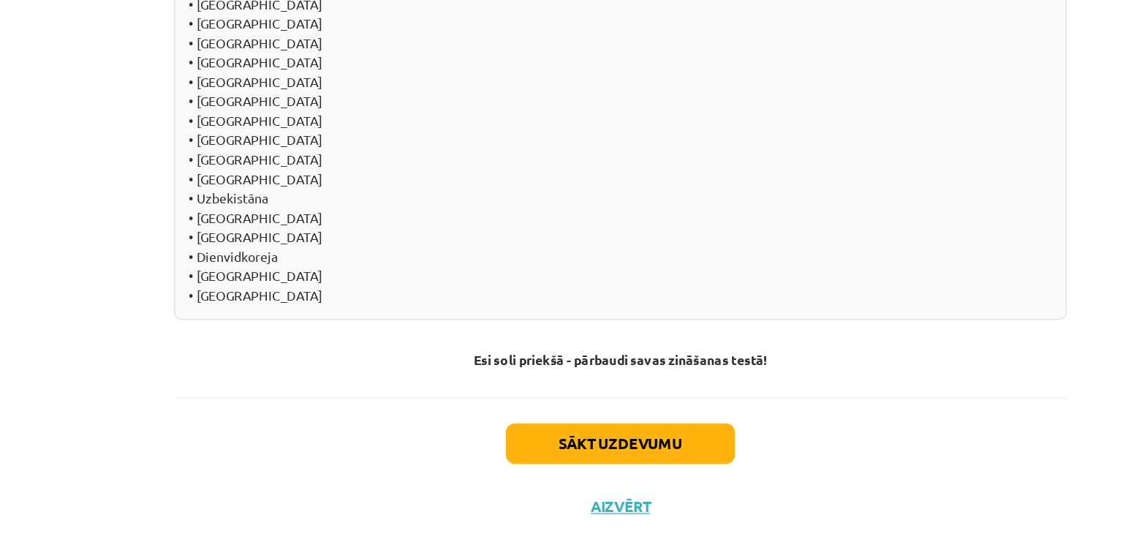
scroll to position [1588, 0]
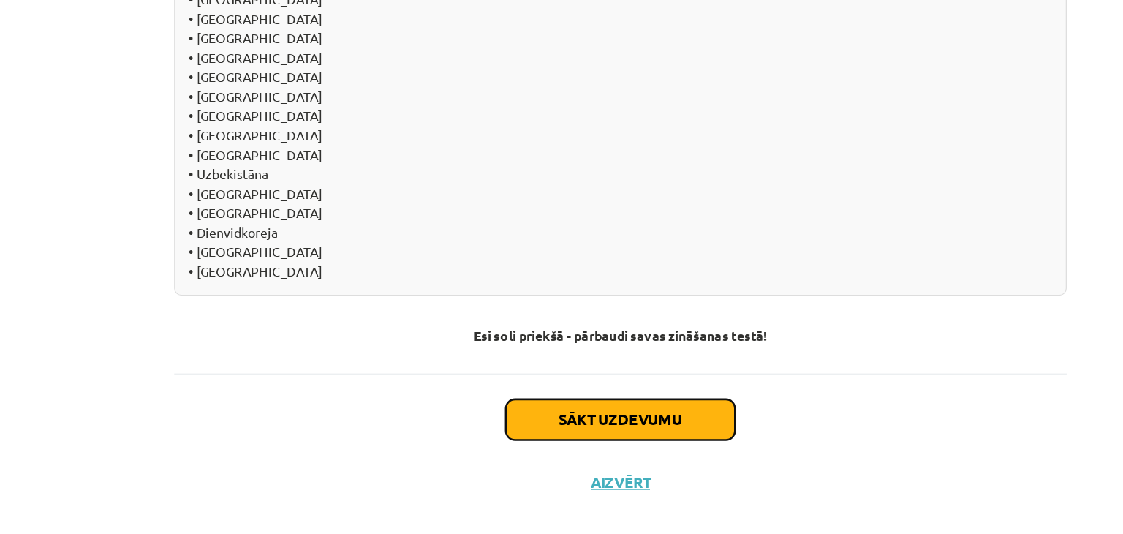
click at [540, 424] on button "Sākt uzdevumu" at bounding box center [561, 440] width 181 height 32
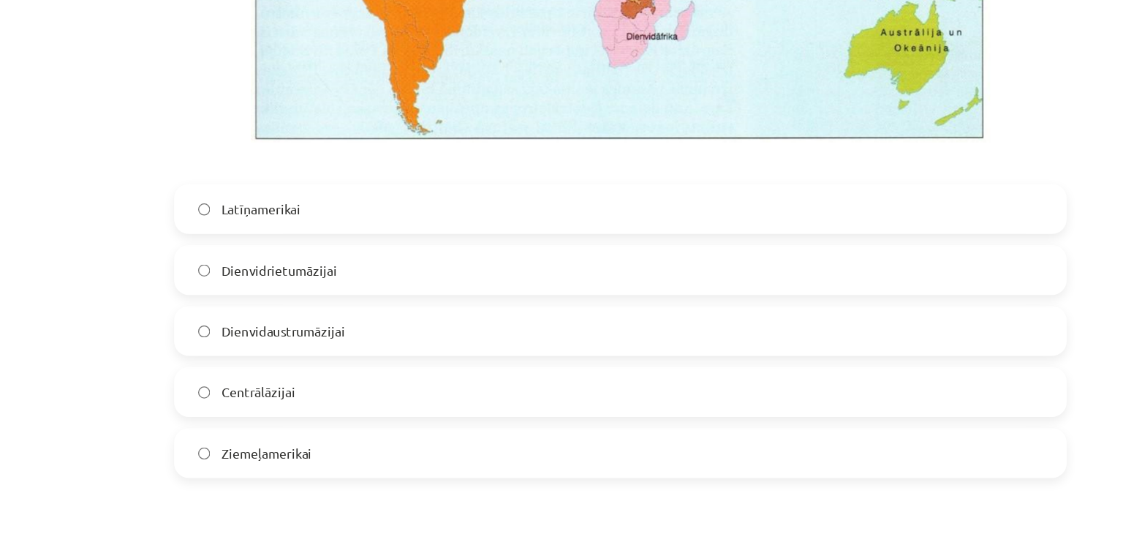
scroll to position [600, 0]
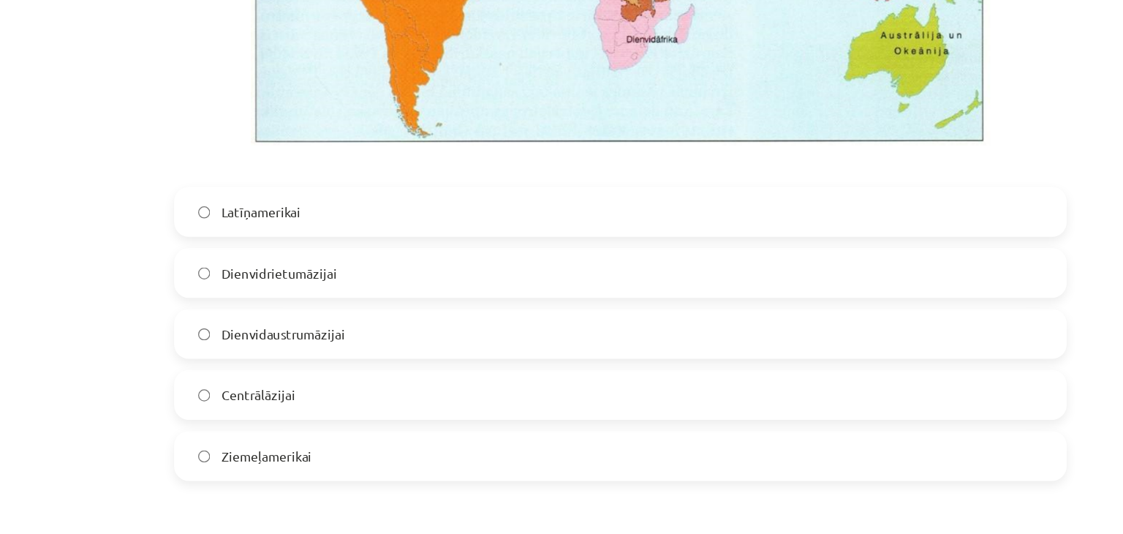
click at [310, 219] on span "Dienvidrietumāzijai" at bounding box center [291, 215] width 91 height 15
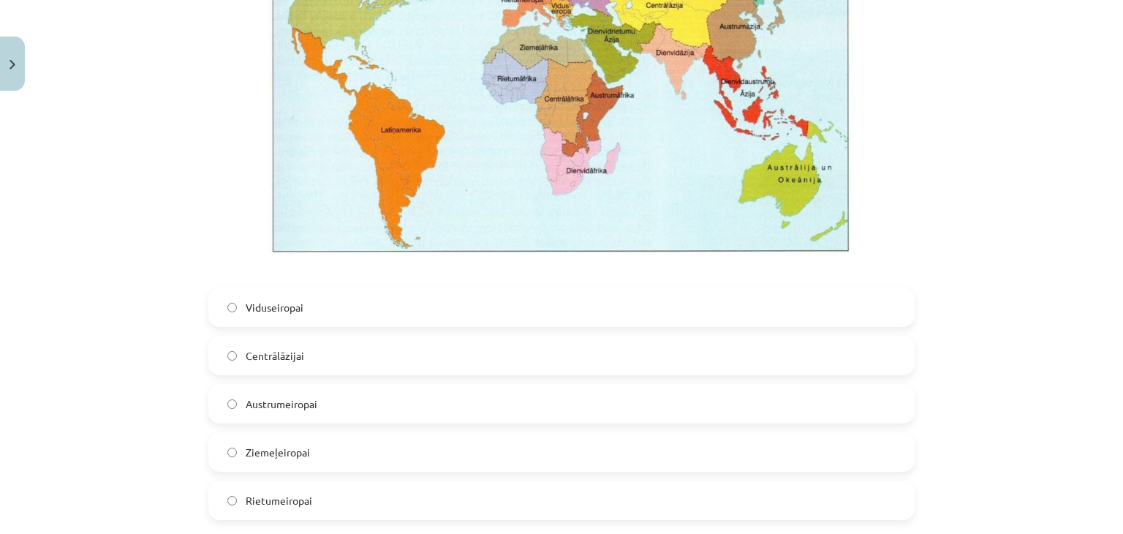
scroll to position [1237, 0]
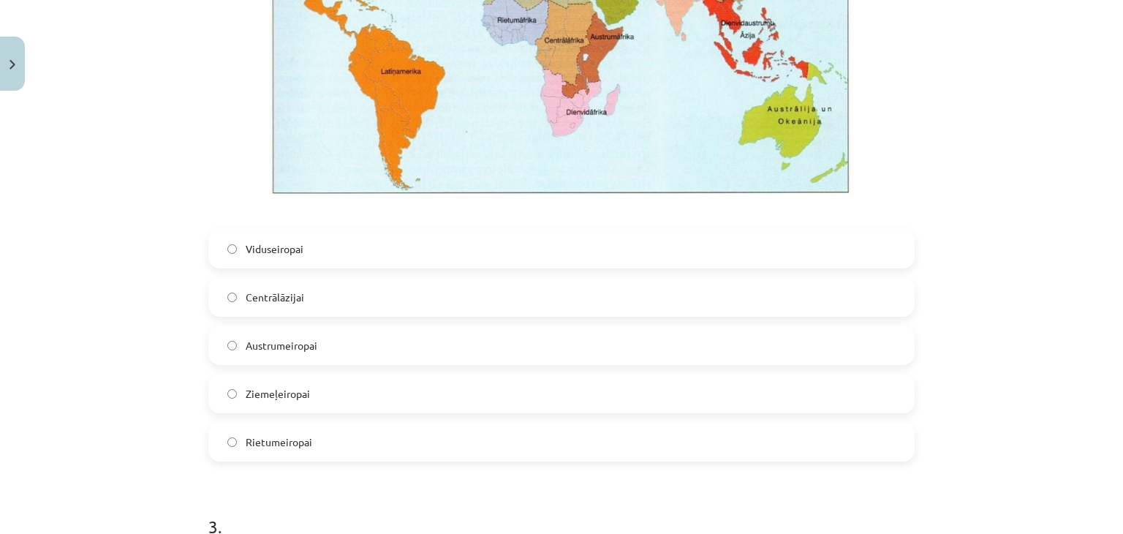
click at [298, 259] on label "Viduseiropai" at bounding box center [562, 248] width 704 height 37
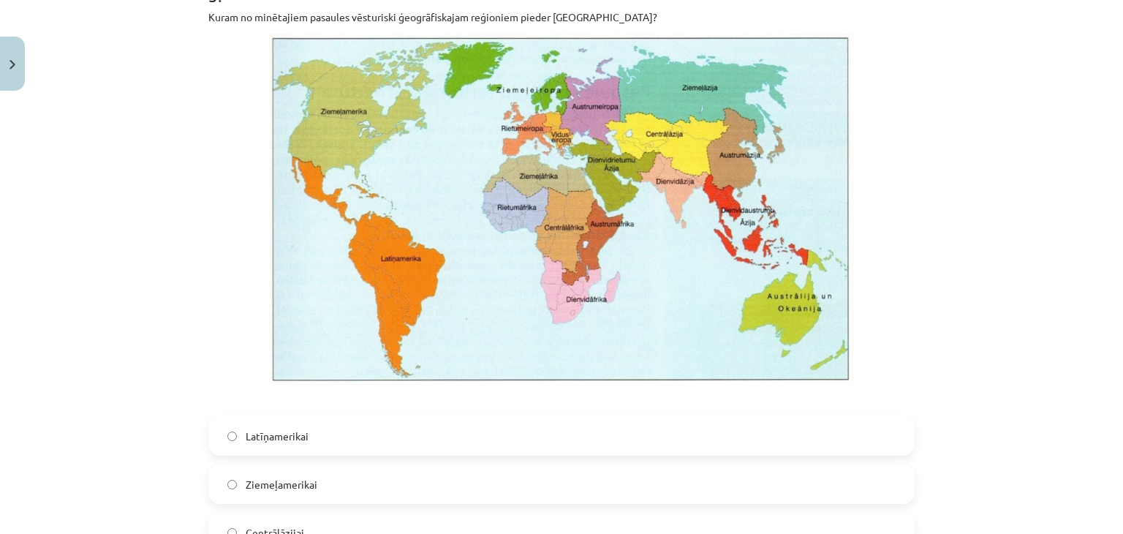
scroll to position [1778, 0]
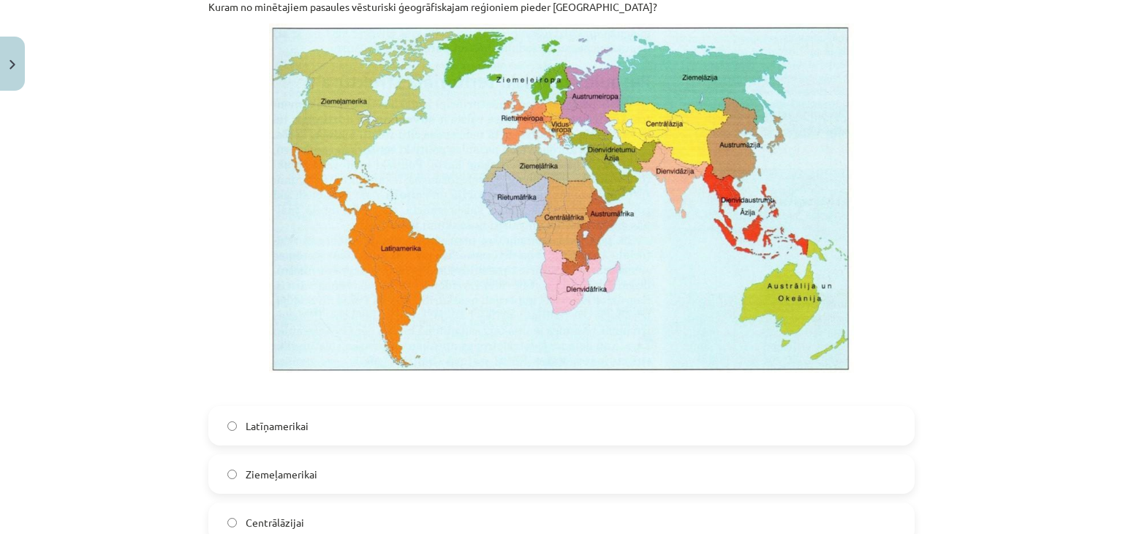
click at [262, 438] on label "Latīņamerikai" at bounding box center [562, 425] width 704 height 37
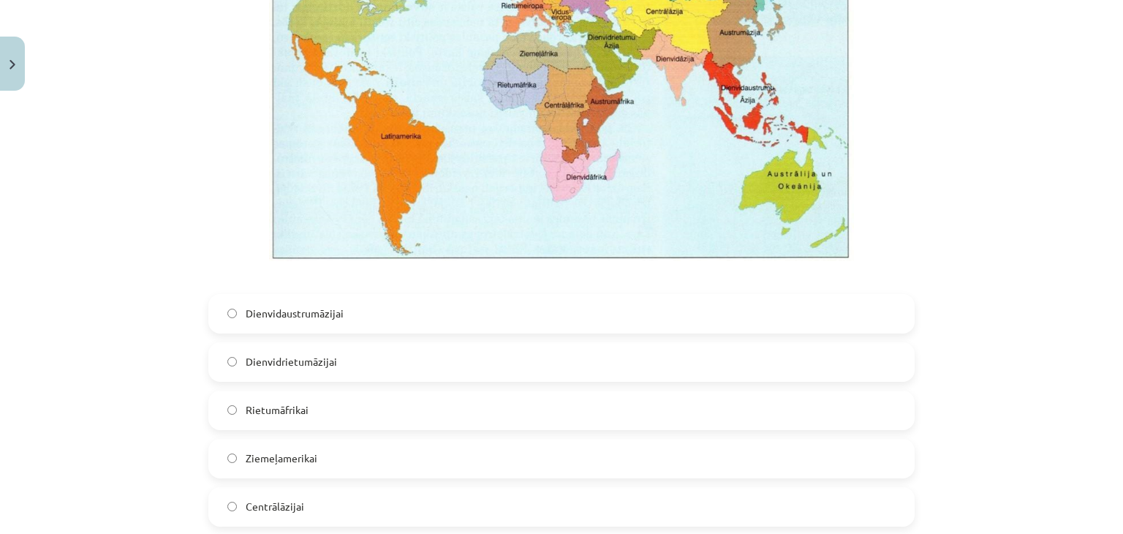
scroll to position [2611, 0]
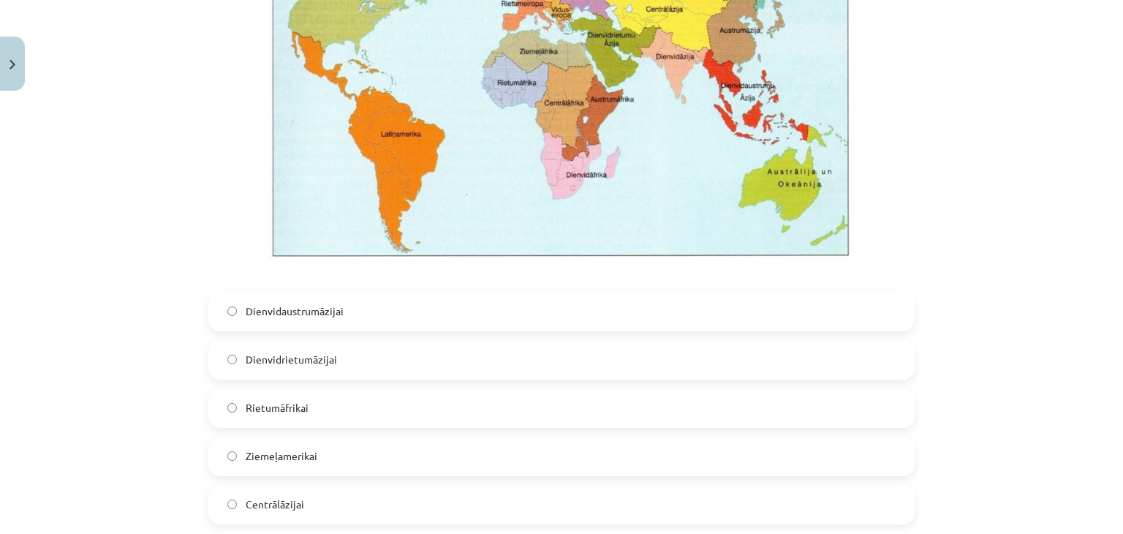
click at [293, 317] on span "Dienvidaustrumāzijai" at bounding box center [295, 311] width 98 height 15
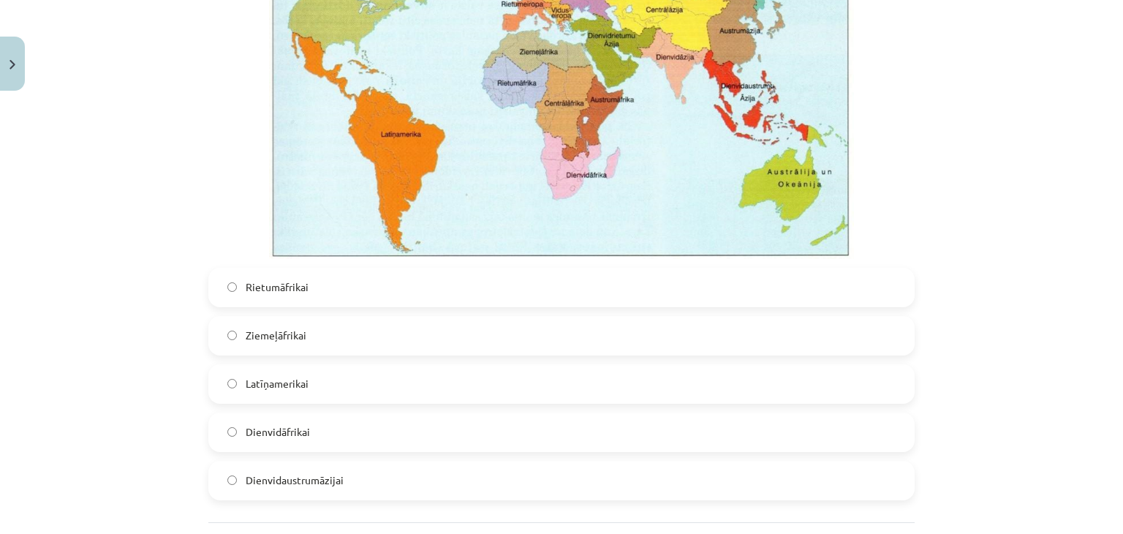
scroll to position [3342, 0]
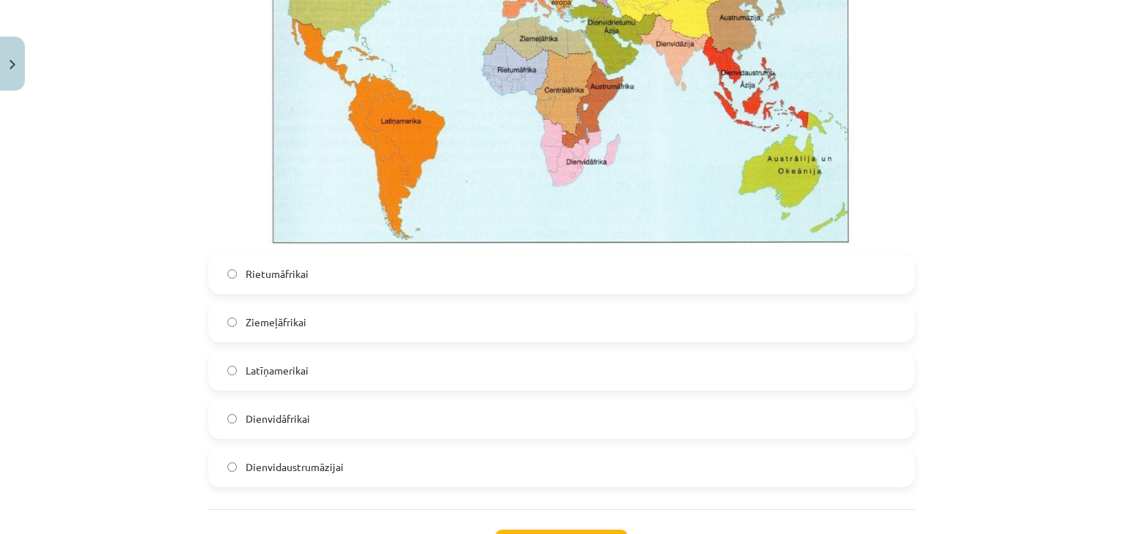
click at [295, 421] on span "Dienvidāfrikai" at bounding box center [278, 418] width 64 height 15
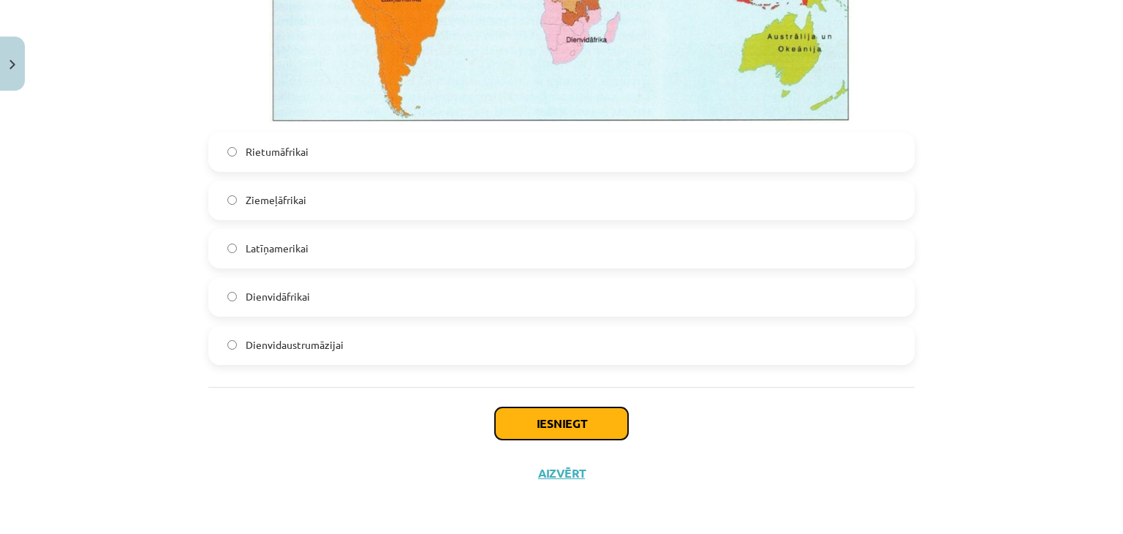
click at [530, 426] on button "Iesniegt" at bounding box center [561, 423] width 133 height 32
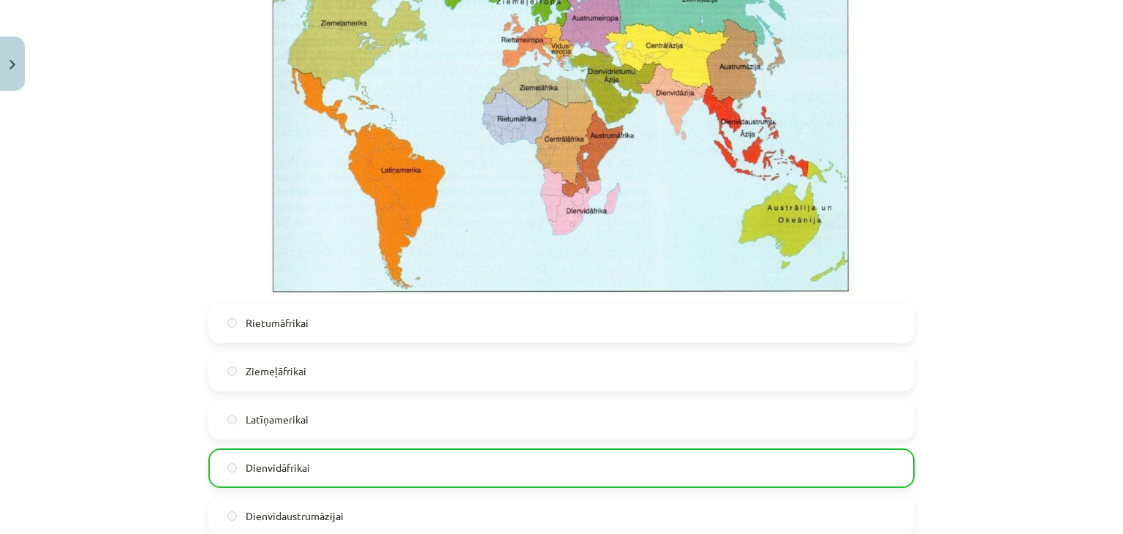
scroll to position [3510, 0]
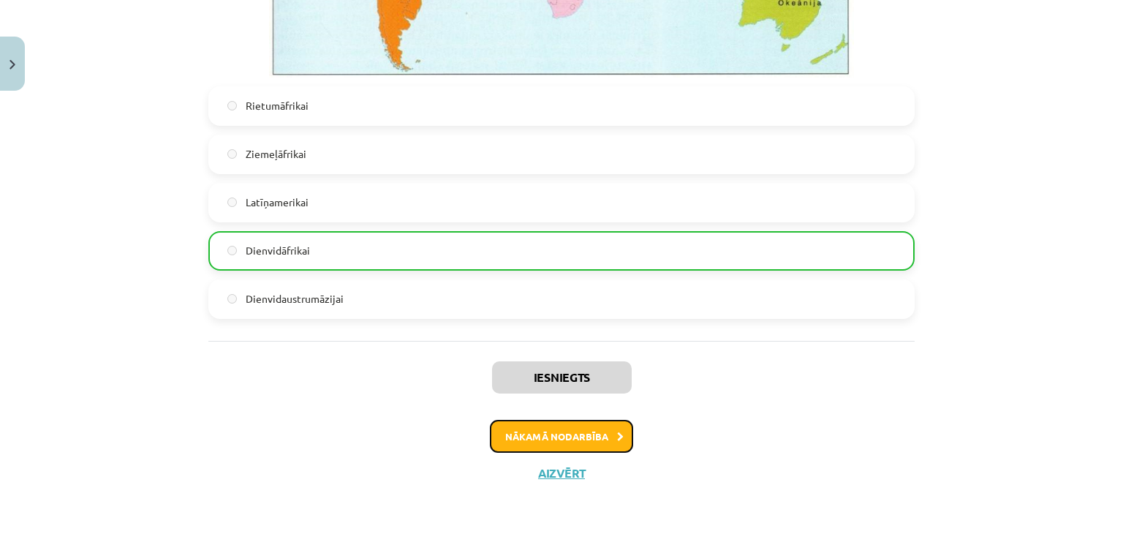
click at [585, 441] on button "Nākamā nodarbība" at bounding box center [561, 437] width 143 height 34
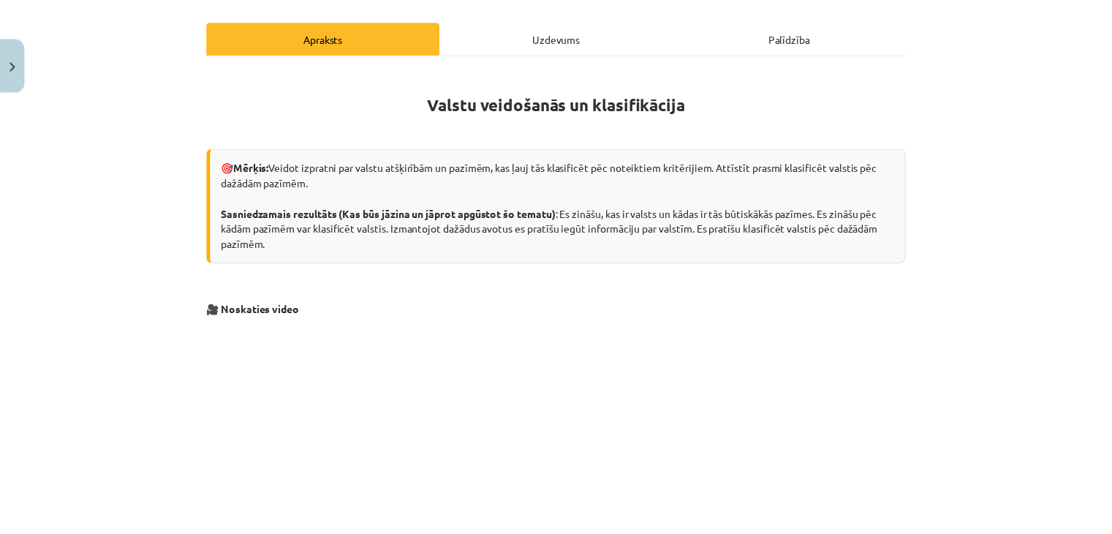
scroll to position [0, 0]
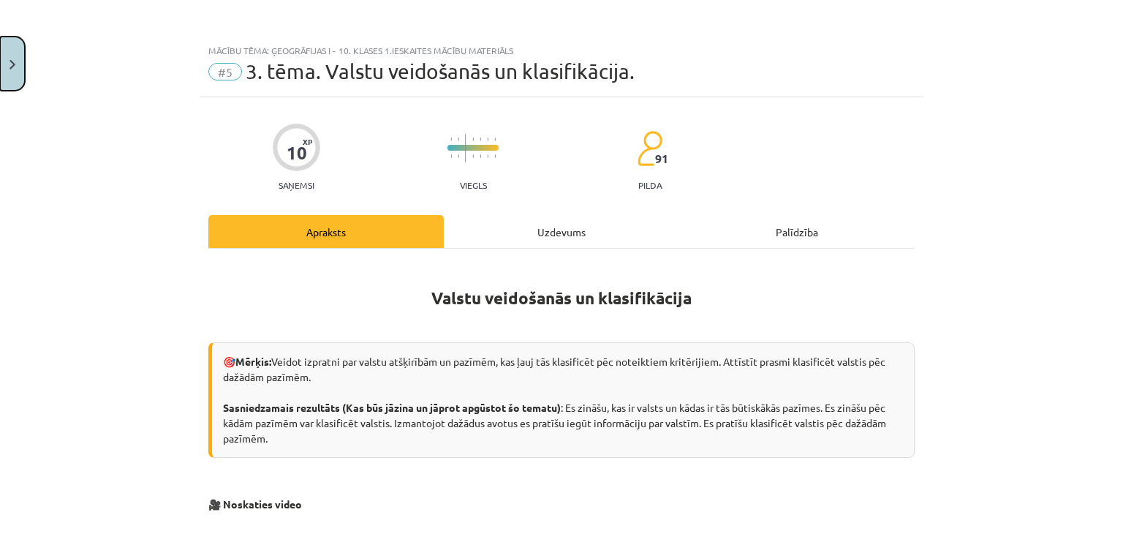
click at [15, 54] on button "Close" at bounding box center [12, 64] width 25 height 54
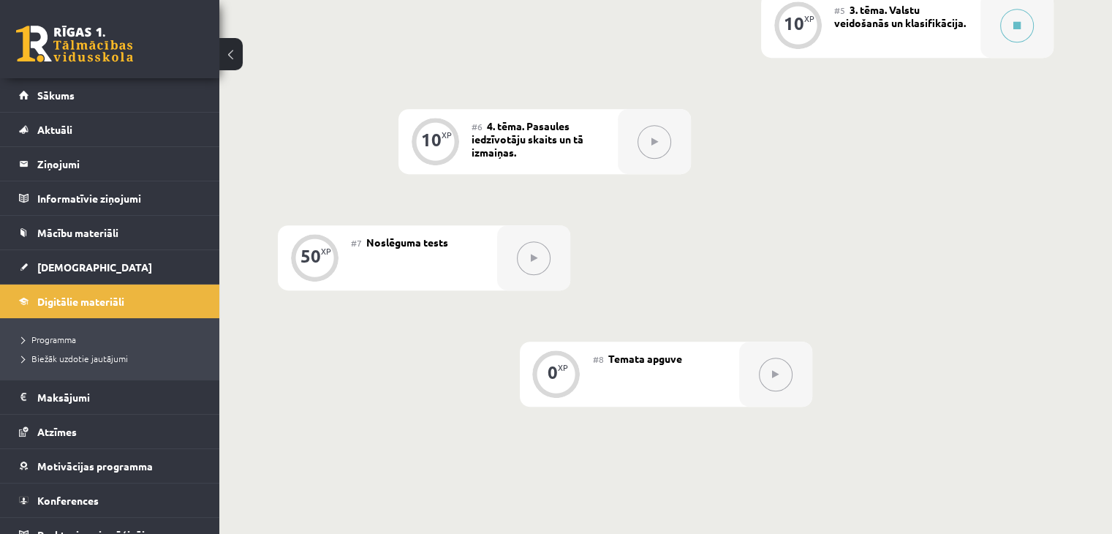
scroll to position [870, 0]
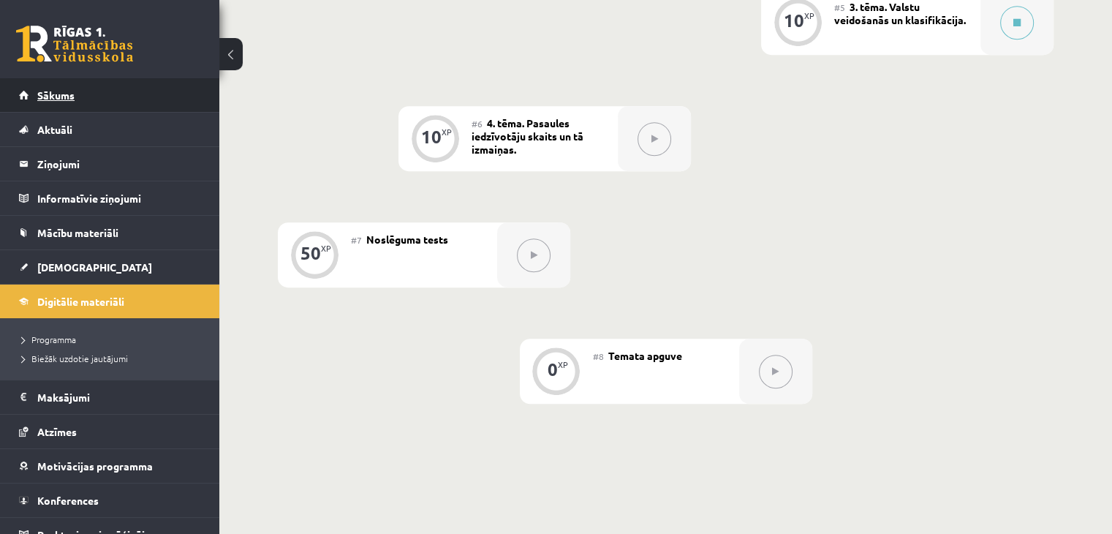
click at [48, 87] on link "Sākums" at bounding box center [110, 95] width 182 height 34
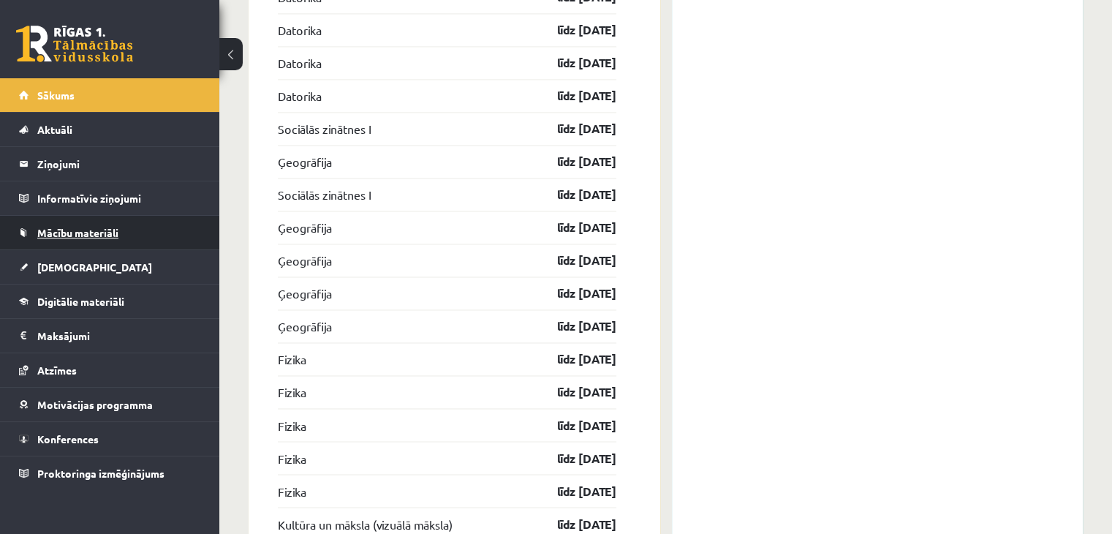
scroll to position [2371, 0]
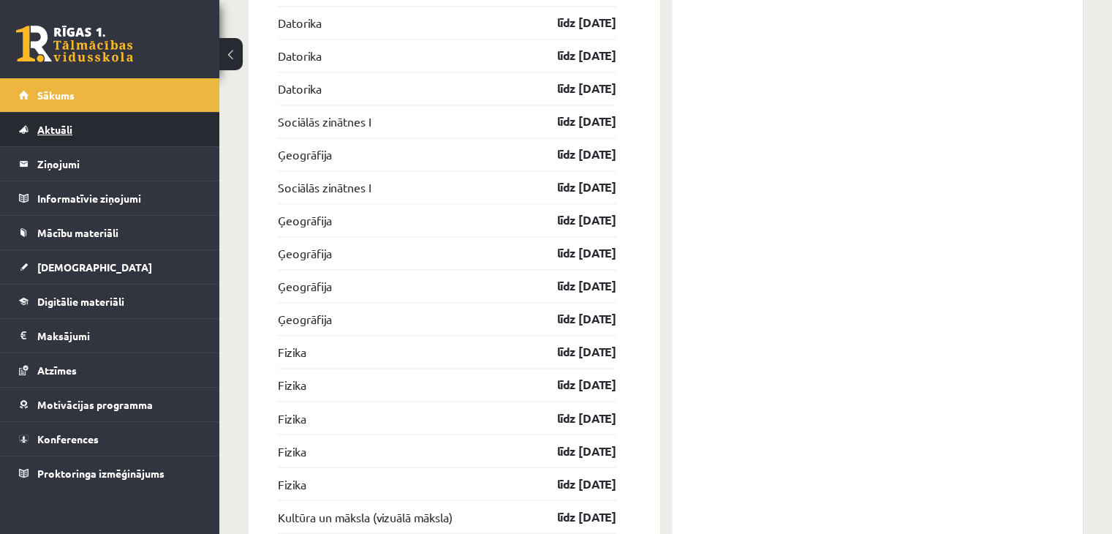
click at [53, 141] on link "Aktuāli" at bounding box center [110, 130] width 182 height 34
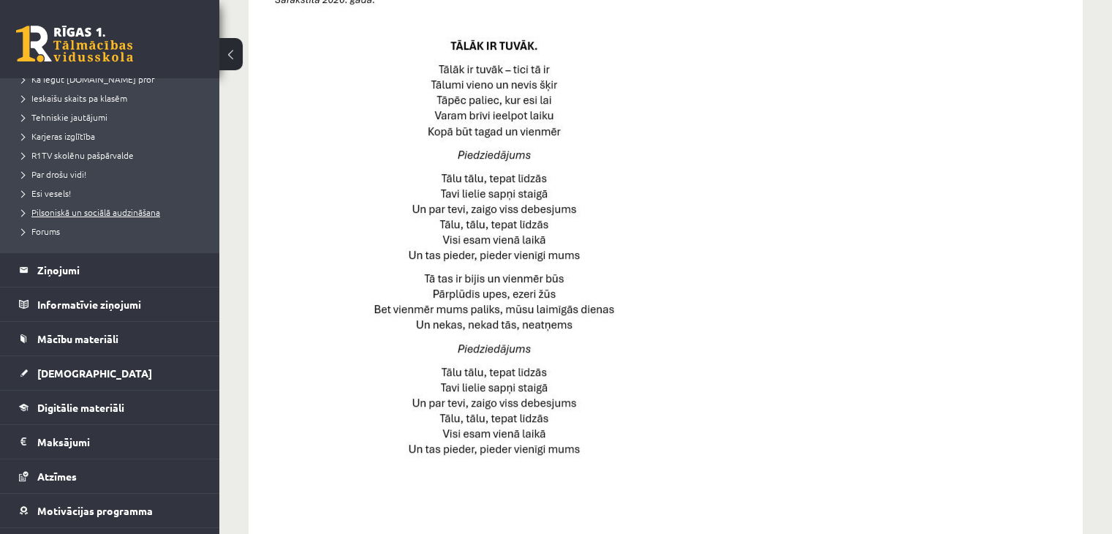
scroll to position [222, 0]
click at [56, 367] on span "[DEMOGRAPHIC_DATA]" at bounding box center [94, 372] width 115 height 13
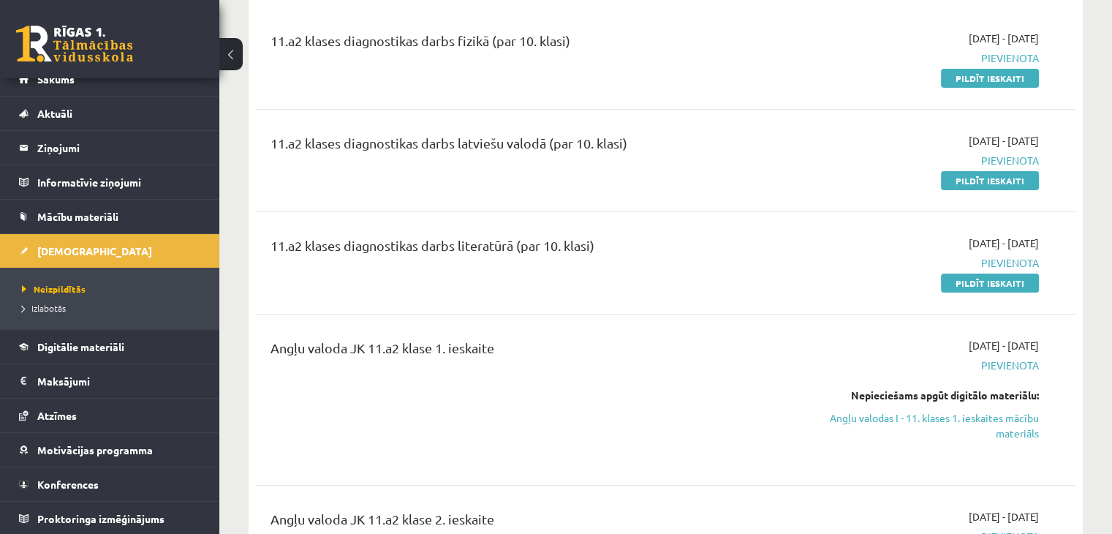
scroll to position [181, 0]
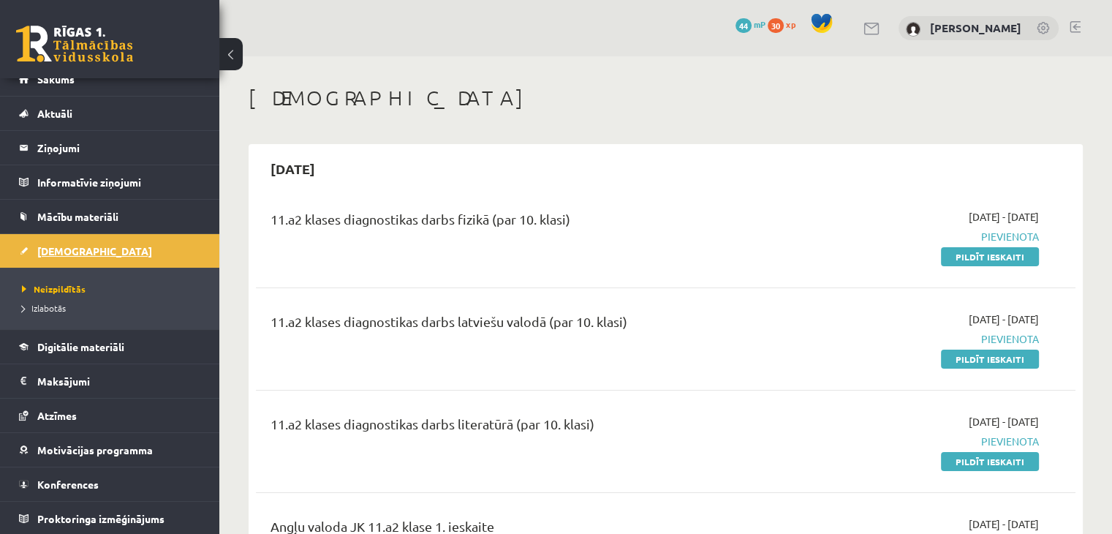
scroll to position [0, 0]
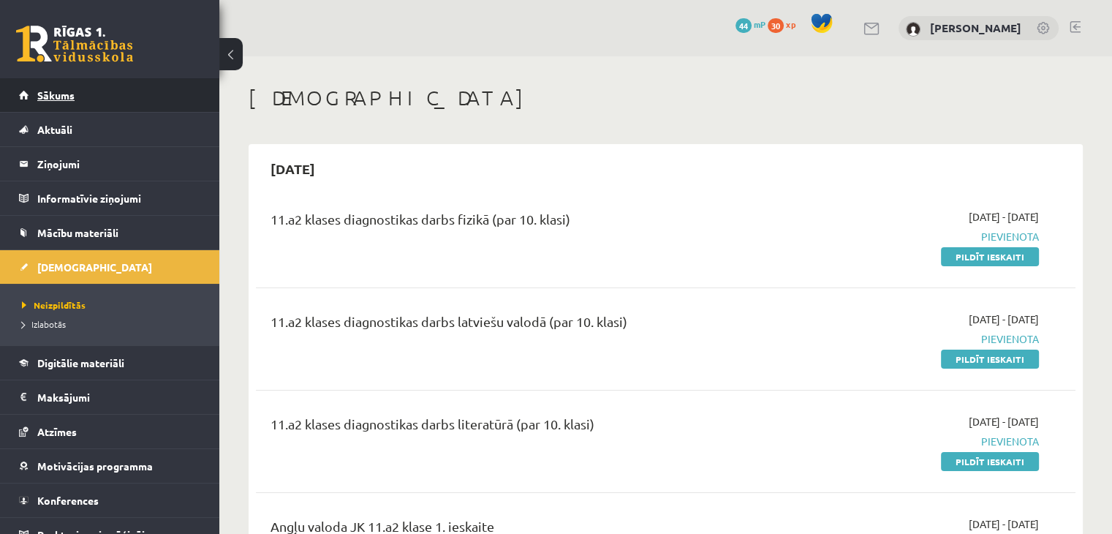
click at [53, 97] on span "Sākums" at bounding box center [55, 94] width 37 height 13
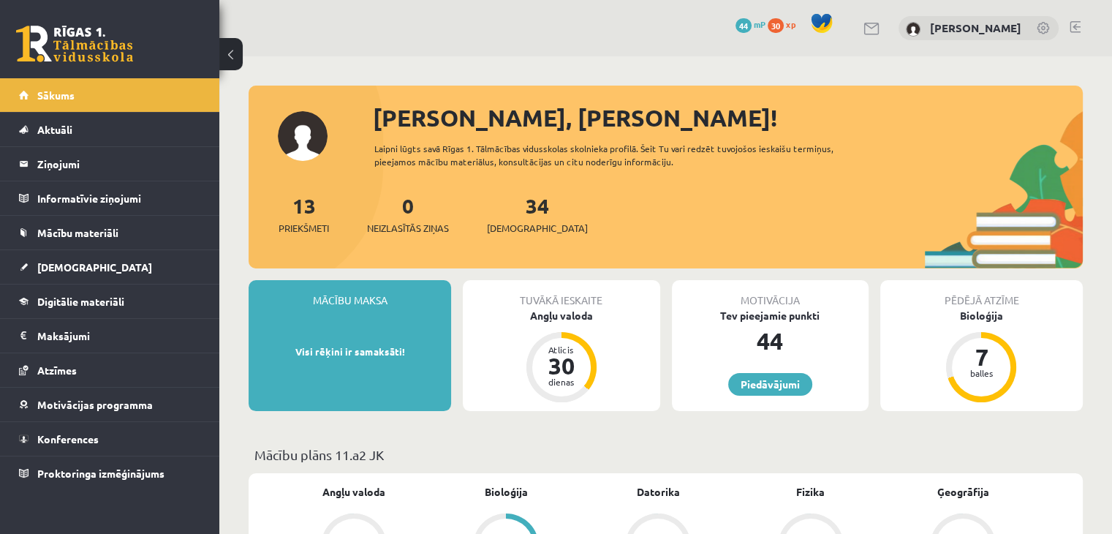
click at [1076, 31] on link at bounding box center [1075, 27] width 11 height 12
